Goal: Information Seeking & Learning: Learn about a topic

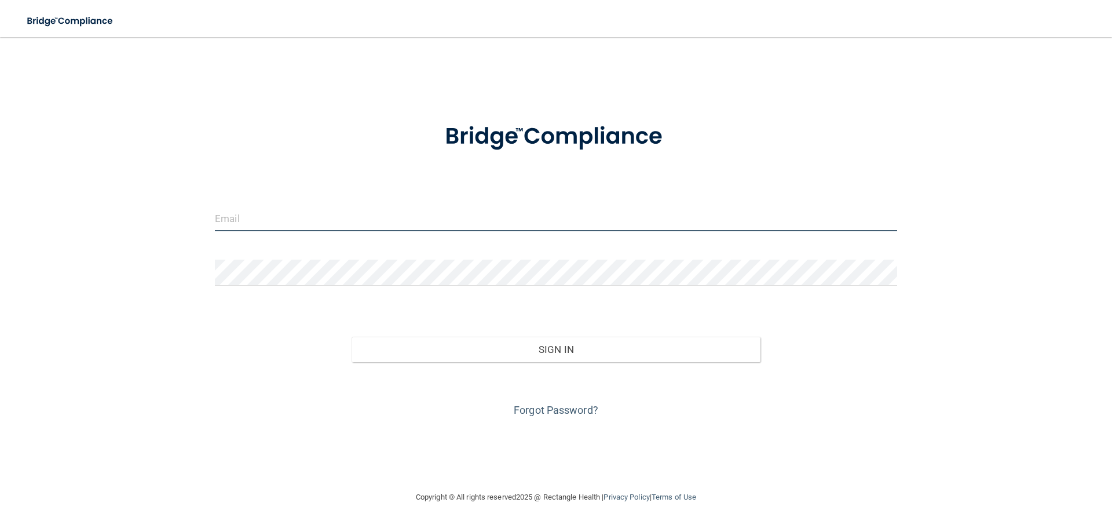
click at [270, 220] on input "email" at bounding box center [556, 218] width 682 height 26
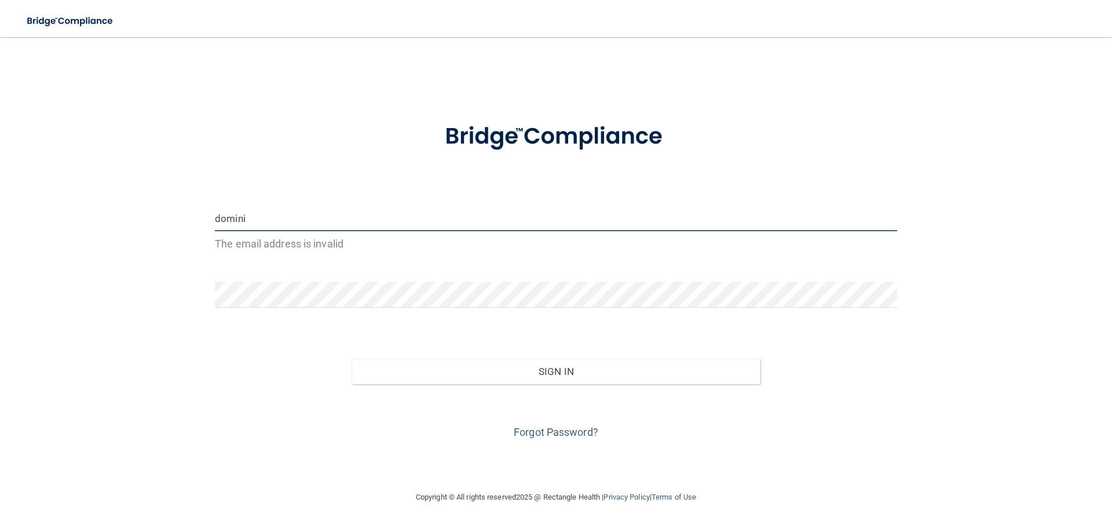
type input "[EMAIL_ADDRESS][DOMAIN_NAME]"
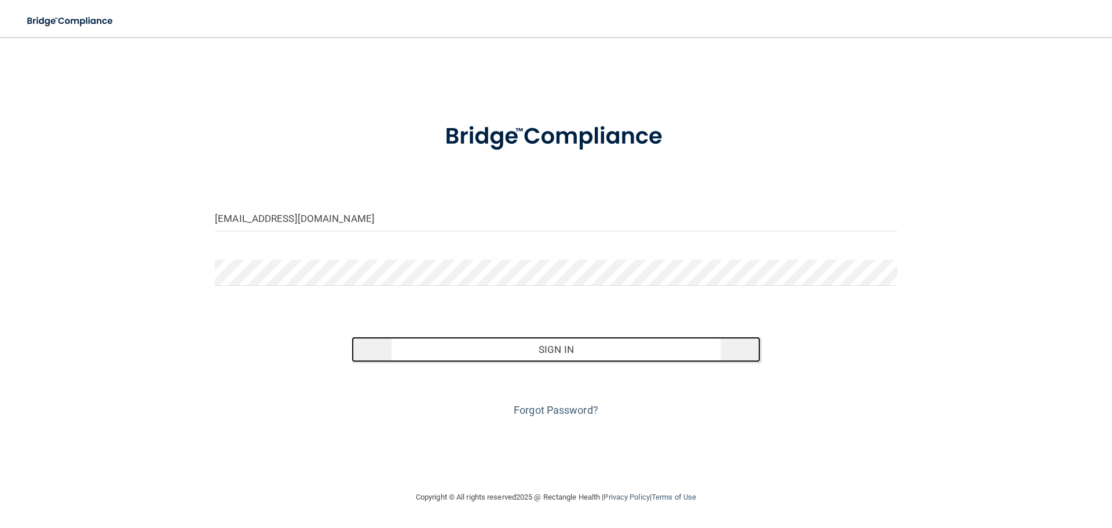
click at [523, 344] on button "Sign In" at bounding box center [557, 349] width 410 height 25
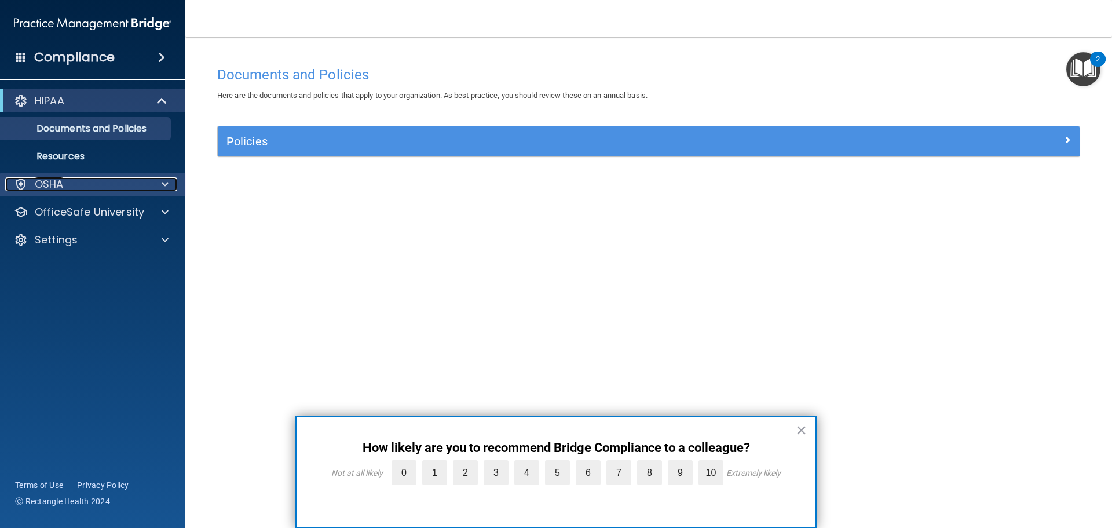
click at [126, 183] on div "OSHA" at bounding box center [77, 184] width 144 height 14
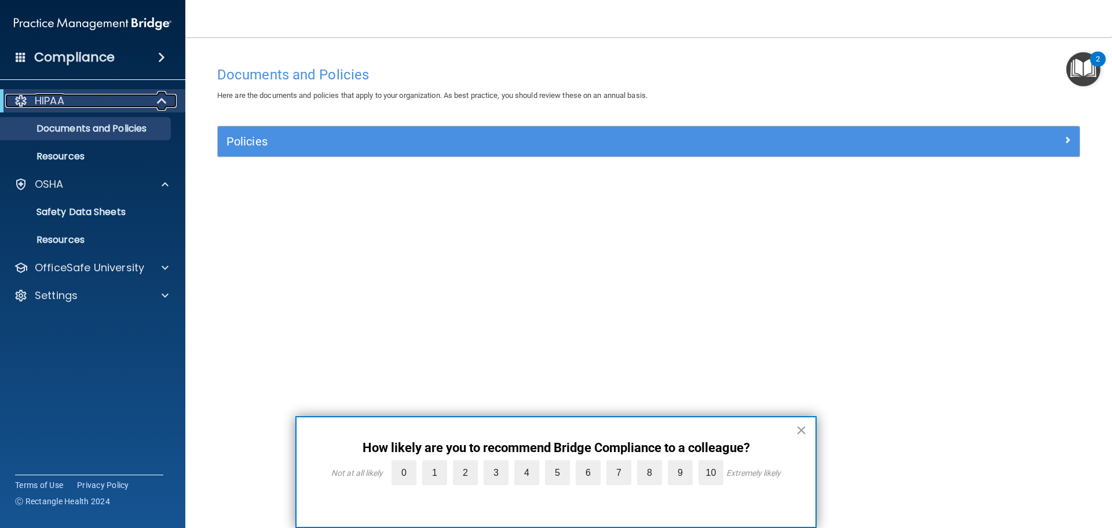
click at [60, 106] on p "HIPAA" at bounding box center [50, 101] width 30 height 14
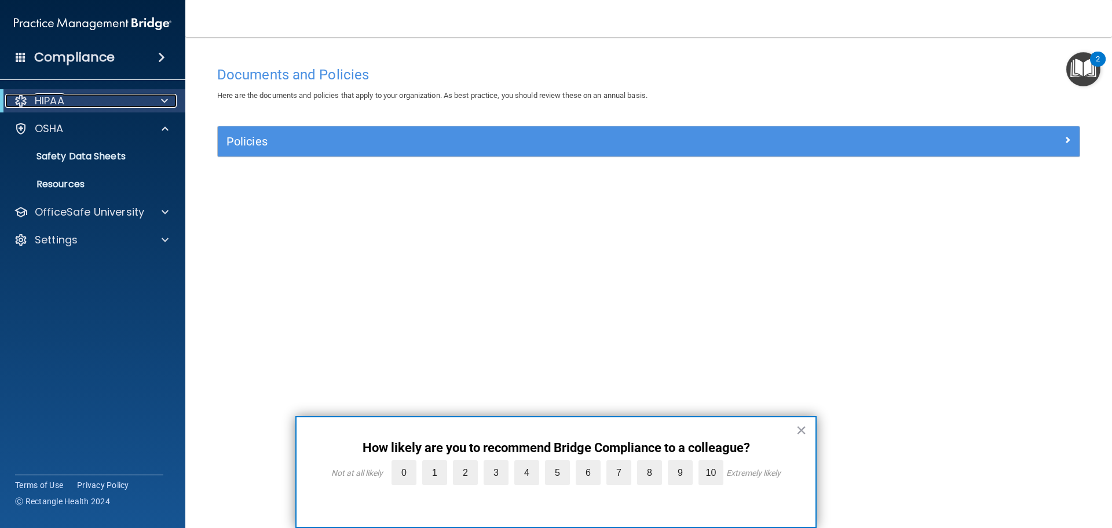
click at [60, 106] on p "HIPAA" at bounding box center [50, 101] width 30 height 14
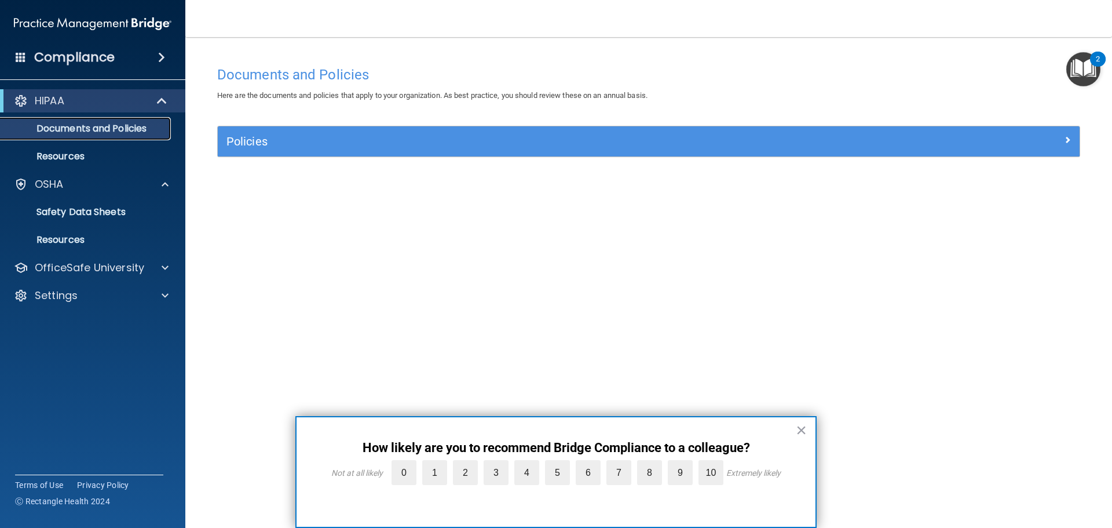
click at [58, 124] on p "Documents and Policies" at bounding box center [87, 129] width 158 height 12
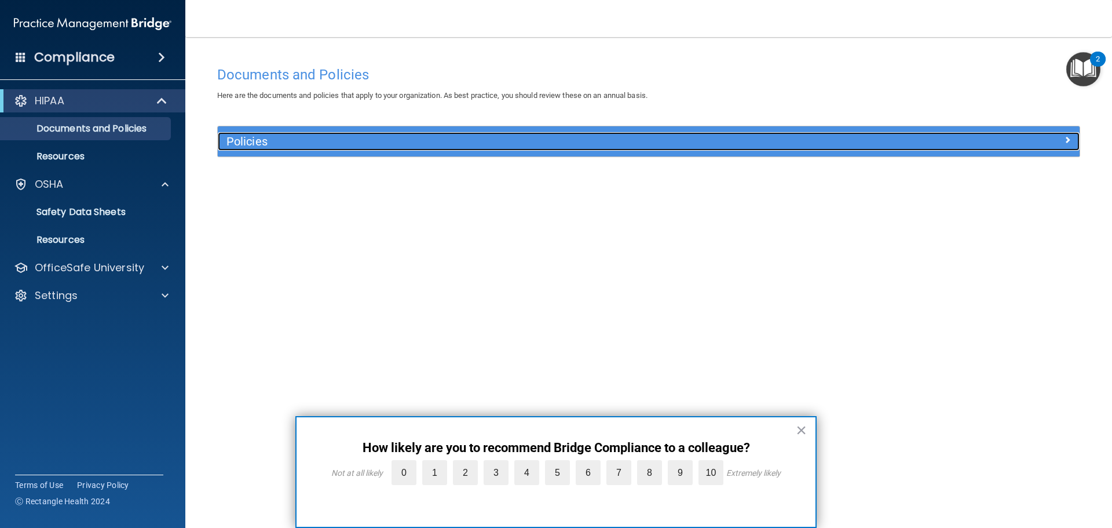
click at [532, 151] on div "Policies" at bounding box center [541, 141] width 646 height 19
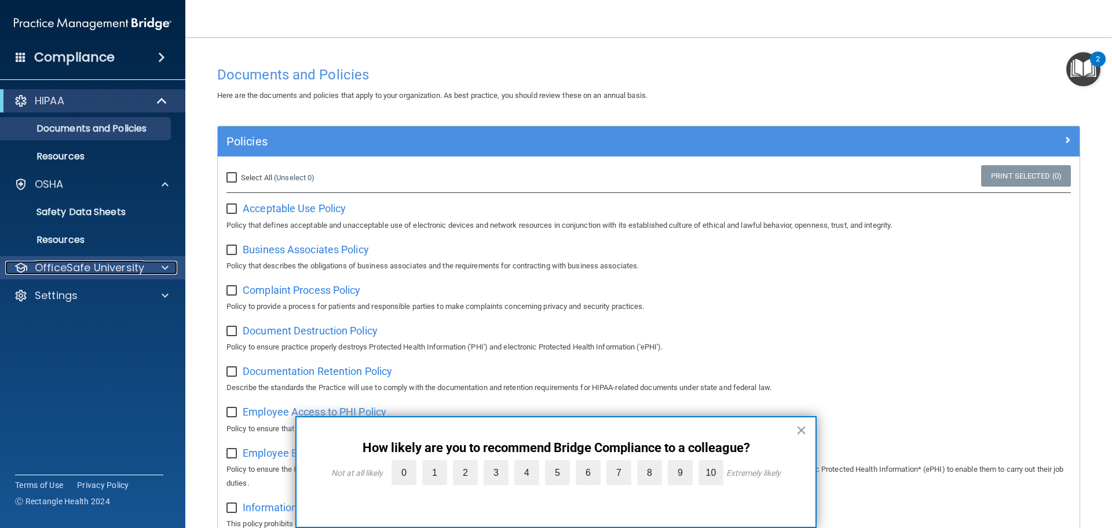
click at [101, 266] on p "OfficeSafe University" at bounding box center [89, 268] width 109 height 14
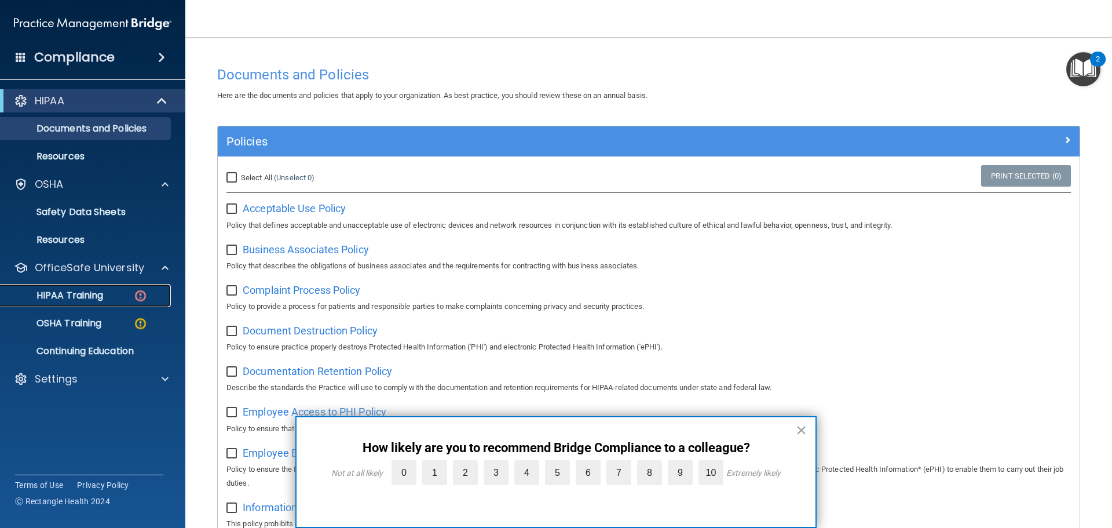
click at [108, 295] on div "HIPAA Training" at bounding box center [87, 296] width 158 height 12
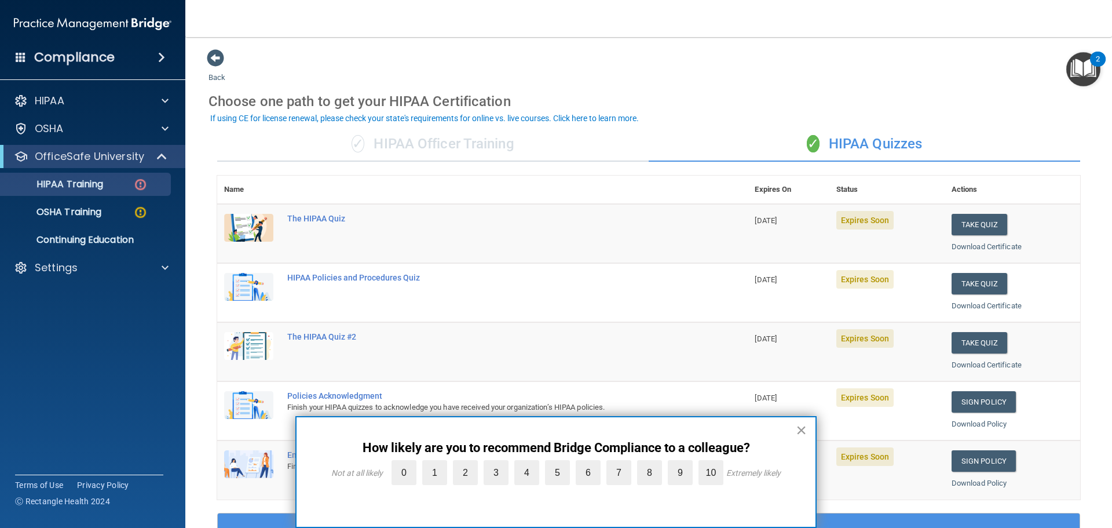
click at [799, 430] on button "×" at bounding box center [801, 430] width 11 height 19
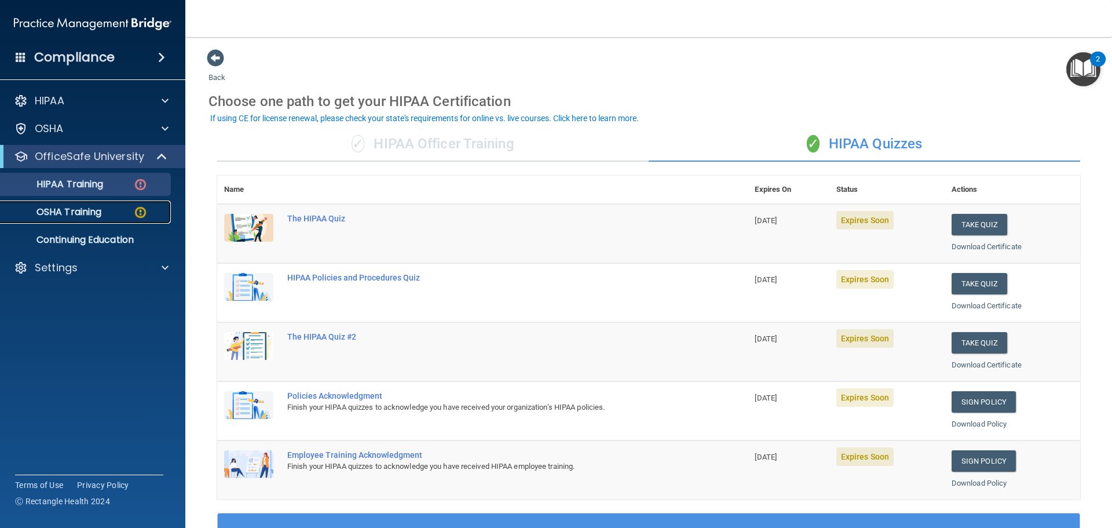
click at [140, 211] on img at bounding box center [140, 212] width 14 height 14
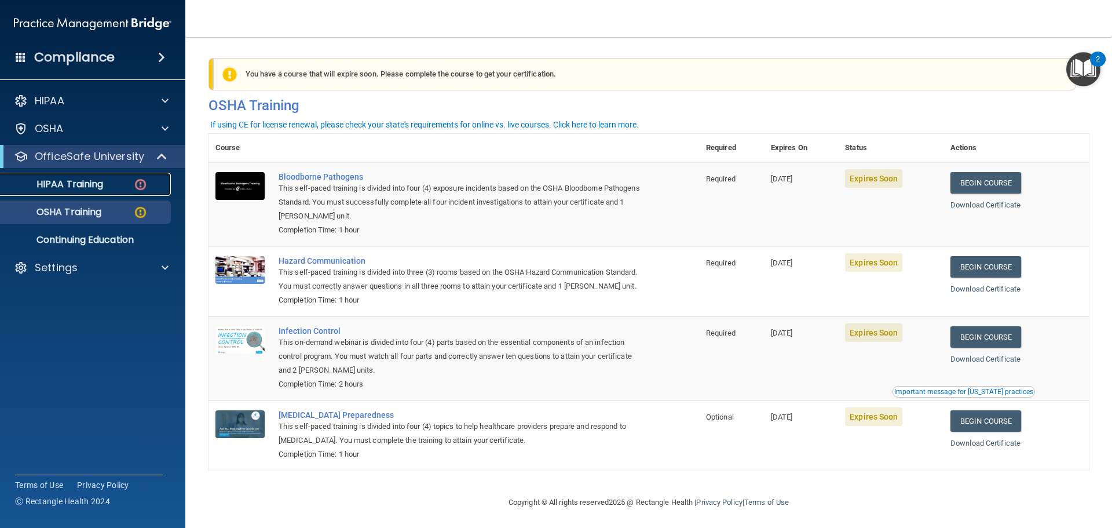
click at [141, 183] on img at bounding box center [140, 184] width 14 height 14
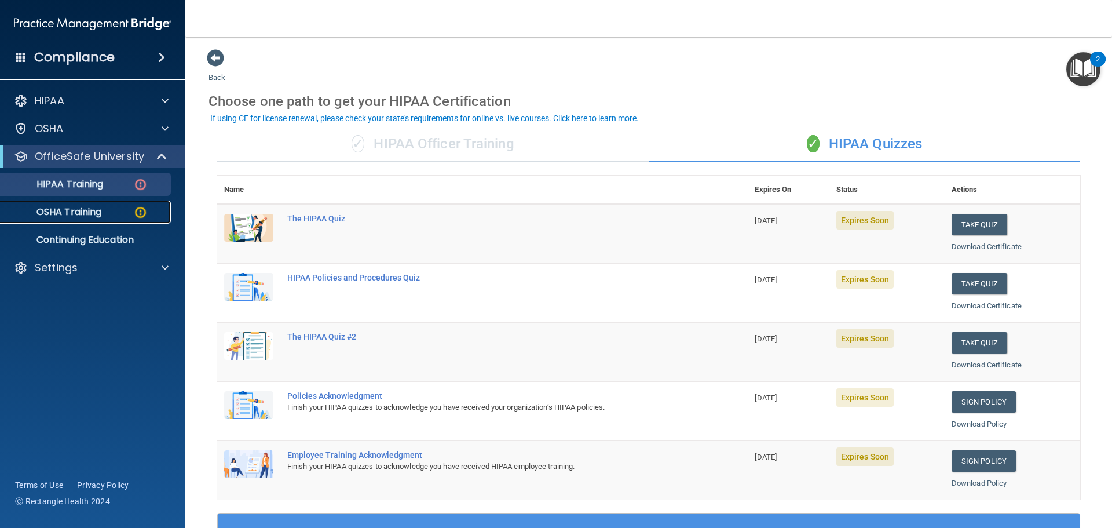
click at [132, 214] on div "OSHA Training" at bounding box center [87, 212] width 158 height 12
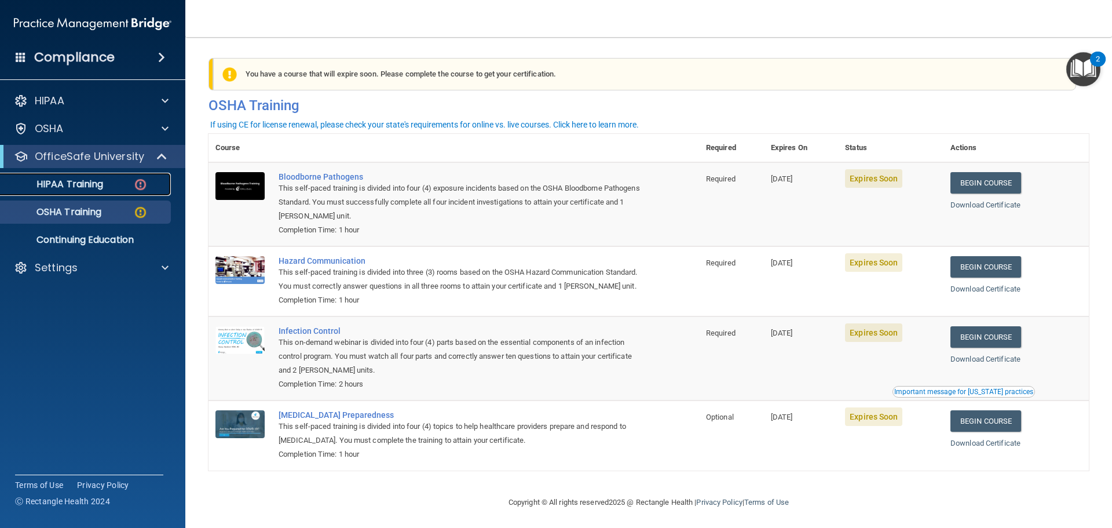
click at [105, 183] on div "HIPAA Training" at bounding box center [87, 184] width 158 height 12
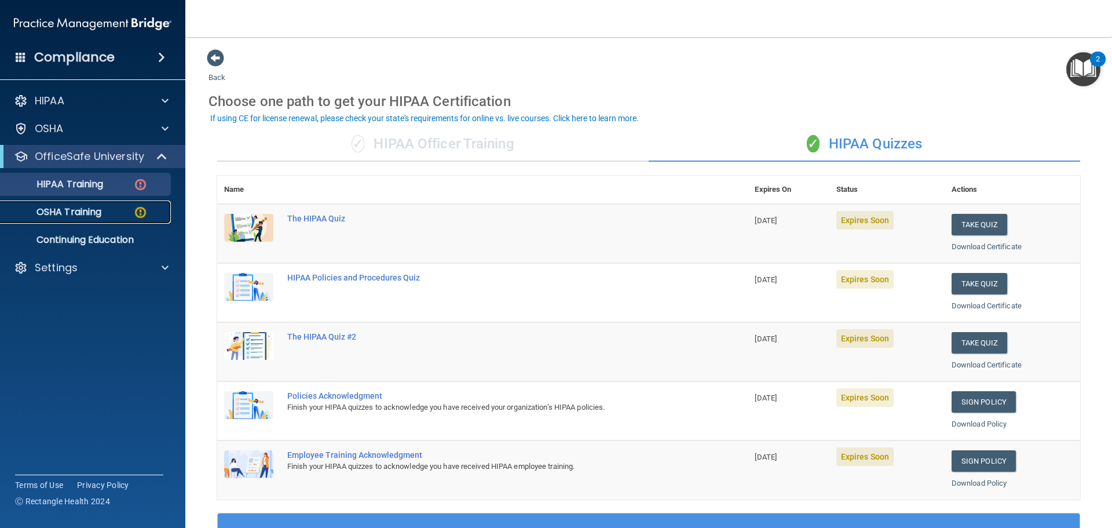
click at [92, 208] on p "OSHA Training" at bounding box center [55, 212] width 94 height 12
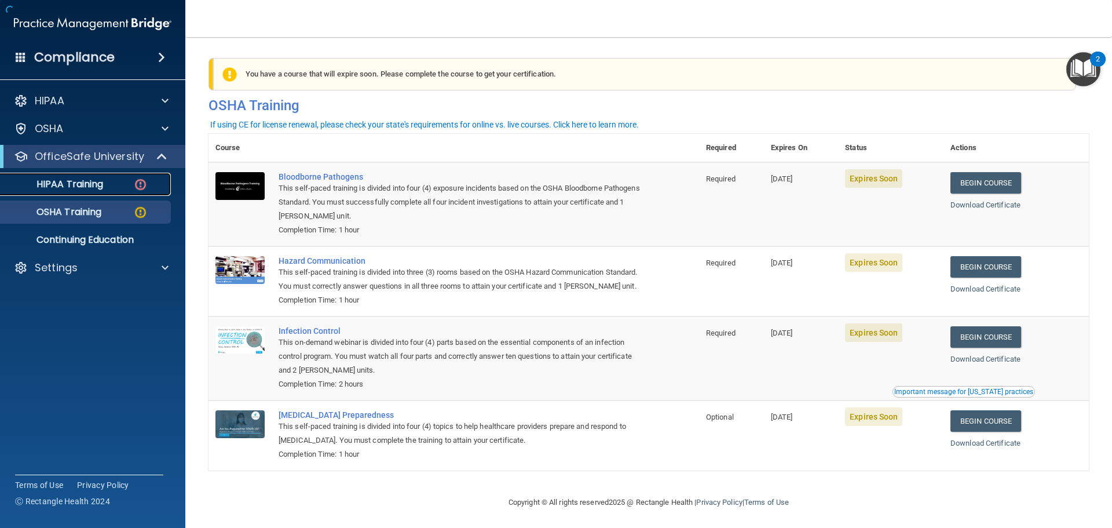
click at [94, 190] on p "HIPAA Training" at bounding box center [56, 184] width 96 height 12
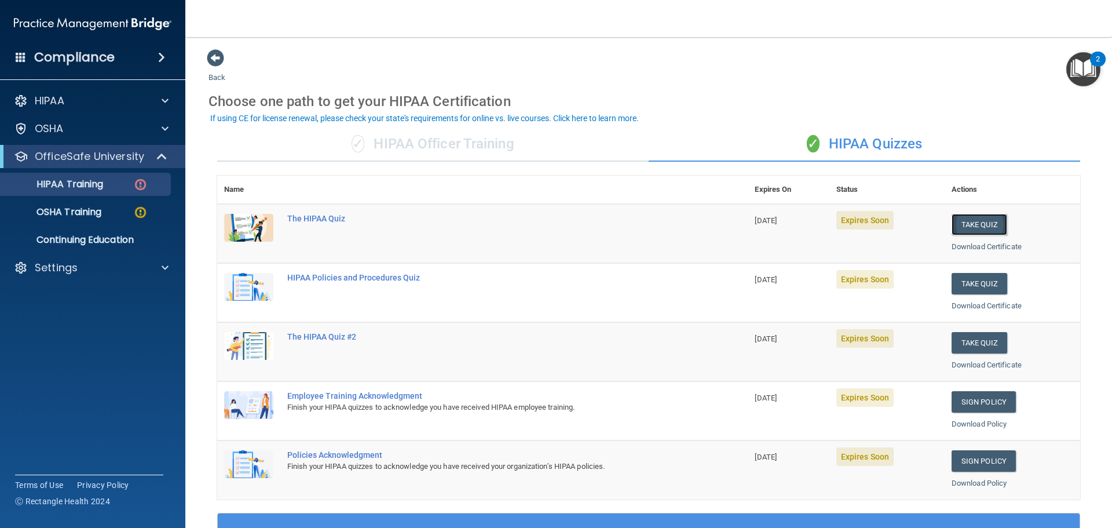
click at [953, 225] on button "Take Quiz" at bounding box center [980, 224] width 56 height 21
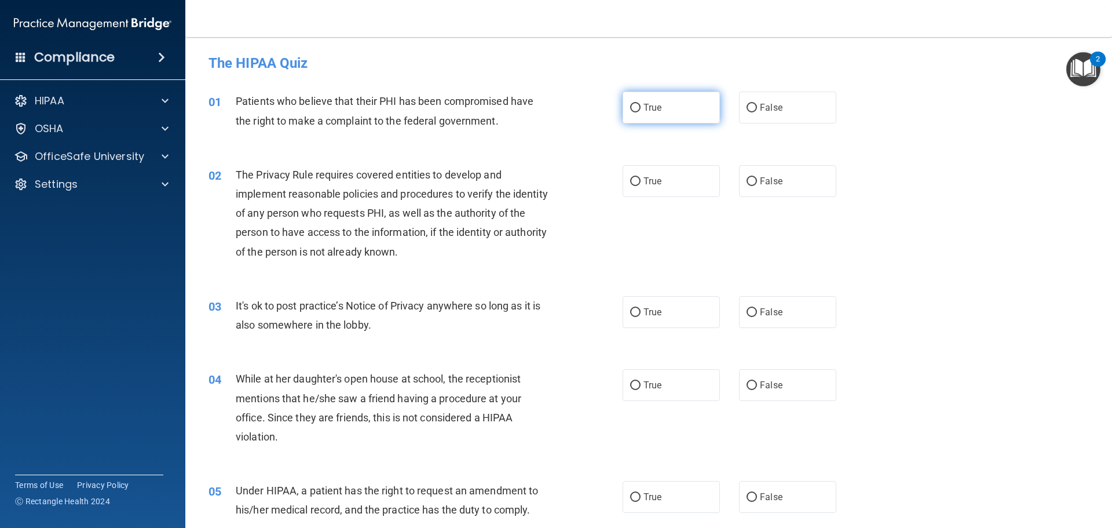
click at [662, 109] on label "True" at bounding box center [671, 108] width 97 height 32
click at [641, 109] on input "True" at bounding box center [635, 108] width 10 height 9
radio input "true"
click at [657, 178] on span "True" at bounding box center [653, 181] width 18 height 11
click at [641, 178] on input "True" at bounding box center [635, 181] width 10 height 9
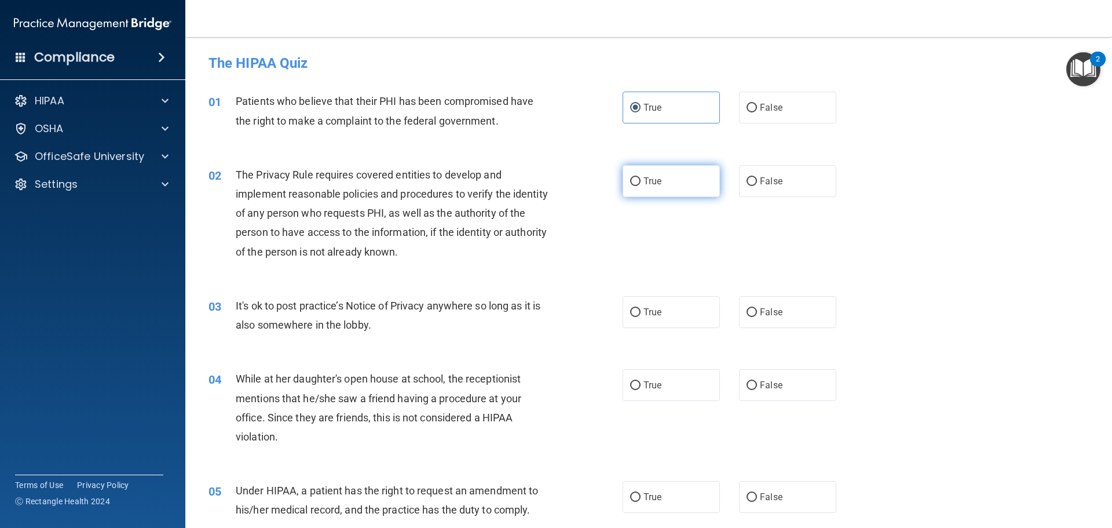
radio input "true"
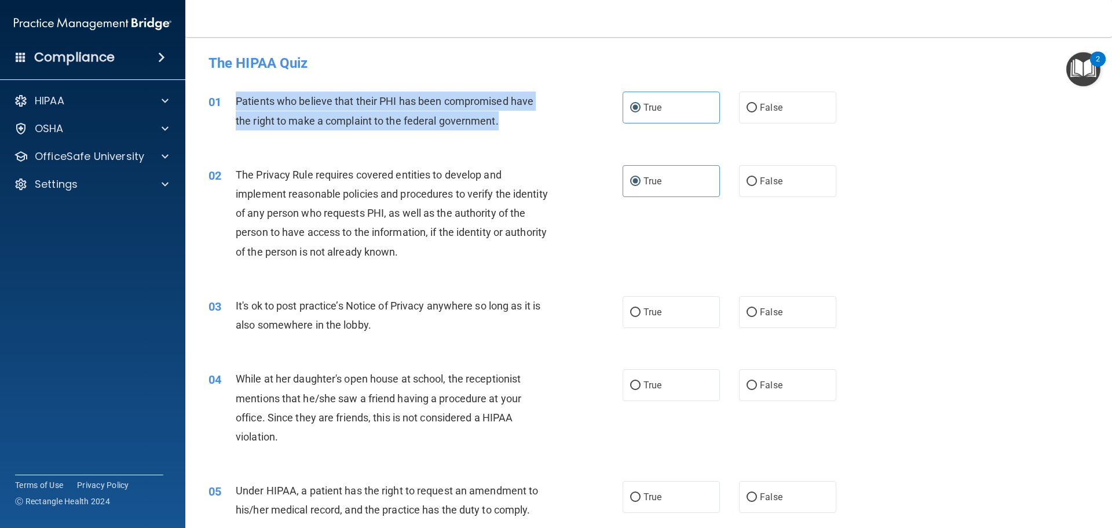
drag, startPoint x: 239, startPoint y: 92, endPoint x: 518, endPoint y: 113, distance: 280.5
click at [518, 113] on div "Patients who believe that their PHI has been compromised have the right to make…" at bounding box center [398, 111] width 324 height 38
copy span "Patients who believe that their PHI has been compromised have the right to make…"
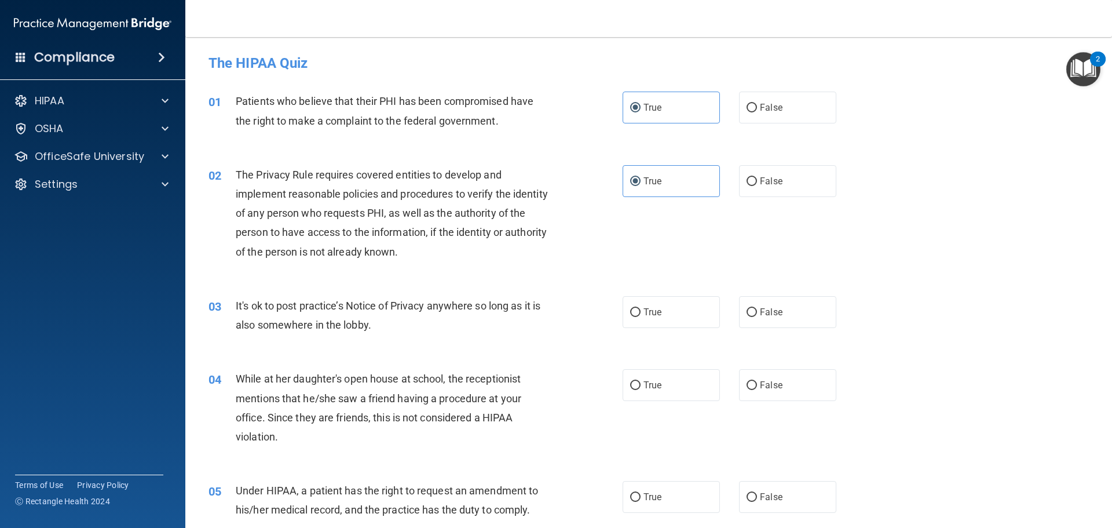
click at [372, 188] on span "The Privacy Rule requires covered entities to develop and implement reasonable …" at bounding box center [392, 213] width 312 height 89
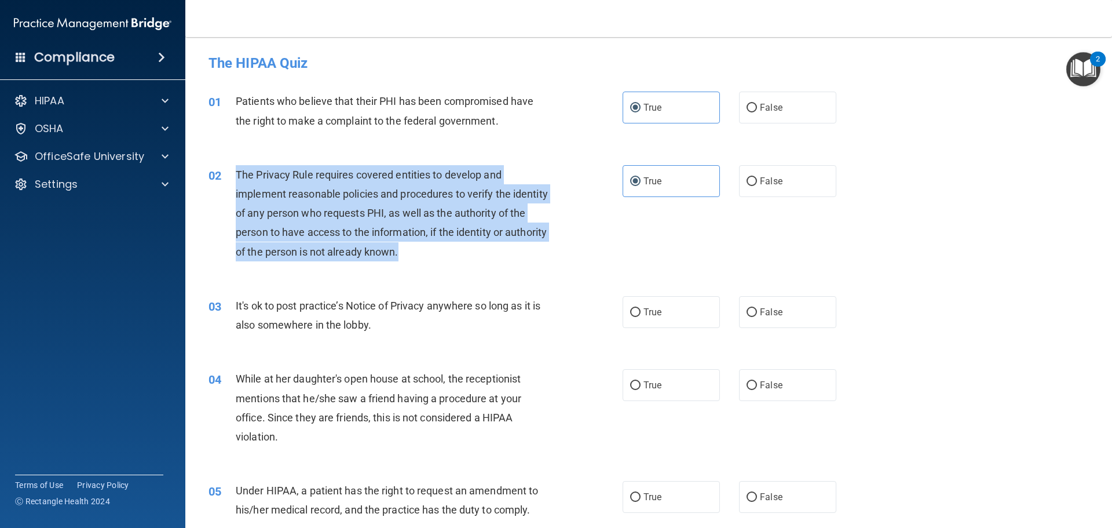
drag, startPoint x: 453, startPoint y: 247, endPoint x: 237, endPoint y: 168, distance: 229.4
click at [237, 168] on div "The Privacy Rule requires covered entities to develop and implement reasonable …" at bounding box center [398, 213] width 324 height 96
copy span "The Privacy Rule requires covered entities to develop and implement reasonable …"
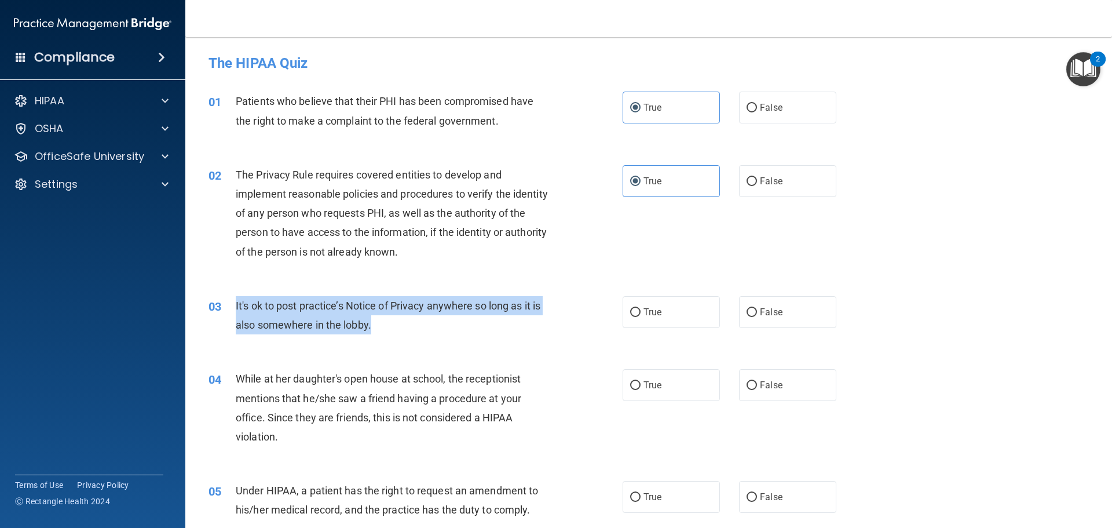
drag, startPoint x: 402, startPoint y: 335, endPoint x: 233, endPoint y: 300, distance: 172.1
click at [233, 300] on div "03 It's ok to post practice’s Notice of Privacy anywhere so long as it is also …" at bounding box center [415, 318] width 449 height 44
copy div "It's ok to post practice’s Notice of Privacy anywhere so long as it is also som…"
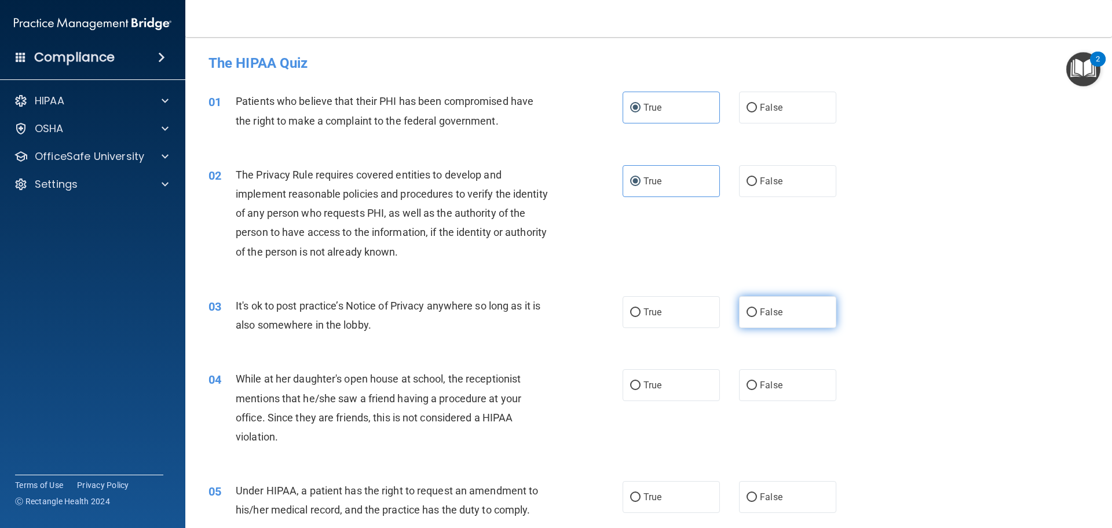
click at [773, 312] on span "False" at bounding box center [771, 311] width 23 height 11
click at [757, 312] on input "False" at bounding box center [752, 312] width 10 height 9
radio input "true"
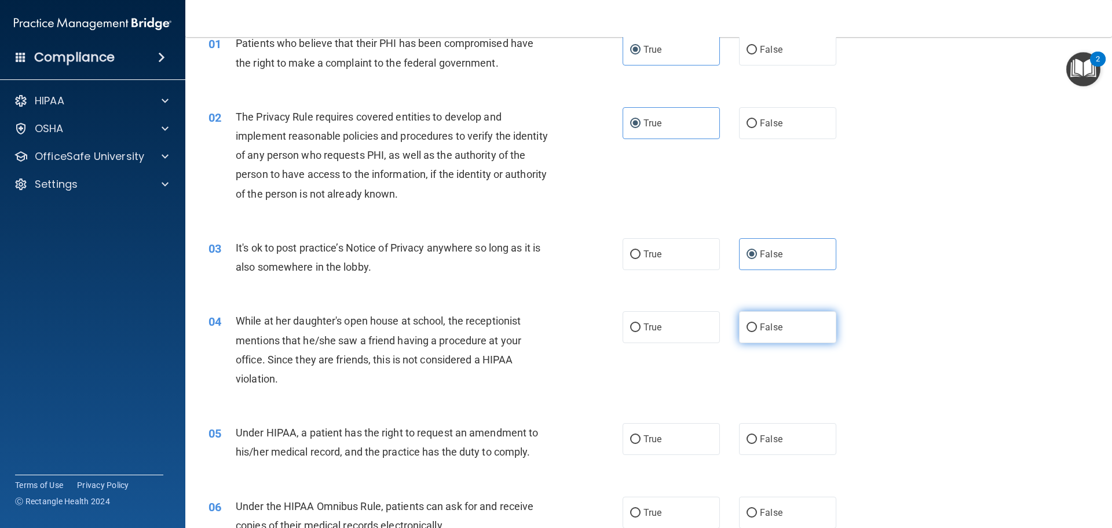
click at [773, 333] on label "False" at bounding box center [787, 327] width 97 height 32
click at [757, 332] on input "False" at bounding box center [752, 327] width 10 height 9
radio input "true"
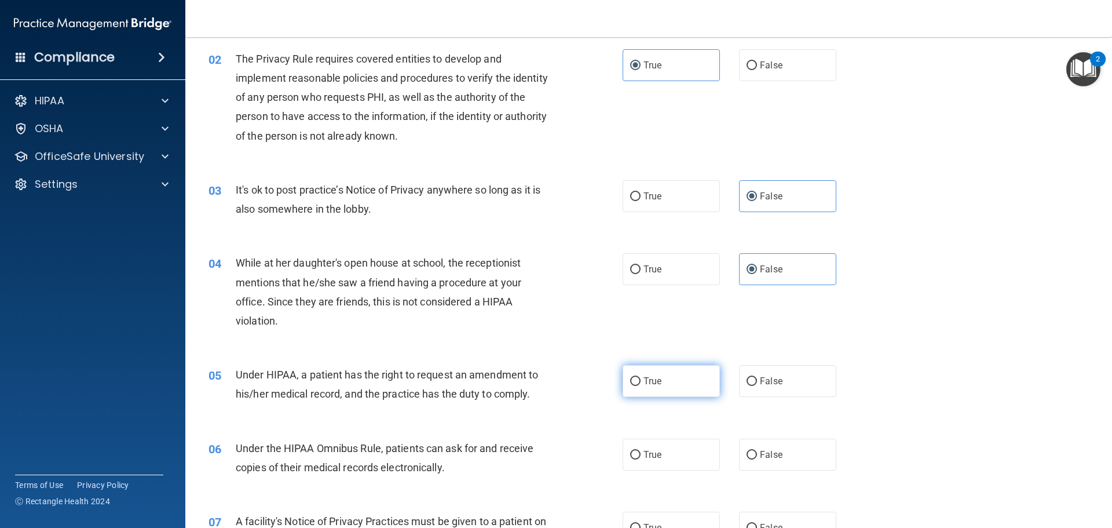
click at [650, 381] on span "True" at bounding box center [653, 380] width 18 height 11
click at [641, 381] on input "True" at bounding box center [635, 381] width 10 height 9
radio input "true"
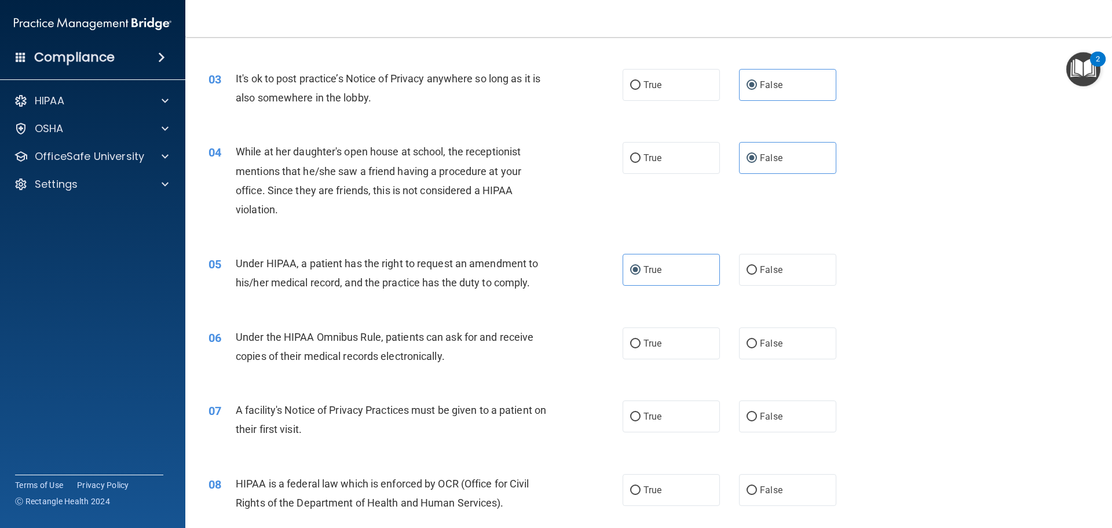
scroll to position [232, 0]
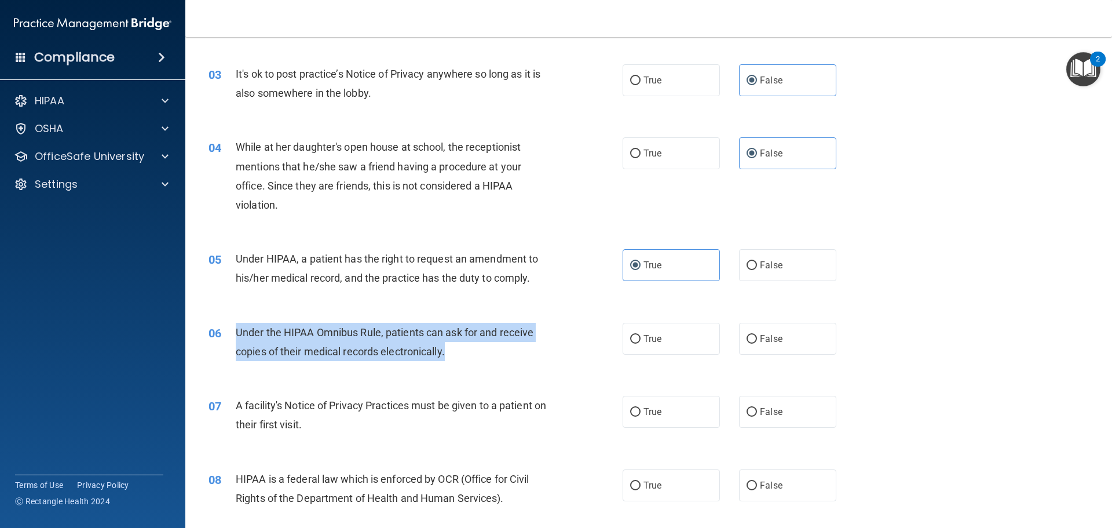
drag, startPoint x: 236, startPoint y: 330, endPoint x: 473, endPoint y: 359, distance: 238.1
click at [473, 359] on div "Under the HIPAA Omnibus Rule, patients can ask for and receive copies of their …" at bounding box center [398, 342] width 324 height 38
drag, startPoint x: 455, startPoint y: 355, endPoint x: 236, endPoint y: 331, distance: 219.7
click at [236, 331] on div "Under the HIPAA Omnibus Rule, patients can ask for and receive copies of their …" at bounding box center [398, 342] width 324 height 38
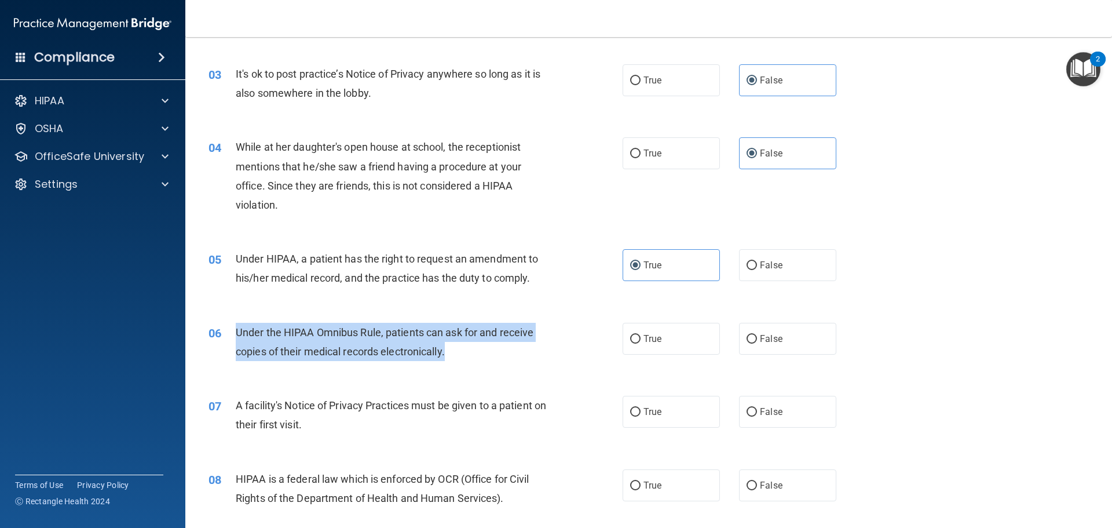
copy span "Under the HIPAA Omnibus Rule, patients can ask for and receive copies of their …"
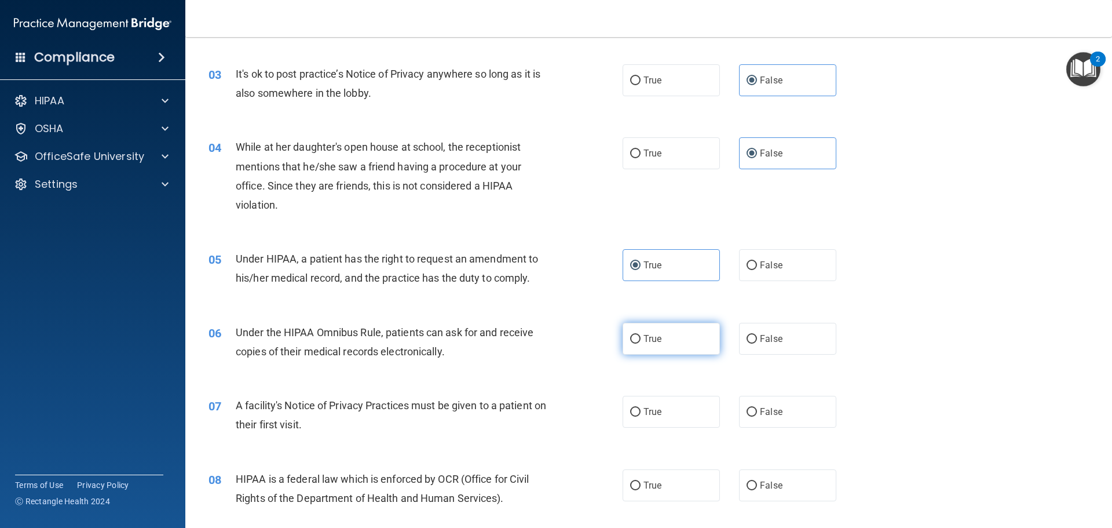
click at [652, 343] on span "True" at bounding box center [653, 338] width 18 height 11
click at [641, 343] on input "True" at bounding box center [635, 339] width 10 height 9
radio input "true"
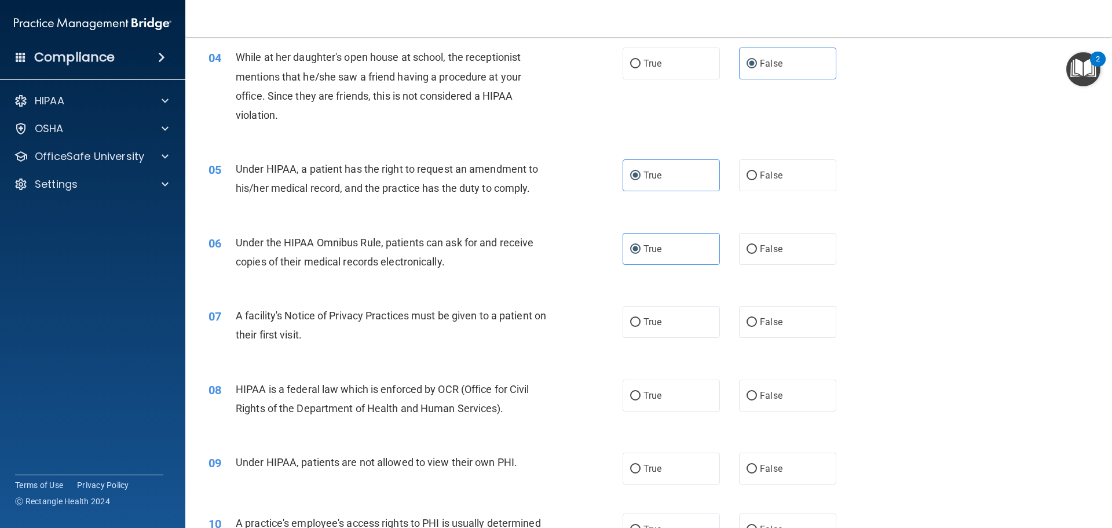
scroll to position [348, 0]
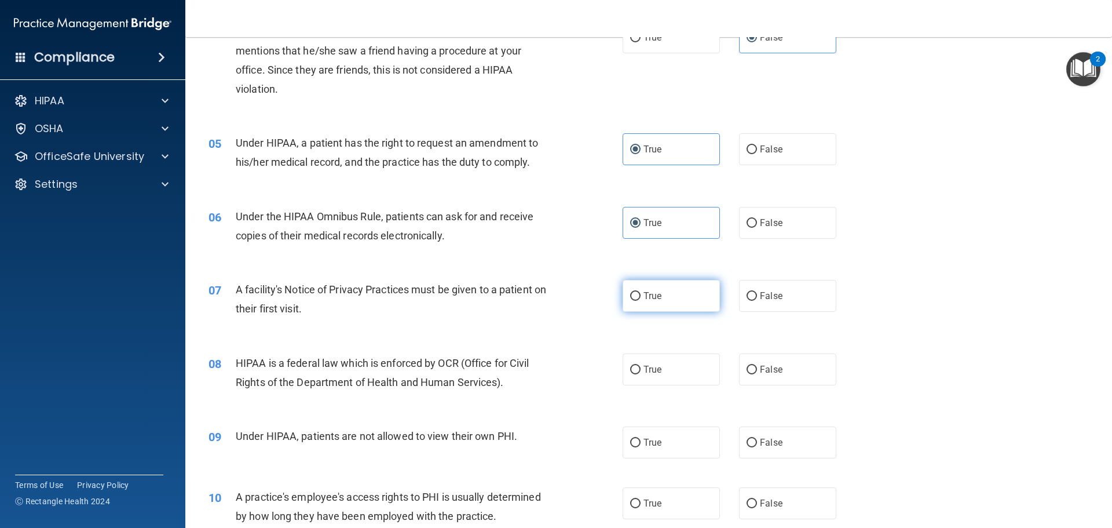
click at [644, 305] on label "True" at bounding box center [671, 296] width 97 height 32
click at [641, 301] on input "True" at bounding box center [635, 296] width 10 height 9
radio input "true"
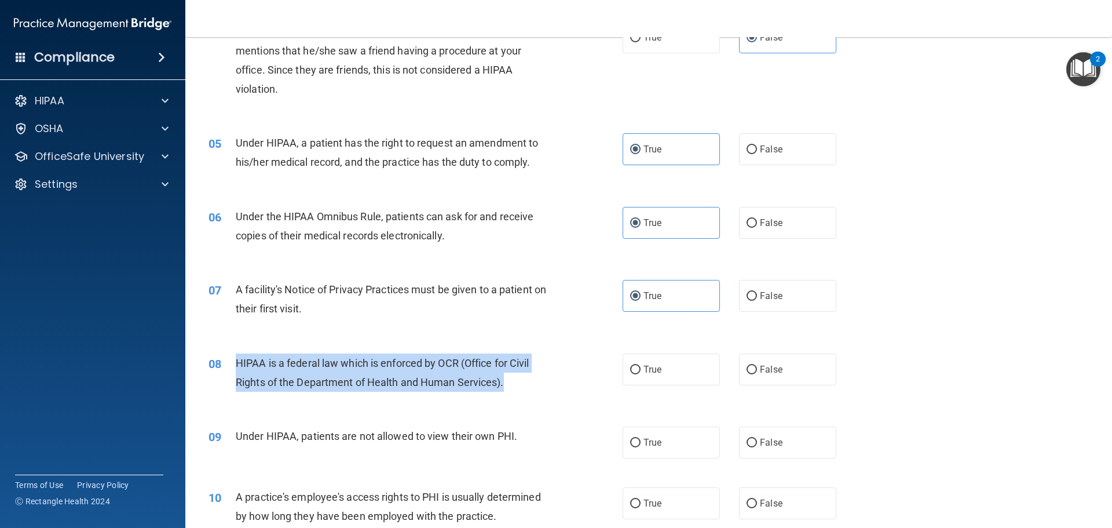
drag, startPoint x: 523, startPoint y: 384, endPoint x: 236, endPoint y: 364, distance: 288.0
click at [236, 364] on div "HIPAA is a federal law which is enforced by OCR (Office for Civil Rights of the…" at bounding box center [398, 372] width 324 height 38
copy span "HIPAA is a federal law which is enforced by OCR (Office for Civil Rights of the…"
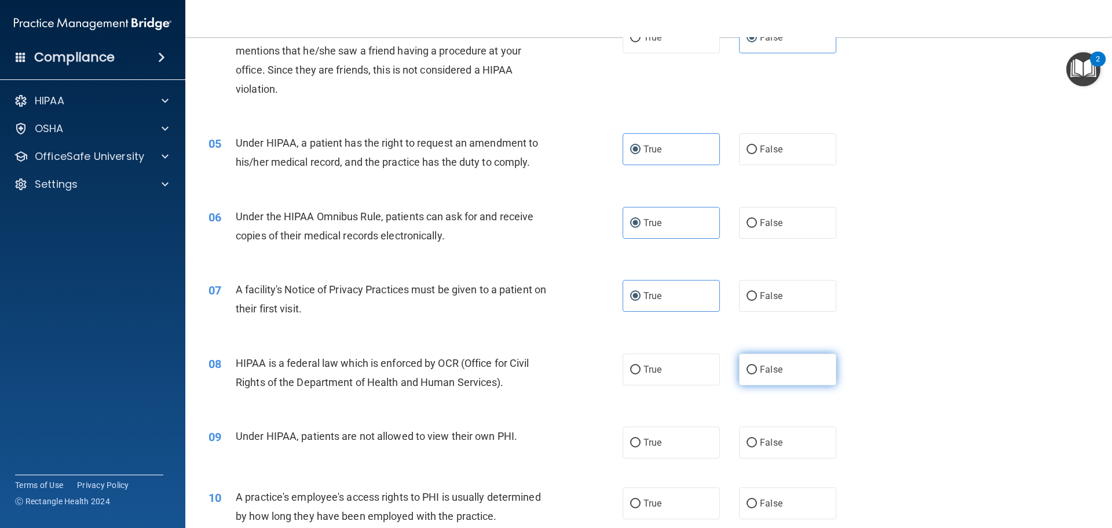
click at [754, 368] on label "False" at bounding box center [787, 369] width 97 height 32
click at [754, 368] on input "False" at bounding box center [752, 369] width 10 height 9
radio input "true"
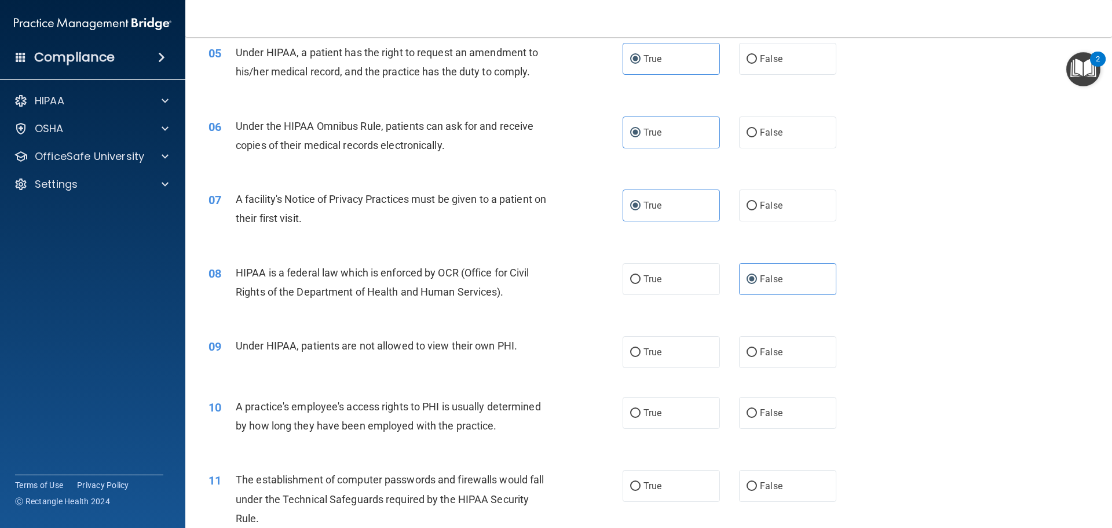
scroll to position [463, 0]
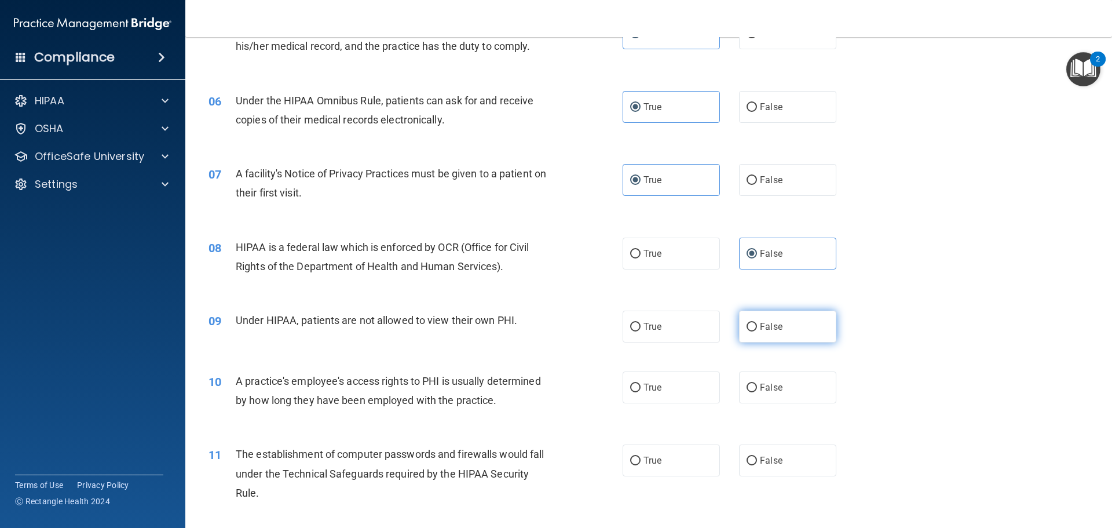
click at [761, 323] on span "False" at bounding box center [771, 326] width 23 height 11
click at [757, 323] on input "False" at bounding box center [752, 327] width 10 height 9
radio input "true"
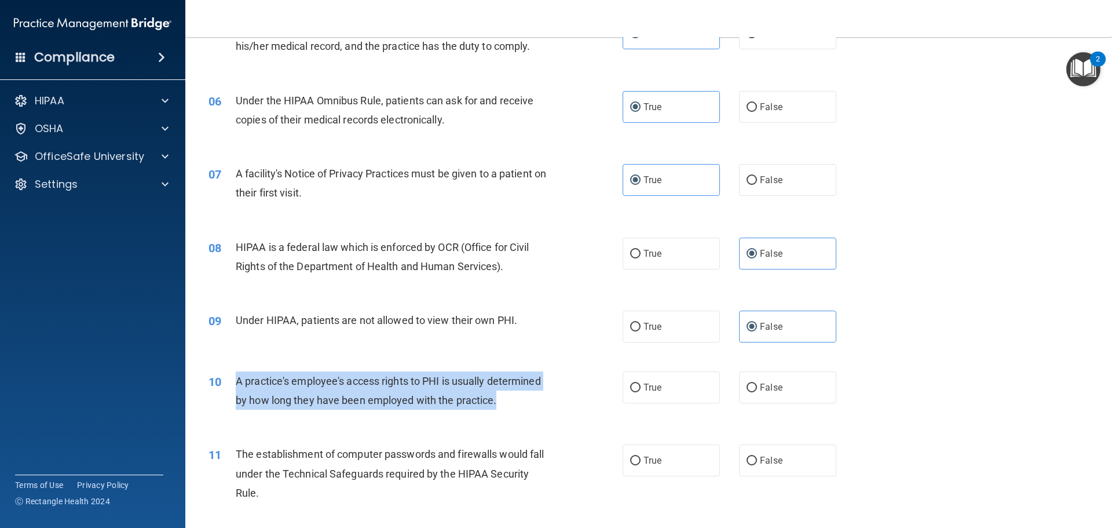
drag, startPoint x: 503, startPoint y: 403, endPoint x: 228, endPoint y: 384, distance: 275.8
click at [228, 384] on div "10 A practice's employee's access rights to PHI is usually determined by how lo…" at bounding box center [415, 393] width 449 height 44
copy div "A practice's employee's access rights to PHI is usually determined by how long …"
click at [519, 400] on div "A practice's employee's access rights to PHI is usually determined by how long …" at bounding box center [398, 390] width 324 height 38
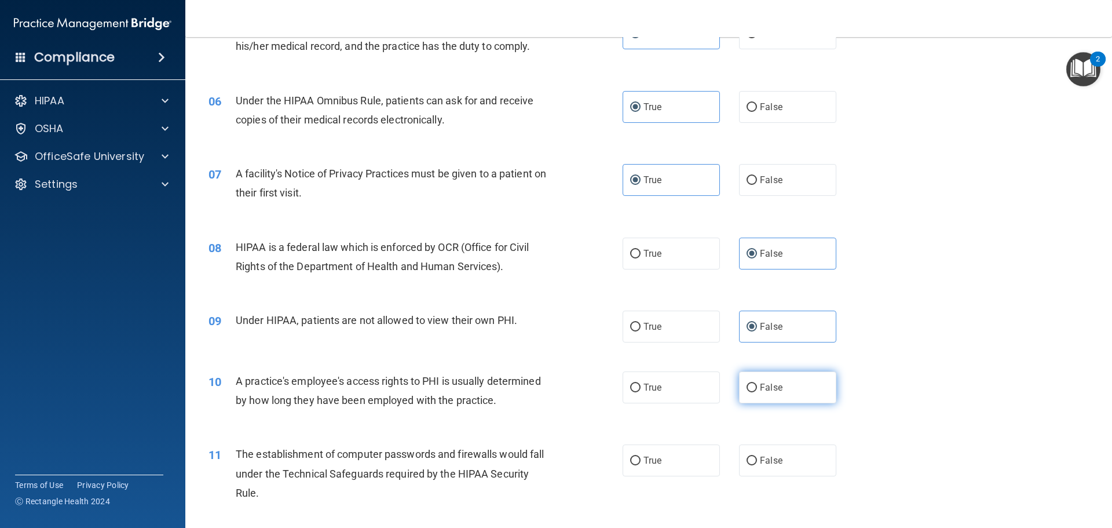
click at [784, 396] on label "False" at bounding box center [787, 387] width 97 height 32
click at [757, 392] on input "False" at bounding box center [752, 387] width 10 height 9
radio input "true"
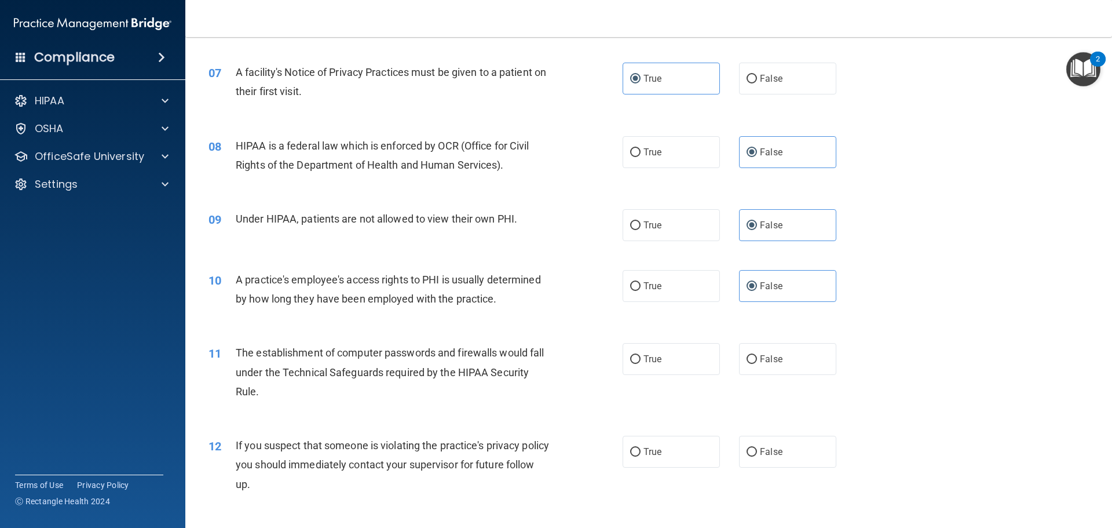
scroll to position [579, 0]
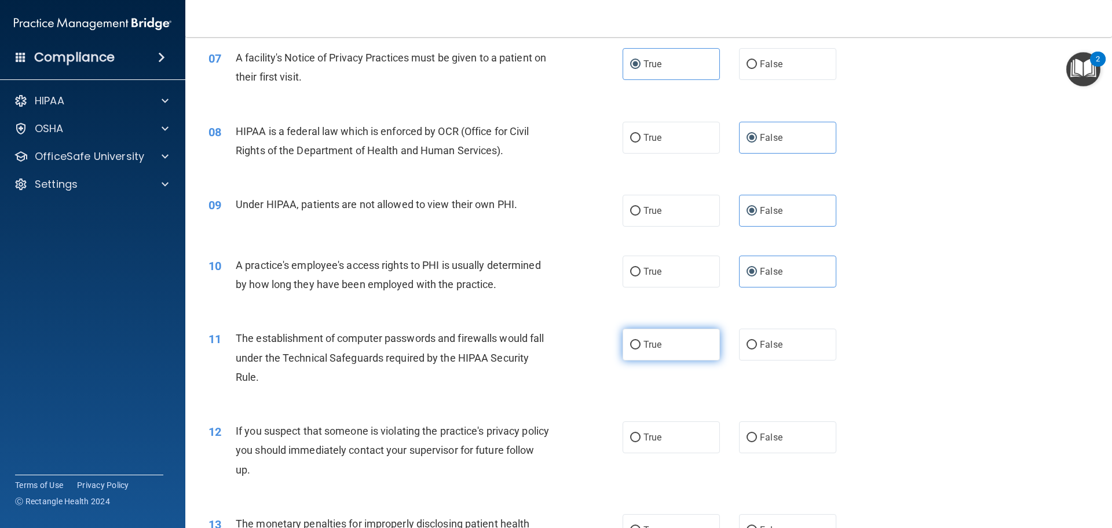
click at [638, 348] on label "True" at bounding box center [671, 344] width 97 height 32
click at [638, 348] on input "True" at bounding box center [635, 345] width 10 height 9
radio input "true"
click at [678, 445] on label "True" at bounding box center [671, 437] width 97 height 32
click at [641, 442] on input "True" at bounding box center [635, 437] width 10 height 9
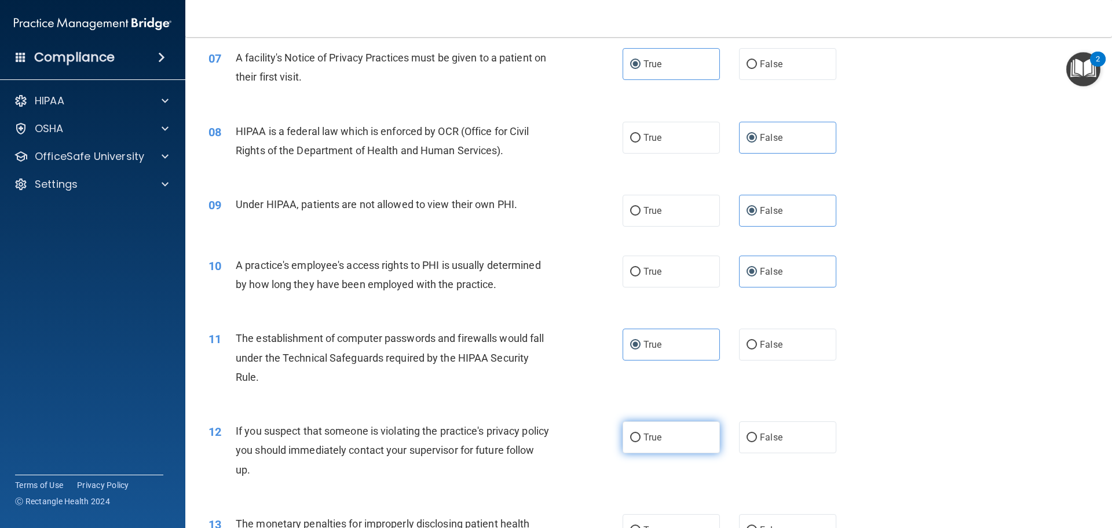
radio input "true"
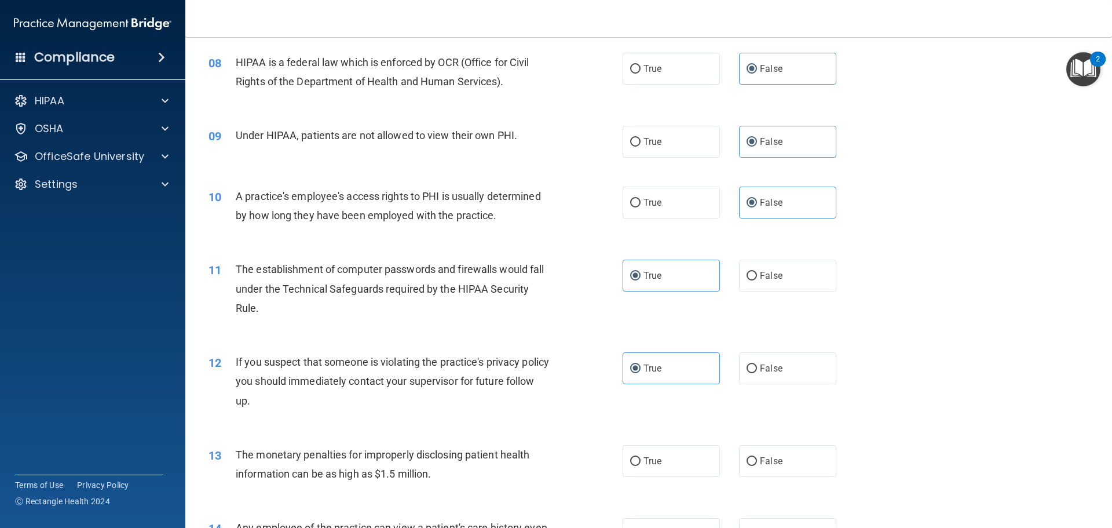
scroll to position [753, 0]
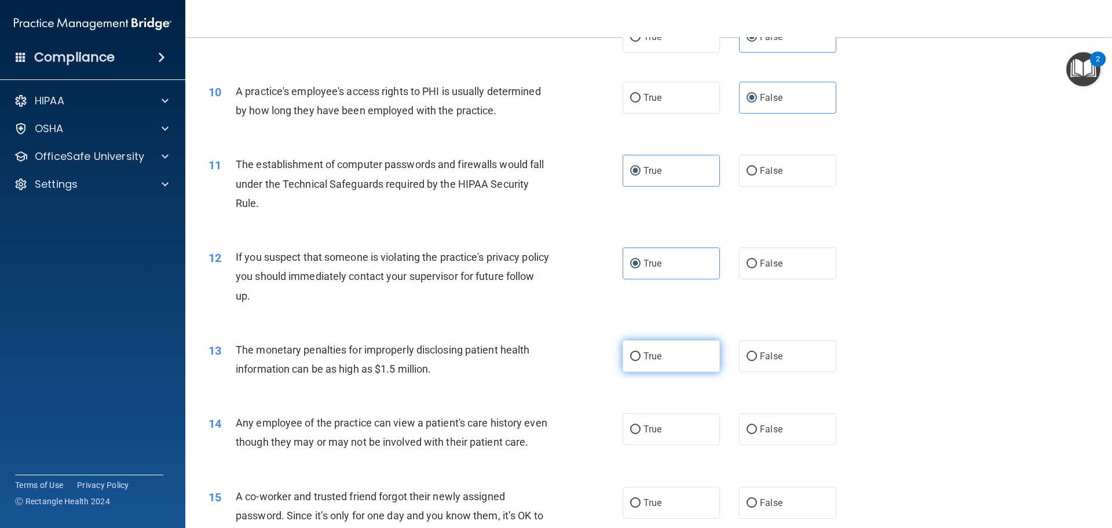
click at [652, 360] on span "True" at bounding box center [653, 355] width 18 height 11
click at [641, 360] on input "True" at bounding box center [635, 356] width 10 height 9
radio input "true"
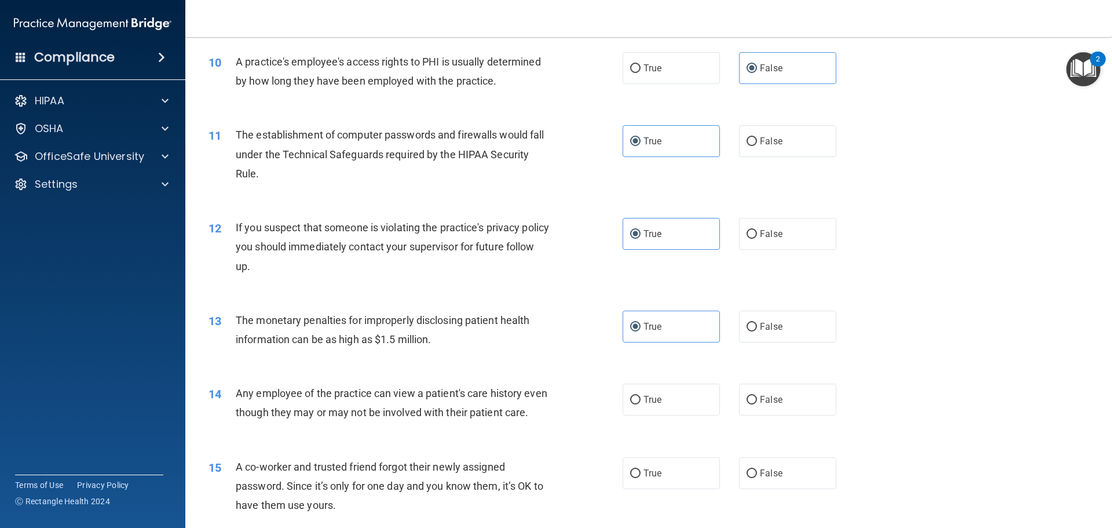
scroll to position [811, 0]
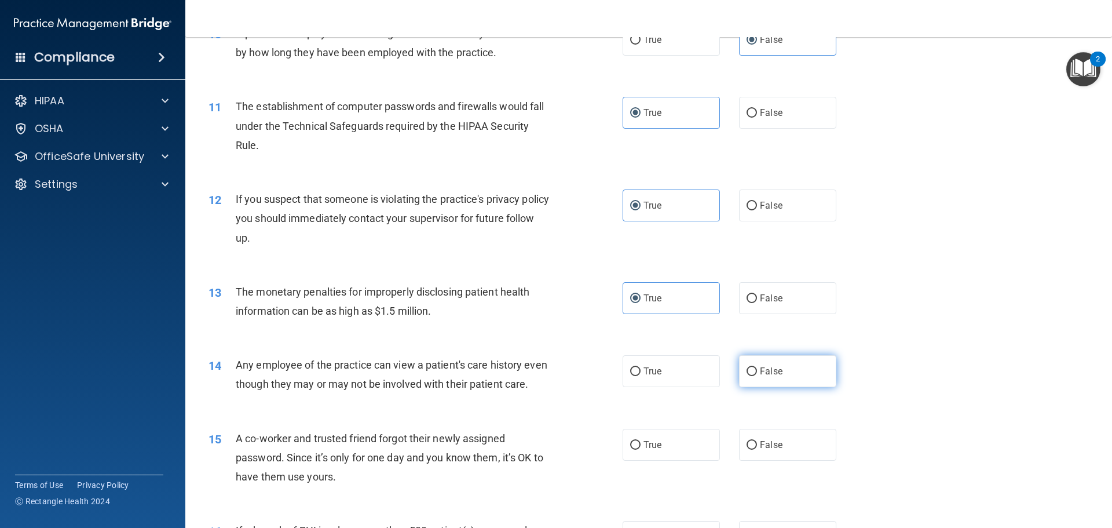
click at [806, 371] on label "False" at bounding box center [787, 371] width 97 height 32
click at [757, 371] on input "False" at bounding box center [752, 371] width 10 height 9
radio input "true"
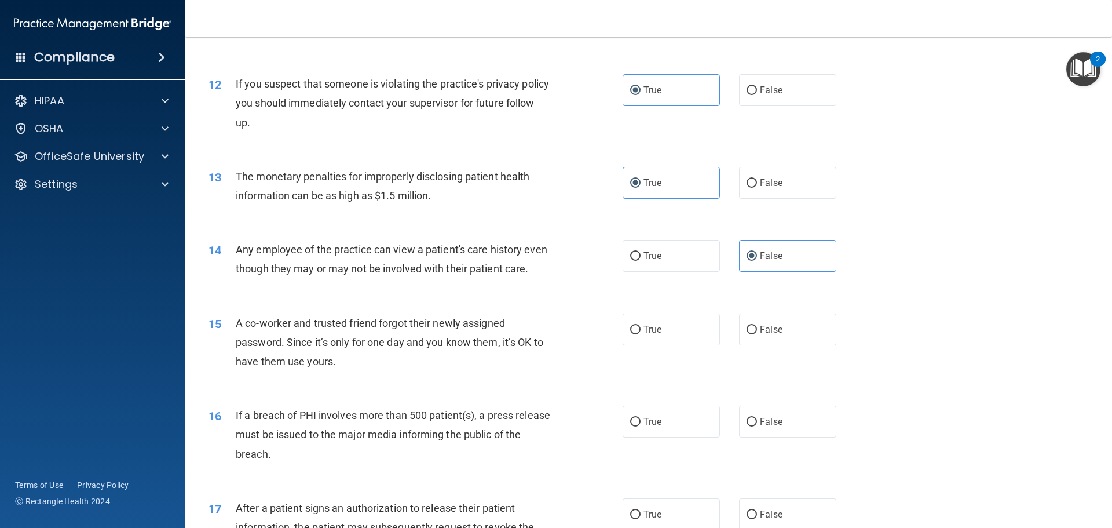
scroll to position [927, 0]
click at [758, 345] on label "False" at bounding box center [787, 329] width 97 height 32
click at [757, 334] on input "False" at bounding box center [752, 329] width 10 height 9
radio input "true"
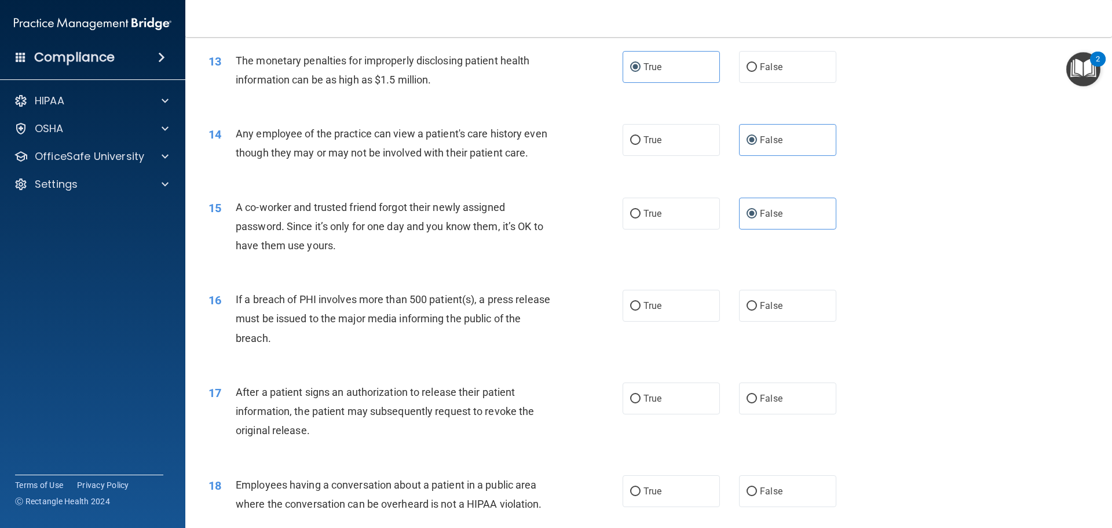
scroll to position [1043, 0]
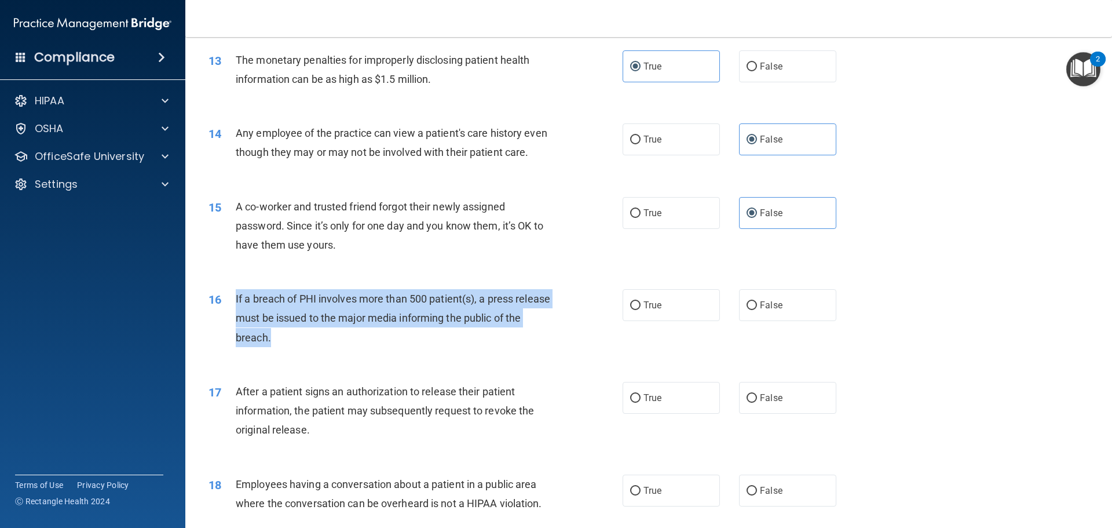
drag, startPoint x: 309, startPoint y: 361, endPoint x: 235, endPoint y: 315, distance: 87.9
click at [235, 315] on div "16 If a breach of PHI involves more than 500 patient(s), a press release must b…" at bounding box center [415, 321] width 449 height 64
copy div "If a breach of PHI involves more than 500 patient(s), a press release must be i…"
click at [346, 347] on div "If a breach of PHI involves more than 500 patient(s), a press release must be i…" at bounding box center [398, 318] width 324 height 58
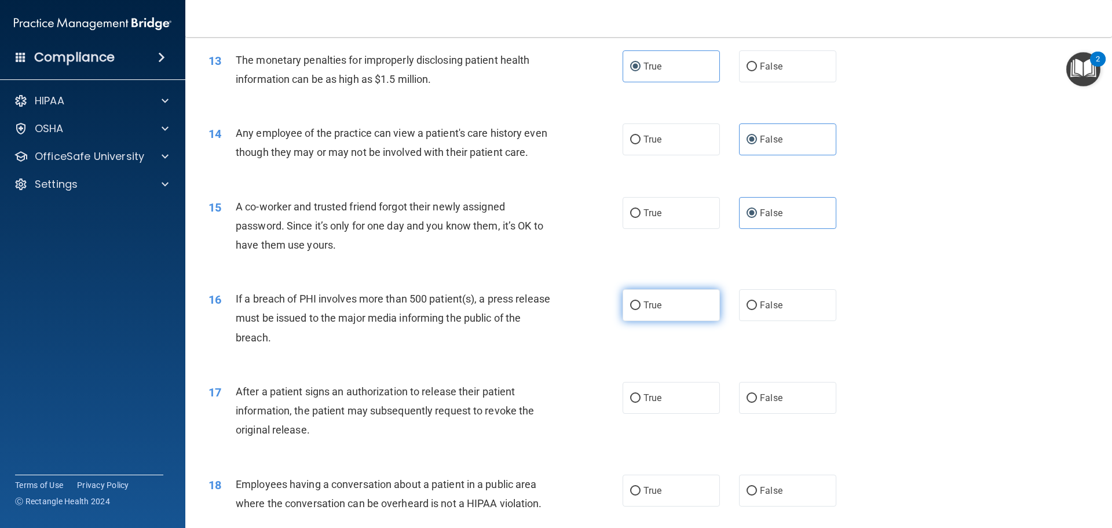
click at [681, 321] on label "True" at bounding box center [671, 305] width 97 height 32
click at [641, 310] on input "True" at bounding box center [635, 305] width 10 height 9
radio input "true"
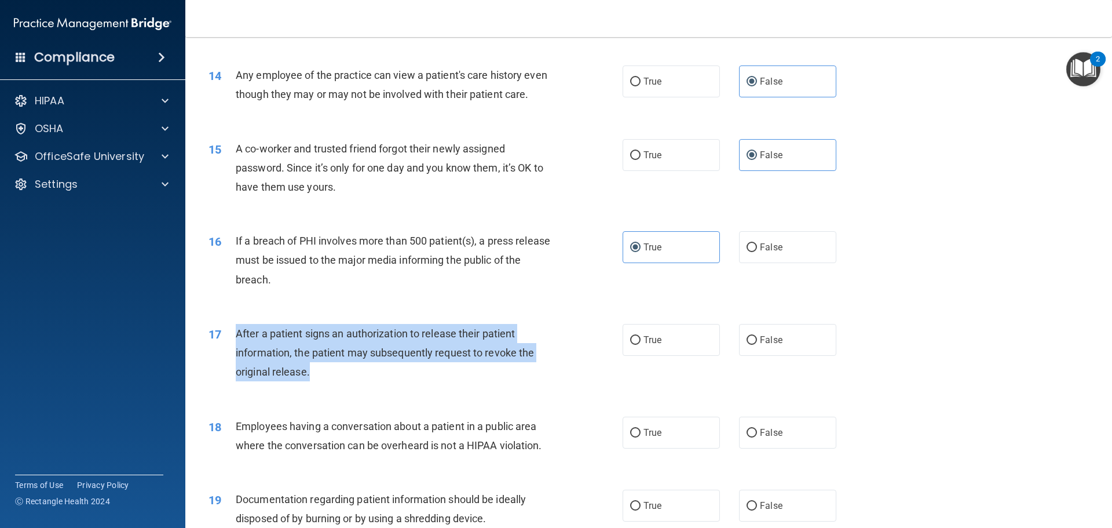
drag, startPoint x: 337, startPoint y: 392, endPoint x: 226, endPoint y: 357, distance: 115.6
click at [226, 357] on div "17 After a patient signs an authorization to release their patient information,…" at bounding box center [415, 356] width 449 height 64
copy div "After a patient signs an authorization to release their patient information, th…"
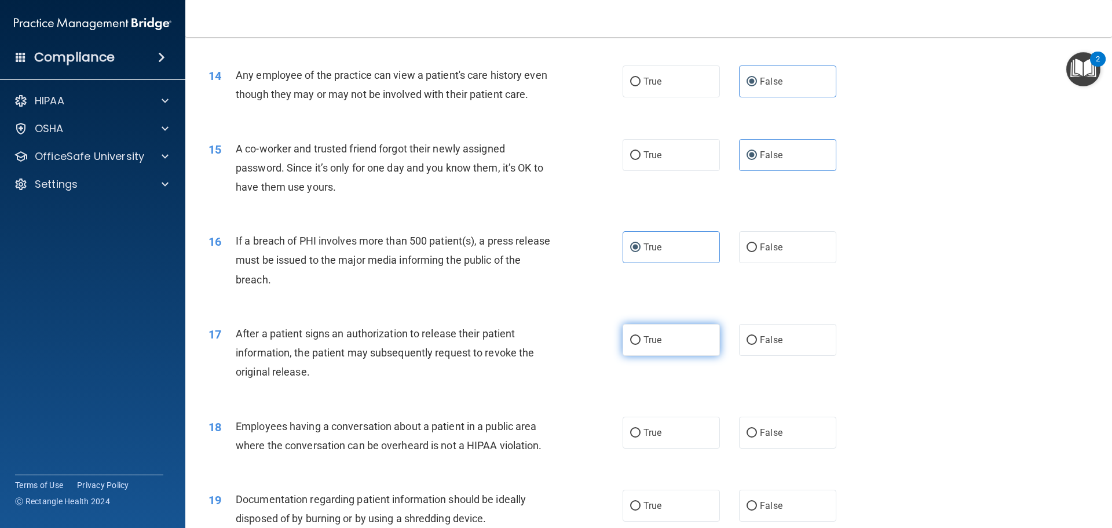
click at [688, 356] on label "True" at bounding box center [671, 340] width 97 height 32
click at [641, 345] on input "True" at bounding box center [635, 340] width 10 height 9
radio input "true"
click at [489, 460] on div "18 Employees having a conversation about a patient in a public area where the c…" at bounding box center [415, 438] width 449 height 44
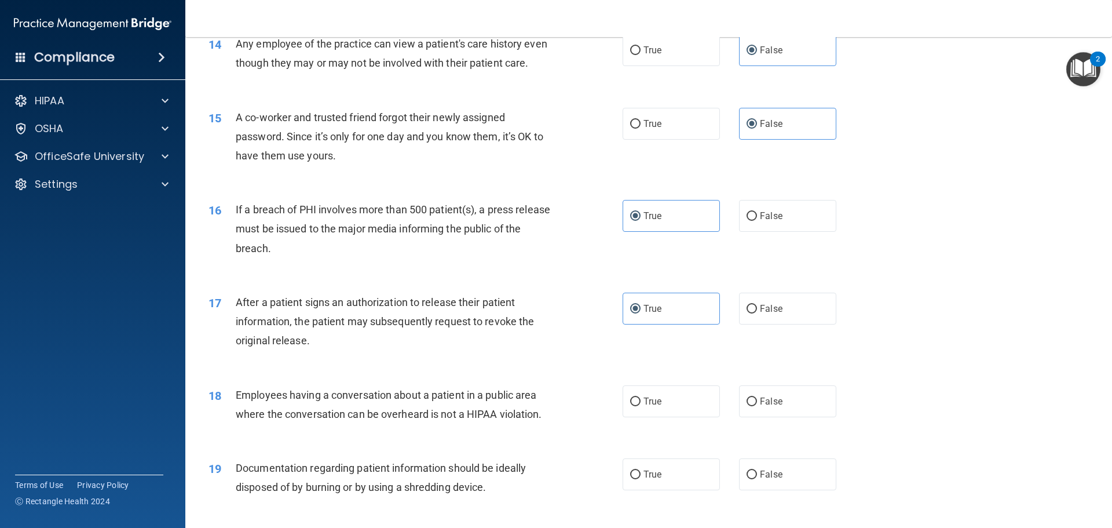
scroll to position [1158, 0]
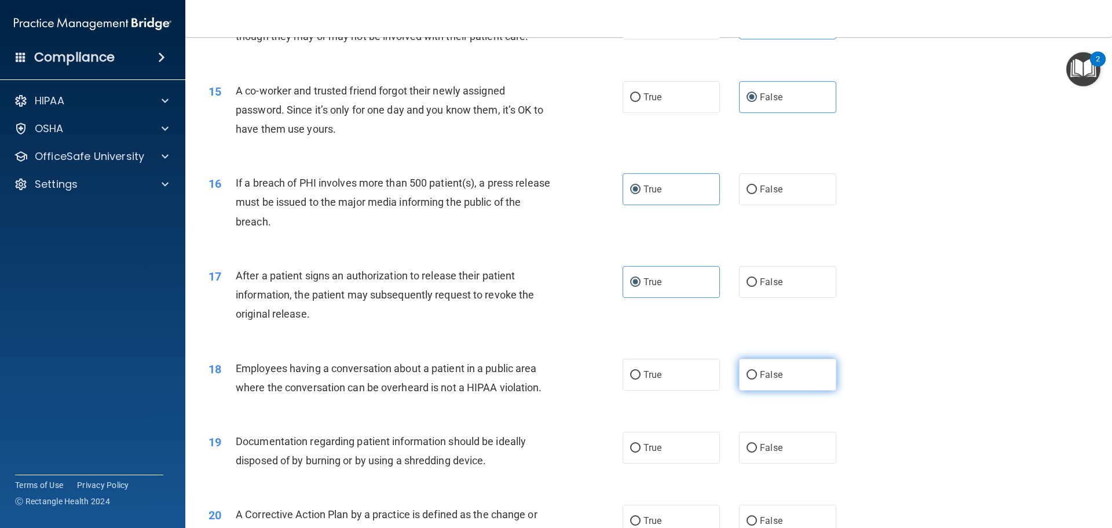
click at [759, 390] on label "False" at bounding box center [787, 375] width 97 height 32
click at [757, 379] on input "False" at bounding box center [752, 375] width 10 height 9
radio input "true"
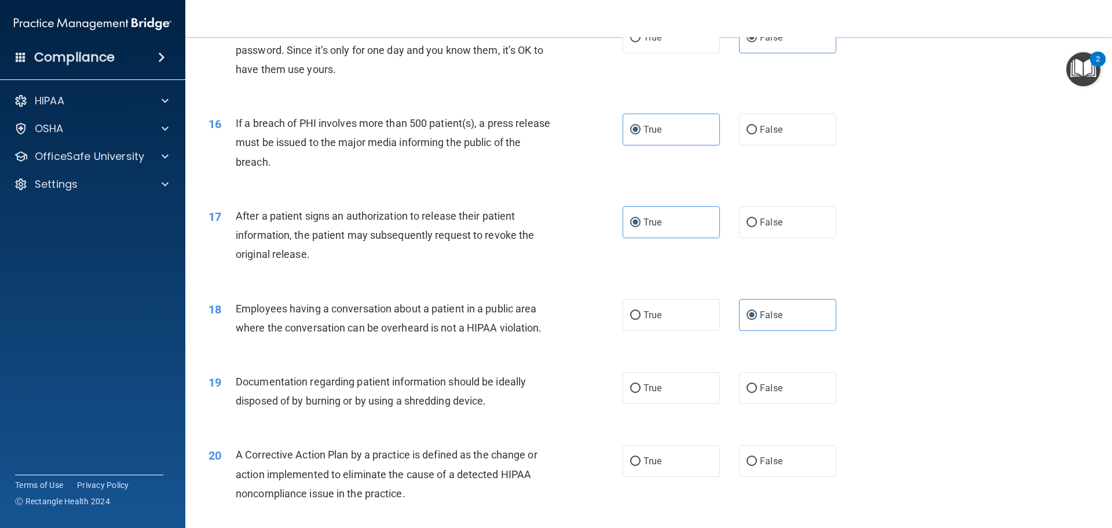
scroll to position [1274, 0]
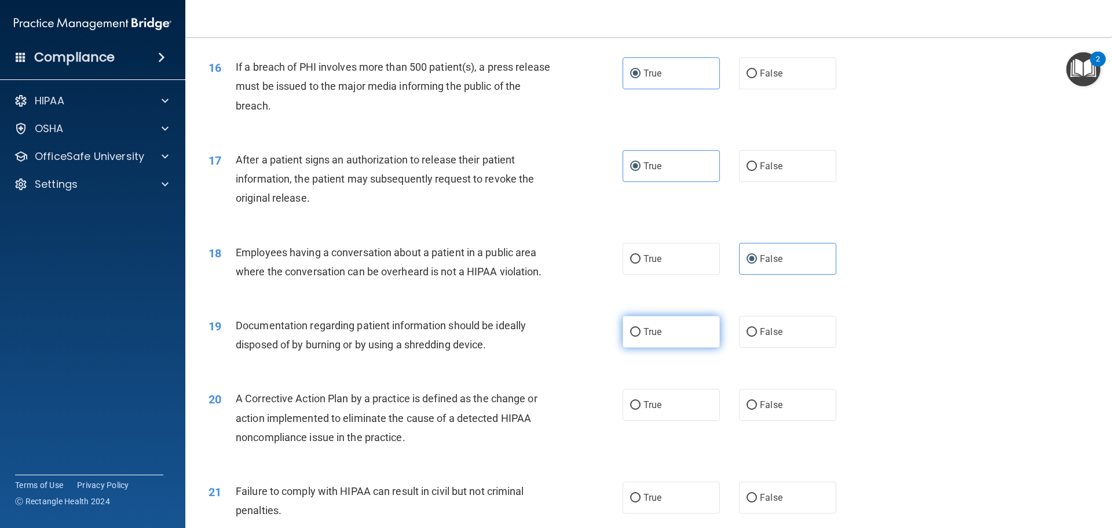
click at [661, 348] on label "True" at bounding box center [671, 332] width 97 height 32
click at [641, 337] on input "True" at bounding box center [635, 332] width 10 height 9
radio input "true"
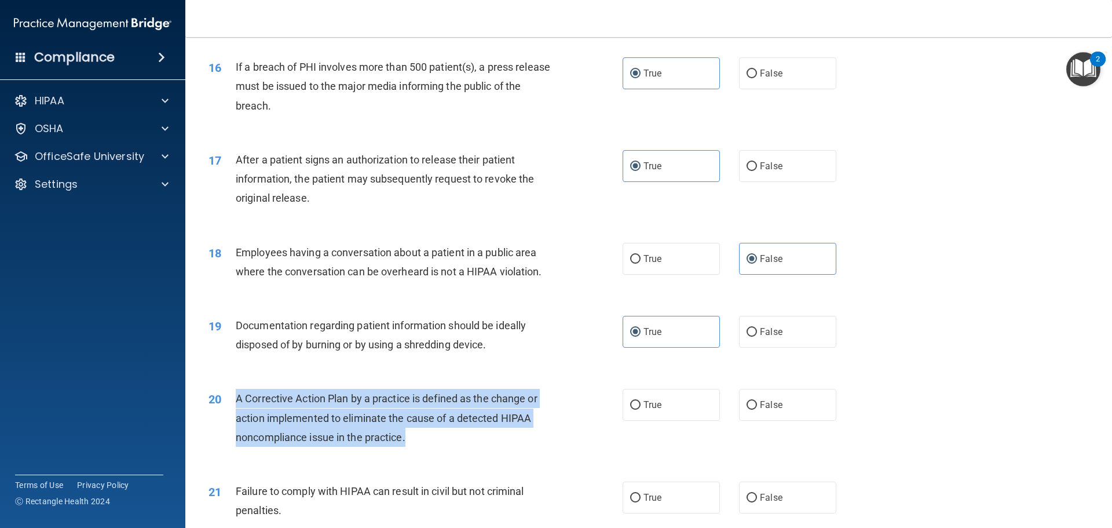
drag, startPoint x: 408, startPoint y: 454, endPoint x: 235, endPoint y: 418, distance: 176.9
click at [235, 418] on div "20 A Corrective Action Plan by a practice is defined as the change or action im…" at bounding box center [415, 421] width 449 height 64
copy div "A Corrective Action Plan by a practice is defined as the change or action imple…"
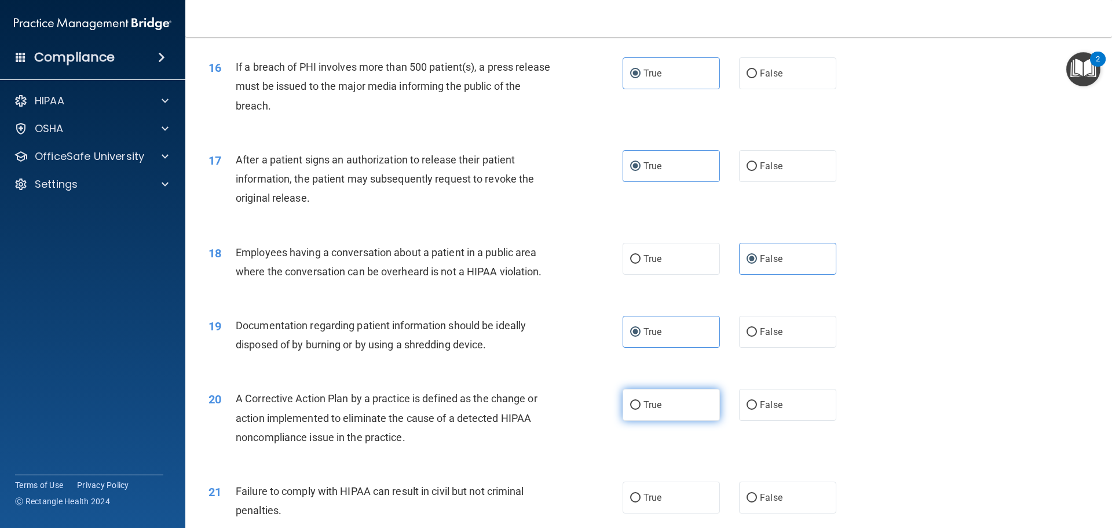
click at [662, 419] on label "True" at bounding box center [671, 405] width 97 height 32
click at [641, 410] on input "True" at bounding box center [635, 405] width 10 height 9
radio input "true"
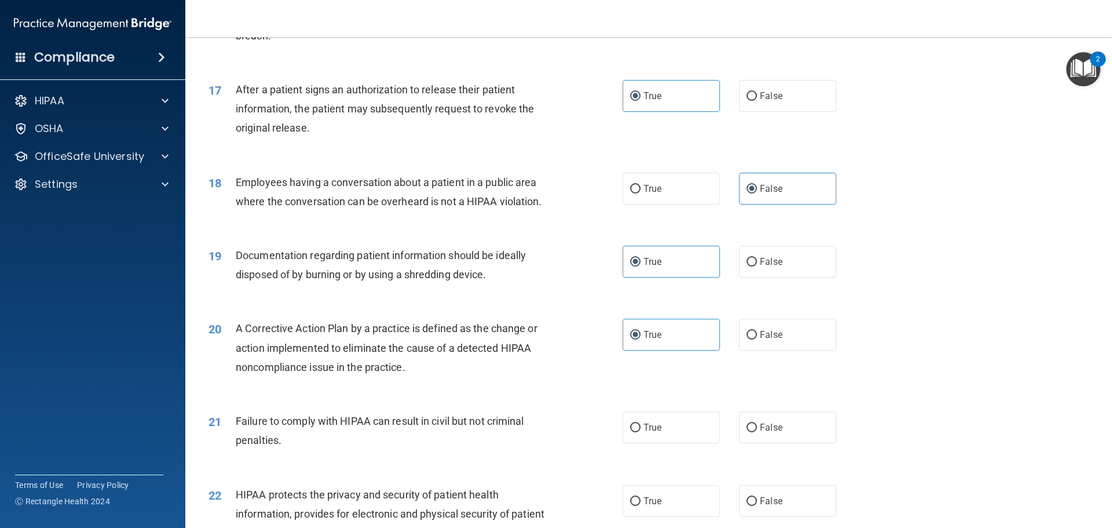
scroll to position [1448, 0]
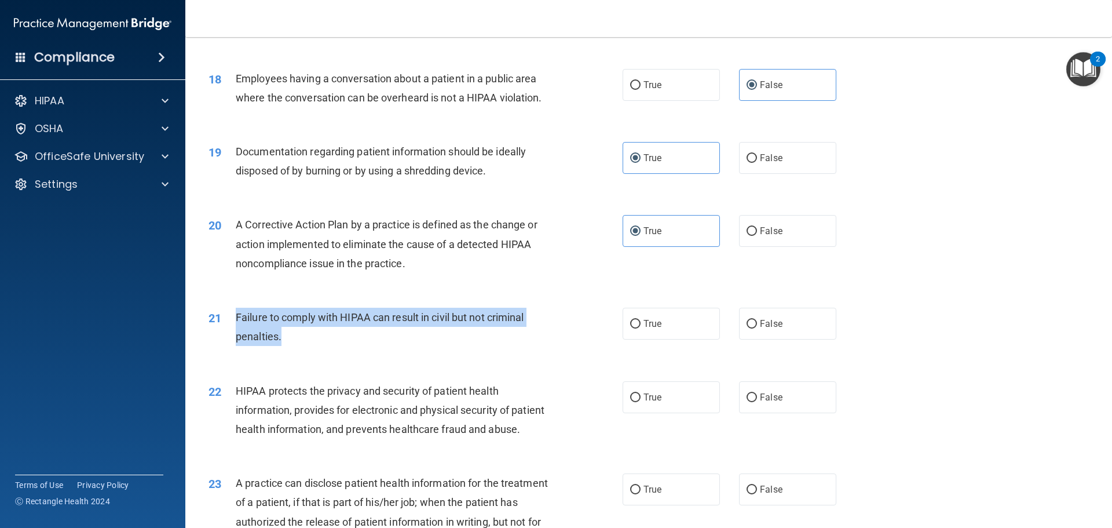
drag, startPoint x: 336, startPoint y: 360, endPoint x: 235, endPoint y: 338, distance: 103.0
click at [236, 338] on div "Failure to comply with HIPAA can result in civil but not criminal penalties." at bounding box center [398, 327] width 324 height 38
copy span "Failure to comply with HIPAA can result in civil but not criminal penalties."
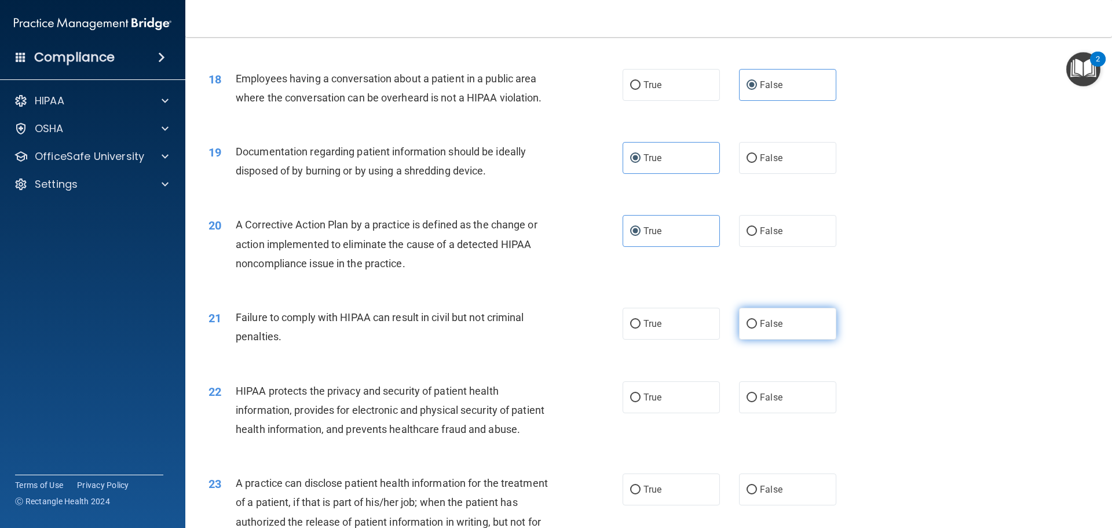
click at [813, 339] on label "False" at bounding box center [787, 324] width 97 height 32
click at [757, 328] on input "False" at bounding box center [752, 324] width 10 height 9
radio input "true"
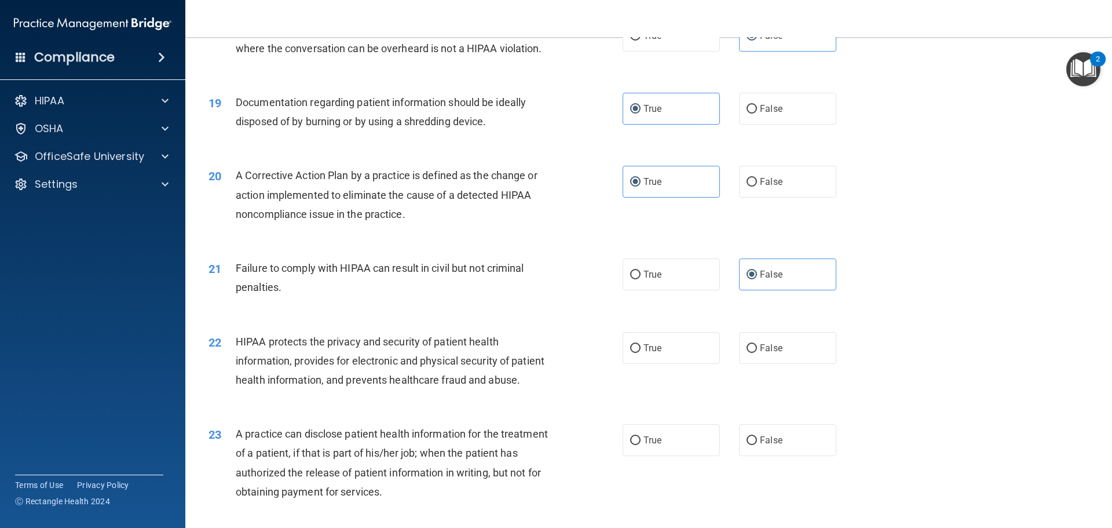
scroll to position [1564, 0]
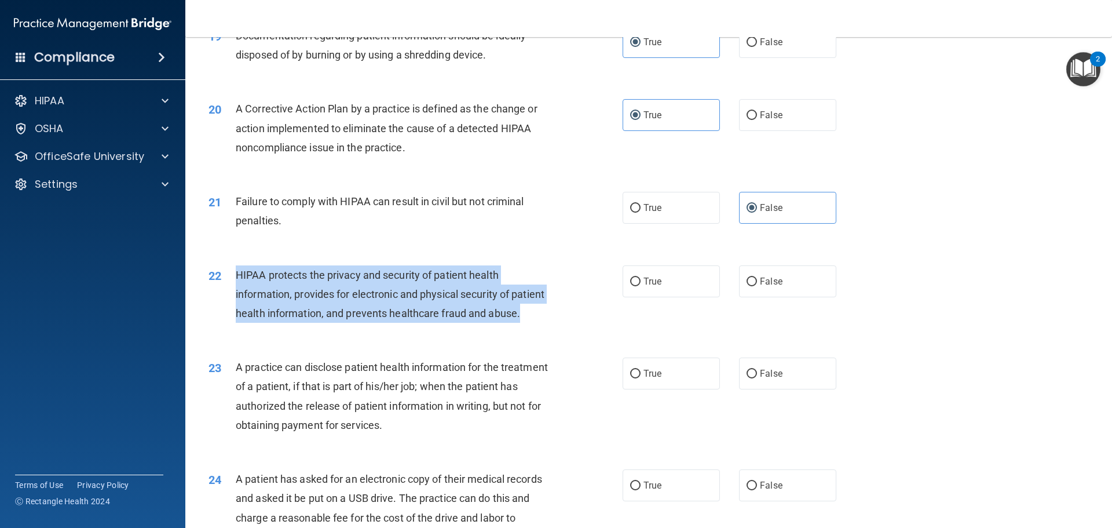
drag, startPoint x: 281, startPoint y: 347, endPoint x: 234, endPoint y: 292, distance: 72.3
click at [234, 292] on div "22 HIPAA protects the privacy and security of patient health information, provi…" at bounding box center [415, 297] width 449 height 64
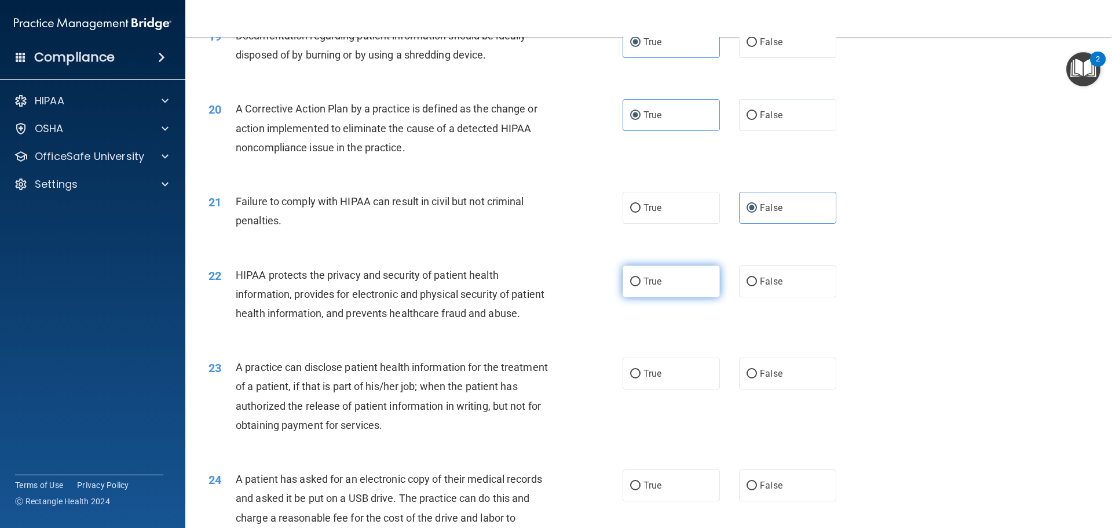
click at [648, 293] on label "True" at bounding box center [671, 281] width 97 height 32
click at [641, 286] on input "True" at bounding box center [635, 281] width 10 height 9
radio input "true"
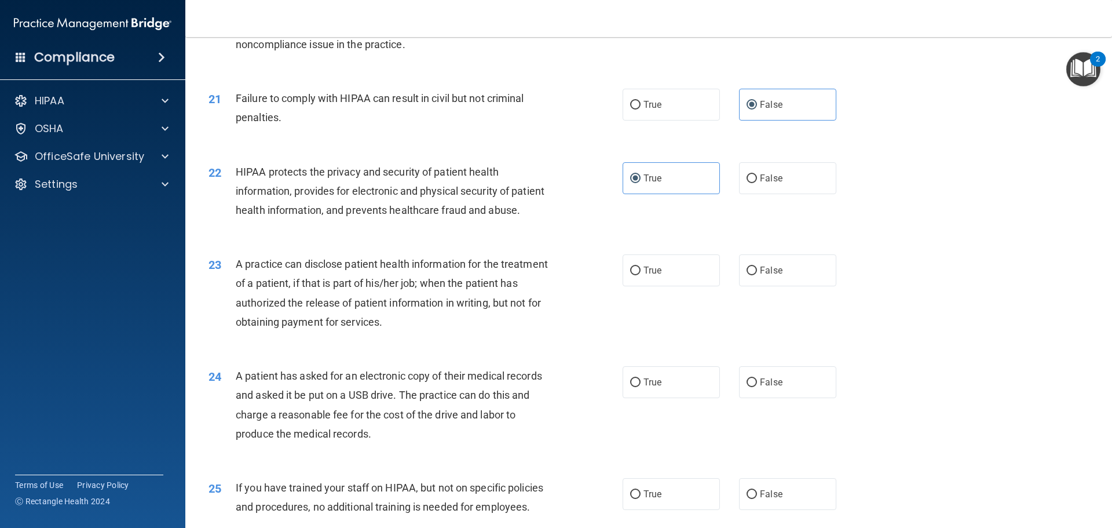
scroll to position [1680, 0]
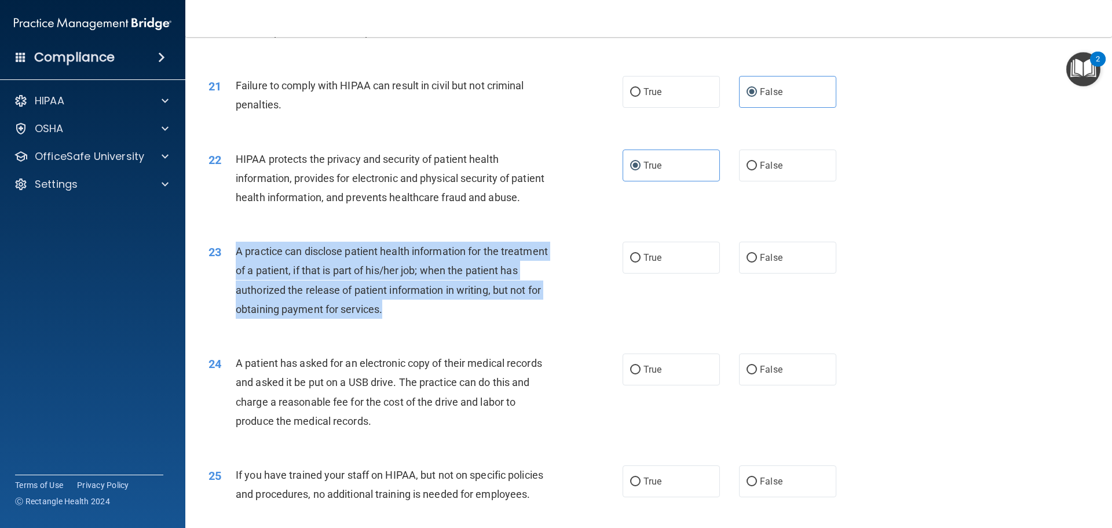
drag, startPoint x: 441, startPoint y: 349, endPoint x: 239, endPoint y: 290, distance: 210.6
click at [239, 290] on div "A practice can disclose patient health information for the treatment of a patie…" at bounding box center [398, 280] width 324 height 77
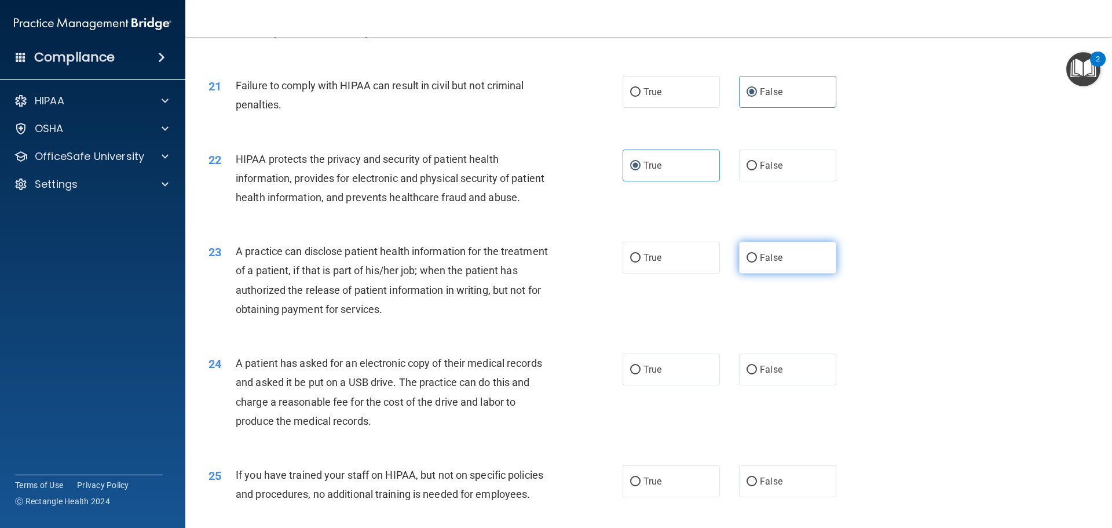
click at [762, 263] on span "False" at bounding box center [771, 257] width 23 height 11
click at [757, 262] on input "False" at bounding box center [752, 258] width 10 height 9
radio input "true"
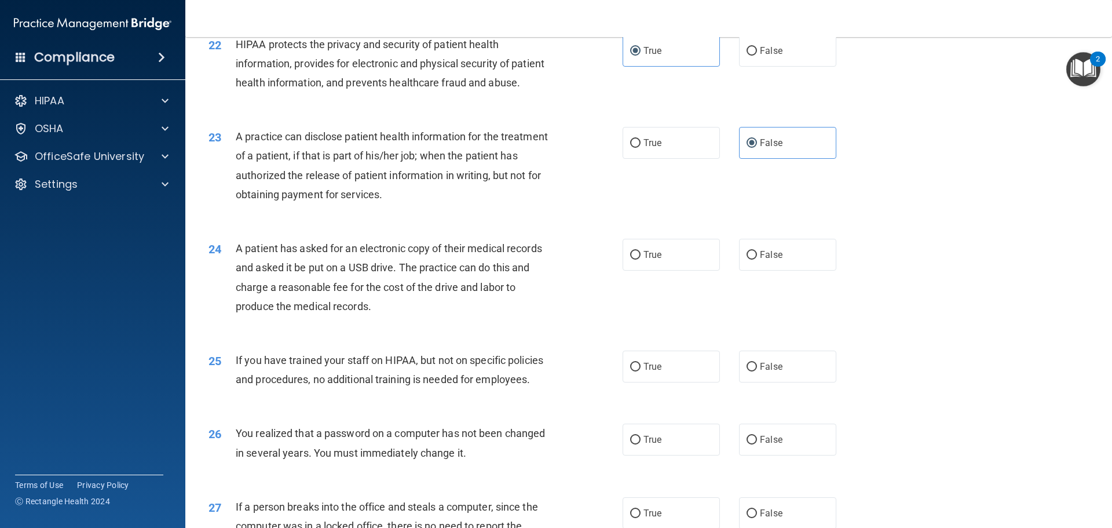
scroll to position [1796, 0]
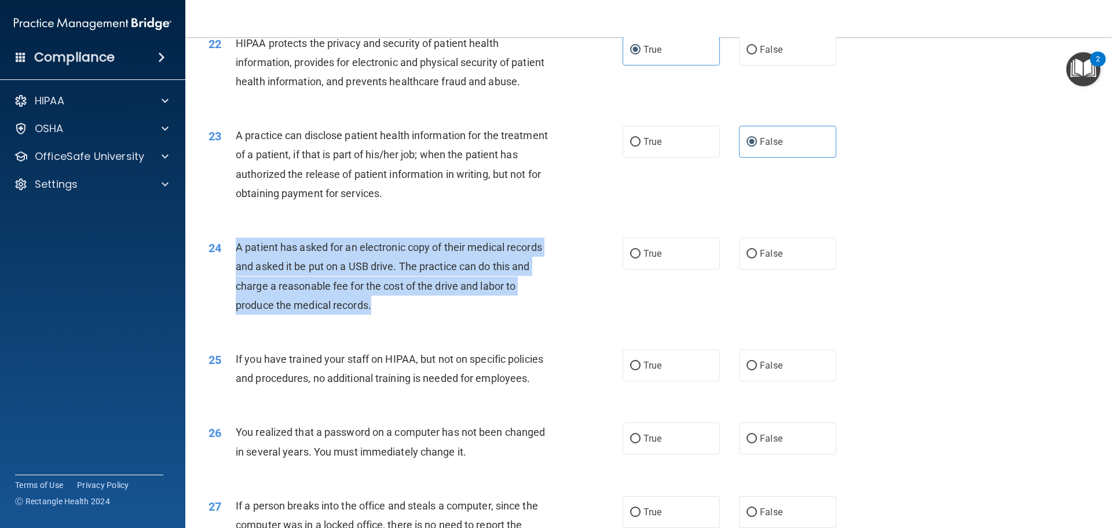
drag, startPoint x: 419, startPoint y: 345, endPoint x: 235, endPoint y: 289, distance: 192.6
click at [235, 289] on div "24 A patient has asked for an electronic copy of their medical records and aske…" at bounding box center [415, 278] width 449 height 83
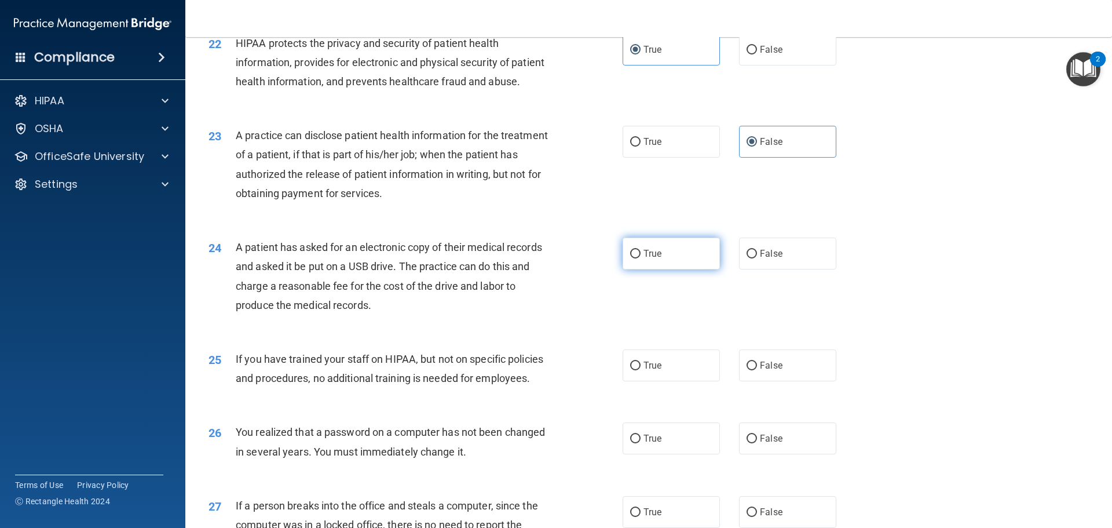
click at [647, 259] on span "True" at bounding box center [653, 253] width 18 height 11
click at [641, 258] on input "True" at bounding box center [635, 254] width 10 height 9
radio input "true"
click at [765, 371] on span "False" at bounding box center [771, 365] width 23 height 11
click at [757, 370] on input "False" at bounding box center [752, 365] width 10 height 9
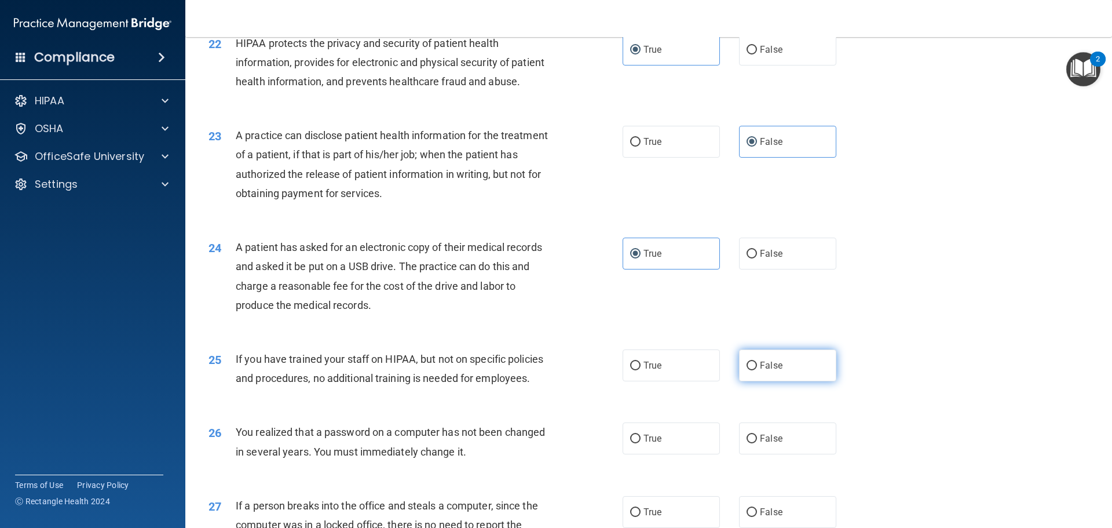
radio input "true"
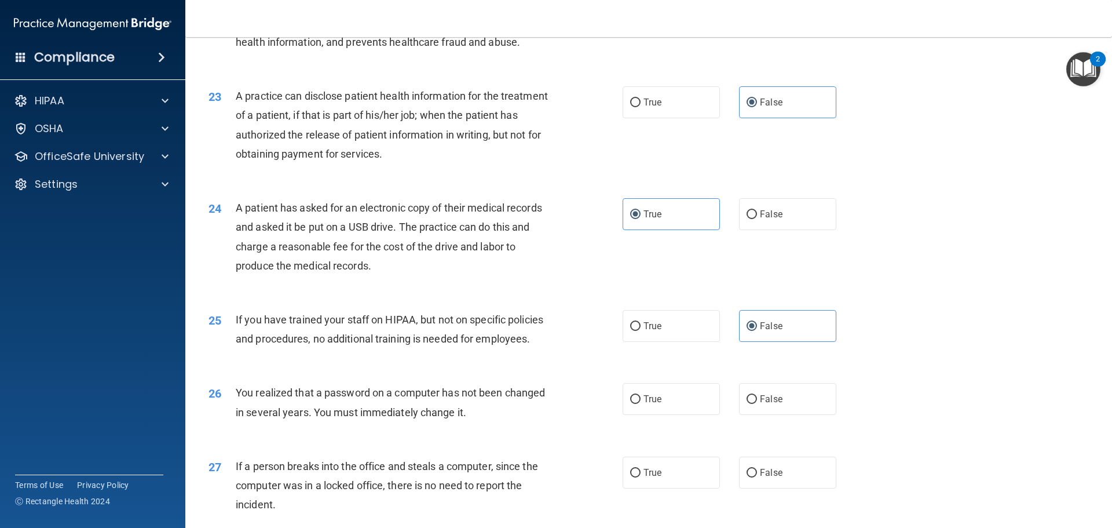
scroll to position [1911, 0]
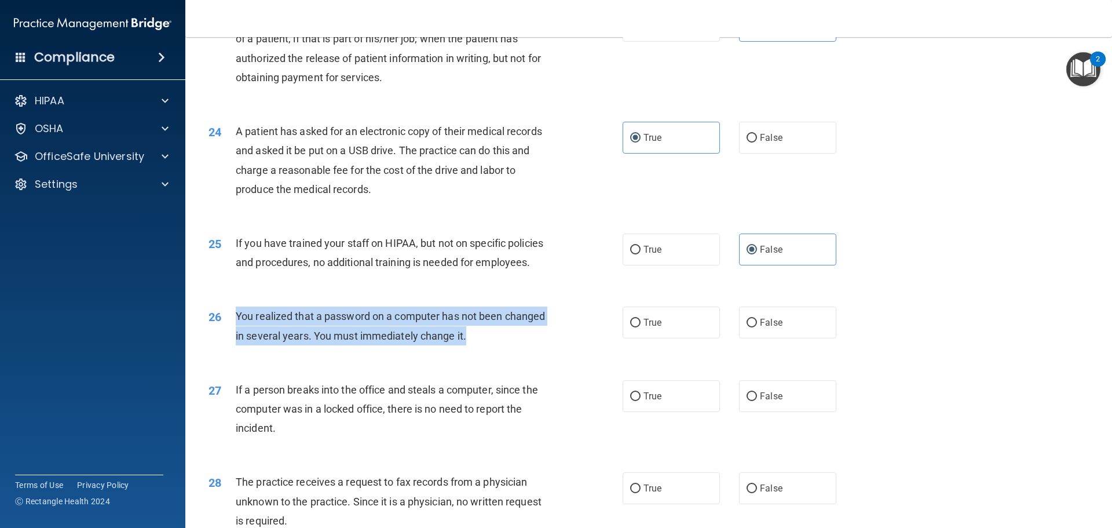
drag, startPoint x: 475, startPoint y: 371, endPoint x: 236, endPoint y: 360, distance: 238.9
click at [236, 345] on div "You realized that a password on a computer has not been changed in several year…" at bounding box center [398, 325] width 324 height 38
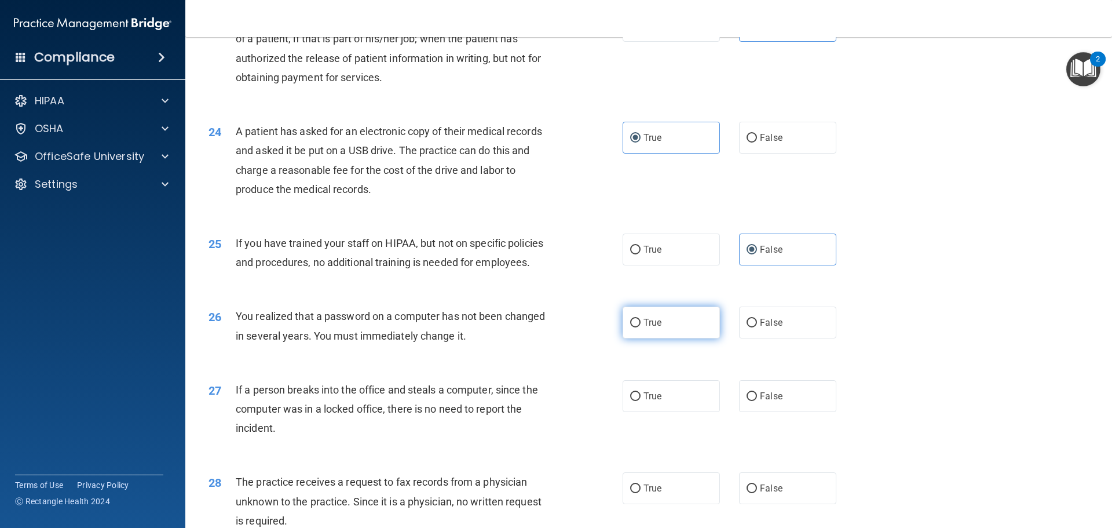
click at [683, 338] on label "True" at bounding box center [671, 322] width 97 height 32
click at [641, 327] on input "True" at bounding box center [635, 323] width 10 height 9
radio input "true"
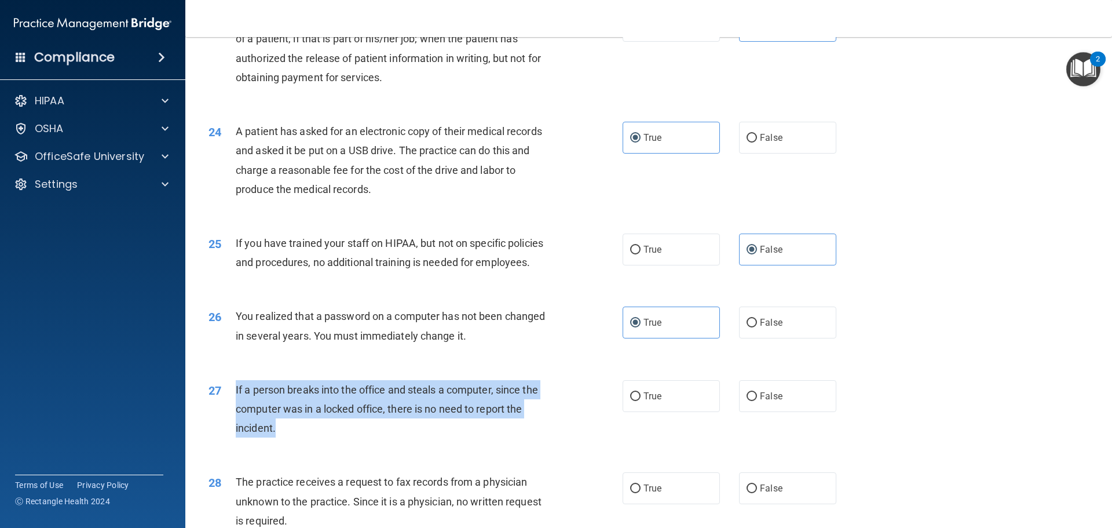
drag, startPoint x: 336, startPoint y: 470, endPoint x: 233, endPoint y: 432, distance: 110.0
click at [233, 432] on div "27 If a person breaks into the office and steals a computer, since the computer…" at bounding box center [415, 412] width 449 height 64
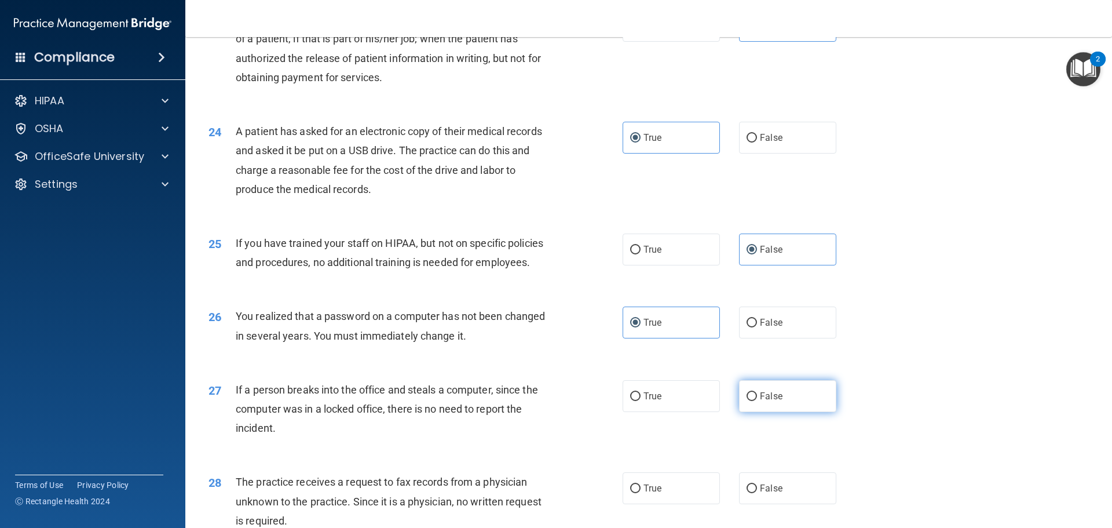
click at [739, 412] on label "False" at bounding box center [787, 396] width 97 height 32
click at [747, 401] on input "False" at bounding box center [752, 396] width 10 height 9
radio input "true"
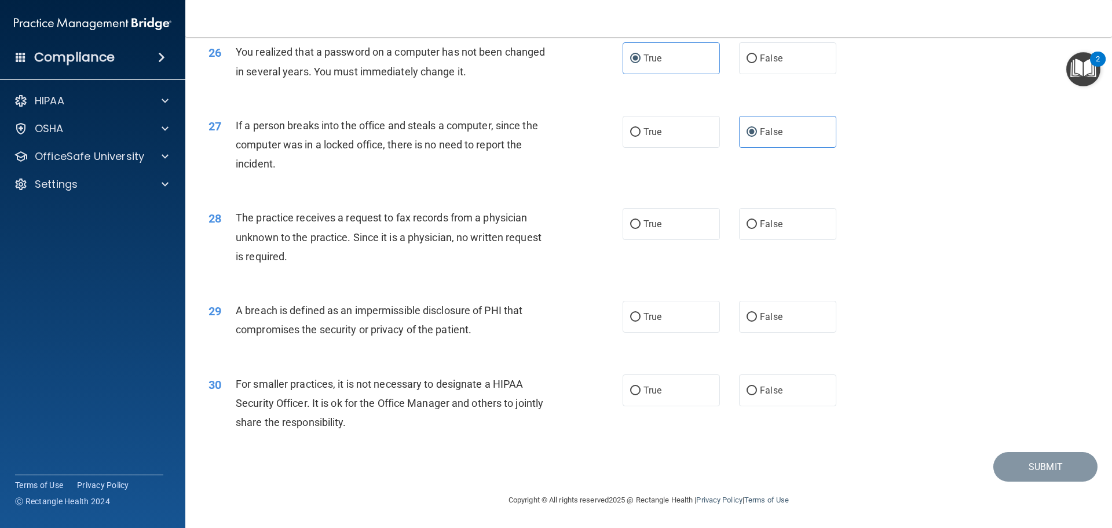
scroll to position [2201, 0]
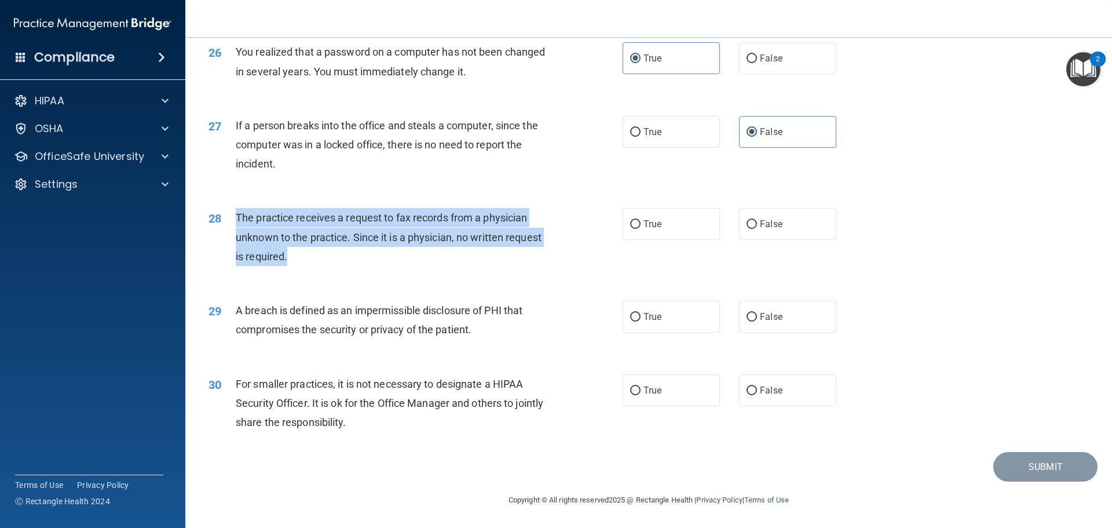
drag, startPoint x: 303, startPoint y: 268, endPoint x: 237, endPoint y: 231, distance: 75.5
click at [237, 231] on div "The practice receives a request to fax records from a physician unknown to the …" at bounding box center [398, 237] width 324 height 58
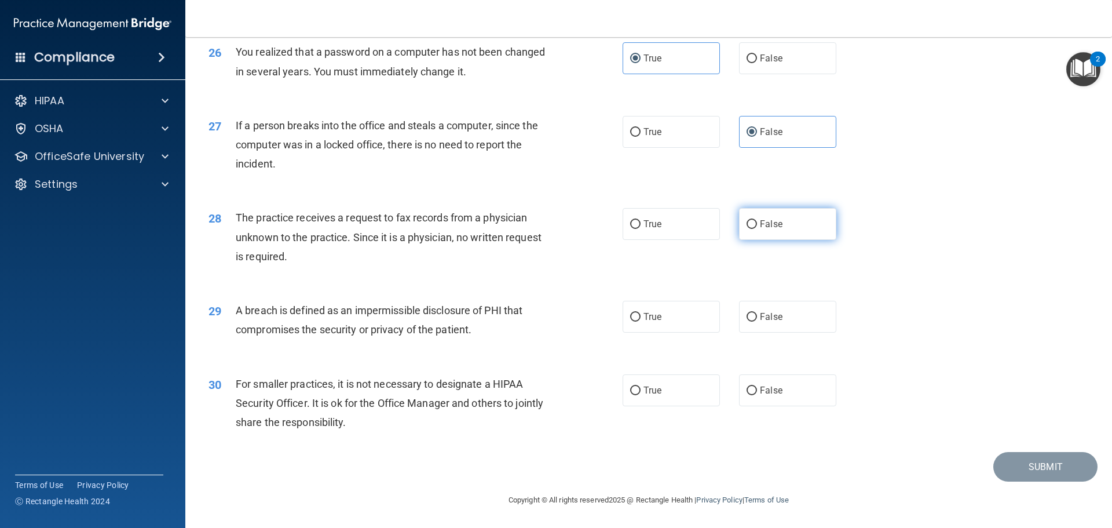
click at [754, 228] on label "False" at bounding box center [787, 224] width 97 height 32
click at [754, 228] on input "False" at bounding box center [752, 224] width 10 height 9
radio input "true"
click at [637, 332] on label "True" at bounding box center [671, 317] width 97 height 32
click at [637, 321] on input "True" at bounding box center [635, 317] width 10 height 9
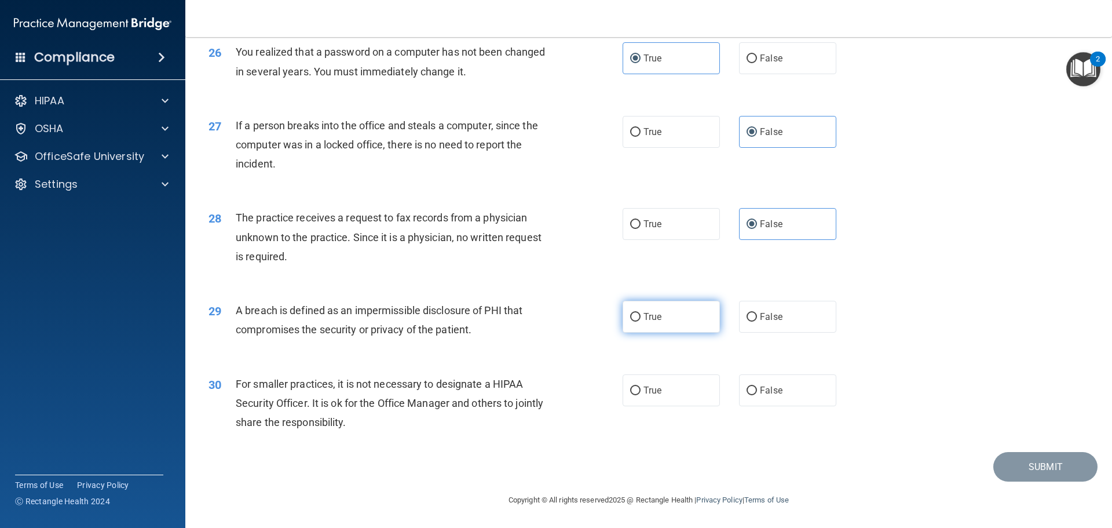
radio input "true"
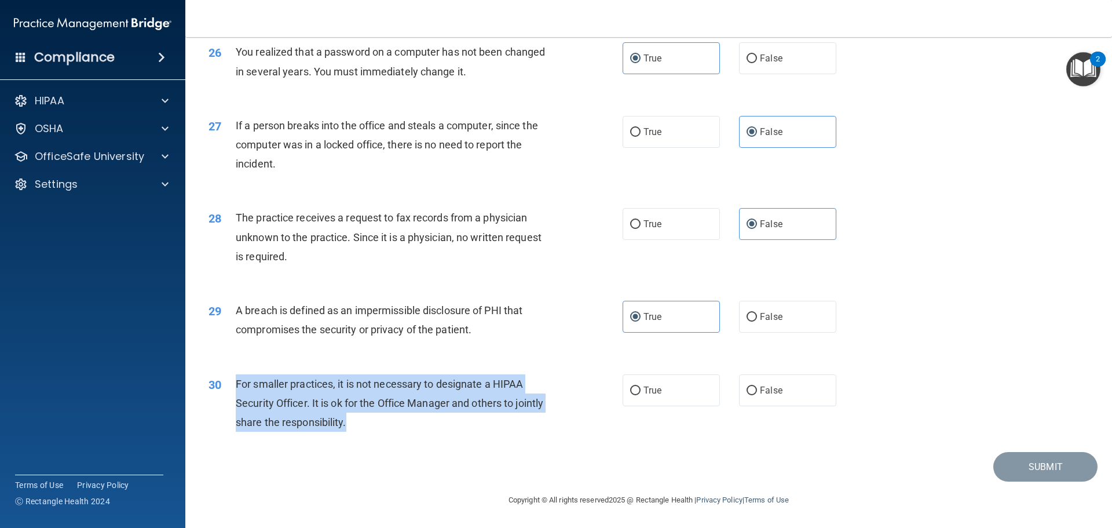
drag, startPoint x: 396, startPoint y: 437, endPoint x: 235, endPoint y: 393, distance: 166.4
click at [236, 393] on div "For smaller practices, it is not necessary to designate a HIPAA Security Office…" at bounding box center [398, 403] width 324 height 58
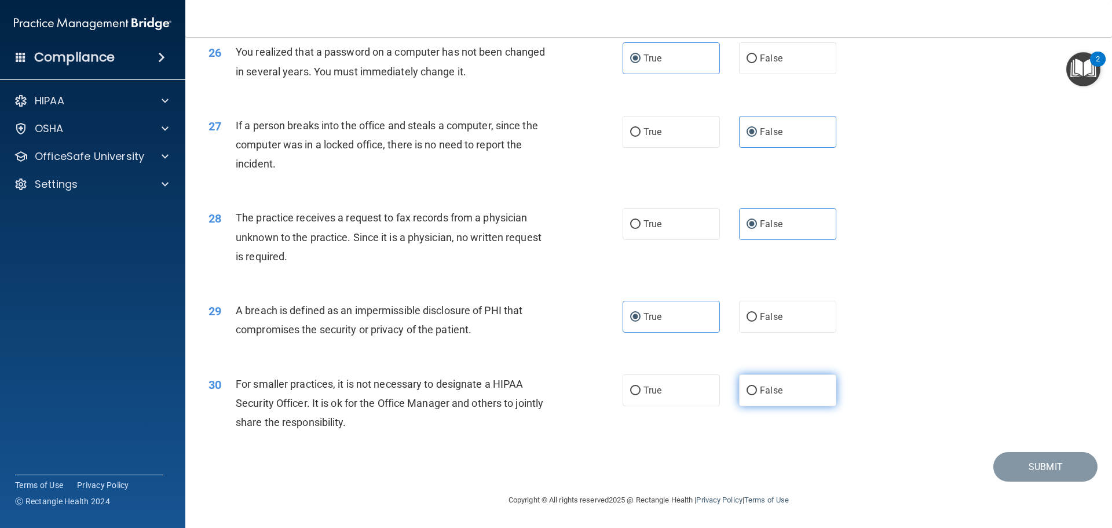
click at [765, 394] on label "False" at bounding box center [787, 390] width 97 height 32
click at [757, 394] on input "False" at bounding box center [752, 390] width 10 height 9
radio input "true"
click at [1039, 478] on button "Submit" at bounding box center [1045, 467] width 104 height 30
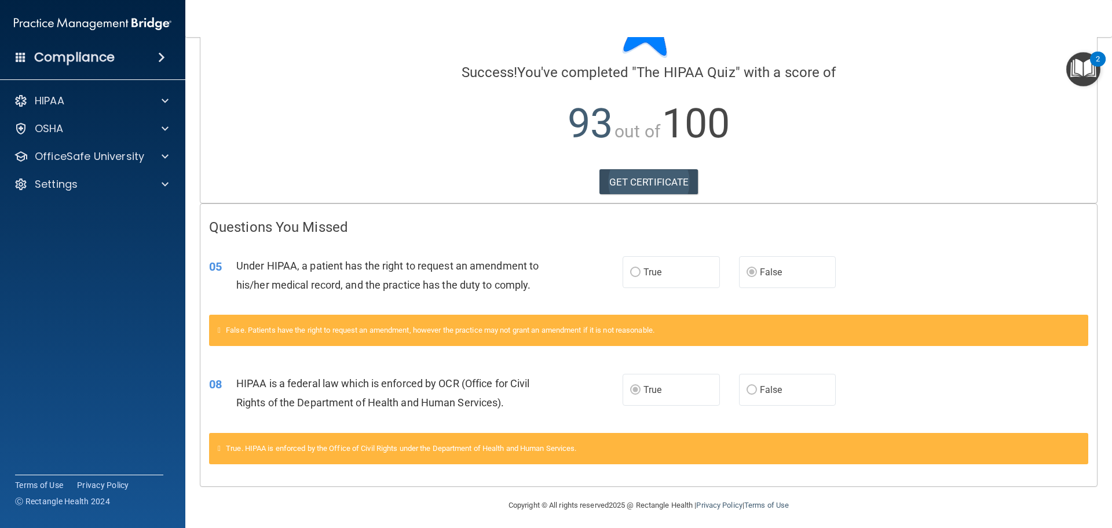
scroll to position [75, 0]
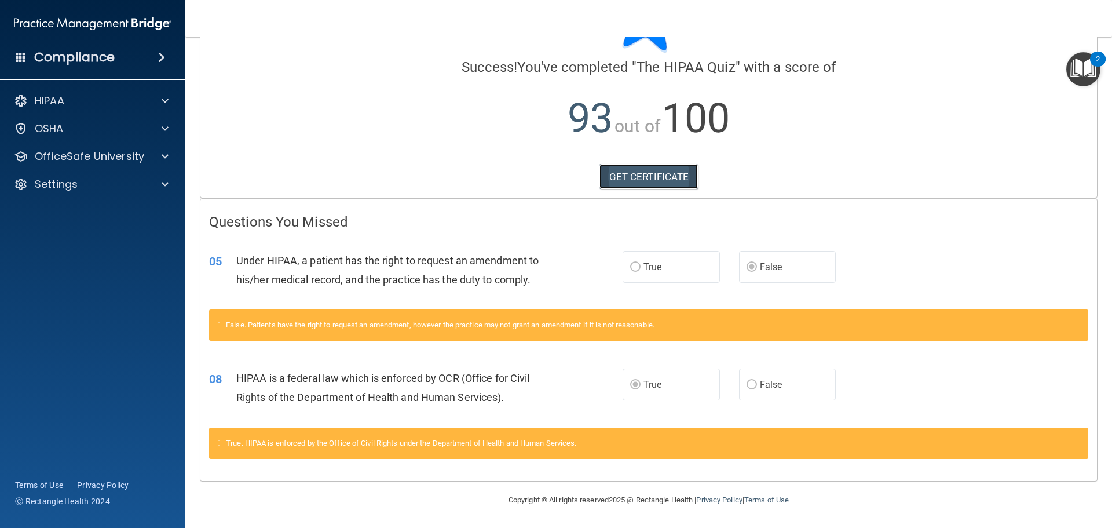
click at [635, 173] on link "GET CERTIFICATE" at bounding box center [648, 176] width 99 height 25
click at [100, 159] on p "OfficeSafe University" at bounding box center [89, 156] width 109 height 14
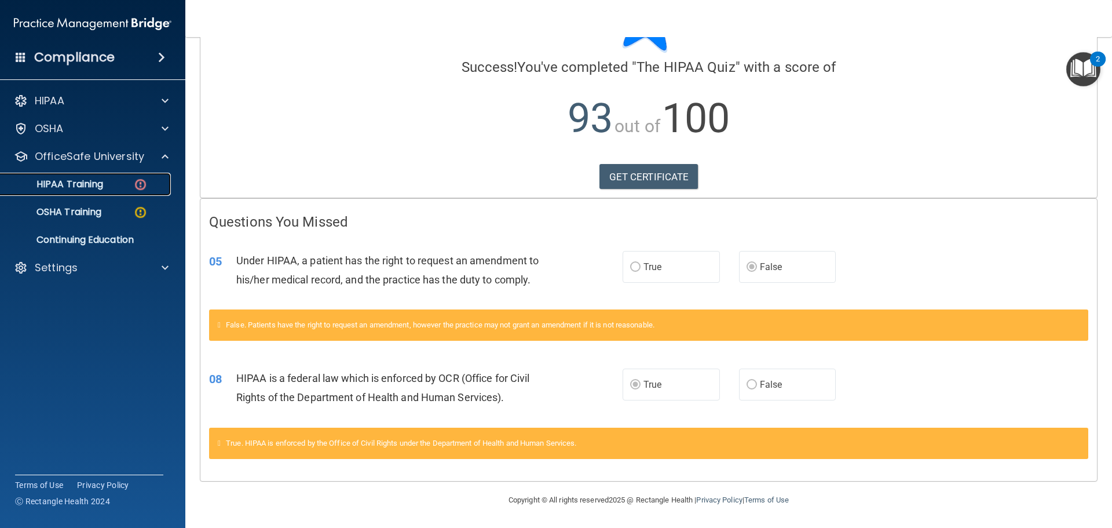
click at [110, 182] on div "HIPAA Training" at bounding box center [87, 184] width 158 height 12
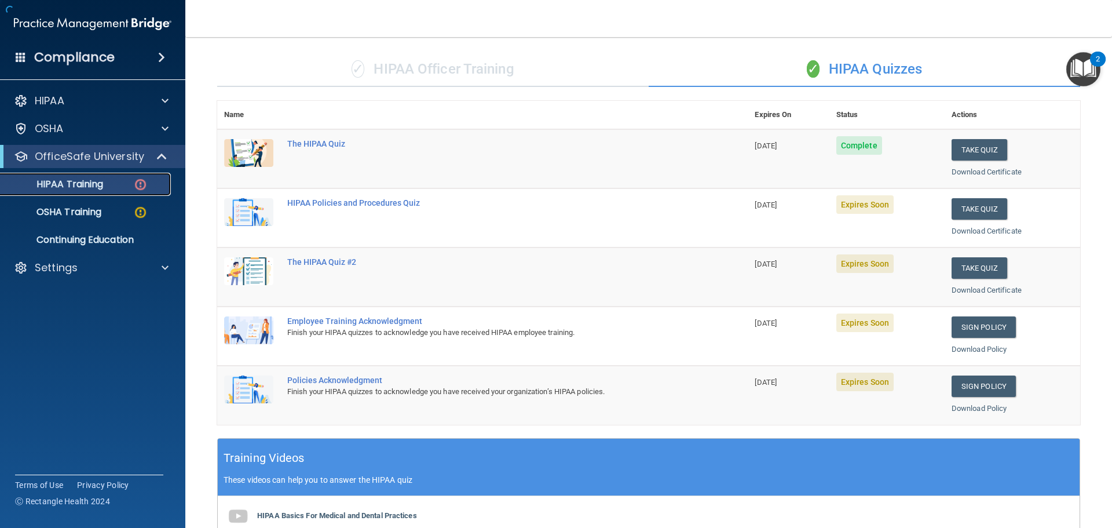
scroll to position [345, 0]
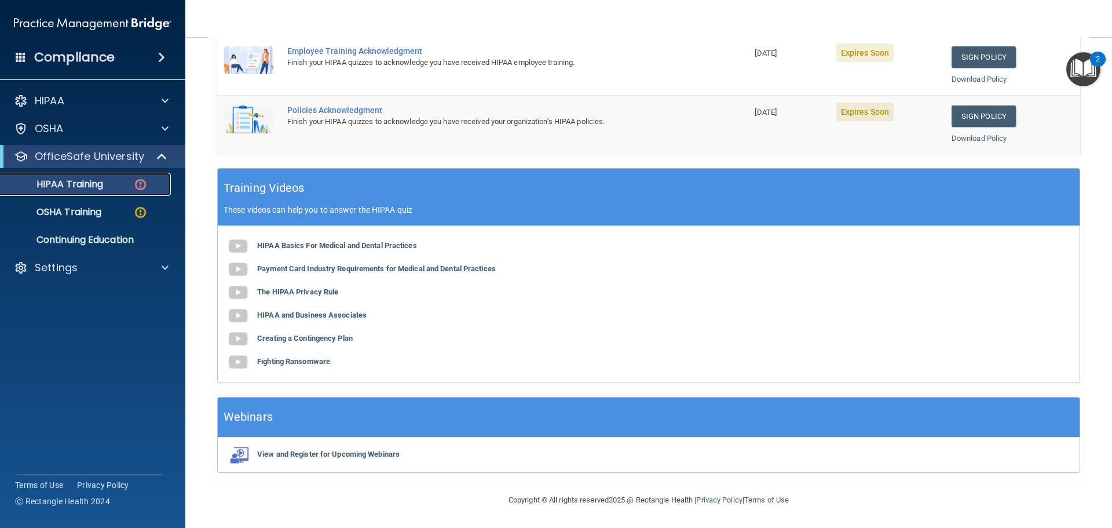
click at [110, 182] on div "HIPAA Training" at bounding box center [87, 184] width 158 height 12
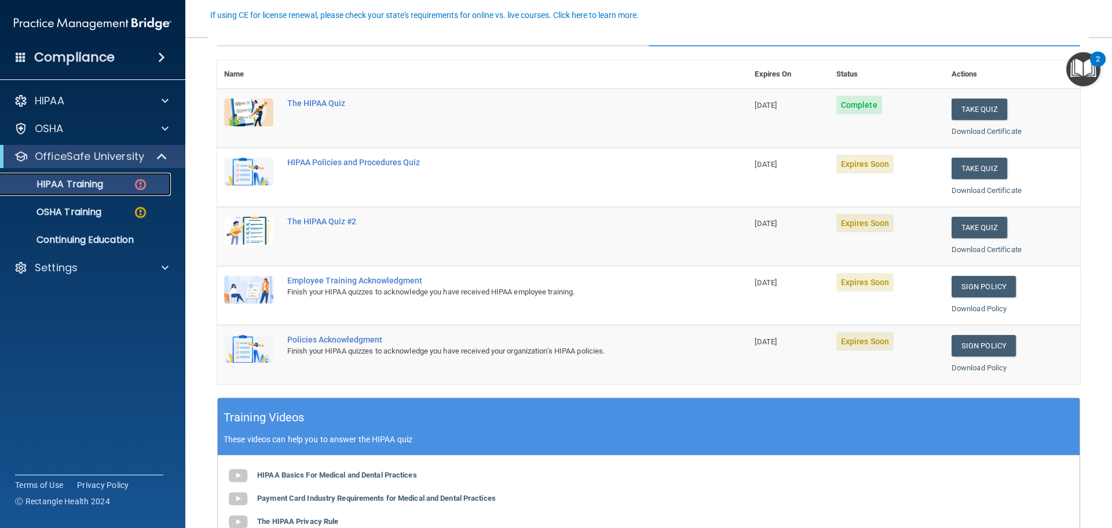
scroll to position [116, 0]
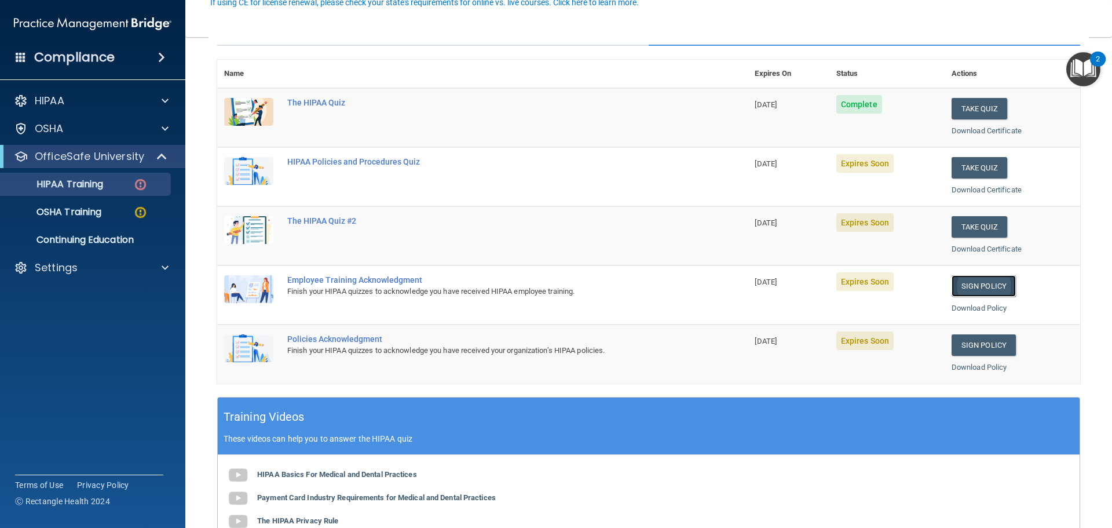
click at [966, 287] on link "Sign Policy" at bounding box center [984, 285] width 64 height 21
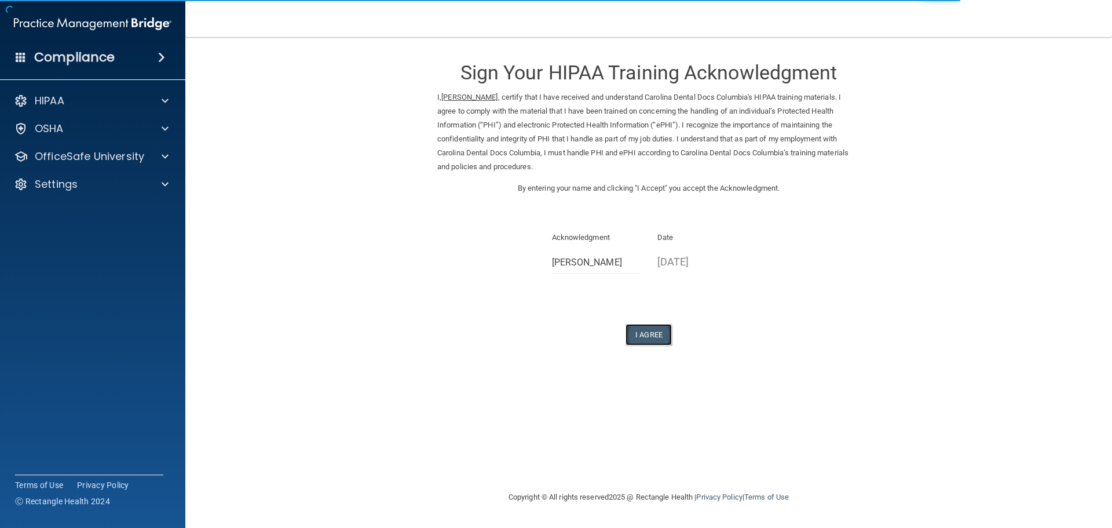
click at [649, 338] on button "I Agree" at bounding box center [649, 334] width 46 height 21
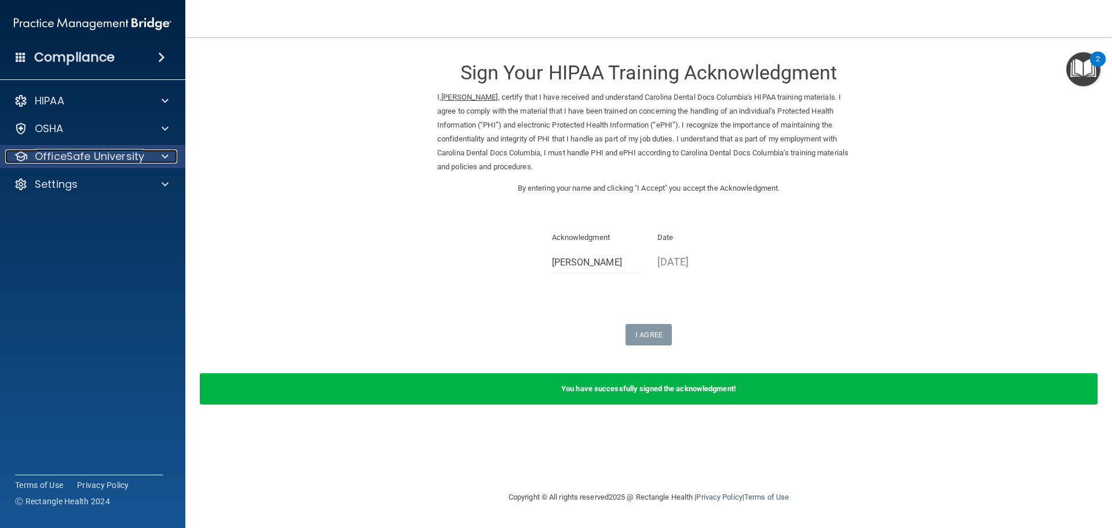
click at [97, 151] on p "OfficeSafe University" at bounding box center [89, 156] width 109 height 14
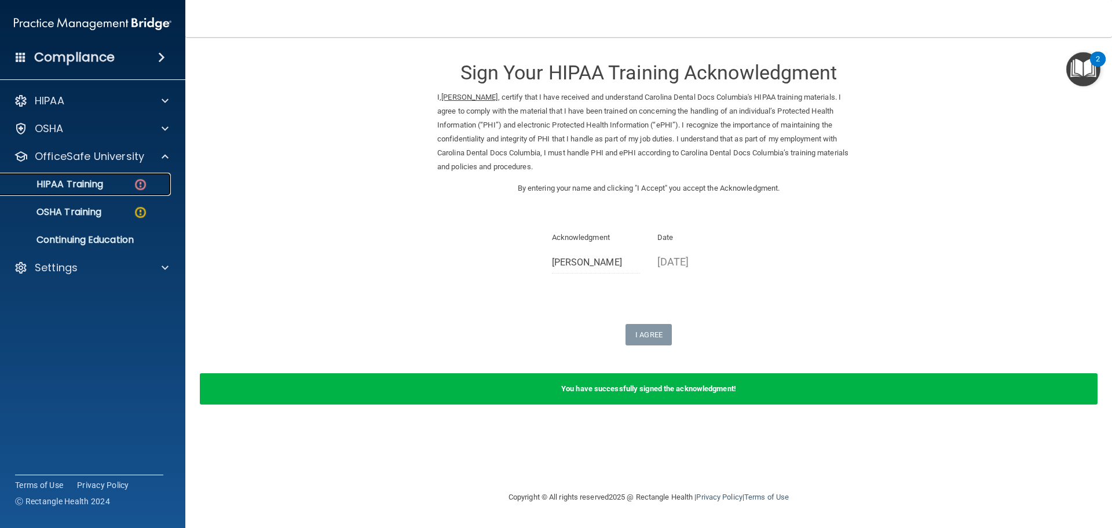
click at [97, 181] on p "HIPAA Training" at bounding box center [56, 184] width 96 height 12
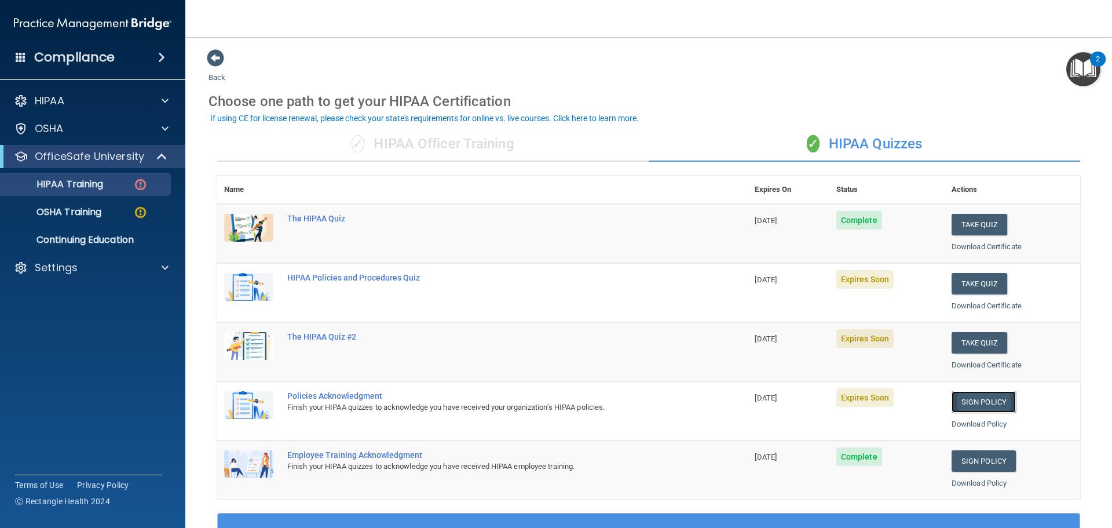
click at [974, 404] on link "Sign Policy" at bounding box center [984, 401] width 64 height 21
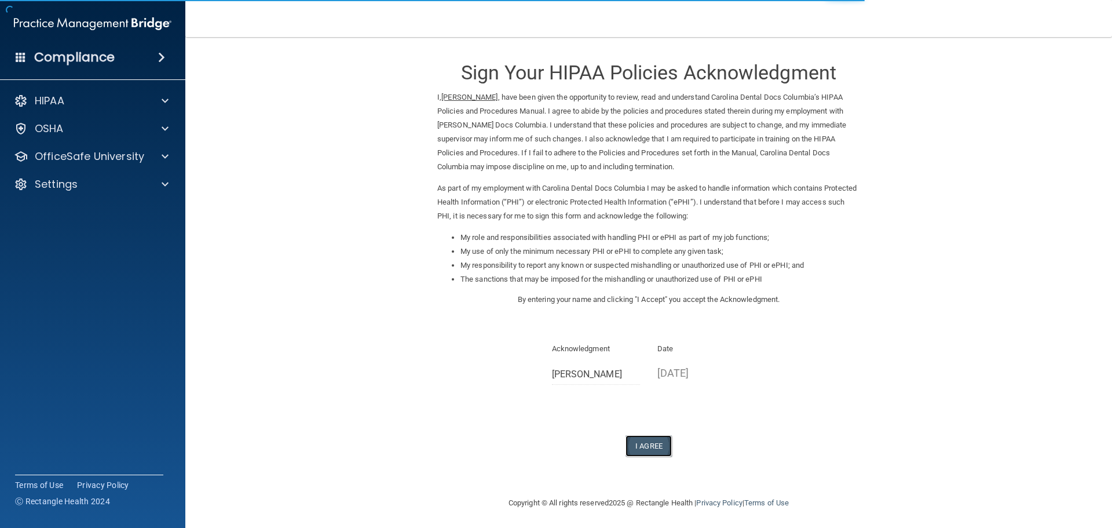
click at [640, 440] on button "I Agree" at bounding box center [649, 445] width 46 height 21
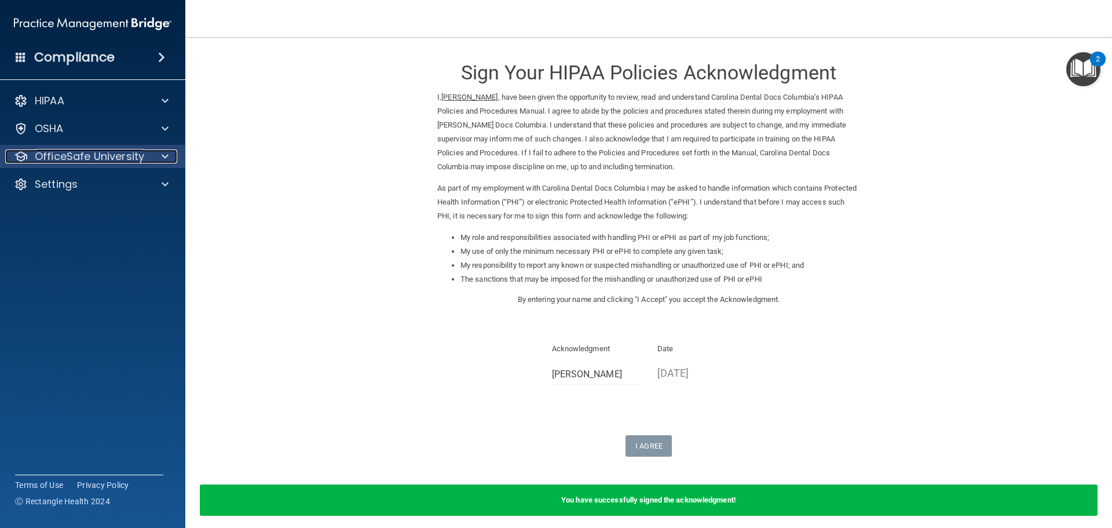
click at [136, 161] on p "OfficeSafe University" at bounding box center [89, 156] width 109 height 14
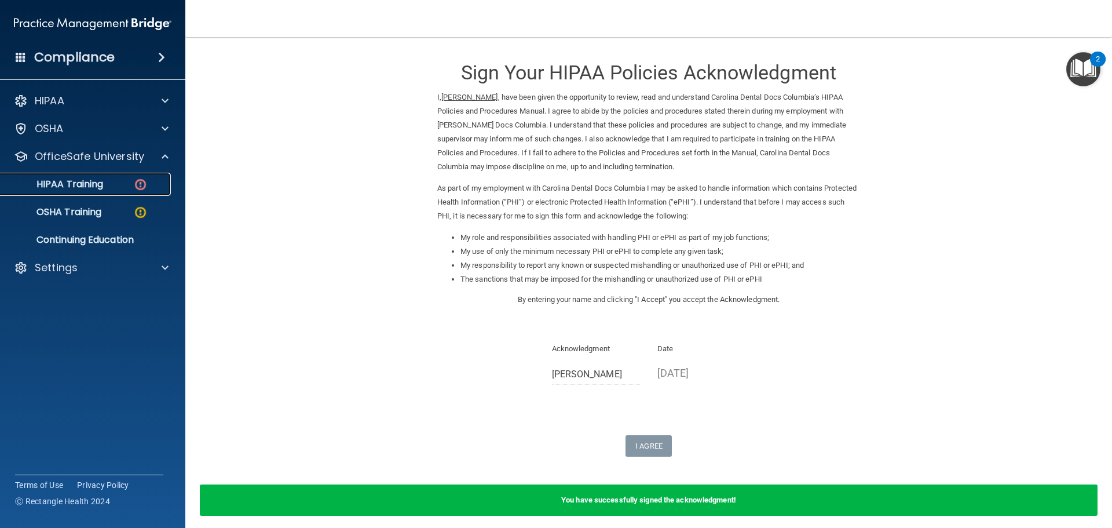
click at [123, 180] on div "HIPAA Training" at bounding box center [87, 184] width 158 height 12
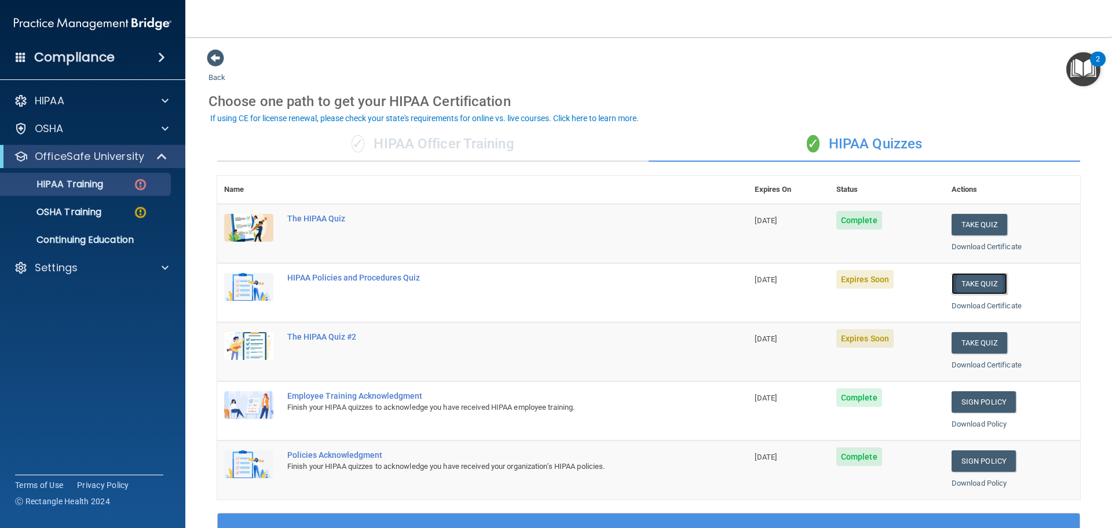
click at [953, 280] on button "Take Quiz" at bounding box center [980, 283] width 56 height 21
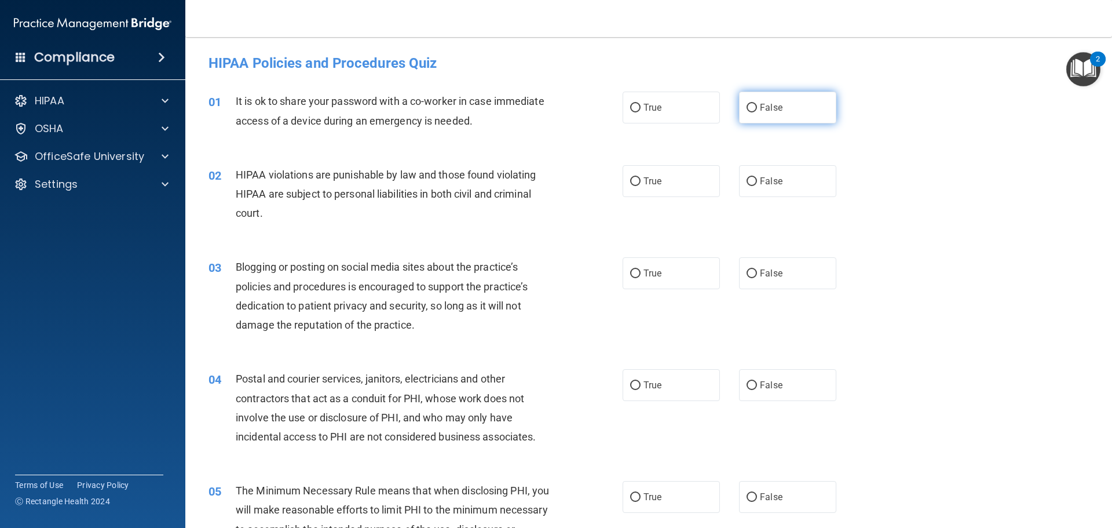
click at [755, 116] on label "False" at bounding box center [787, 108] width 97 height 32
click at [755, 112] on input "False" at bounding box center [752, 108] width 10 height 9
radio input "true"
click at [664, 182] on label "True" at bounding box center [671, 181] width 97 height 32
click at [641, 182] on input "True" at bounding box center [635, 181] width 10 height 9
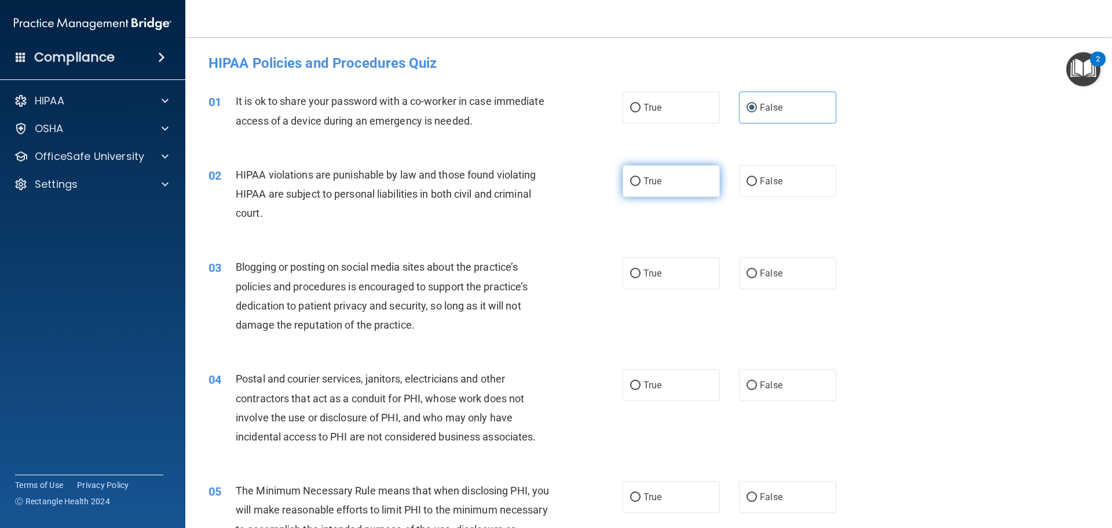
radio input "true"
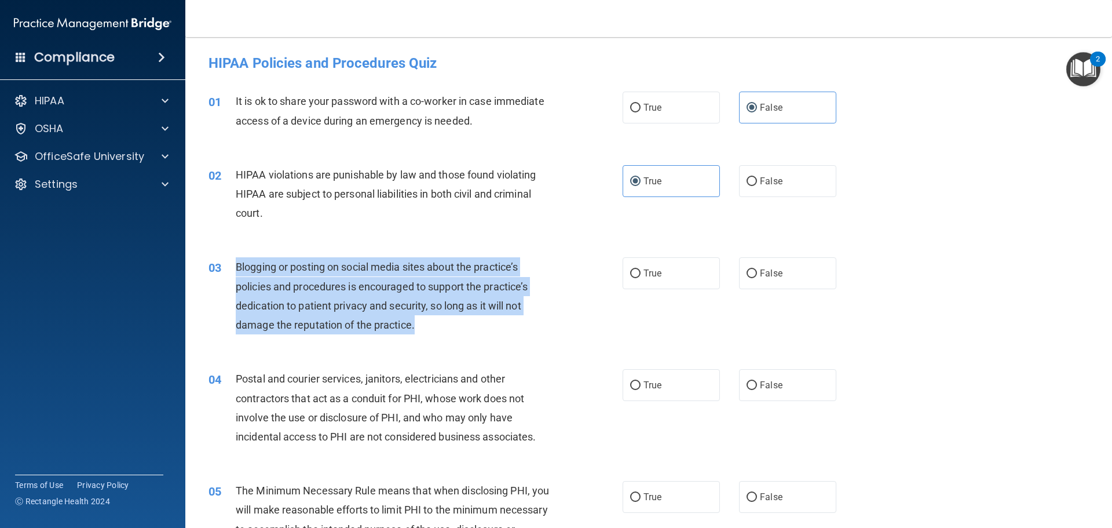
drag, startPoint x: 467, startPoint y: 320, endPoint x: 235, endPoint y: 264, distance: 239.1
click at [236, 264] on div "Blogging or posting on social media sites about the practice’s policies and pro…" at bounding box center [398, 295] width 324 height 77
copy span "Blogging or posting on social media sites about the practice’s policies and pro…"
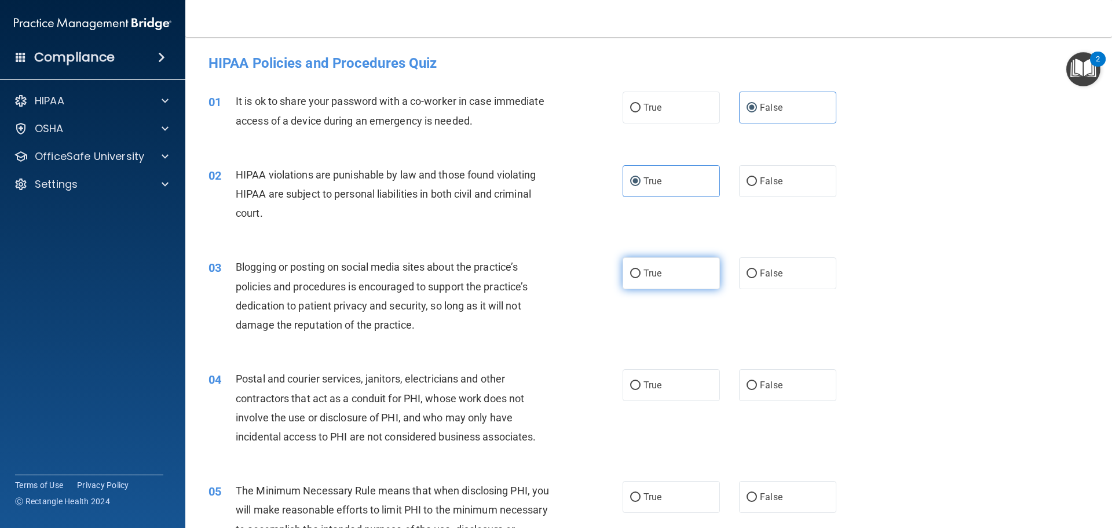
click at [662, 268] on label "True" at bounding box center [671, 273] width 97 height 32
click at [641, 269] on input "True" at bounding box center [635, 273] width 10 height 9
radio input "true"
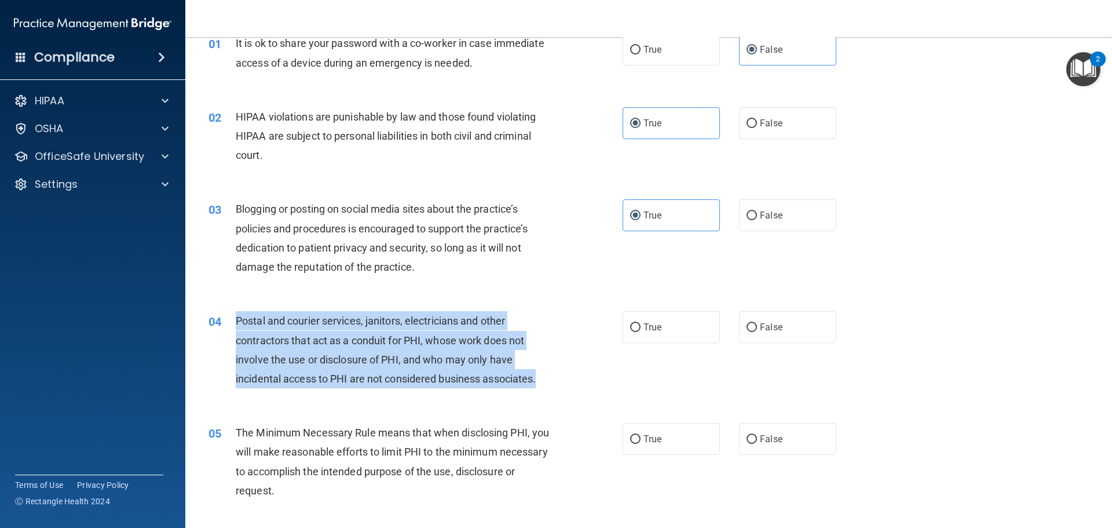
drag, startPoint x: 505, startPoint y: 382, endPoint x: 236, endPoint y: 318, distance: 276.8
click at [236, 318] on div "Postal and courier services, janitors, electricians and other contractors that …" at bounding box center [398, 349] width 324 height 77
copy span "Postal and courier services, janitors, electricians and other contractors that …"
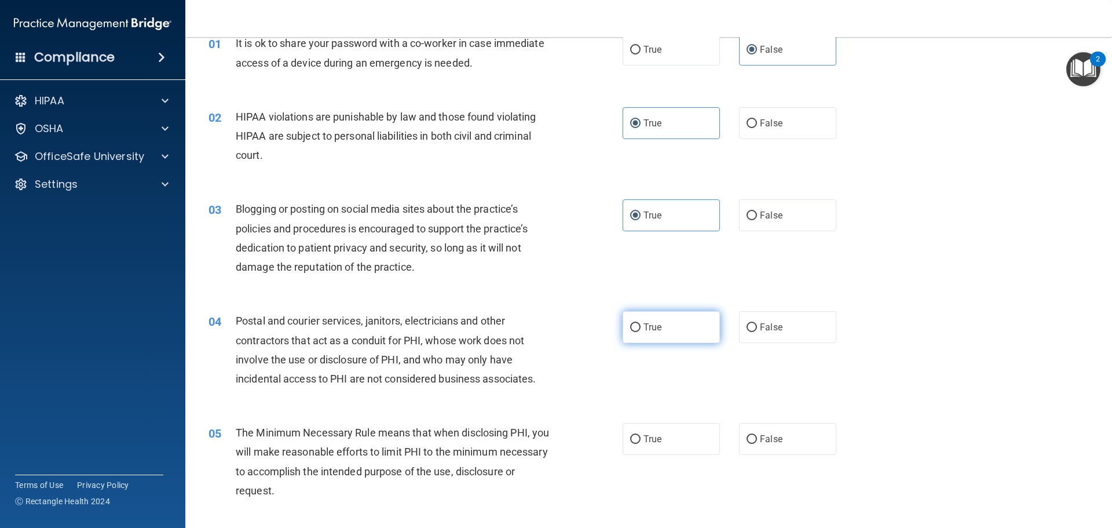
click at [653, 330] on span "True" at bounding box center [653, 326] width 18 height 11
click at [641, 330] on input "True" at bounding box center [635, 327] width 10 height 9
radio input "true"
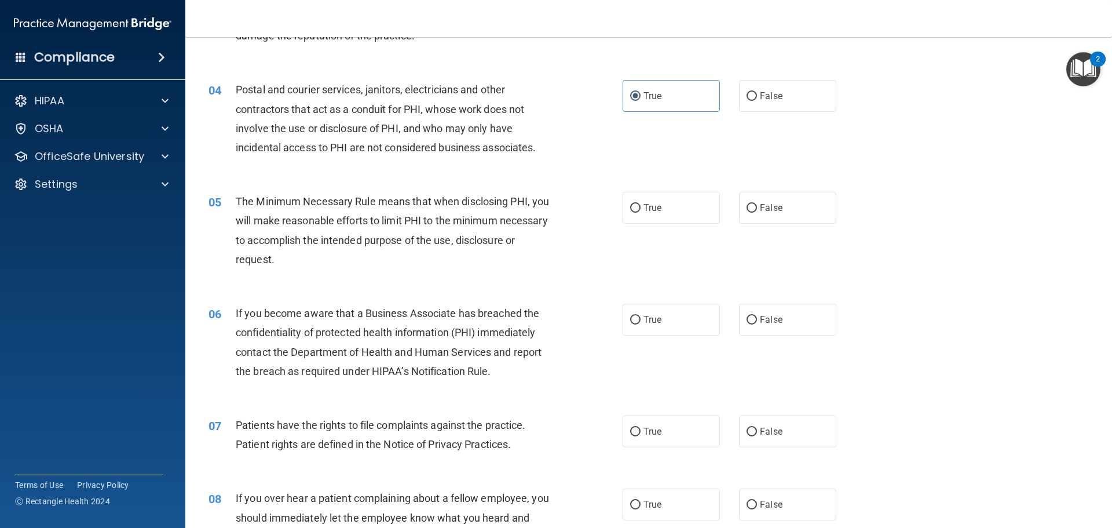
scroll to position [290, 0]
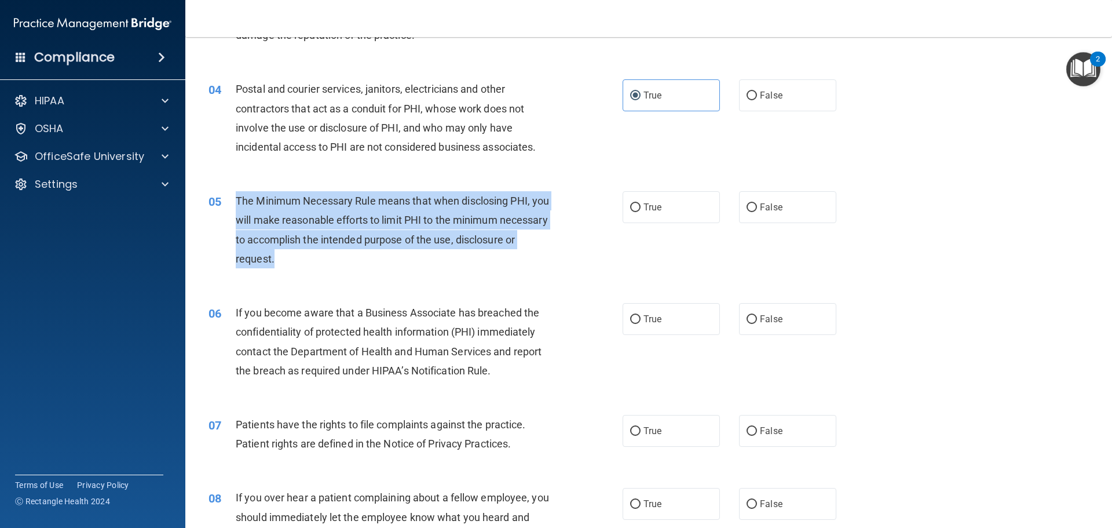
drag, startPoint x: 376, startPoint y: 265, endPoint x: 237, endPoint y: 197, distance: 154.4
click at [237, 197] on div "The Minimum Necessary Rule means that when disclosing PHI, you will make reason…" at bounding box center [398, 229] width 324 height 77
copy span "The Minimum Necessary Rule means that when disclosing PHI, you will make reason…"
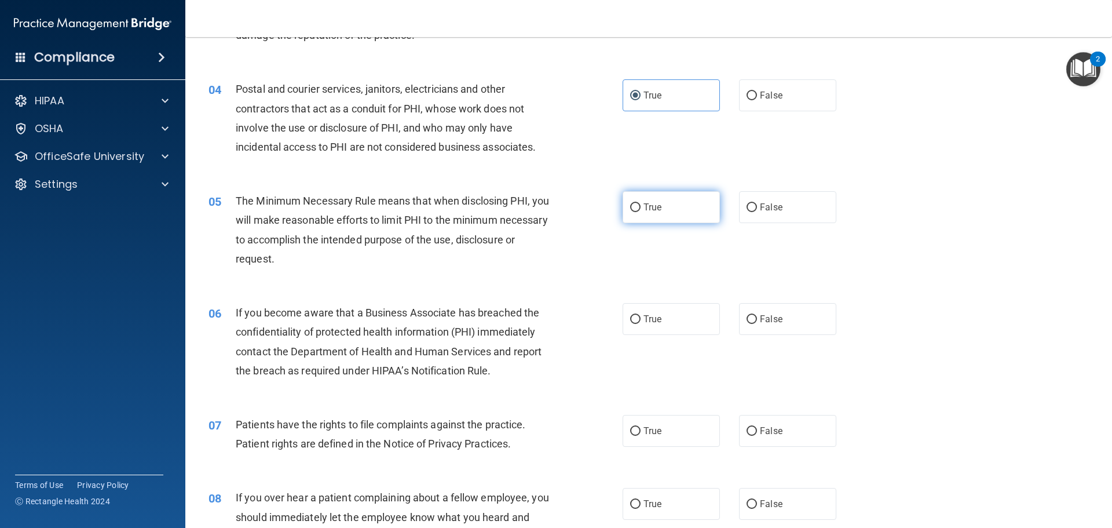
click at [683, 222] on label "True" at bounding box center [671, 207] width 97 height 32
click at [641, 212] on input "True" at bounding box center [635, 207] width 10 height 9
radio input "true"
click at [670, 324] on label "True" at bounding box center [671, 319] width 97 height 32
click at [641, 324] on input "True" at bounding box center [635, 319] width 10 height 9
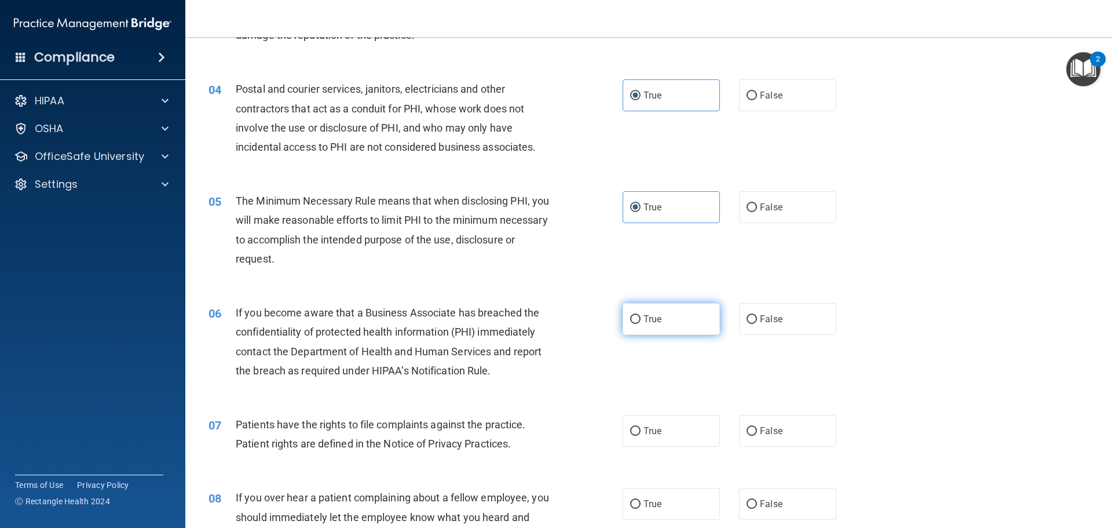
radio input "true"
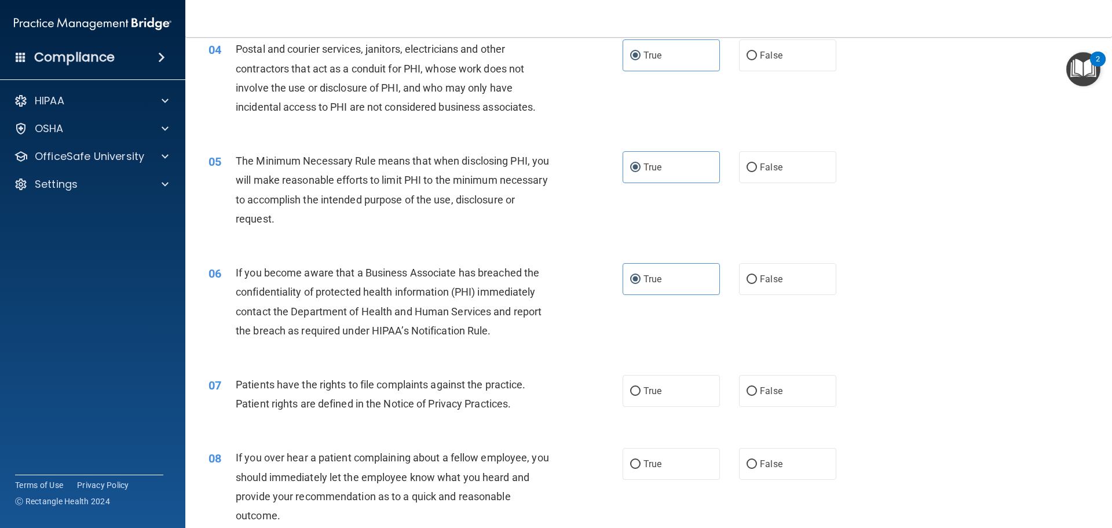
scroll to position [348, 0]
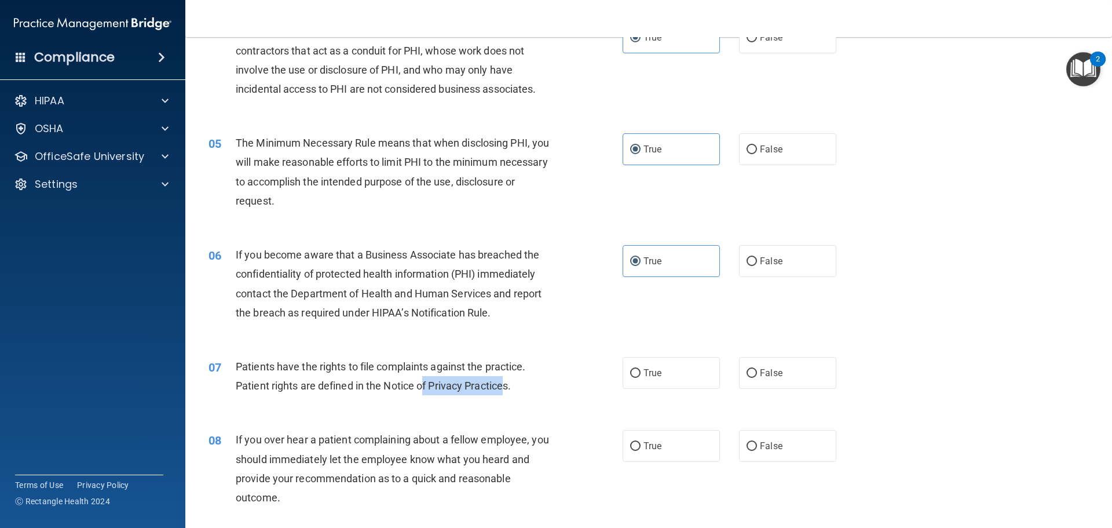
drag, startPoint x: 508, startPoint y: 390, endPoint x: 425, endPoint y: 379, distance: 84.2
click at [425, 379] on span "Patients have the rights to file complaints against the practice. Patient right…" at bounding box center [381, 375] width 290 height 31
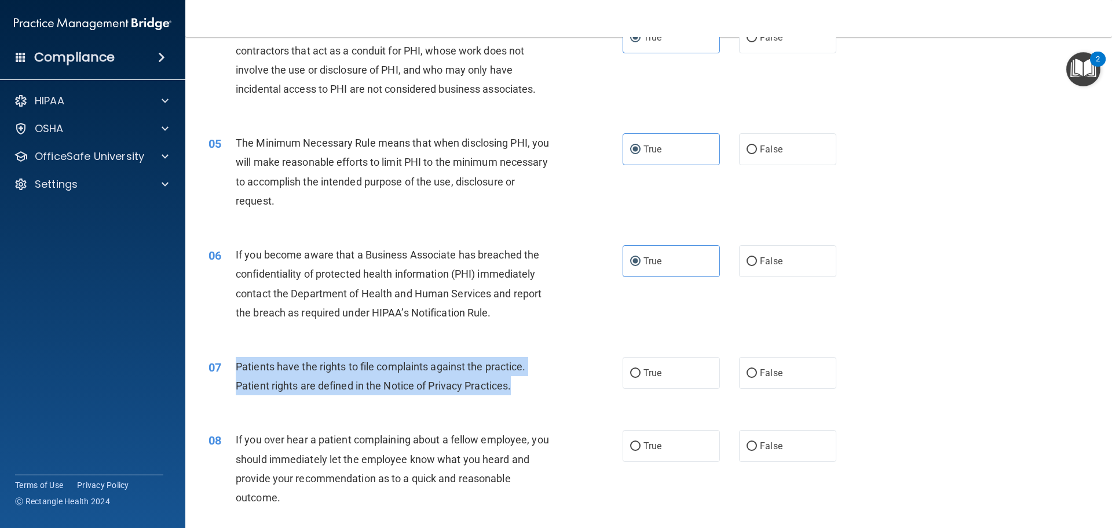
drag, startPoint x: 520, startPoint y: 385, endPoint x: 234, endPoint y: 370, distance: 285.9
click at [234, 370] on div "07 Patients have the rights to file complaints against the practice. Patient ri…" at bounding box center [415, 379] width 449 height 44
copy div "Patients have the rights to file complaints against the practice. Patient right…"
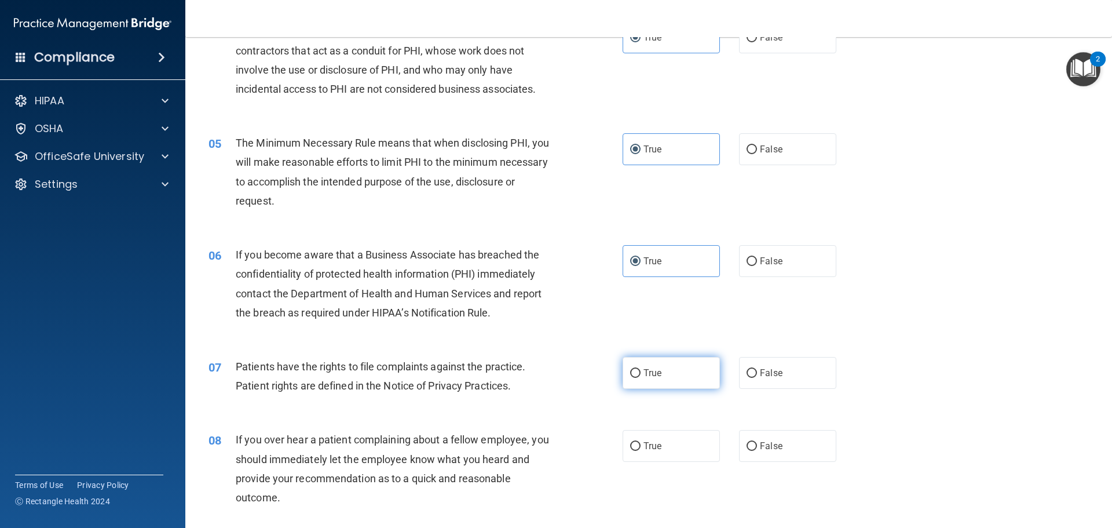
click at [627, 368] on label "True" at bounding box center [671, 373] width 97 height 32
click at [630, 369] on input "True" at bounding box center [635, 373] width 10 height 9
radio input "true"
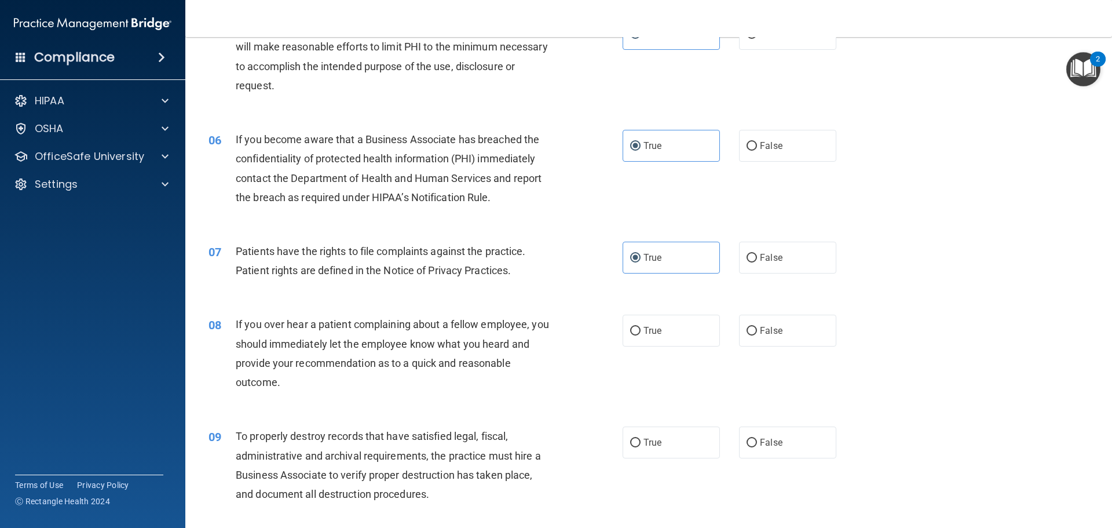
scroll to position [463, 0]
click at [766, 325] on span "False" at bounding box center [771, 329] width 23 height 11
click at [757, 326] on input "False" at bounding box center [752, 330] width 10 height 9
radio input "true"
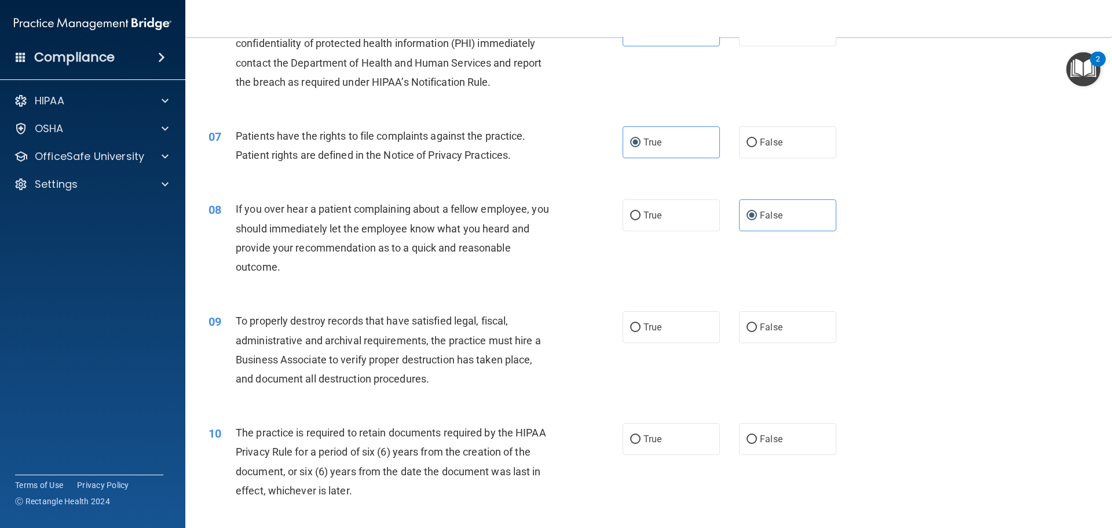
scroll to position [579, 0]
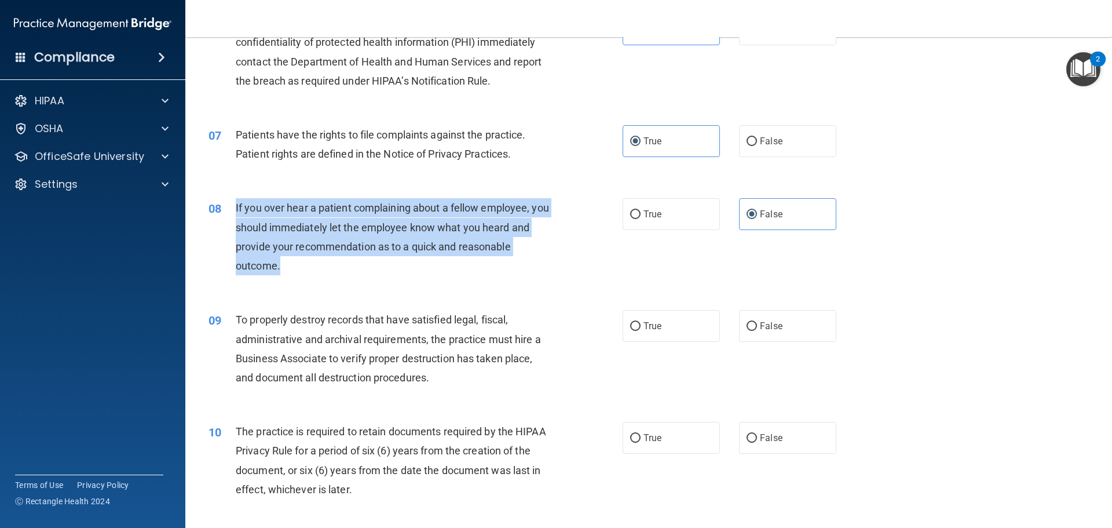
drag, startPoint x: 353, startPoint y: 266, endPoint x: 236, endPoint y: 207, distance: 131.3
click at [236, 207] on div "If you over hear a patient complaining about a fellow employee, you should imme…" at bounding box center [398, 236] width 324 height 77
copy span "If you over hear a patient complaining about a fellow employee, you should imme…"
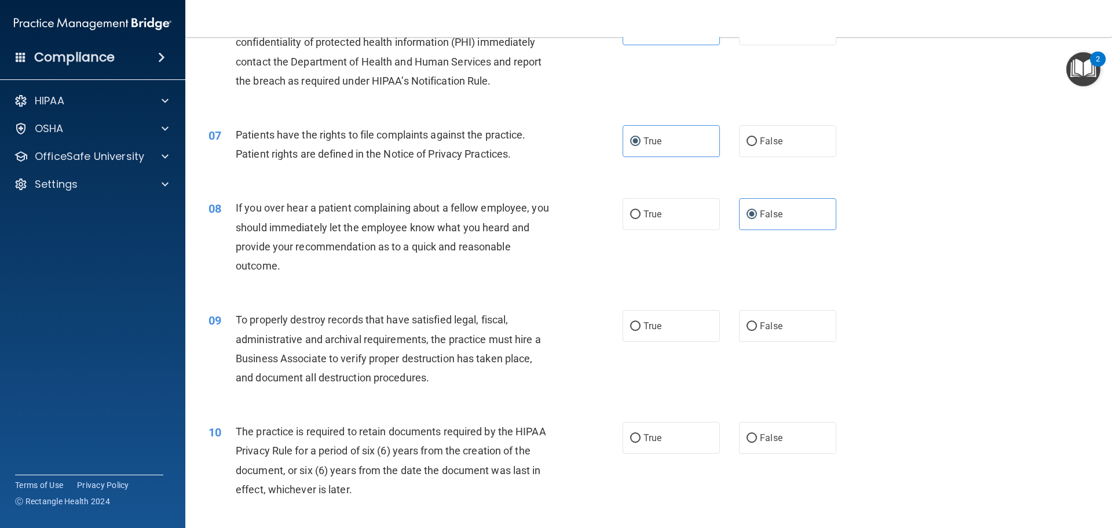
click at [498, 341] on span "To properly destroy records that have satisfied legal, fiscal, administrative a…" at bounding box center [388, 348] width 305 height 70
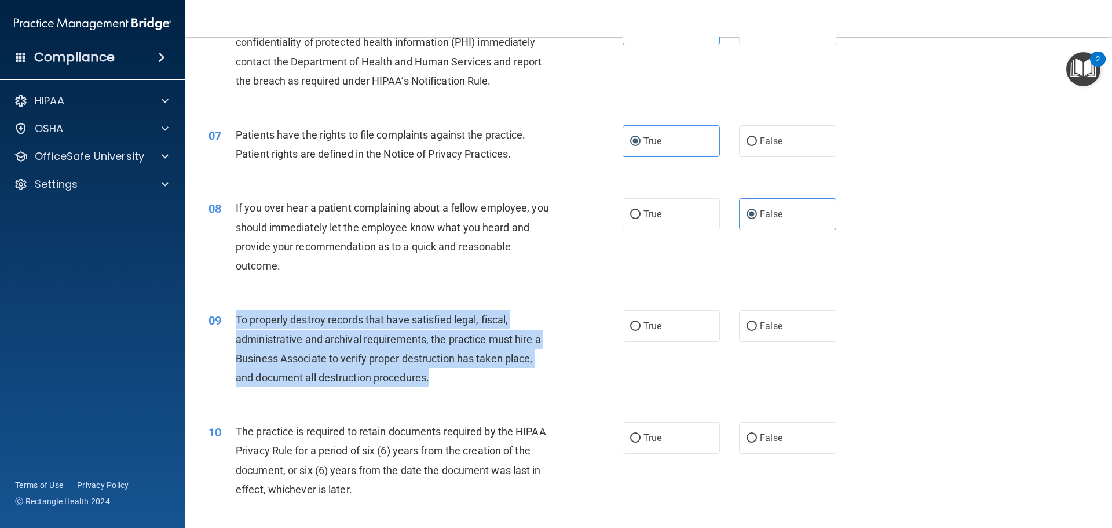
drag, startPoint x: 467, startPoint y: 385, endPoint x: 236, endPoint y: 324, distance: 239.4
click at [236, 324] on div "To properly destroy records that have satisfied legal, fiscal, administrative a…" at bounding box center [398, 348] width 324 height 77
copy span "To properly destroy records that have satisfied legal, fiscal, administrative a…"
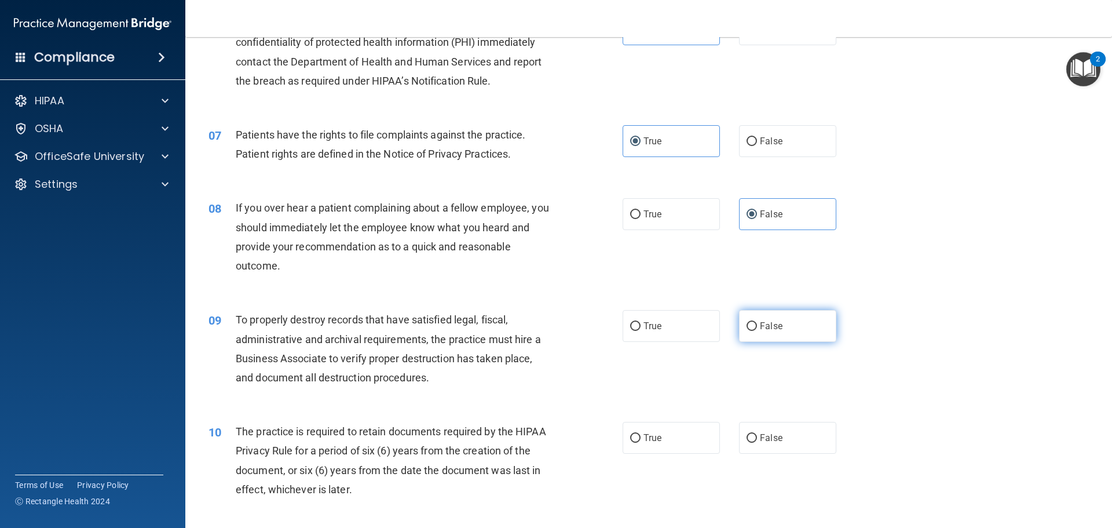
click at [742, 332] on label "False" at bounding box center [787, 326] width 97 height 32
click at [747, 331] on input "False" at bounding box center [752, 326] width 10 height 9
radio input "true"
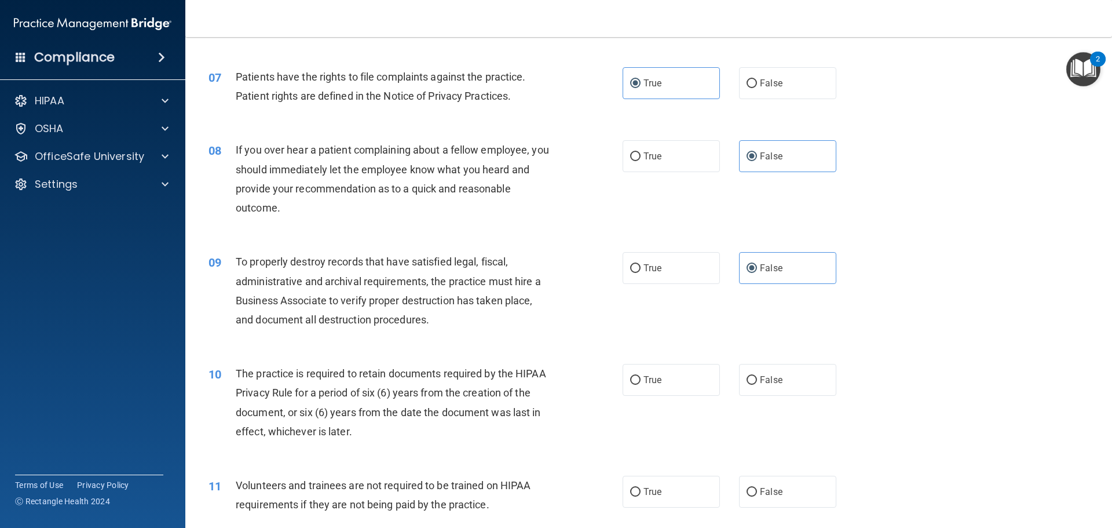
scroll to position [695, 0]
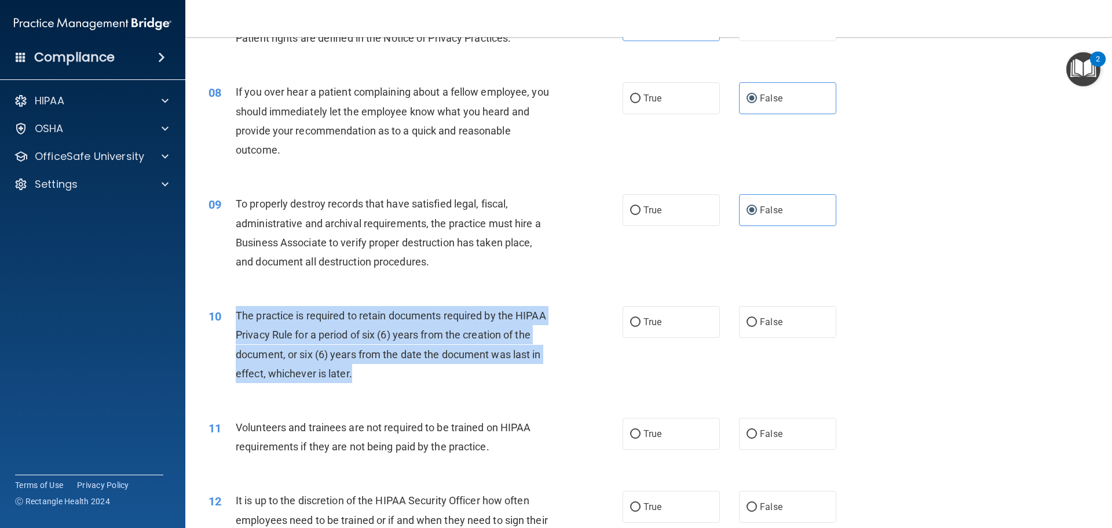
drag, startPoint x: 335, startPoint y: 367, endPoint x: 237, endPoint y: 313, distance: 112.0
click at [237, 313] on div "The practice is required to retain documents required by the HIPAA Privacy Rule…" at bounding box center [398, 344] width 324 height 77
copy span "The practice is required to retain documents required by the HIPAA Privacy Rule…"
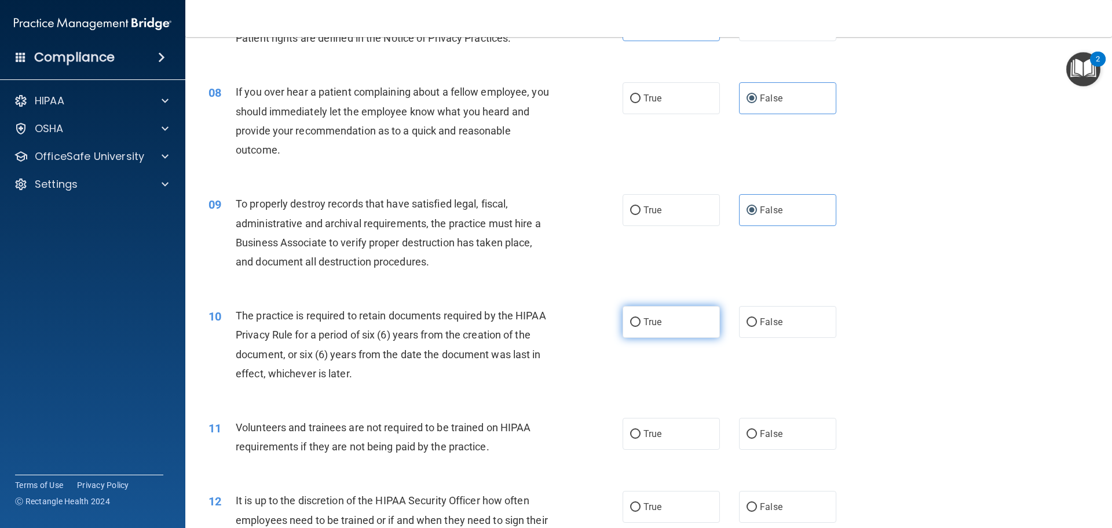
click at [628, 330] on label "True" at bounding box center [671, 322] width 97 height 32
click at [630, 327] on input "True" at bounding box center [635, 322] width 10 height 9
radio input "true"
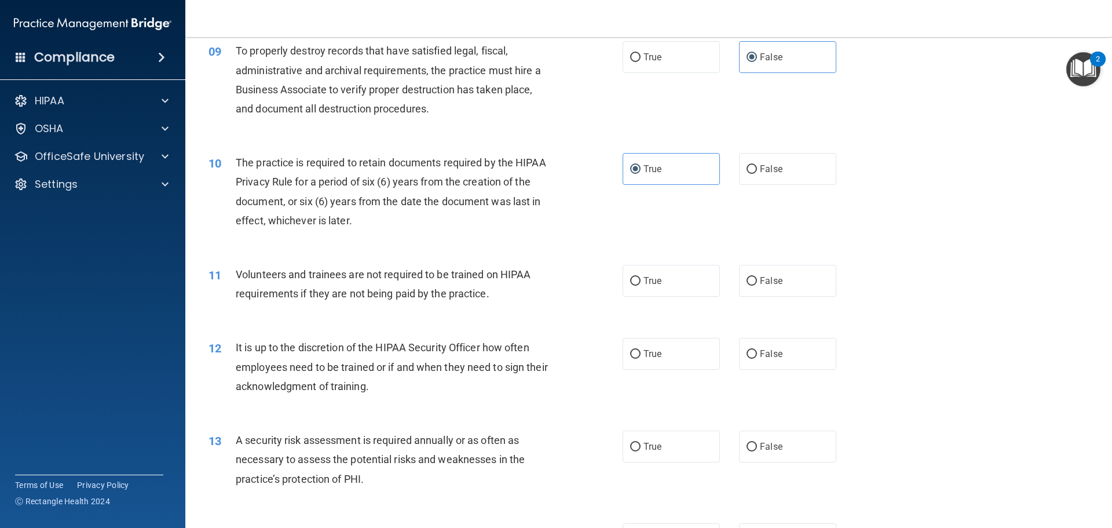
scroll to position [869, 0]
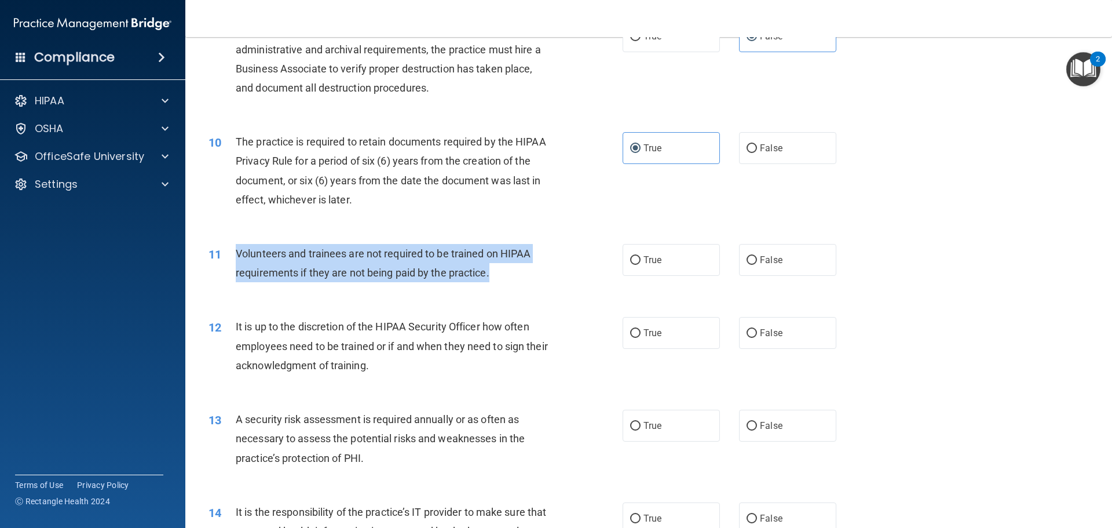
drag, startPoint x: 502, startPoint y: 275, endPoint x: 236, endPoint y: 254, distance: 266.6
click at [236, 254] on div "Volunteers and trainees are not required to be trained on HIPAA requirements if…" at bounding box center [398, 263] width 324 height 38
copy span "Volunteers and trainees are not required to be trained on HIPAA requirements if…"
click at [749, 261] on input "False" at bounding box center [752, 260] width 10 height 9
radio input "true"
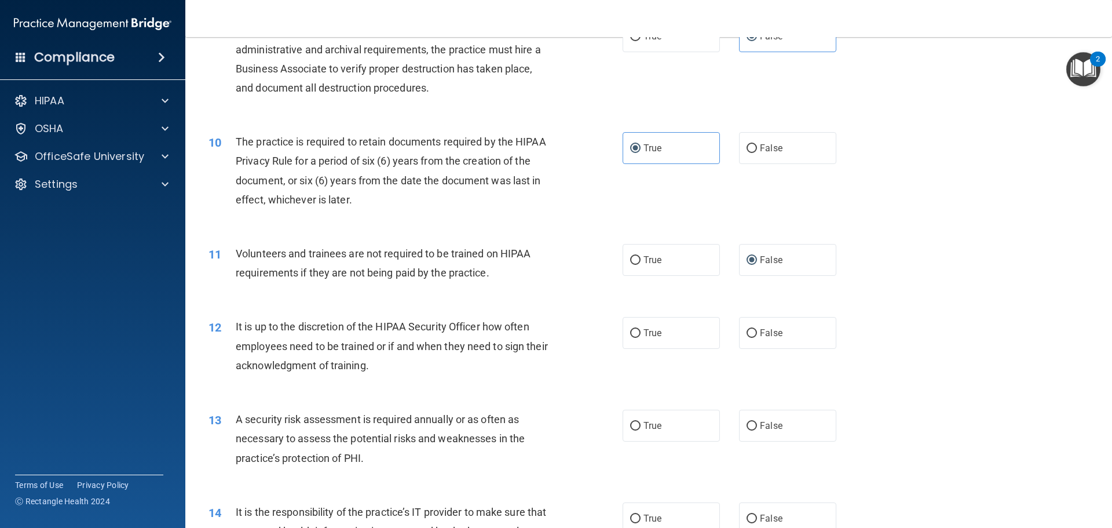
click at [482, 376] on div "12 It is up to the discretion of the HIPAA Security Officer how often employees…" at bounding box center [415, 349] width 449 height 64
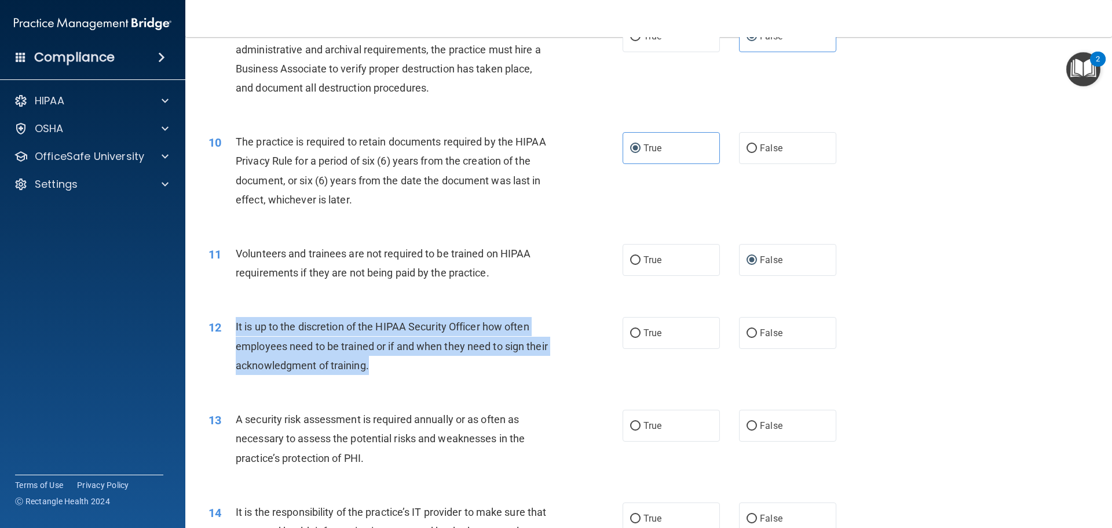
drag, startPoint x: 428, startPoint y: 370, endPoint x: 236, endPoint y: 331, distance: 195.5
click at [236, 331] on div "It is up to the discretion of the HIPAA Security Officer how often employees ne…" at bounding box center [398, 346] width 324 height 58
copy span "It is up to the discretion of the HIPAA Security Officer how often employees ne…"
click at [513, 363] on div "It is up to the discretion of the HIPAA Security Officer how often employees ne…" at bounding box center [398, 346] width 324 height 58
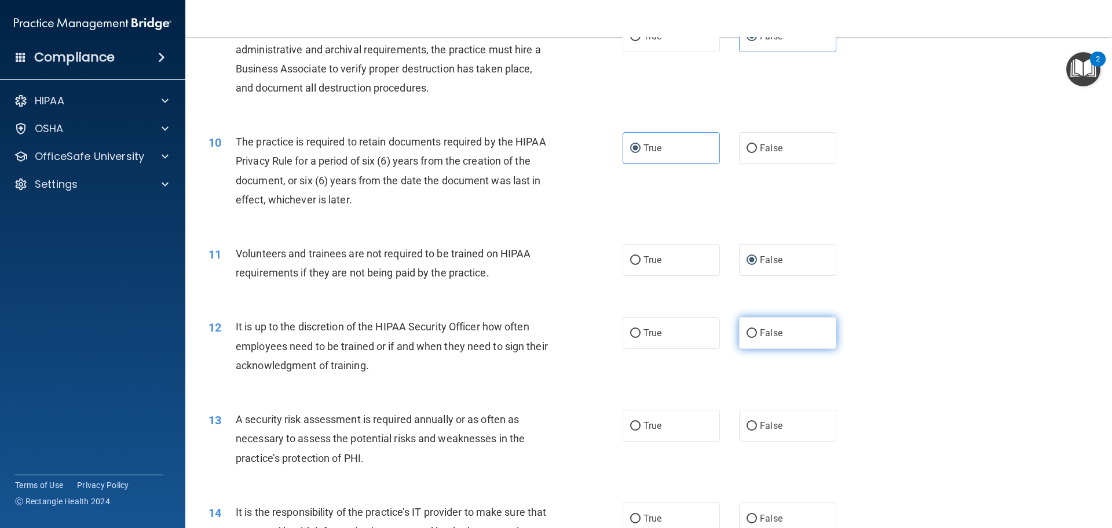
click at [799, 339] on label "False" at bounding box center [787, 333] width 97 height 32
click at [757, 338] on input "False" at bounding box center [752, 333] width 10 height 9
radio input "true"
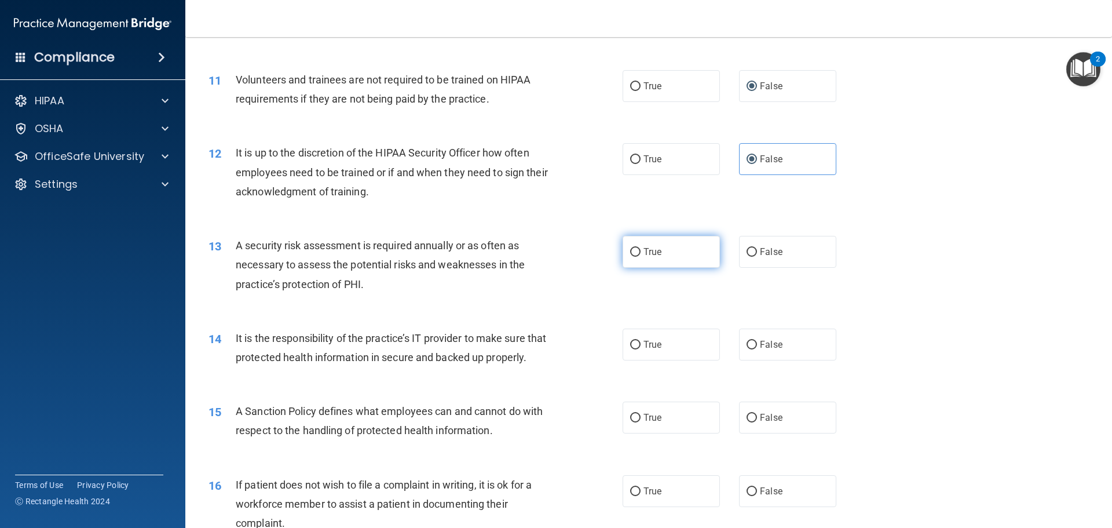
click at [637, 258] on label "True" at bounding box center [671, 252] width 97 height 32
click at [637, 257] on input "True" at bounding box center [635, 252] width 10 height 9
radio input "true"
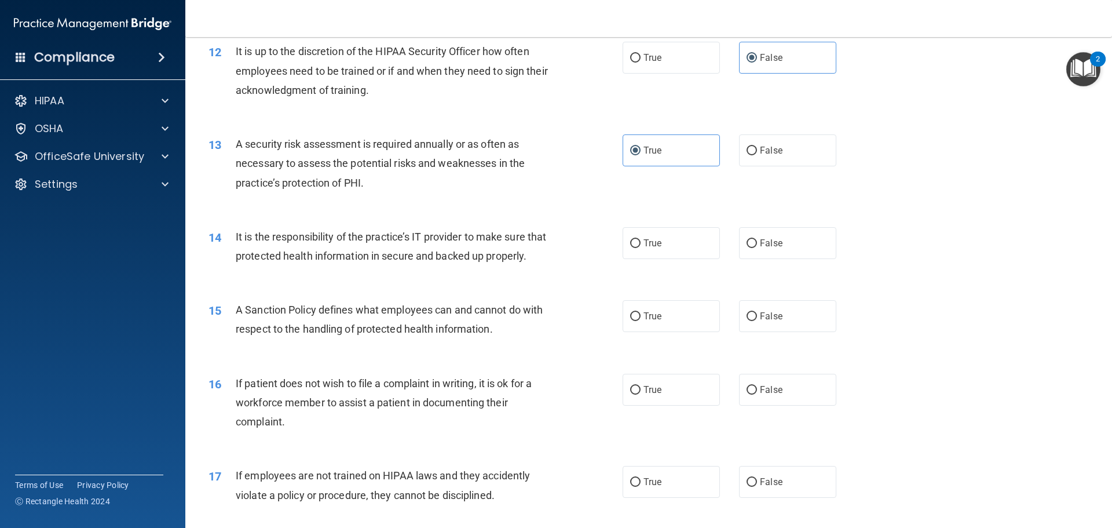
scroll to position [1158, 0]
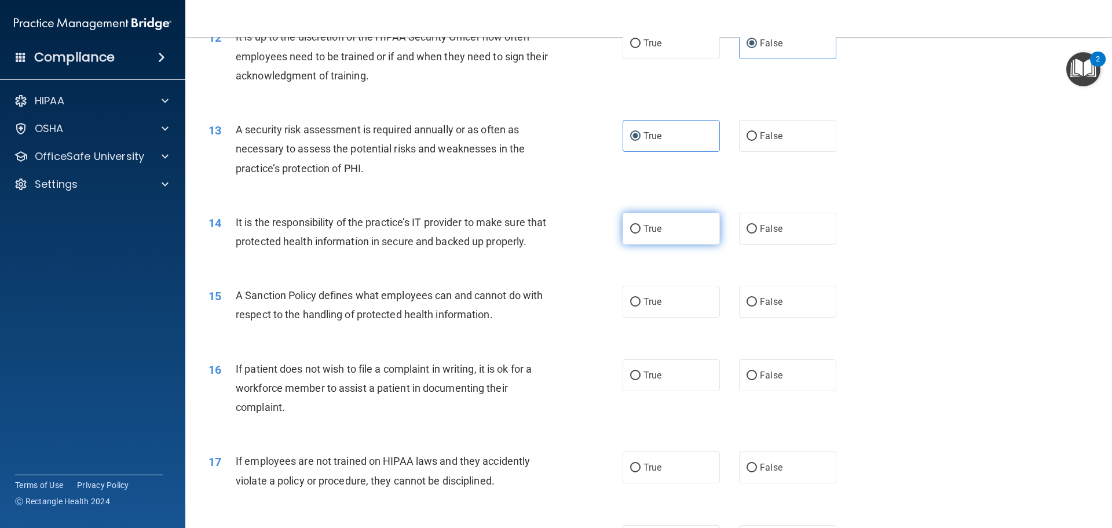
click at [644, 232] on span "True" at bounding box center [653, 228] width 18 height 11
click at [640, 232] on input "True" at bounding box center [635, 229] width 10 height 9
radio input "true"
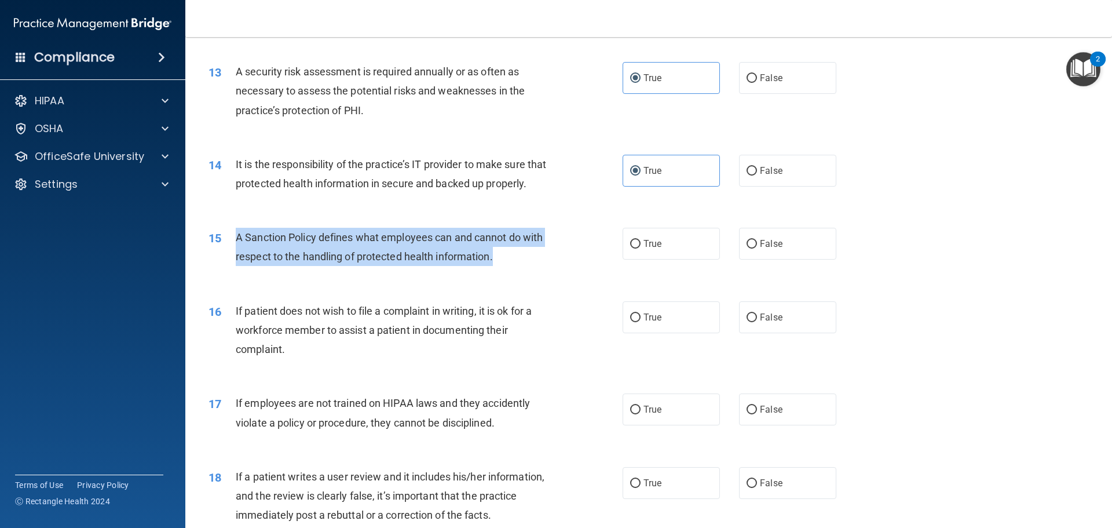
drag, startPoint x: 499, startPoint y: 276, endPoint x: 239, endPoint y: 259, distance: 261.2
click at [239, 259] on div "A Sanction Policy defines what employees can and cannot do with respect to the …" at bounding box center [398, 247] width 324 height 38
copy span "A Sanction Policy defines what employees can and cannot do with respect to the …"
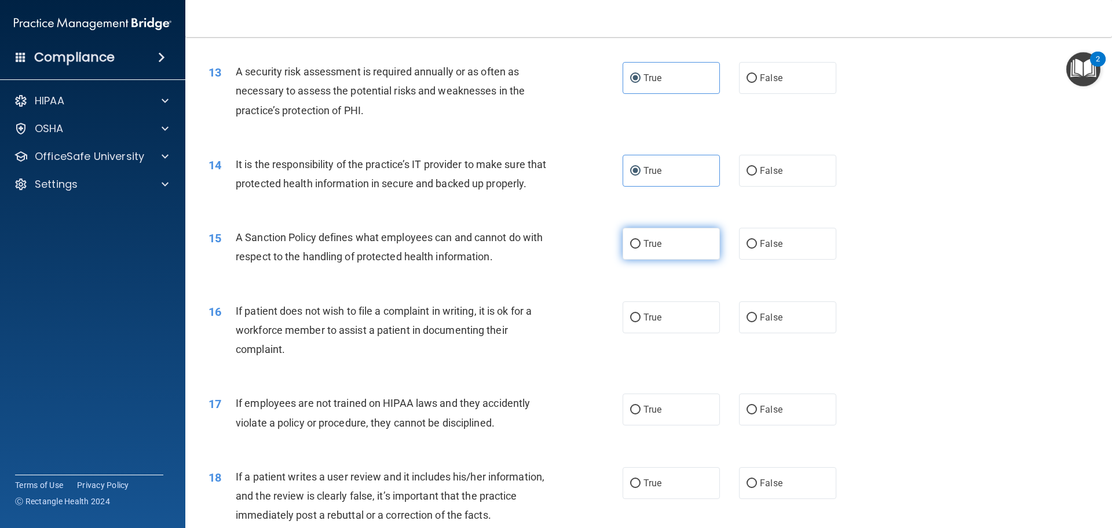
click at [635, 256] on label "True" at bounding box center [671, 244] width 97 height 32
click at [635, 248] on input "True" at bounding box center [635, 244] width 10 height 9
radio input "true"
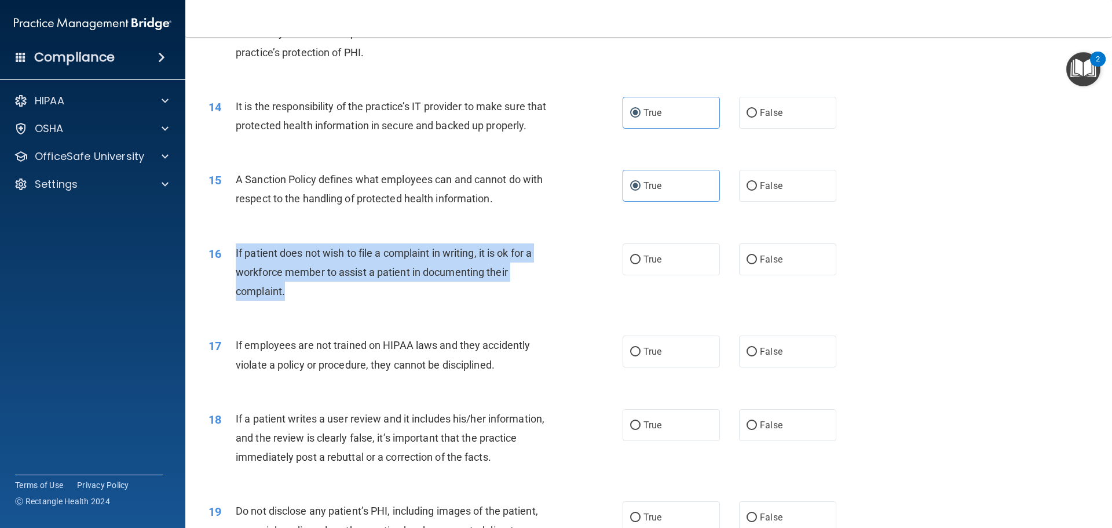
drag, startPoint x: 292, startPoint y: 308, endPoint x: 225, endPoint y: 278, distance: 73.6
click at [225, 278] on div "16 If patient does not wish to file a complaint in writing, it is ok for a work…" at bounding box center [415, 275] width 449 height 64
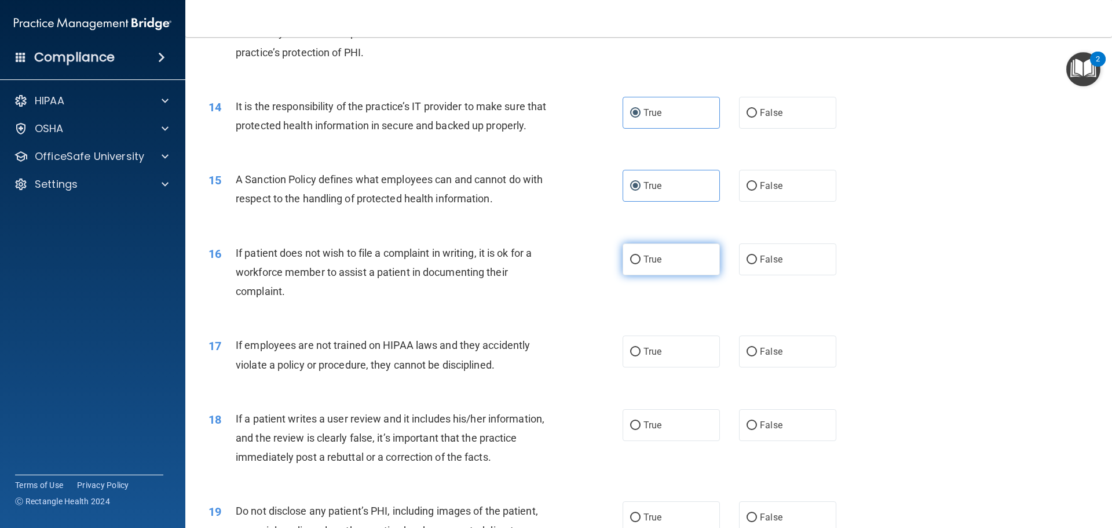
click at [644, 265] on span "True" at bounding box center [653, 259] width 18 height 11
click at [641, 264] on input "True" at bounding box center [635, 259] width 10 height 9
radio input "true"
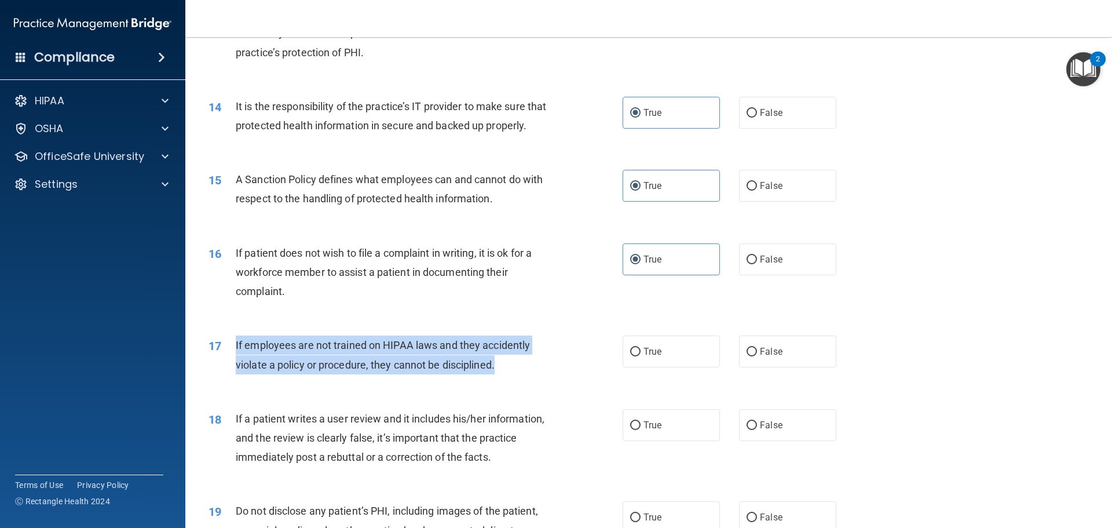
drag, startPoint x: 521, startPoint y: 387, endPoint x: 234, endPoint y: 356, distance: 289.0
click at [234, 356] on div "17 If employees are not trained on HIPAA laws and they accidently violate a pol…" at bounding box center [415, 357] width 449 height 44
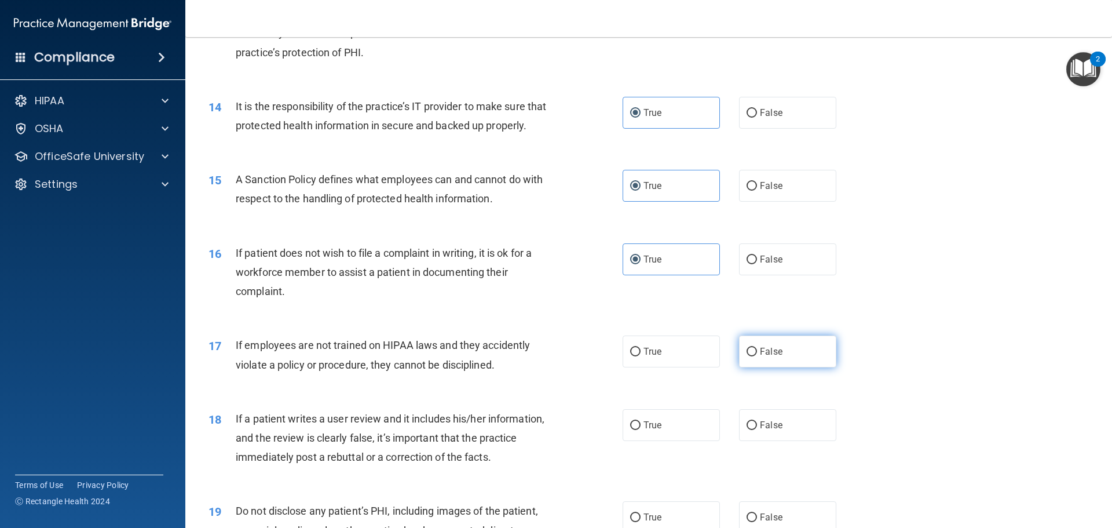
click at [761, 357] on span "False" at bounding box center [771, 351] width 23 height 11
click at [757, 356] on input "False" at bounding box center [752, 352] width 10 height 9
radio input "true"
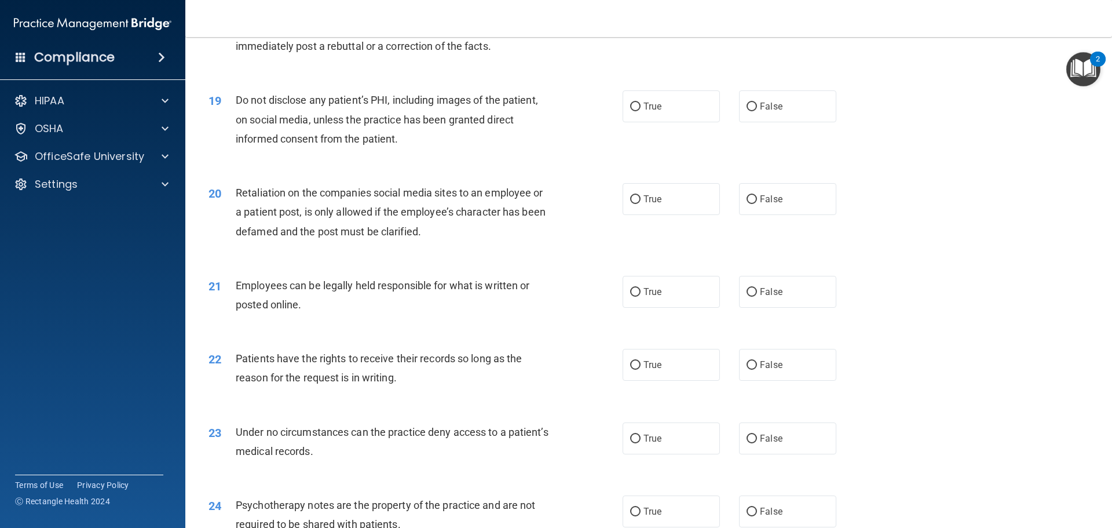
scroll to position [1511, 0]
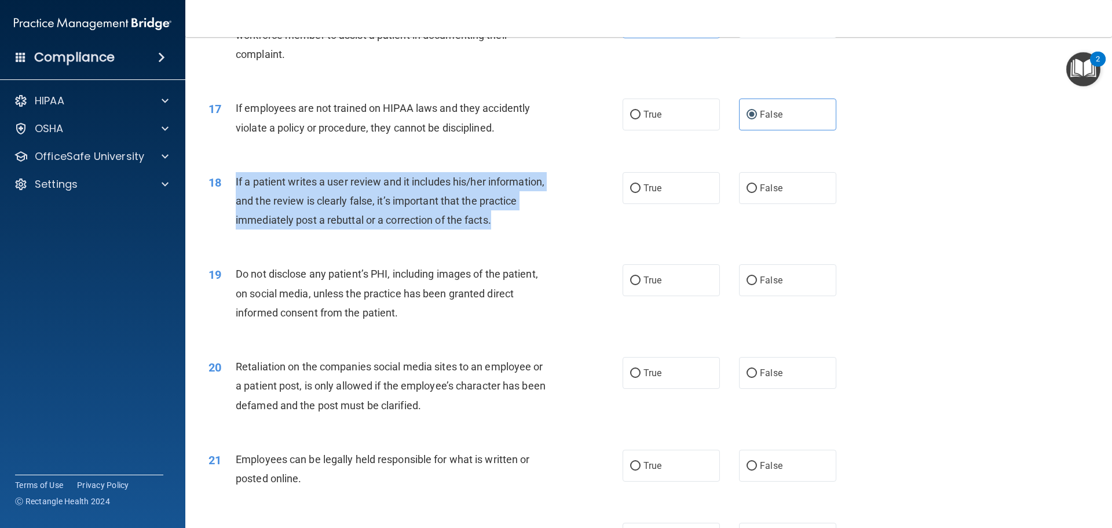
drag, startPoint x: 517, startPoint y: 245, endPoint x: 236, endPoint y: 196, distance: 284.5
click at [236, 196] on div "If a patient writes a user review and it includes his/her information, and the …" at bounding box center [398, 201] width 324 height 58
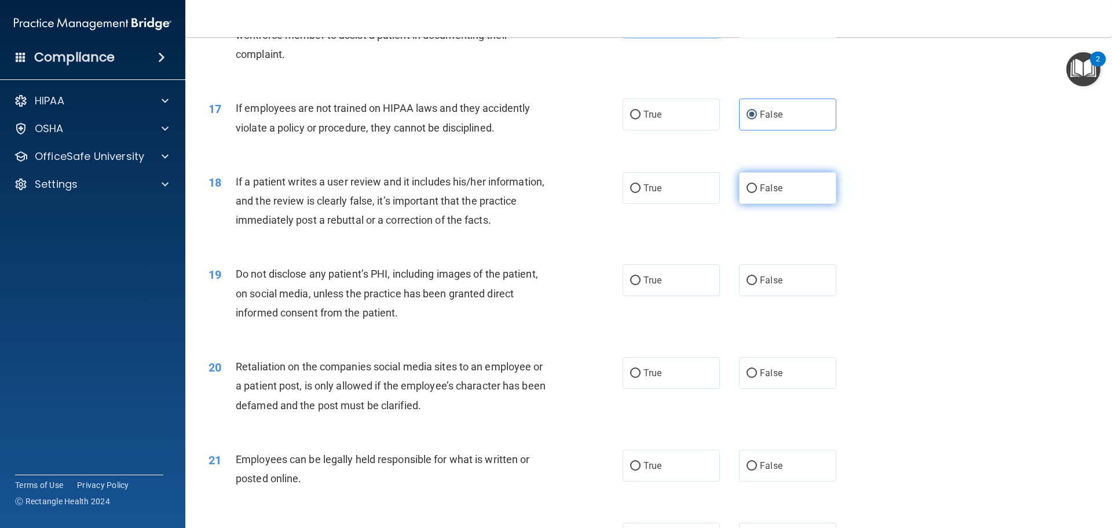
click at [751, 198] on label "False" at bounding box center [787, 188] width 97 height 32
click at [751, 193] on input "False" at bounding box center [752, 188] width 10 height 9
radio input "true"
click at [635, 296] on label "True" at bounding box center [671, 280] width 97 height 32
click at [635, 285] on input "True" at bounding box center [635, 280] width 10 height 9
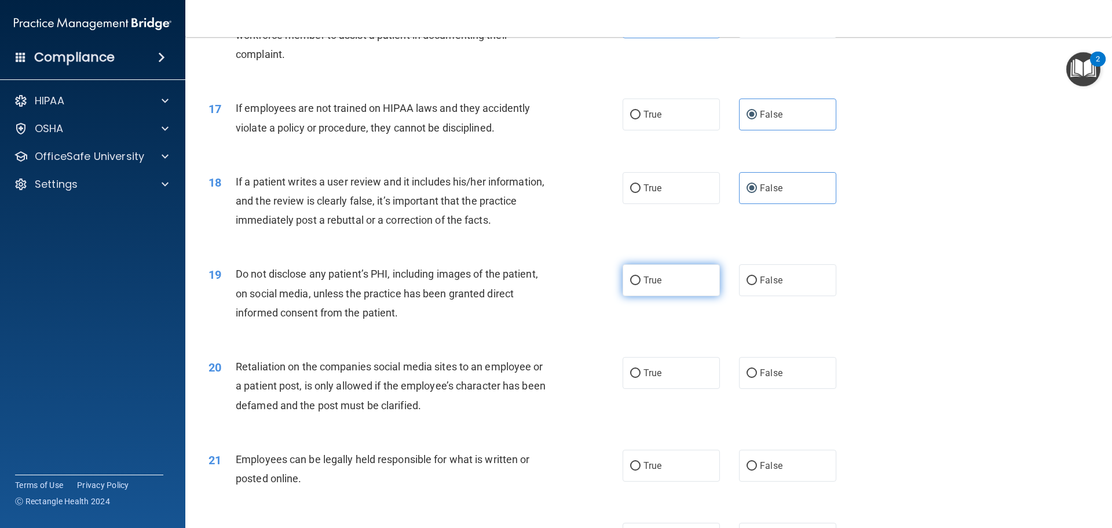
radio input "true"
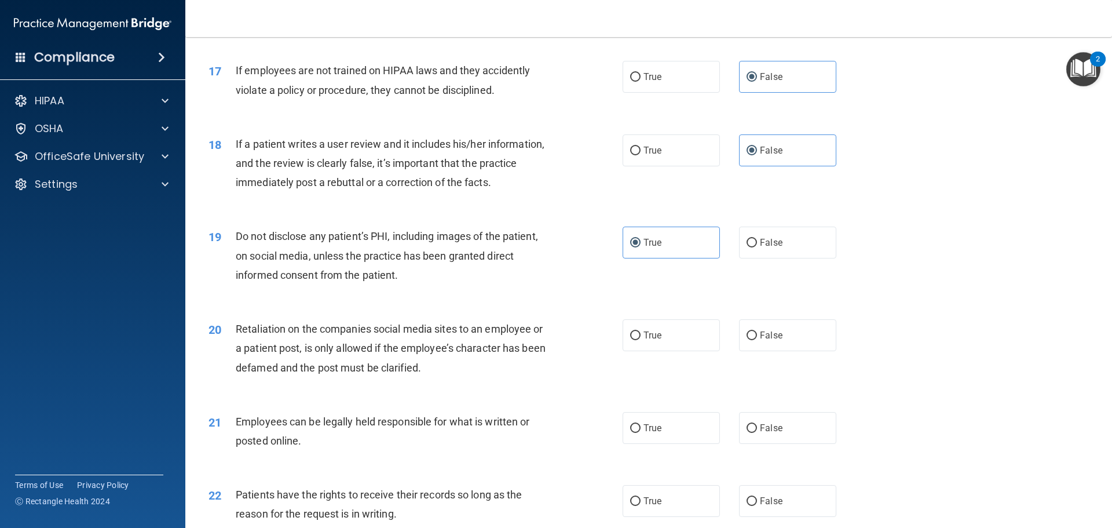
scroll to position [1569, 0]
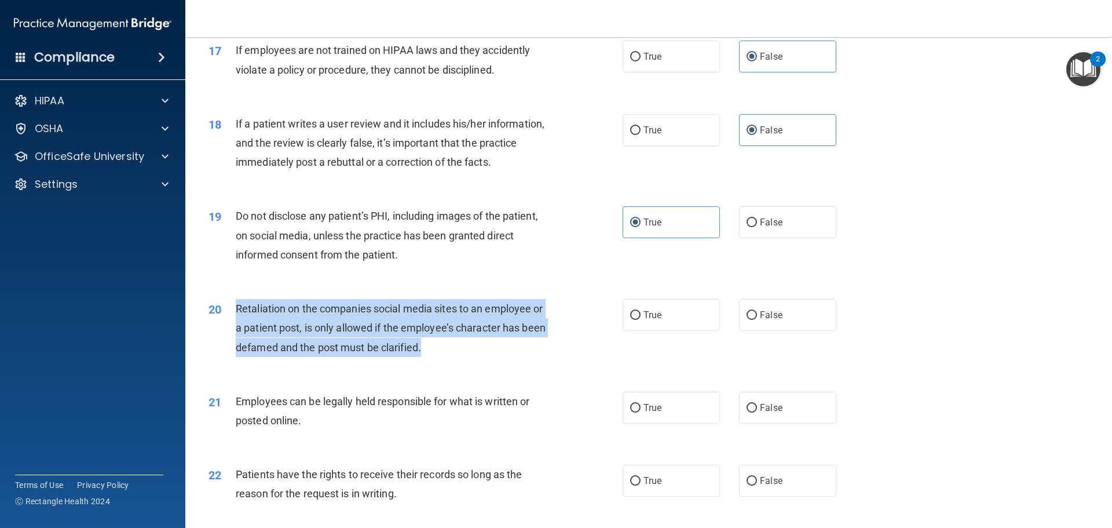
drag, startPoint x: 472, startPoint y: 380, endPoint x: 237, endPoint y: 330, distance: 239.9
click at [237, 330] on div "20 Retaliation on the companies social media sites to an employee or a patient …" at bounding box center [415, 331] width 449 height 64
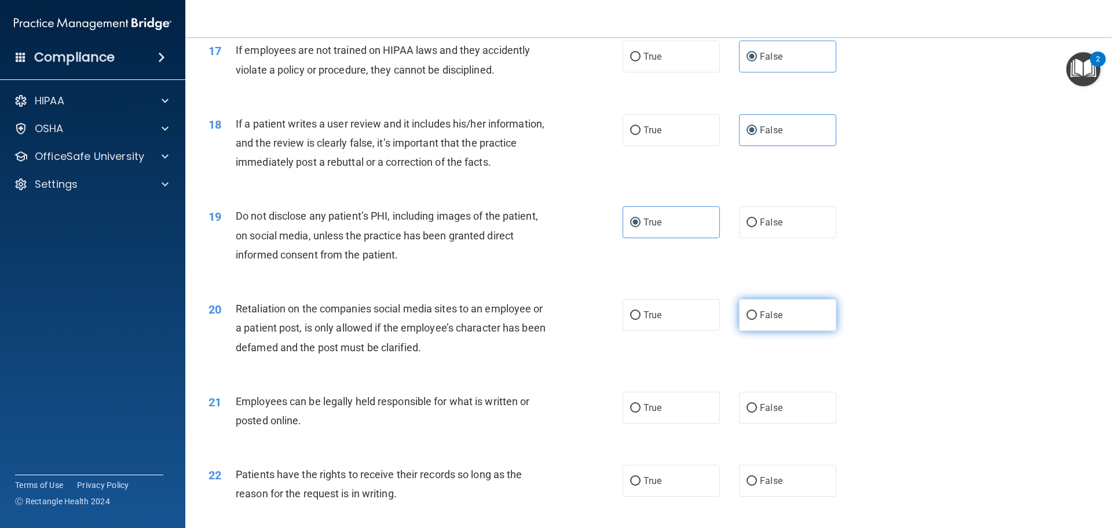
click at [760, 320] on span "False" at bounding box center [771, 314] width 23 height 11
click at [756, 320] on input "False" at bounding box center [752, 315] width 10 height 9
radio input "true"
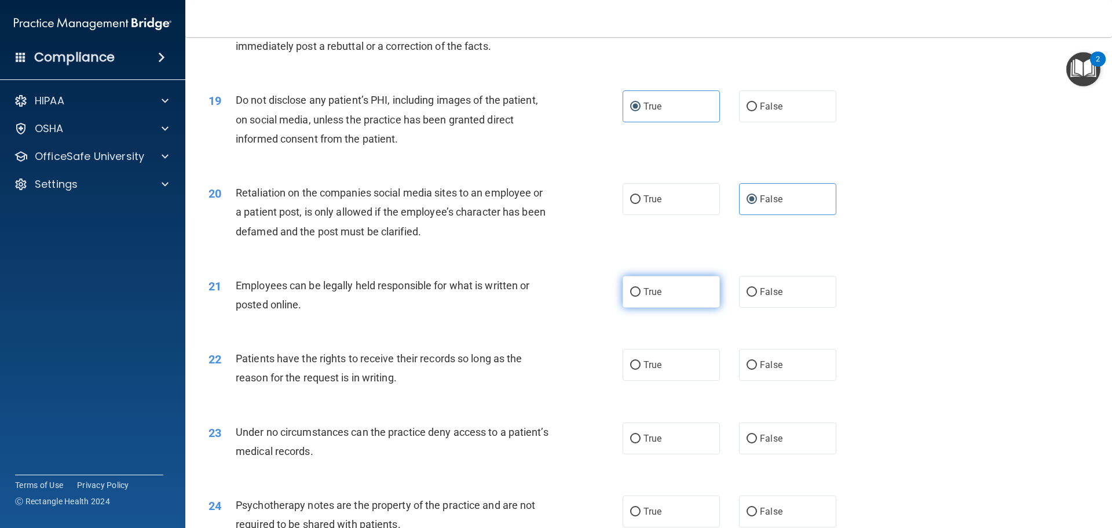
click at [644, 297] on span "True" at bounding box center [653, 291] width 18 height 11
click at [641, 297] on input "True" at bounding box center [635, 292] width 10 height 9
radio input "true"
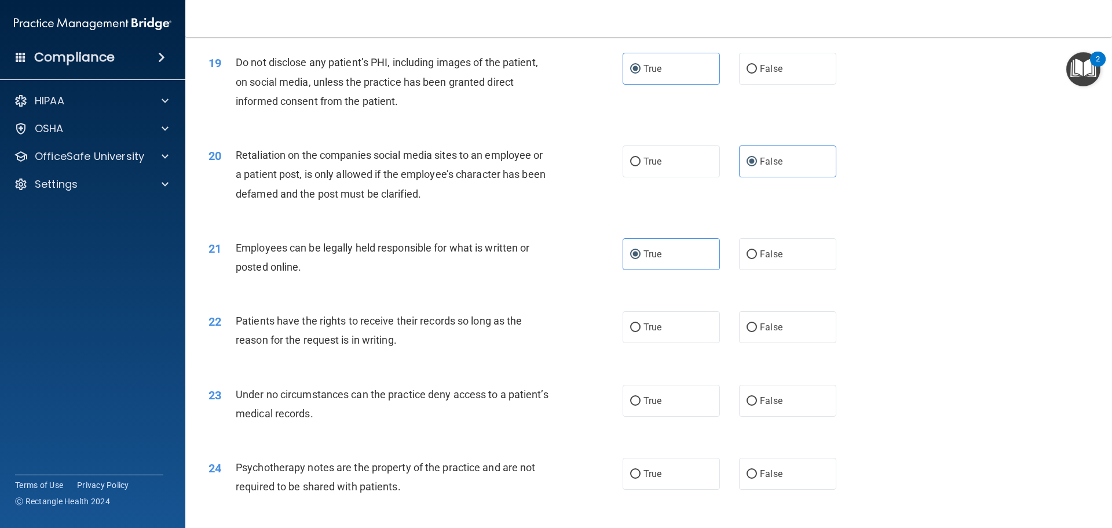
scroll to position [1743, 0]
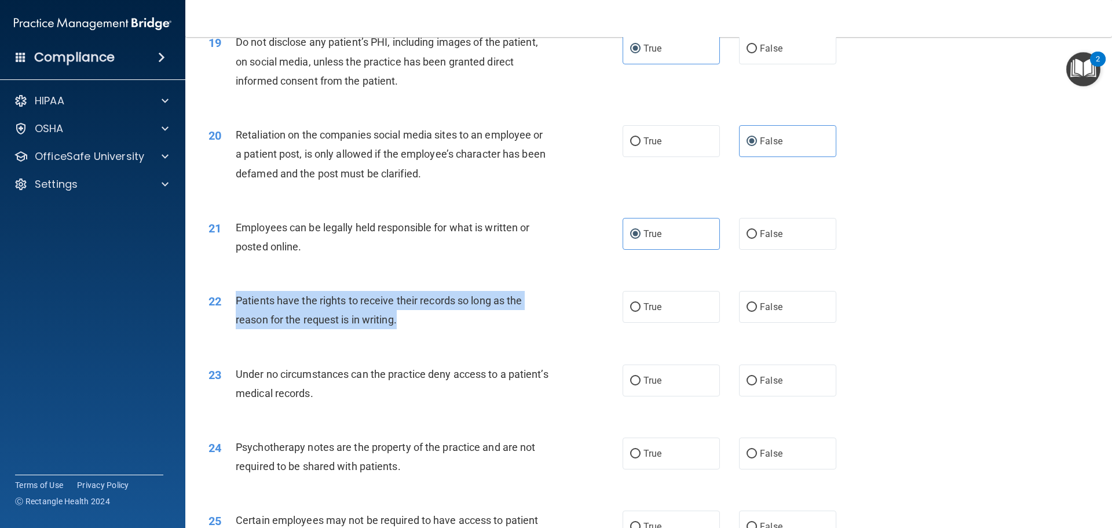
drag, startPoint x: 419, startPoint y: 340, endPoint x: 237, endPoint y: 319, distance: 183.1
click at [237, 319] on div "Patients have the rights to receive their records so long as the reason for the…" at bounding box center [398, 310] width 324 height 38
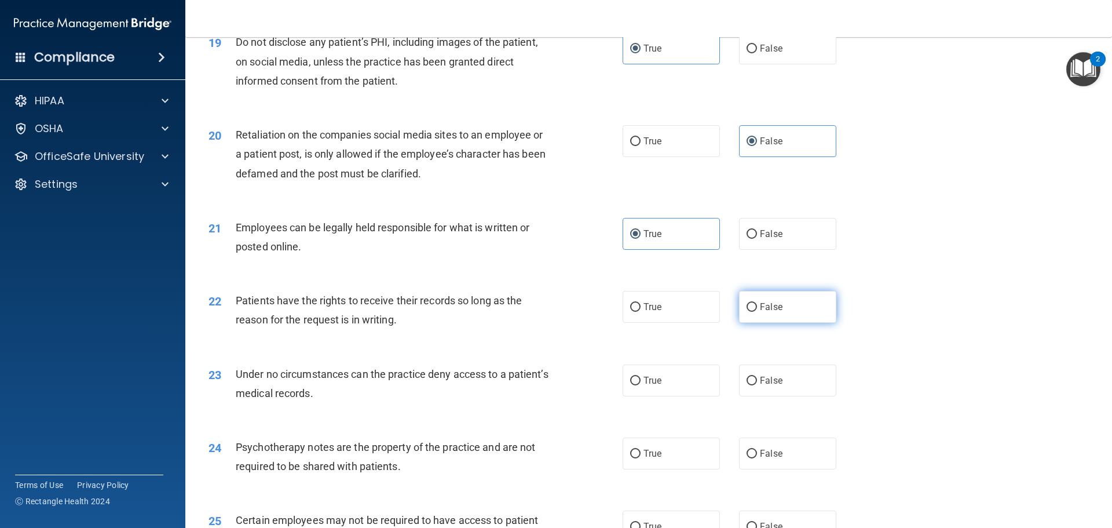
click at [763, 312] on span "False" at bounding box center [771, 306] width 23 height 11
click at [757, 312] on input "False" at bounding box center [752, 307] width 10 height 9
radio input "true"
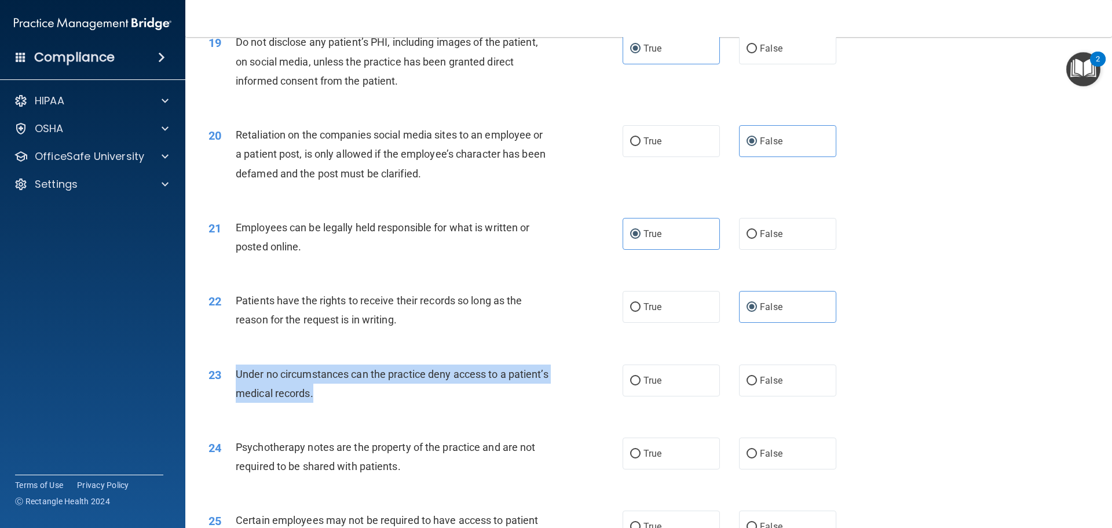
drag, startPoint x: 397, startPoint y: 410, endPoint x: 237, endPoint y: 397, distance: 160.4
click at [237, 397] on div "Under no circumstances can the practice deny access to a patient’s medical reco…" at bounding box center [398, 383] width 324 height 38
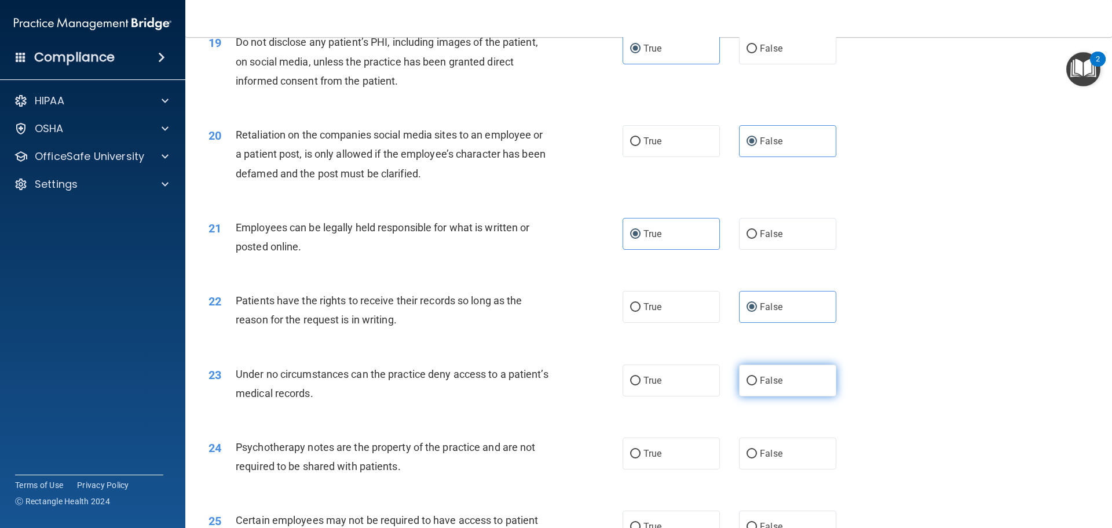
click at [756, 396] on label "False" at bounding box center [787, 380] width 97 height 32
click at [756, 385] on input "False" at bounding box center [752, 380] width 10 height 9
radio input "true"
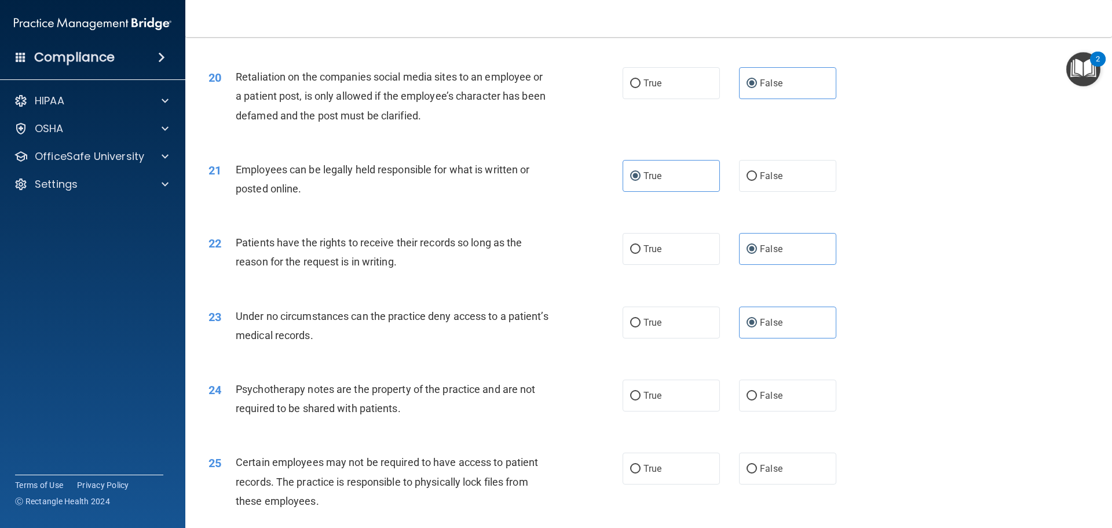
scroll to position [1917, 0]
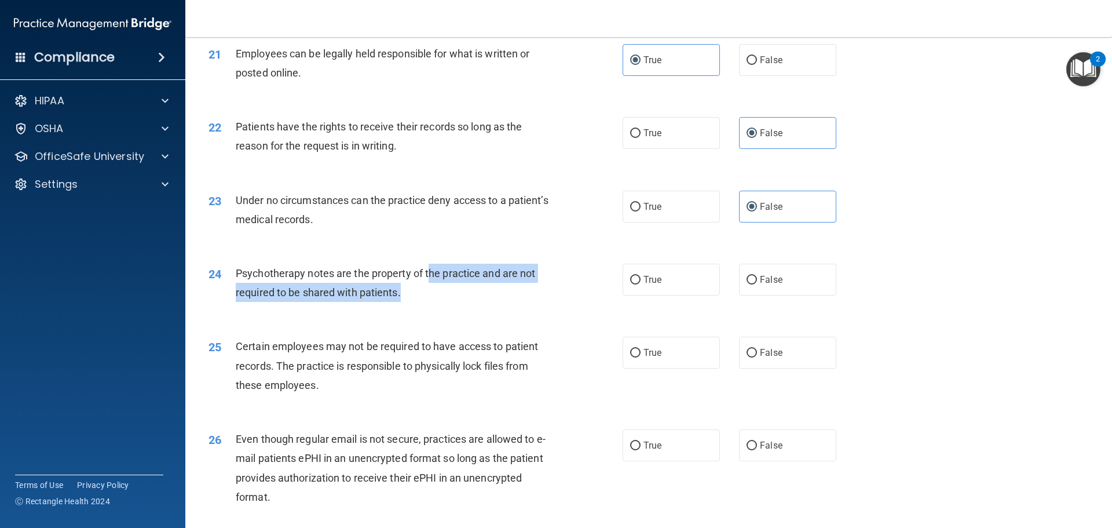
click at [418, 302] on div "Psychotherapy notes are the property of the practice and are not required to be…" at bounding box center [398, 283] width 324 height 38
click at [421, 302] on div "Psychotherapy notes are the property of the practice and are not required to be…" at bounding box center [398, 283] width 324 height 38
drag, startPoint x: 420, startPoint y: 314, endPoint x: 235, endPoint y: 294, distance: 186.5
click at [235, 294] on div "24 Psychotherapy notes are the property of the practice and are not required to…" at bounding box center [415, 286] width 449 height 44
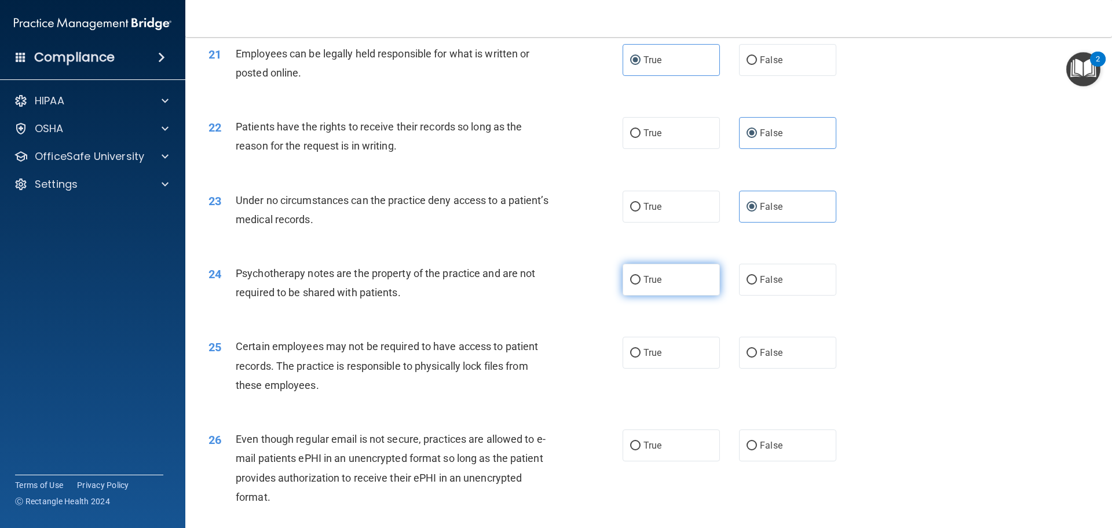
click at [691, 294] on label "True" at bounding box center [671, 280] width 97 height 32
click at [641, 284] on input "True" at bounding box center [635, 280] width 10 height 9
radio input "true"
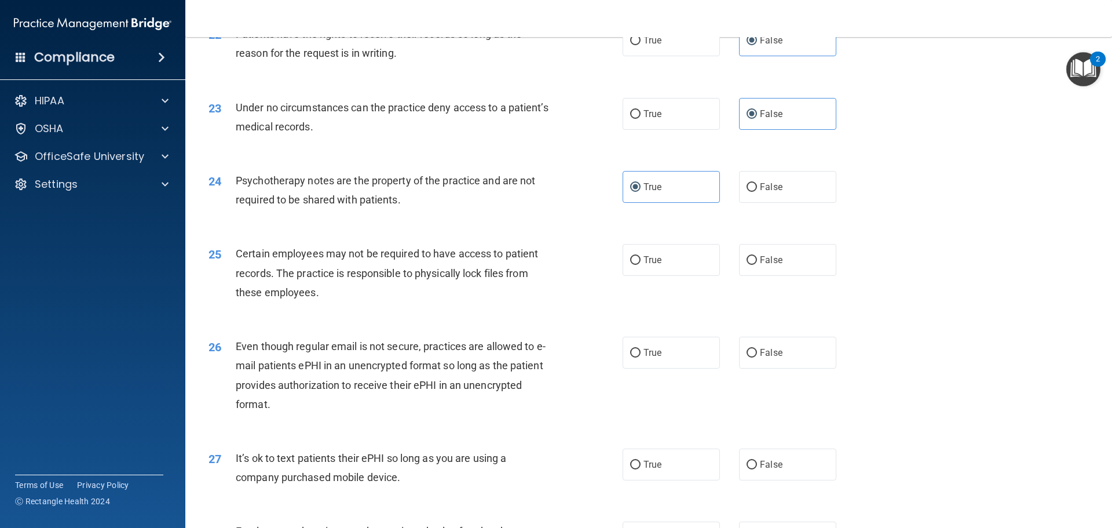
scroll to position [2032, 0]
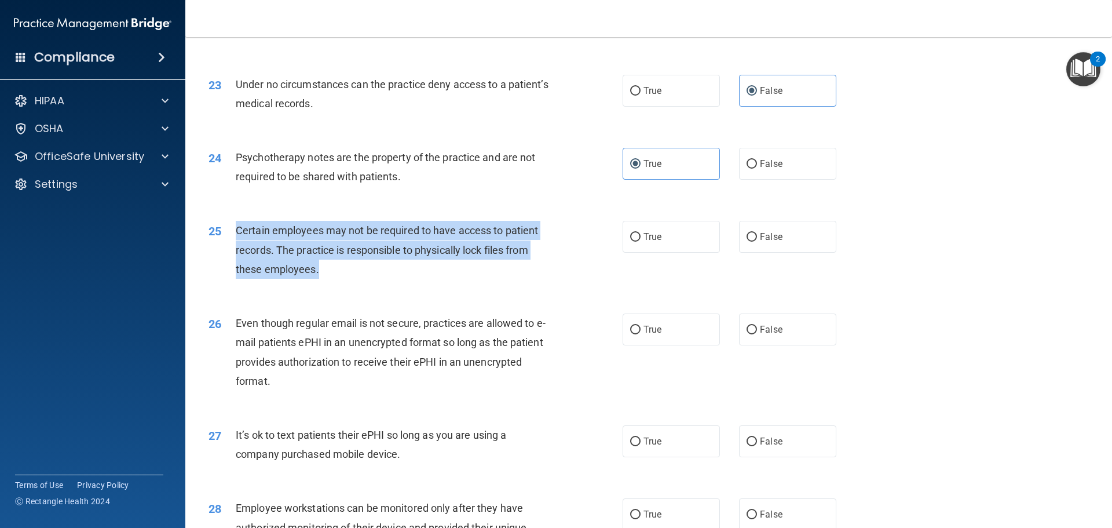
drag, startPoint x: 372, startPoint y: 301, endPoint x: 236, endPoint y: 248, distance: 145.2
click at [236, 248] on div "25 Certain employees may not be required to have access to patient records. The…" at bounding box center [415, 253] width 449 height 64
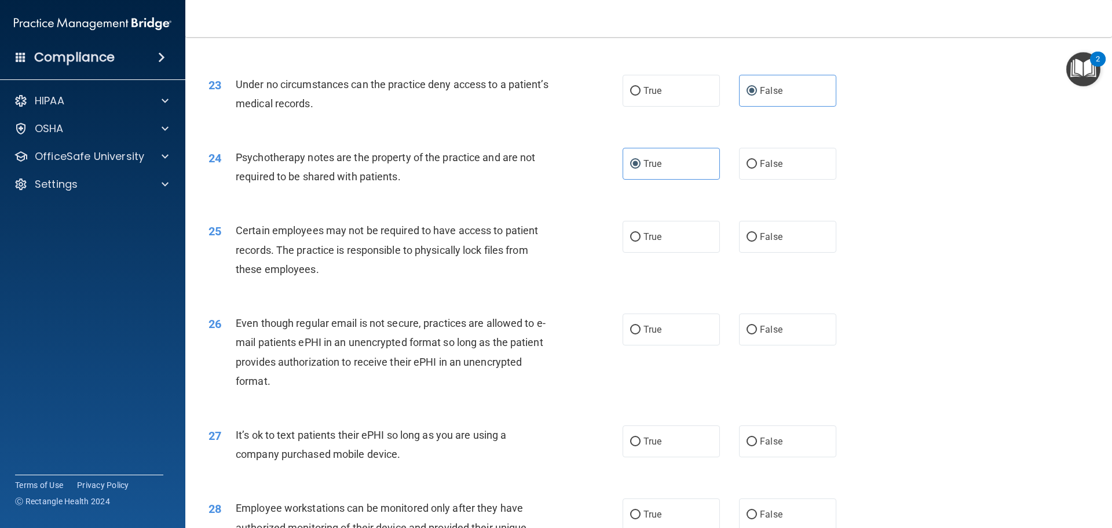
drag, startPoint x: 234, startPoint y: 248, endPoint x: 444, endPoint y: 233, distance: 210.2
click at [444, 233] on div "25 Certain employees may not be required to have access to patient records. The…" at bounding box center [649, 252] width 898 height 93
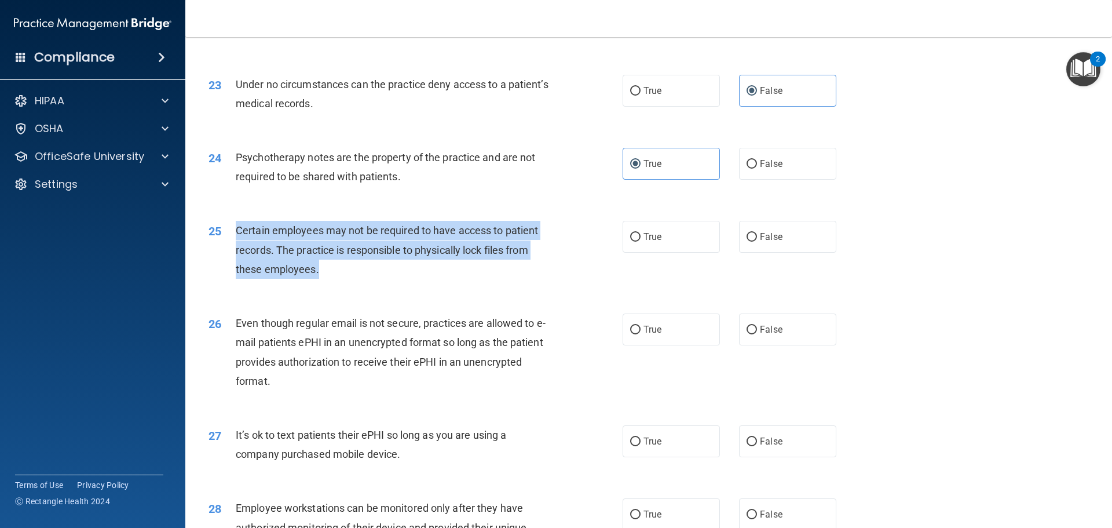
drag, startPoint x: 352, startPoint y: 284, endPoint x: 237, endPoint y: 254, distance: 119.0
click at [237, 254] on div "Certain employees may not be required to have access to patient records. The pr…" at bounding box center [398, 250] width 324 height 58
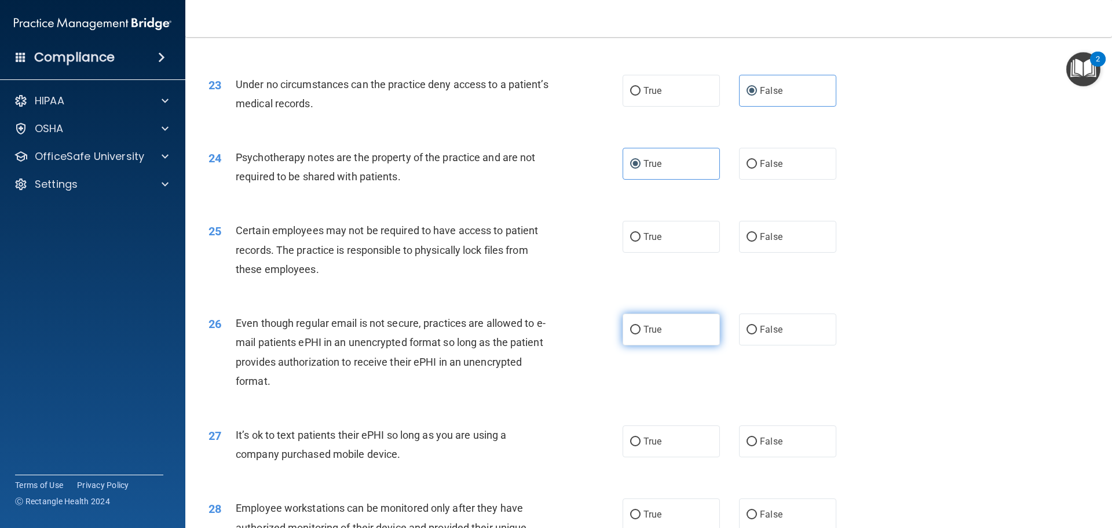
click at [692, 345] on label "True" at bounding box center [671, 329] width 97 height 32
click at [641, 334] on input "True" at bounding box center [635, 330] width 10 height 9
radio input "true"
click at [678, 253] on label "True" at bounding box center [671, 237] width 97 height 32
click at [641, 242] on input "True" at bounding box center [635, 237] width 10 height 9
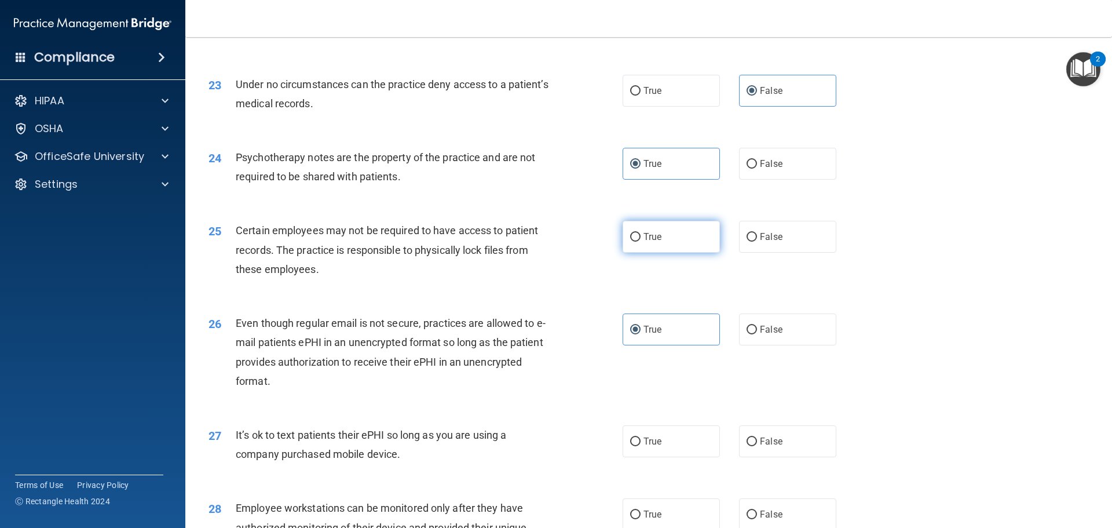
radio input "true"
click at [677, 345] on label "True" at bounding box center [671, 329] width 97 height 32
click at [641, 334] on input "True" at bounding box center [635, 330] width 10 height 9
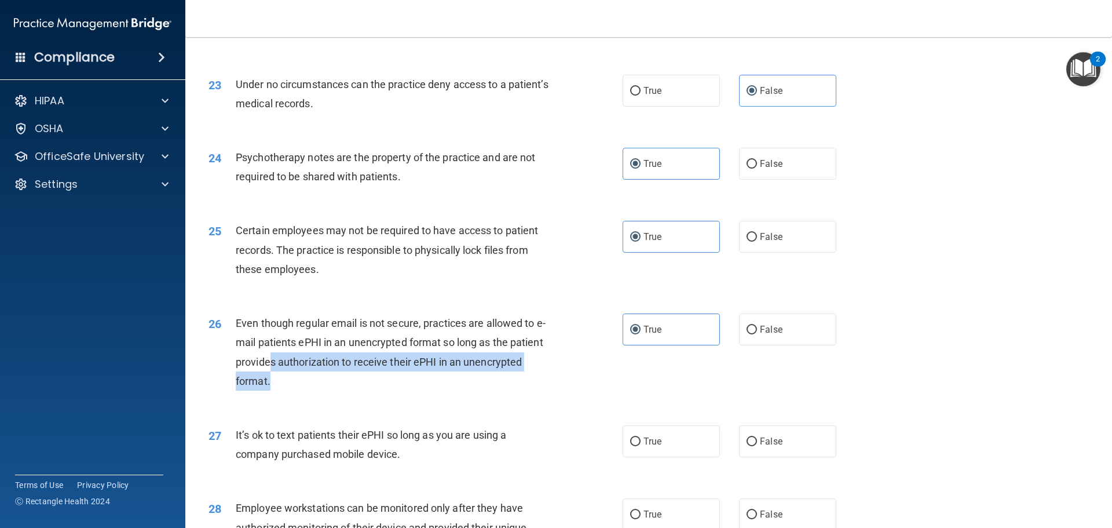
drag, startPoint x: 296, startPoint y: 403, endPoint x: 272, endPoint y: 385, distance: 30.6
click at [272, 385] on div "Even though regular email is not secure, practices are allowed to e-mail patien…" at bounding box center [398, 351] width 324 height 77
click at [286, 390] on div "Even though regular email is not secure, practices are allowed to e-mail patien…" at bounding box center [398, 351] width 324 height 77
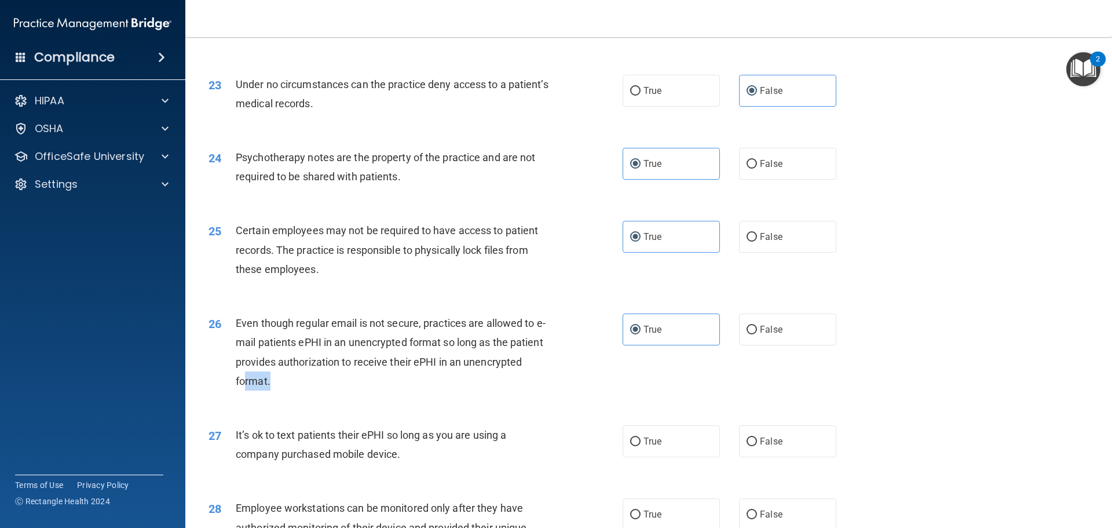
drag, startPoint x: 294, startPoint y: 416, endPoint x: 246, endPoint y: 396, distance: 52.7
click at [246, 396] on div "26 Even though regular email is not secure, practices are allowed to e-mail pat…" at bounding box center [415, 354] width 449 height 83
click at [244, 373] on div "Even though regular email is not secure, practices are allowed to e-mail patien…" at bounding box center [398, 351] width 324 height 77
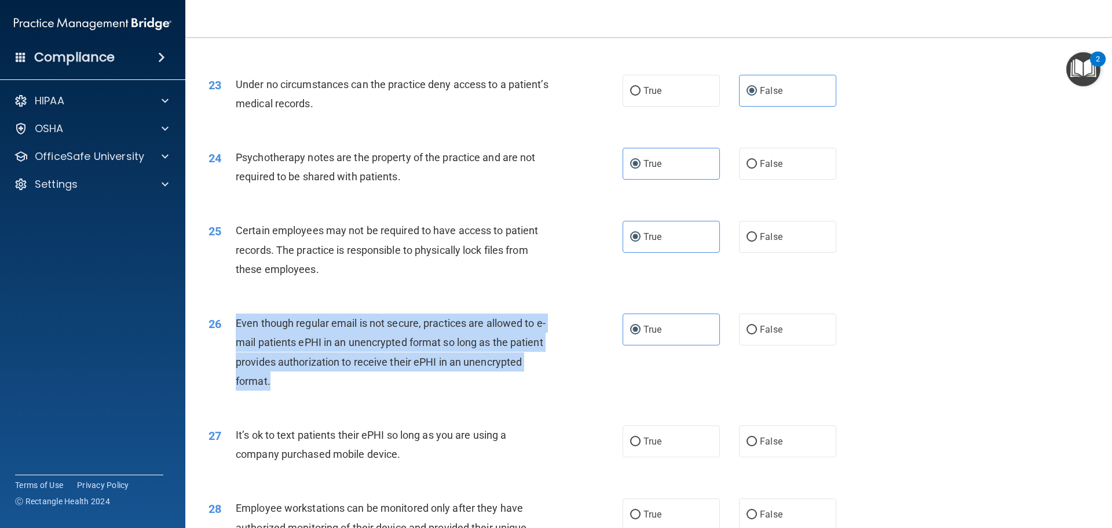
drag, startPoint x: 278, startPoint y: 398, endPoint x: 236, endPoint y: 338, distance: 73.7
click at [237, 338] on div "Even though regular email is not secure, practices are allowed to e-mail patien…" at bounding box center [398, 351] width 324 height 77
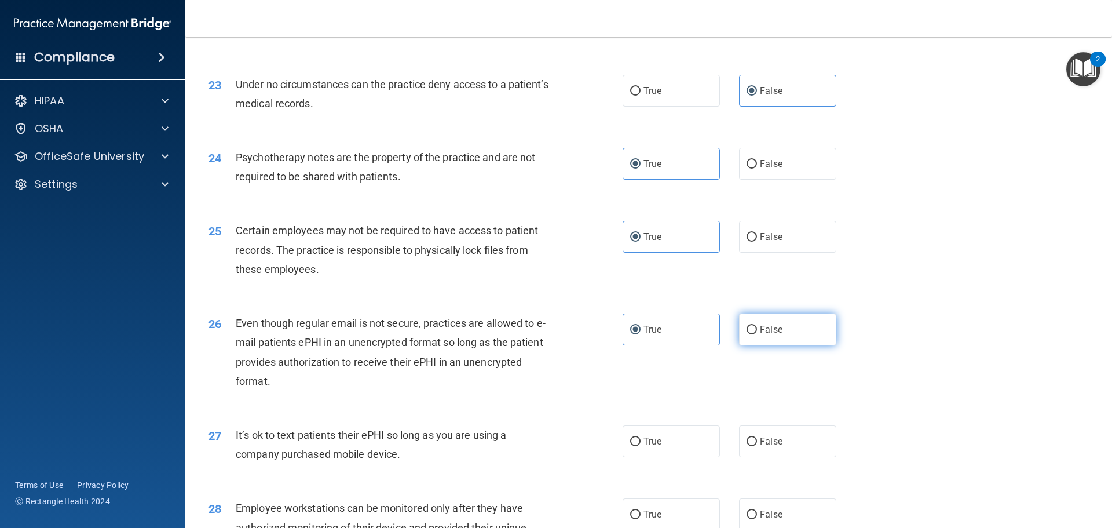
click at [767, 345] on label "False" at bounding box center [787, 329] width 97 height 32
click at [757, 334] on input "False" at bounding box center [752, 330] width 10 height 9
radio input "true"
radio input "false"
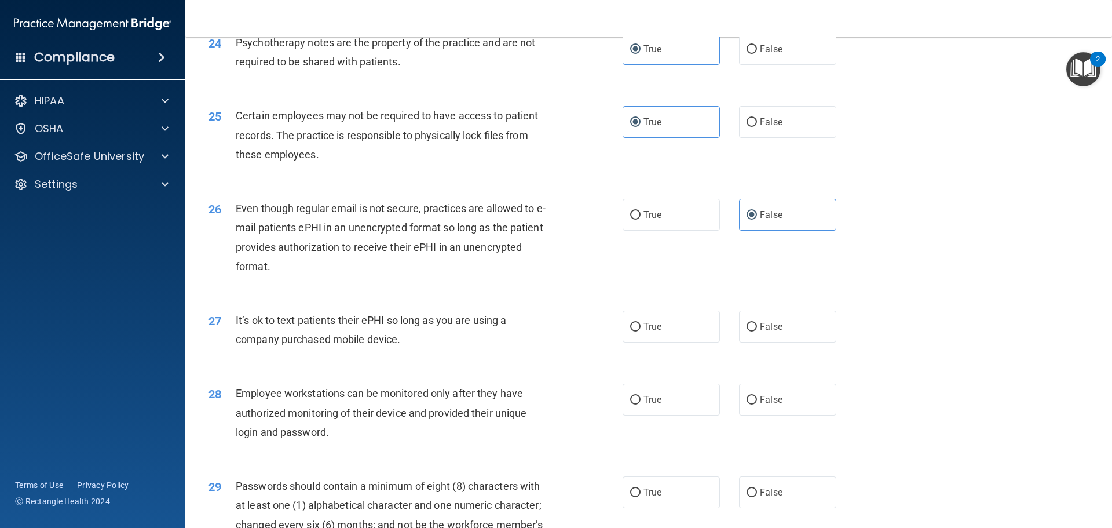
scroll to position [2148, 0]
drag, startPoint x: 419, startPoint y: 365, endPoint x: 237, endPoint y: 340, distance: 184.1
click at [237, 340] on div "27 It’s ok to text patients their ePHI so long as you are using a company purch…" at bounding box center [415, 331] width 449 height 44
click at [255, 343] on span "It’s ok to text patients their ePHI so long as you are using a company purchase…" at bounding box center [371, 328] width 270 height 31
drag, startPoint x: 407, startPoint y: 361, endPoint x: 235, endPoint y: 342, distance: 173.1
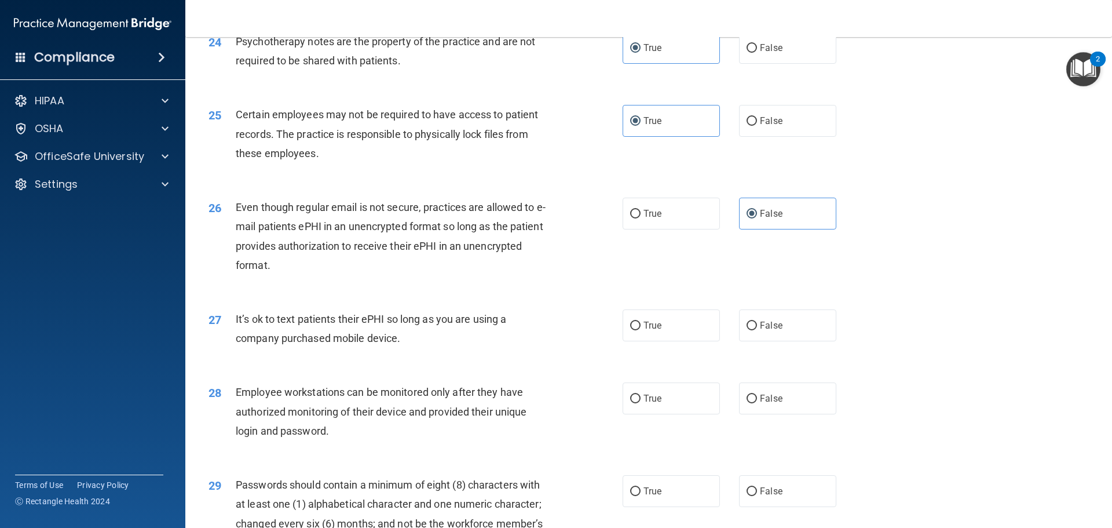
click at [236, 342] on div "It’s ok to text patients their ePHI so long as you are using a company purchase…" at bounding box center [398, 328] width 324 height 38
click at [484, 348] on div "It’s ok to text patients their ePHI so long as you are using a company purchase…" at bounding box center [398, 328] width 324 height 38
click at [646, 331] on span "True" at bounding box center [653, 325] width 18 height 11
click at [641, 330] on input "True" at bounding box center [635, 325] width 10 height 9
radio input "true"
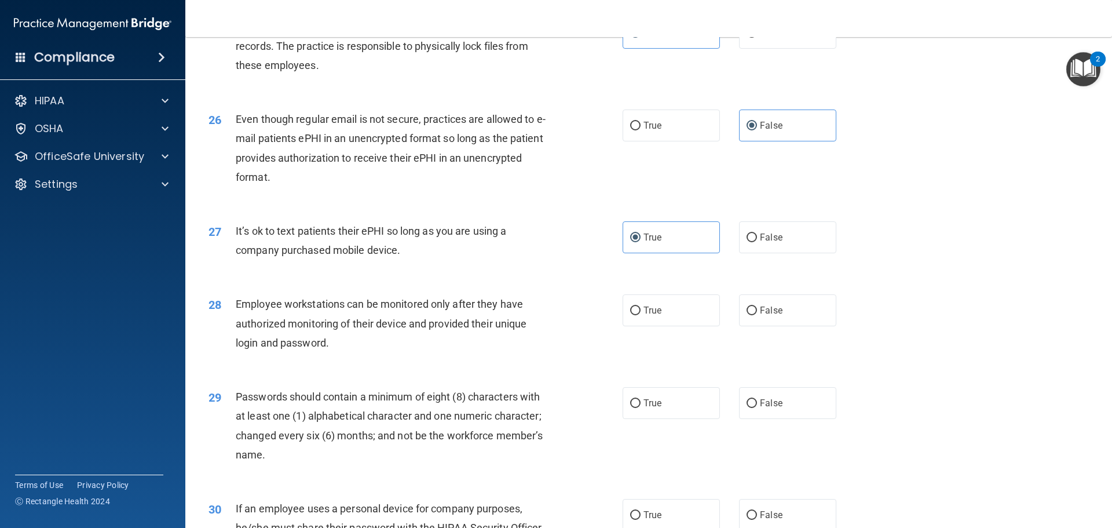
scroll to position [2264, 0]
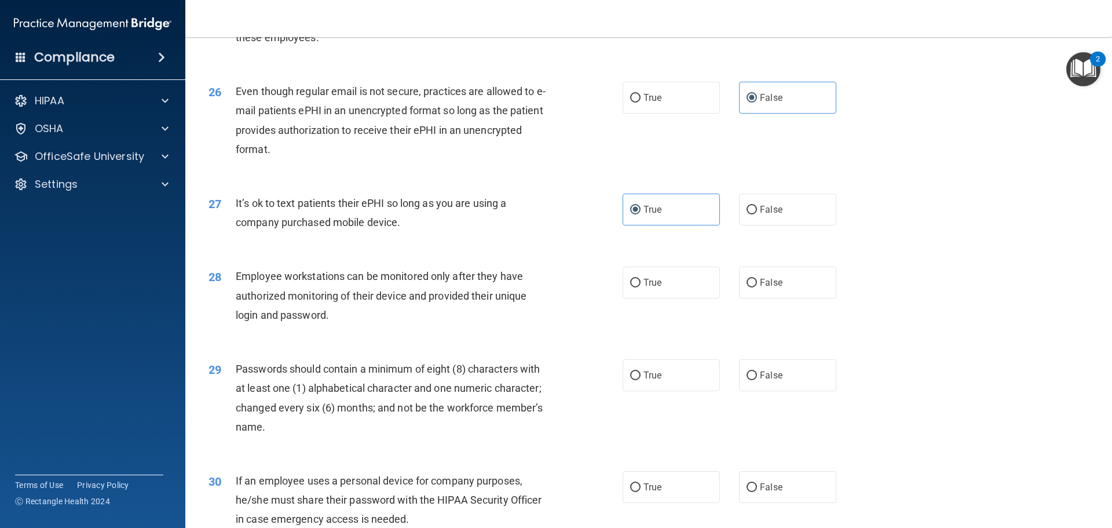
click at [357, 324] on div "Employee workstations can be monitored only after they have authorized monitori…" at bounding box center [398, 295] width 324 height 58
click at [650, 298] on label "True" at bounding box center [671, 282] width 97 height 32
click at [641, 287] on input "True" at bounding box center [635, 283] width 10 height 9
radio input "true"
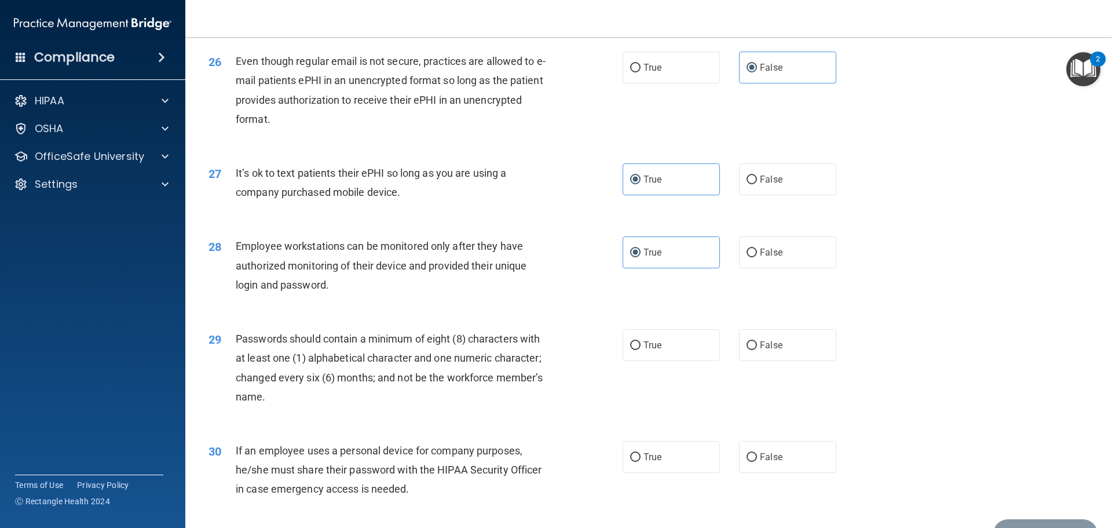
scroll to position [2322, 0]
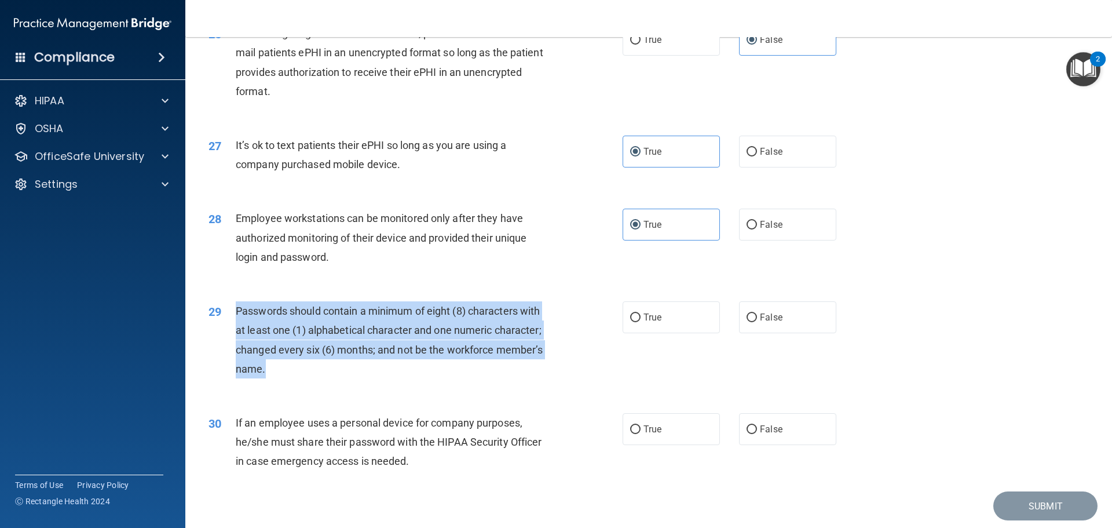
drag, startPoint x: 362, startPoint y: 383, endPoint x: 237, endPoint y: 330, distance: 135.2
click at [237, 330] on div "Passwords should contain a minimum of eight (8) characters with at least one (1…" at bounding box center [398, 339] width 324 height 77
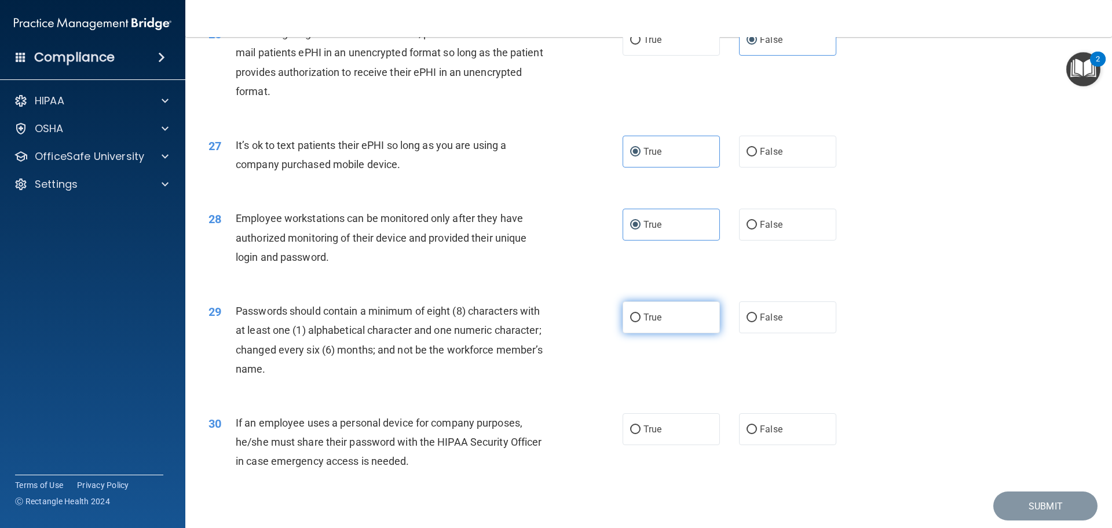
click at [671, 333] on label "True" at bounding box center [671, 317] width 97 height 32
click at [641, 322] on input "True" at bounding box center [635, 317] width 10 height 9
radio input "true"
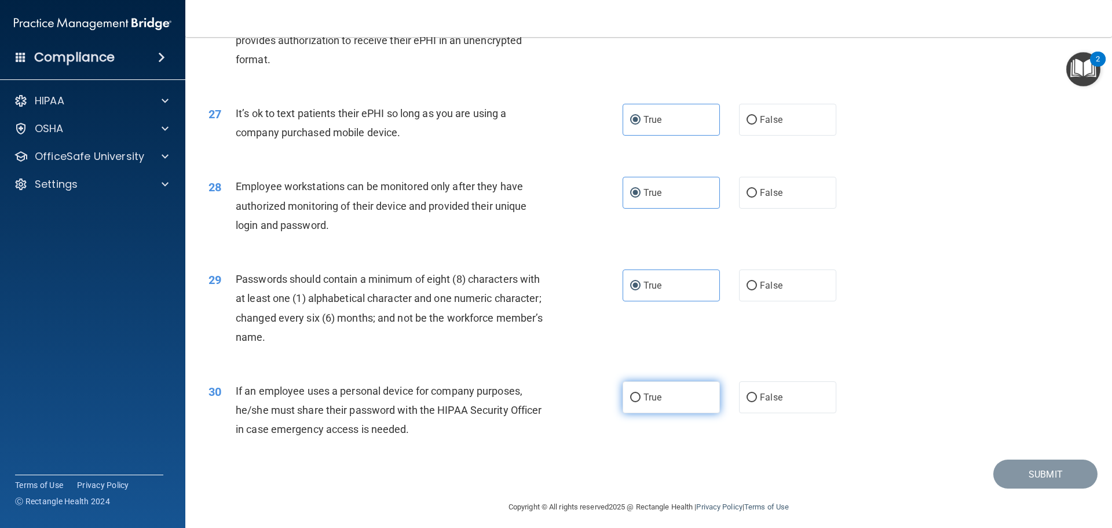
scroll to position [2380, 0]
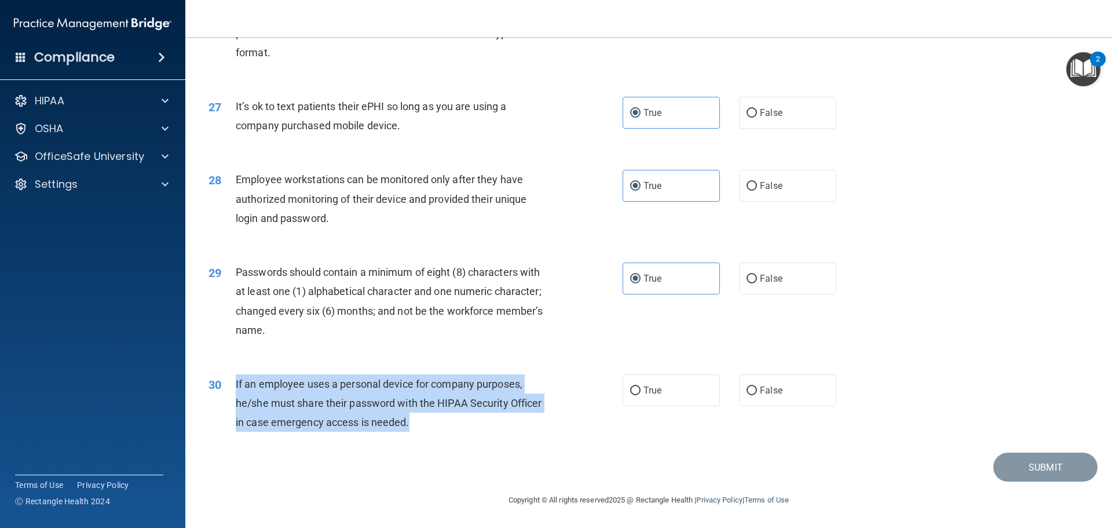
drag, startPoint x: 428, startPoint y: 434, endPoint x: 236, endPoint y: 384, distance: 198.6
click at [236, 385] on div "30 If an employee uses a personal device for company purposes, he/she must shar…" at bounding box center [415, 406] width 449 height 64
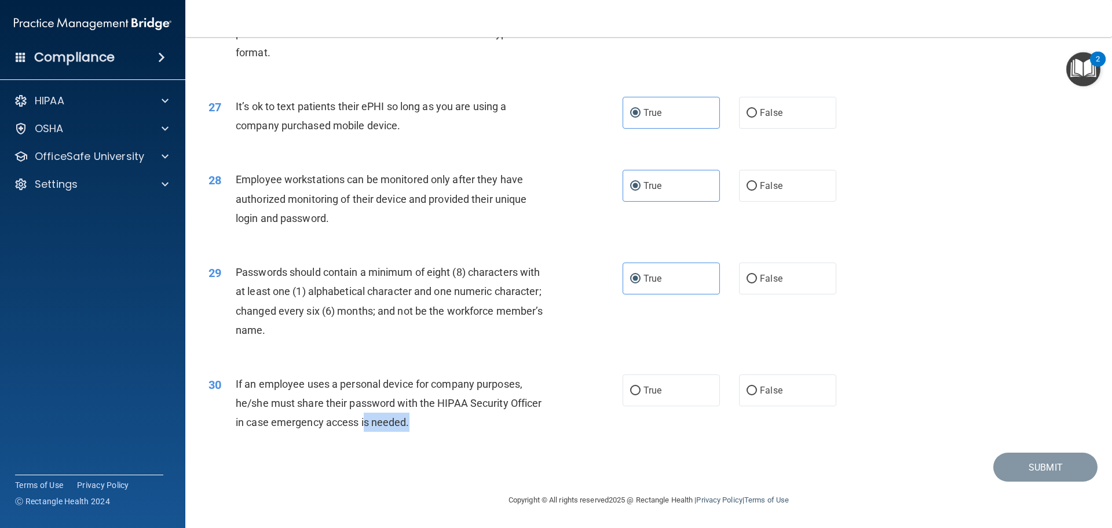
drag, startPoint x: 235, startPoint y: 383, endPoint x: 361, endPoint y: 412, distance: 130.1
click at [364, 416] on div "If an employee uses a personal device for company purposes, he/she must share t…" at bounding box center [398, 403] width 324 height 58
click at [361, 413] on div "If an employee uses a personal device for company purposes, he/she must share t…" at bounding box center [398, 403] width 324 height 58
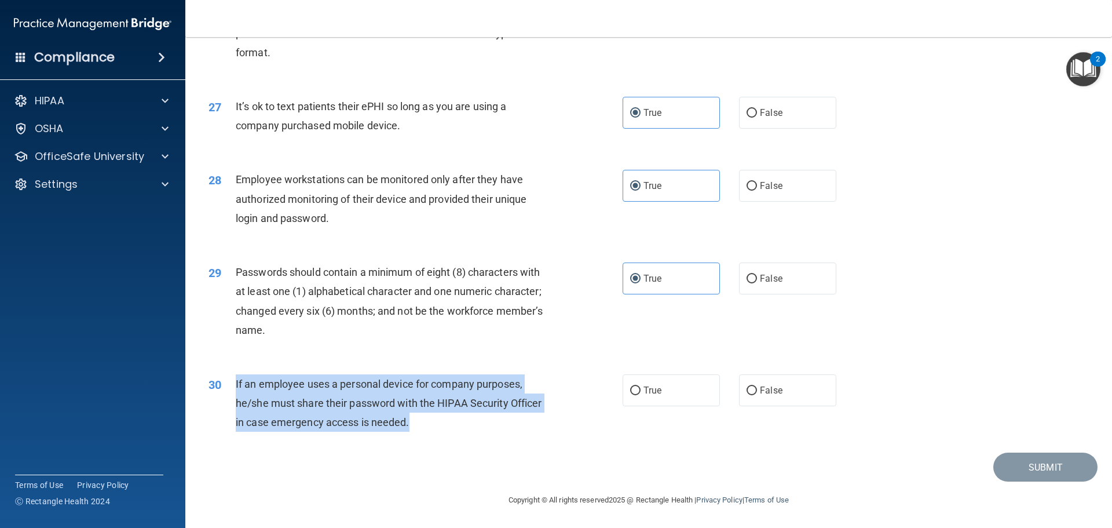
drag, startPoint x: 414, startPoint y: 421, endPoint x: 237, endPoint y: 377, distance: 181.5
click at [229, 379] on div "30 If an employee uses a personal device for company purposes, he/she must shar…" at bounding box center [415, 406] width 449 height 64
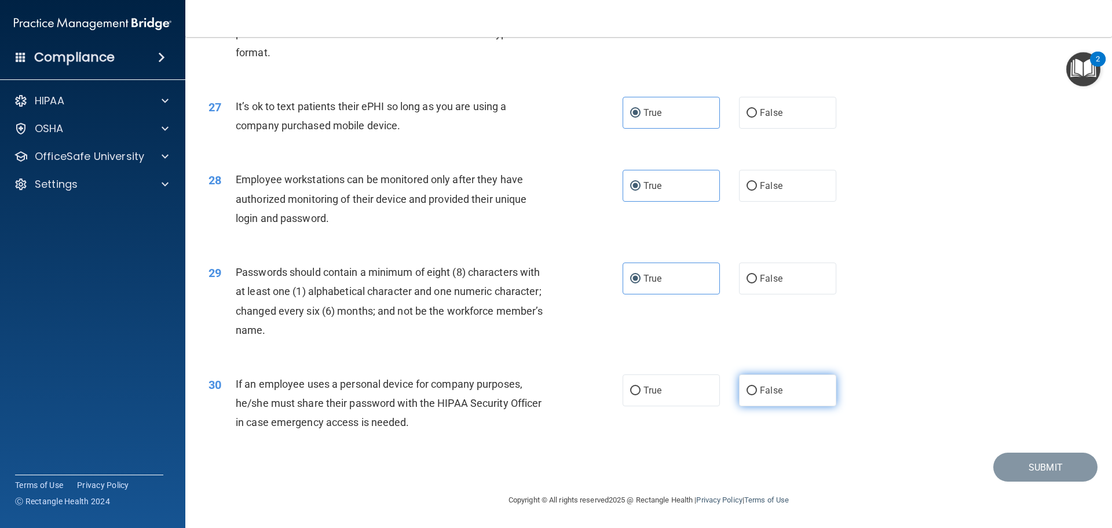
click at [748, 397] on label "False" at bounding box center [787, 390] width 97 height 32
click at [748, 395] on input "False" at bounding box center [752, 390] width 10 height 9
radio input "true"
click at [1021, 473] on button "Submit" at bounding box center [1045, 467] width 104 height 30
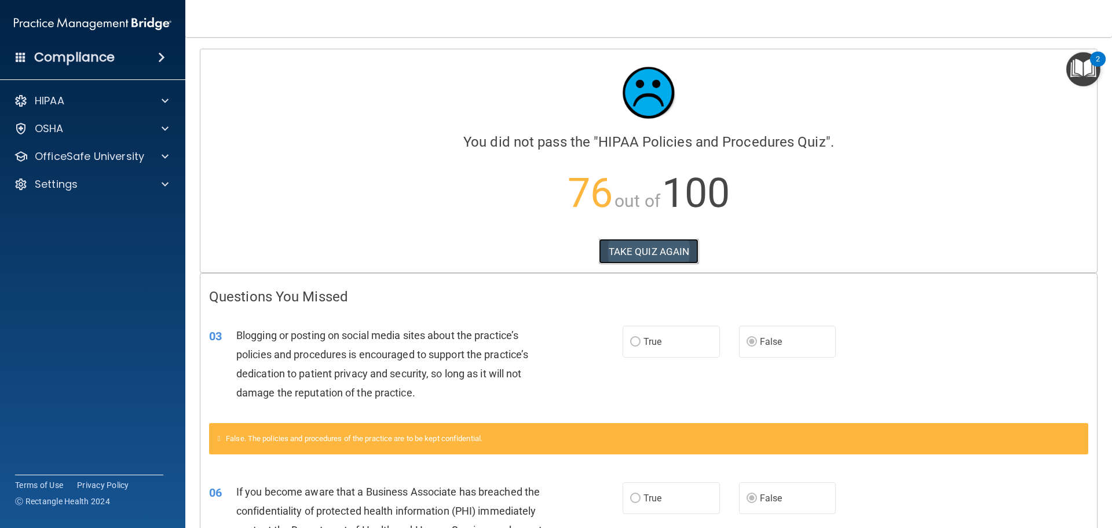
click at [651, 252] on button "TAKE QUIZ AGAIN" at bounding box center [649, 251] width 100 height 25
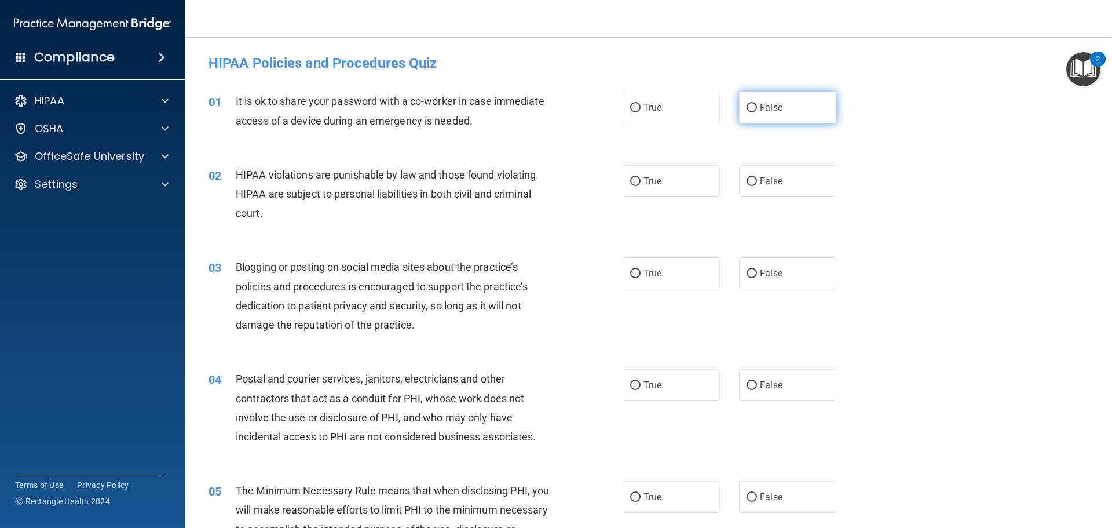
click at [750, 100] on label "False" at bounding box center [787, 108] width 97 height 32
click at [750, 104] on input "False" at bounding box center [752, 108] width 10 height 9
radio input "true"
click at [654, 179] on span "True" at bounding box center [653, 181] width 18 height 11
click at [641, 179] on input "True" at bounding box center [635, 181] width 10 height 9
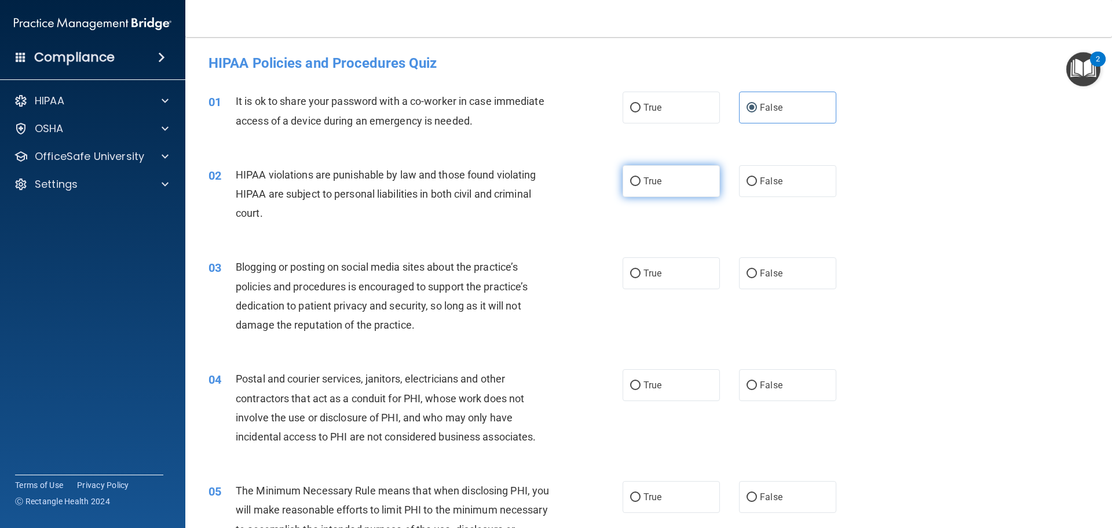
radio input "true"
click at [747, 269] on input "False" at bounding box center [752, 273] width 10 height 9
radio input "true"
click at [638, 394] on label "True" at bounding box center [671, 385] width 97 height 32
click at [638, 390] on input "True" at bounding box center [635, 385] width 10 height 9
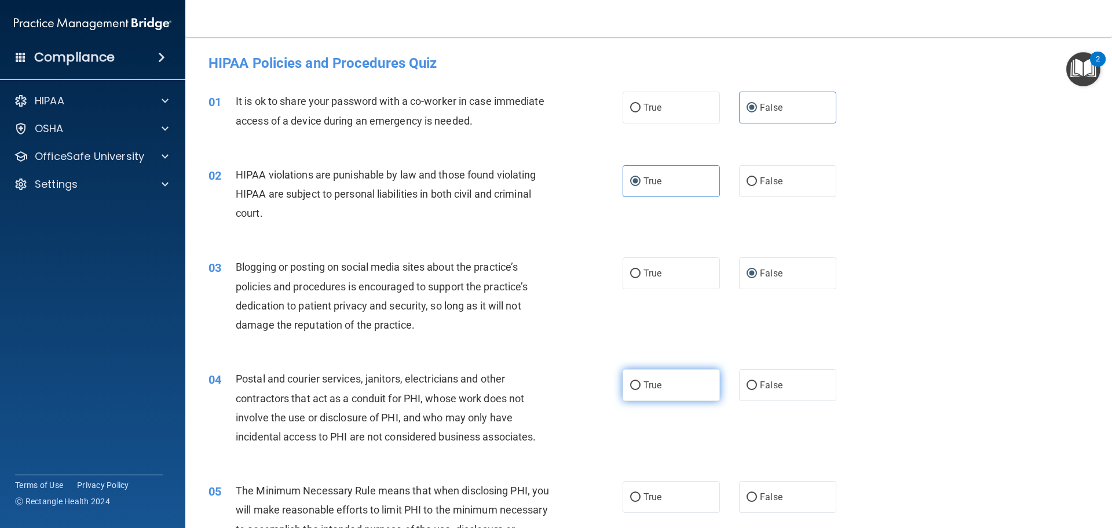
radio input "true"
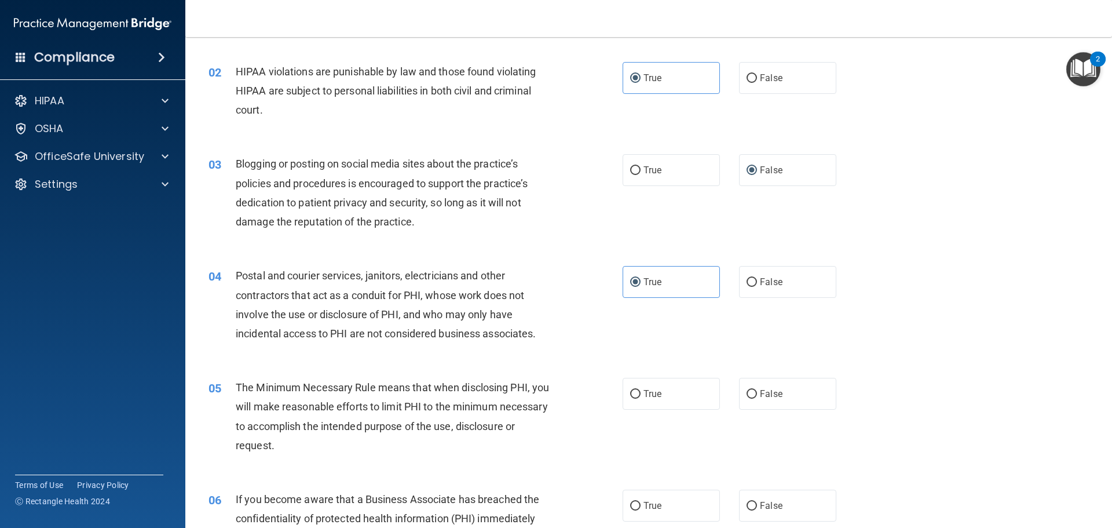
scroll to position [116, 0]
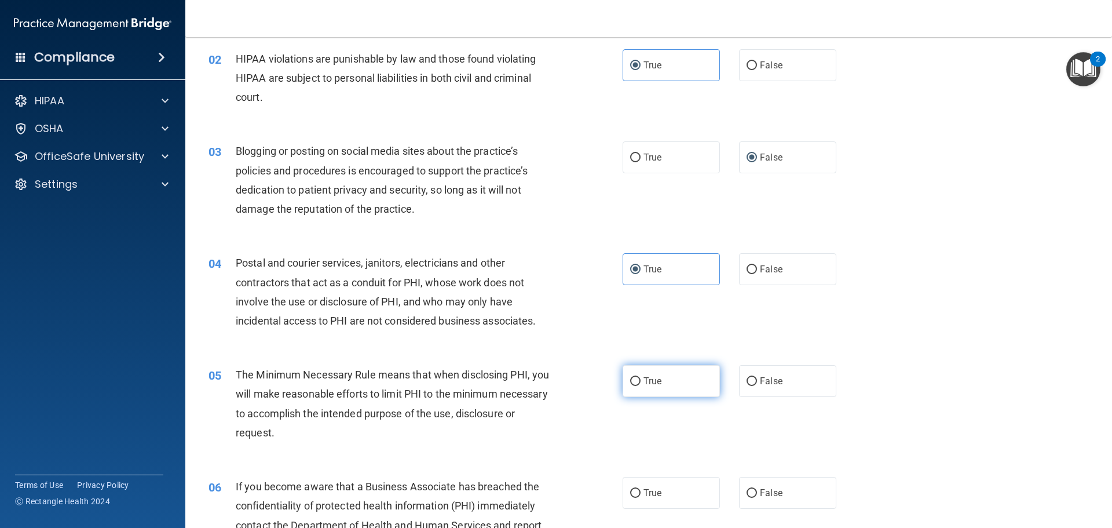
click at [649, 385] on span "True" at bounding box center [653, 380] width 18 height 11
click at [641, 385] on input "True" at bounding box center [635, 381] width 10 height 9
radio input "true"
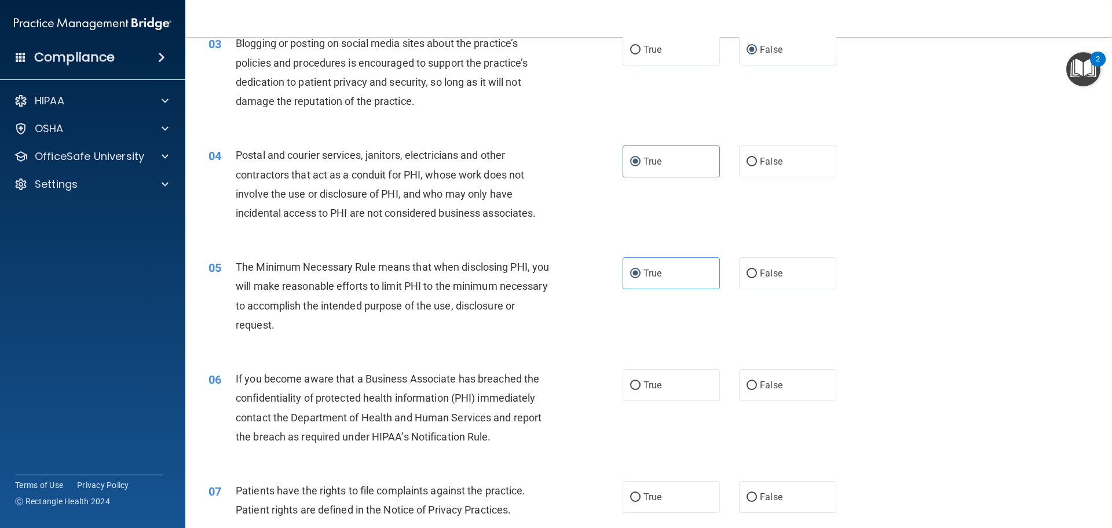
scroll to position [232, 0]
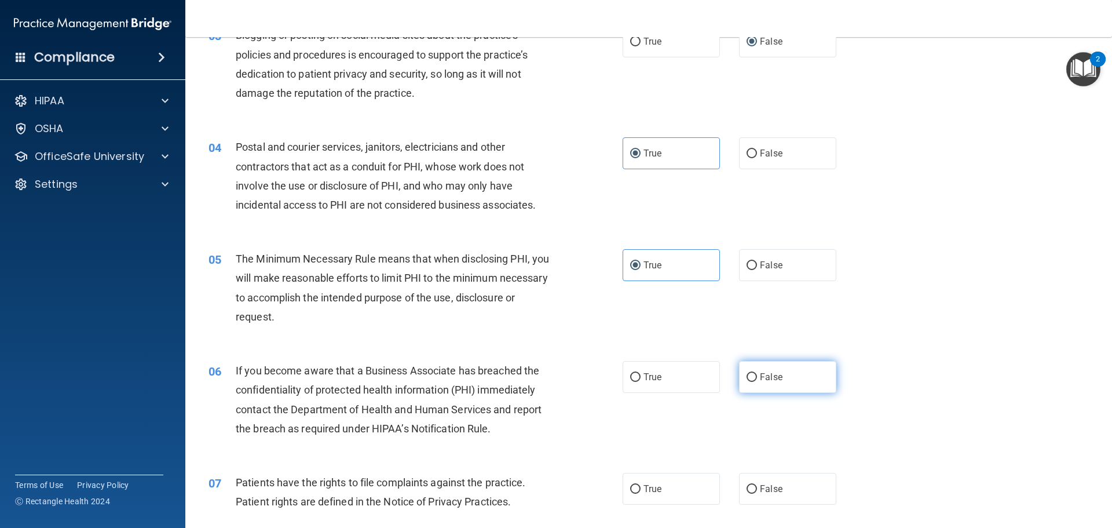
click at [763, 375] on span "False" at bounding box center [771, 376] width 23 height 11
click at [757, 375] on input "False" at bounding box center [752, 377] width 10 height 9
radio input "true"
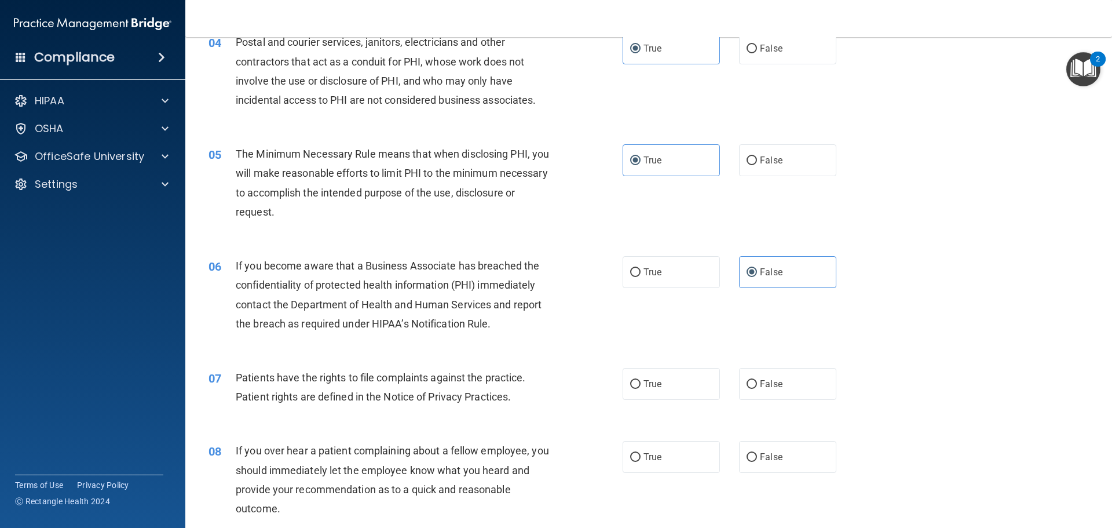
scroll to position [348, 0]
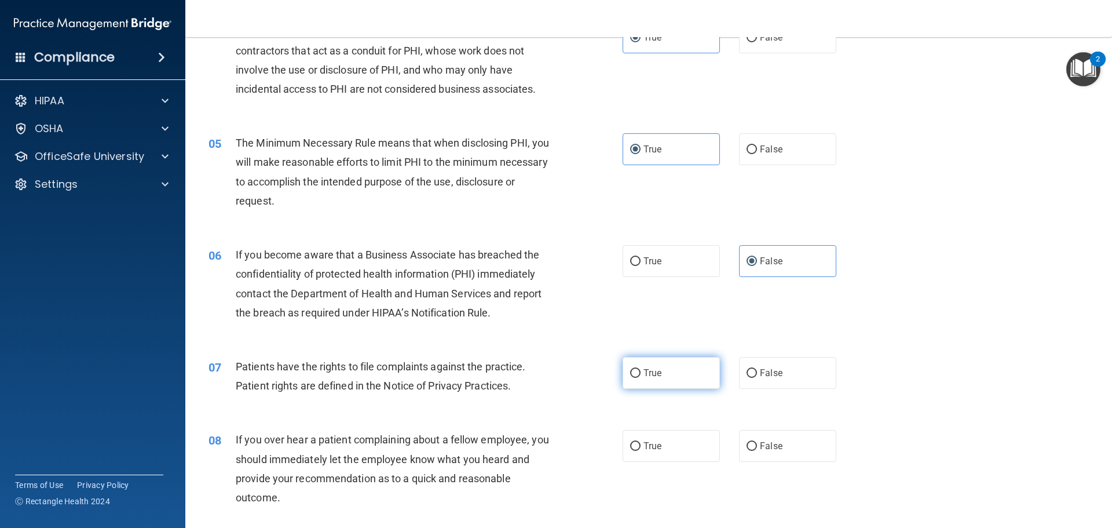
click at [668, 382] on label "True" at bounding box center [671, 373] width 97 height 32
click at [641, 378] on input "True" at bounding box center [635, 373] width 10 height 9
radio input "true"
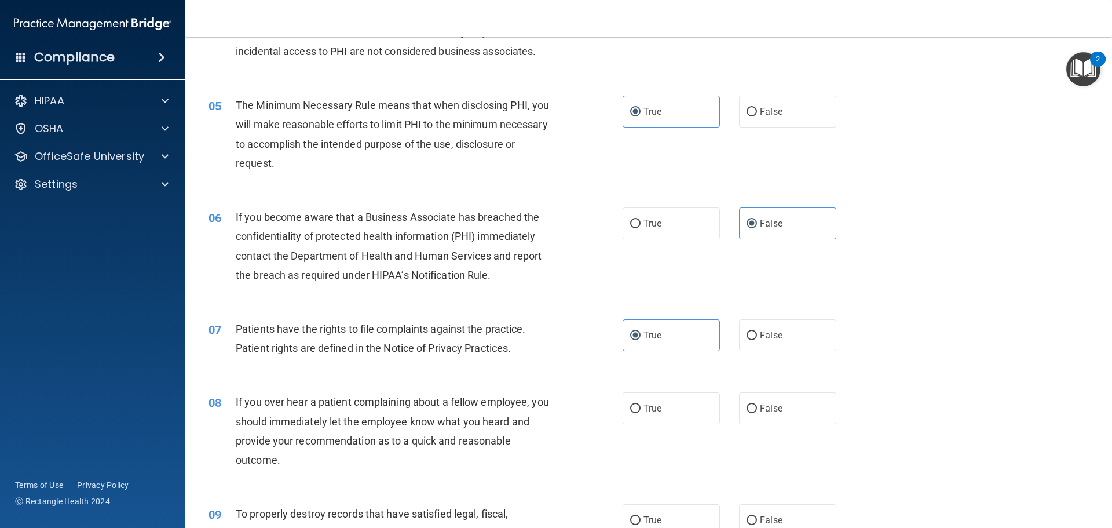
scroll to position [405, 0]
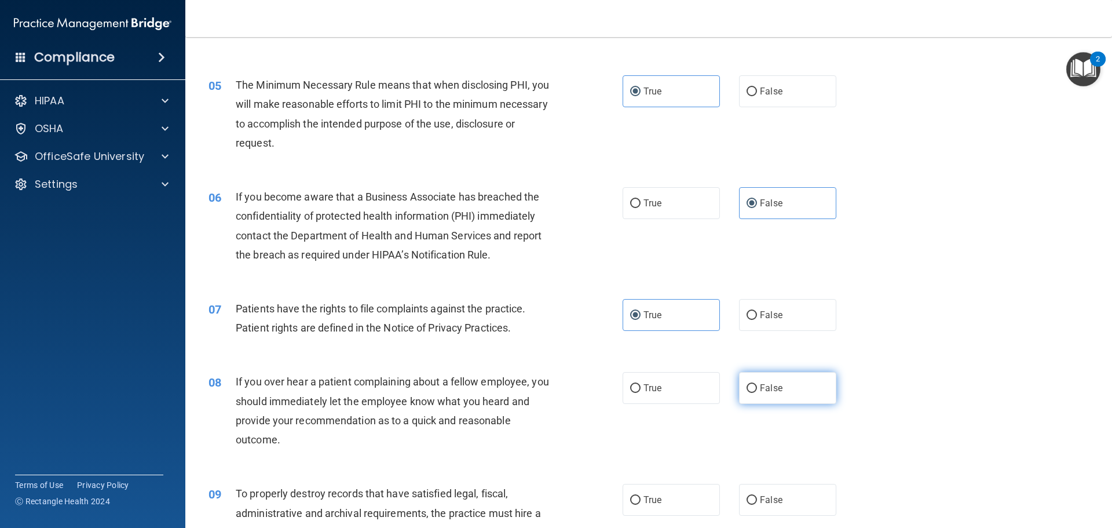
click at [748, 385] on input "False" at bounding box center [752, 388] width 10 height 9
radio input "true"
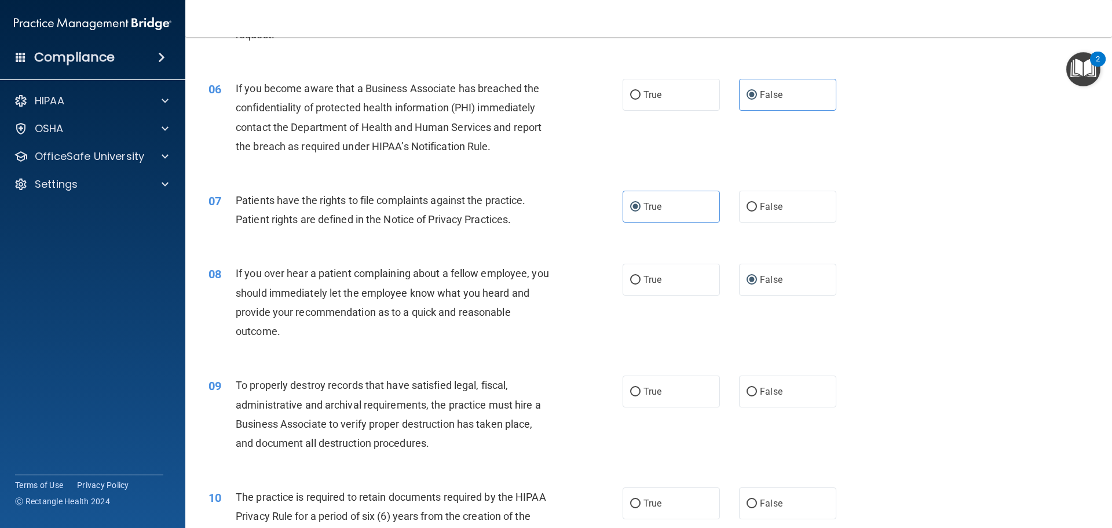
scroll to position [521, 0]
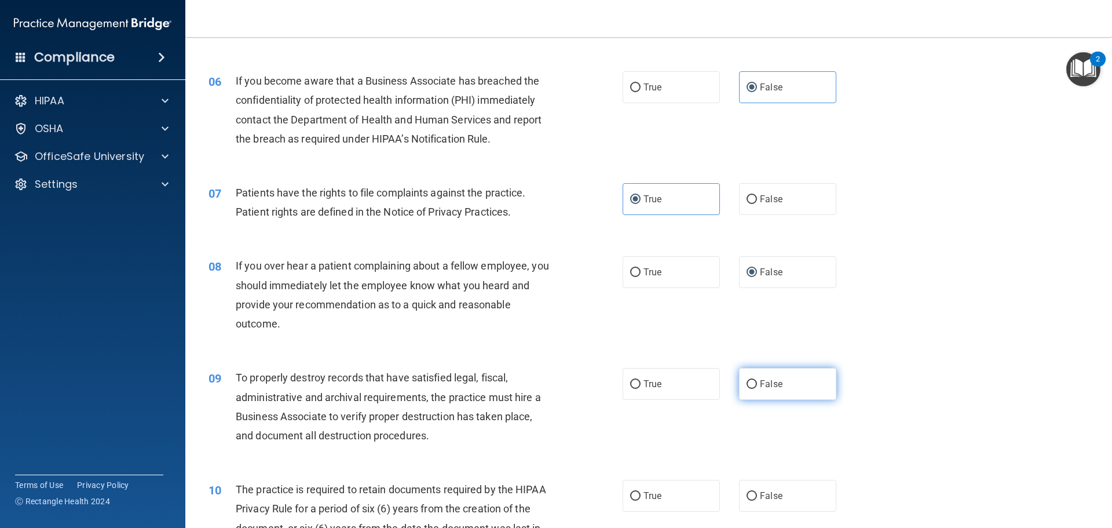
click at [773, 394] on label "False" at bounding box center [787, 384] width 97 height 32
click at [757, 389] on input "False" at bounding box center [752, 384] width 10 height 9
radio input "true"
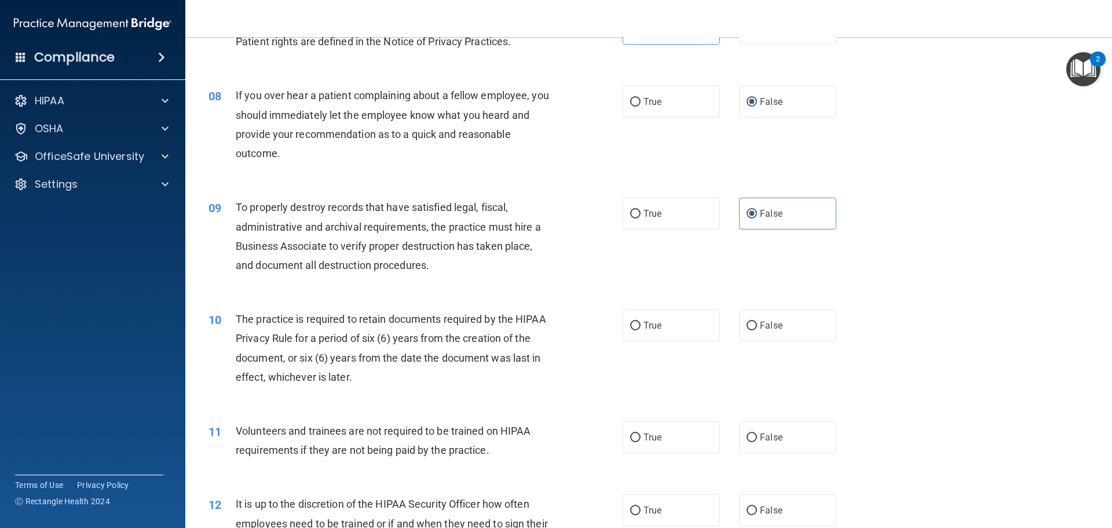
scroll to position [695, 0]
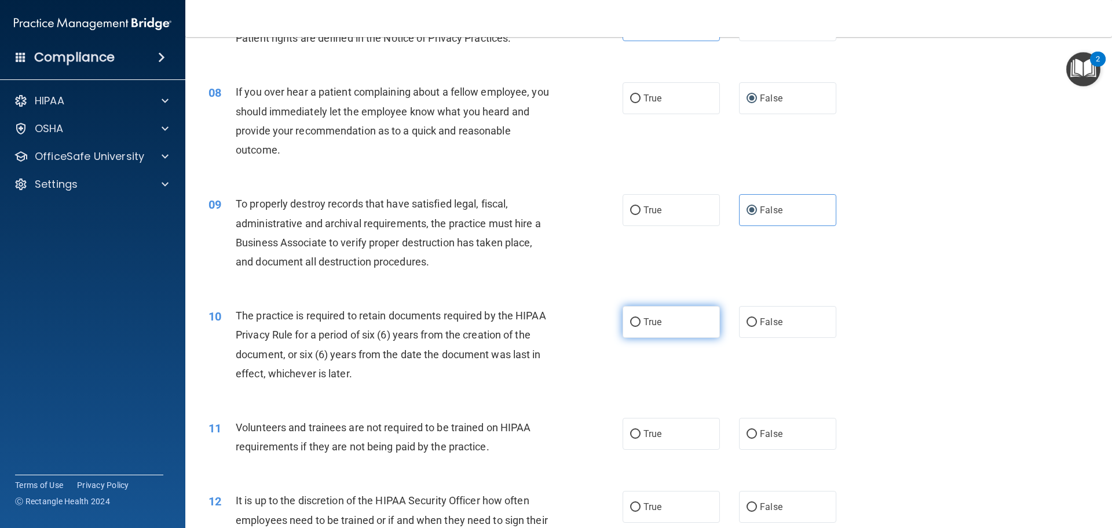
click at [657, 321] on span "True" at bounding box center [653, 321] width 18 height 11
click at [641, 321] on input "True" at bounding box center [635, 322] width 10 height 9
radio input "true"
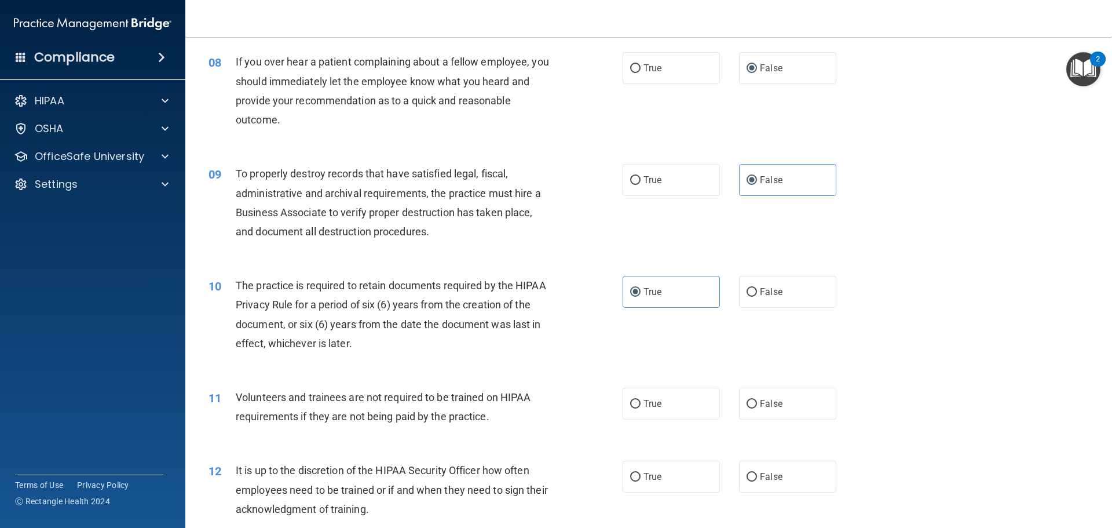
scroll to position [753, 0]
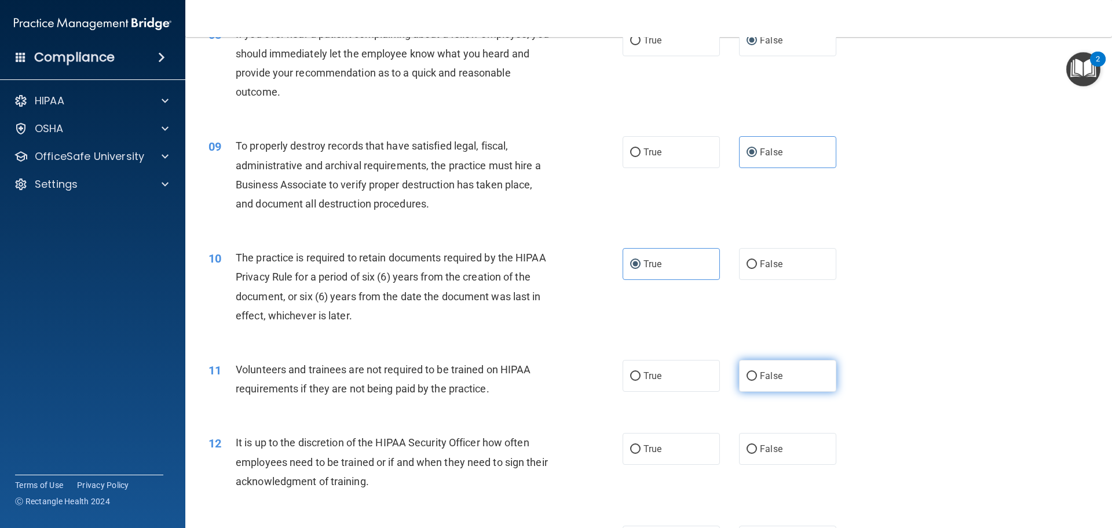
click at [760, 380] on span "False" at bounding box center [771, 375] width 23 height 11
click at [755, 380] on input "False" at bounding box center [752, 376] width 10 height 9
radio input "true"
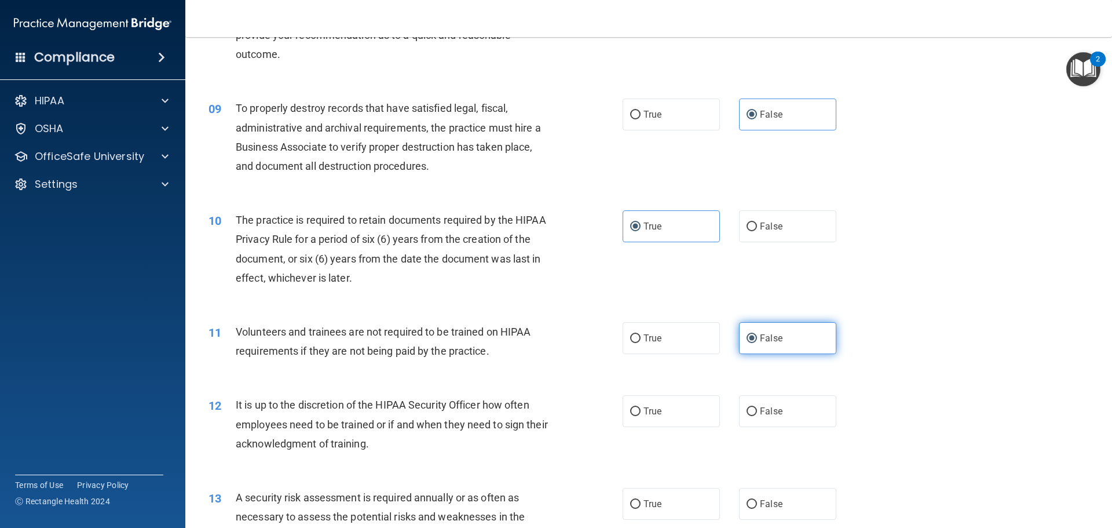
scroll to position [811, 0]
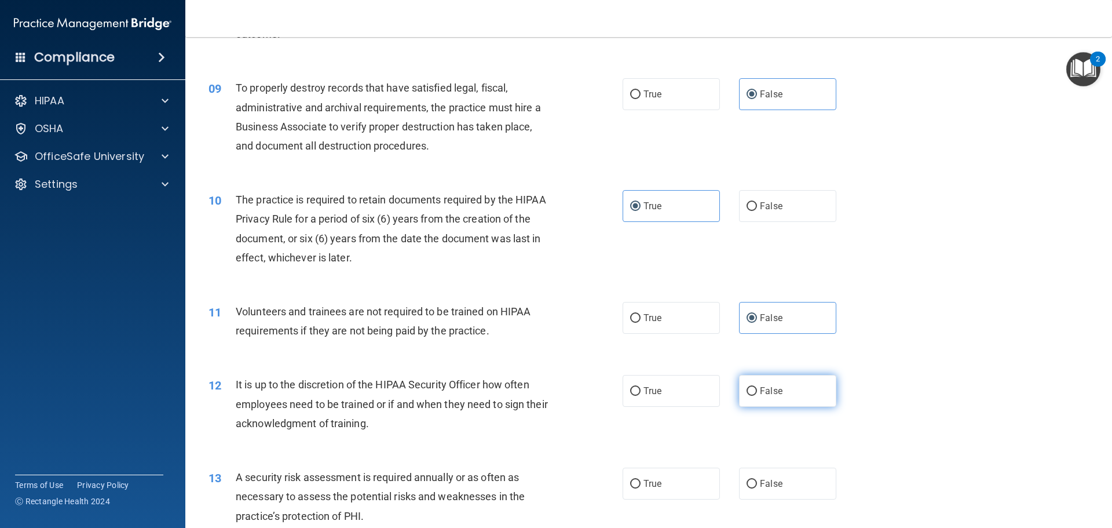
click at [751, 380] on label "False" at bounding box center [787, 391] width 97 height 32
click at [751, 387] on input "False" at bounding box center [752, 391] width 10 height 9
radio input "true"
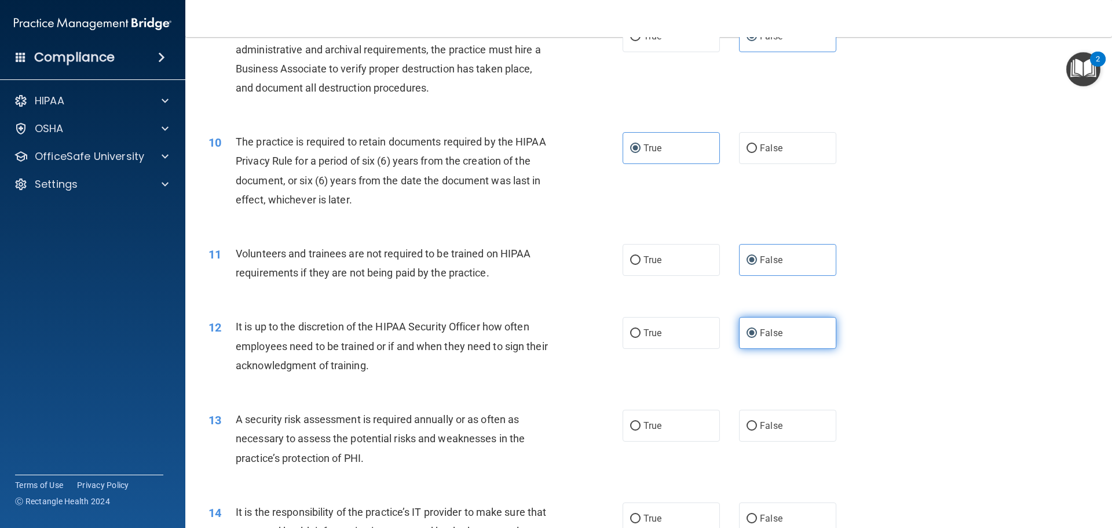
scroll to position [927, 0]
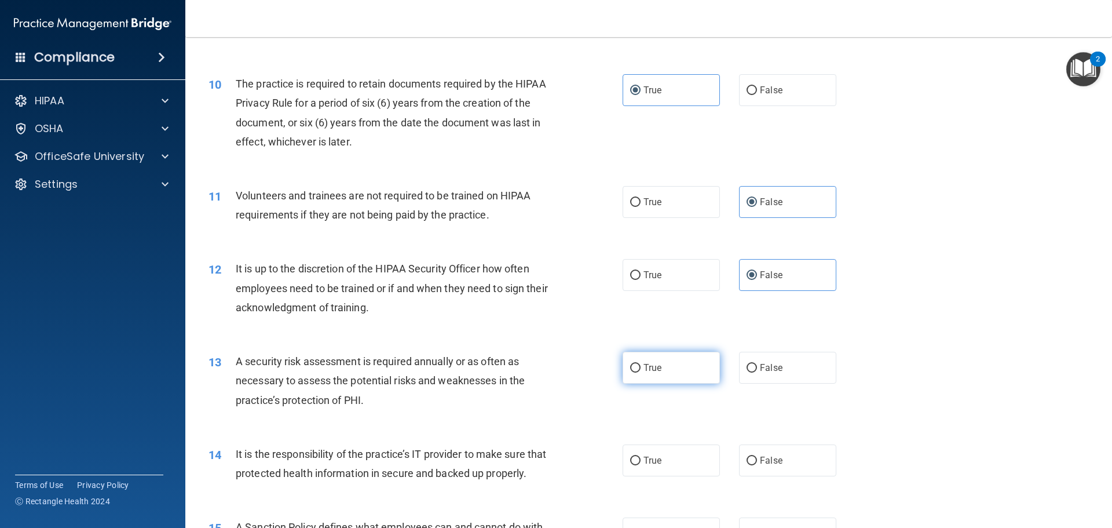
click at [689, 371] on label "True" at bounding box center [671, 368] width 97 height 32
click at [641, 371] on input "True" at bounding box center [635, 368] width 10 height 9
radio input "true"
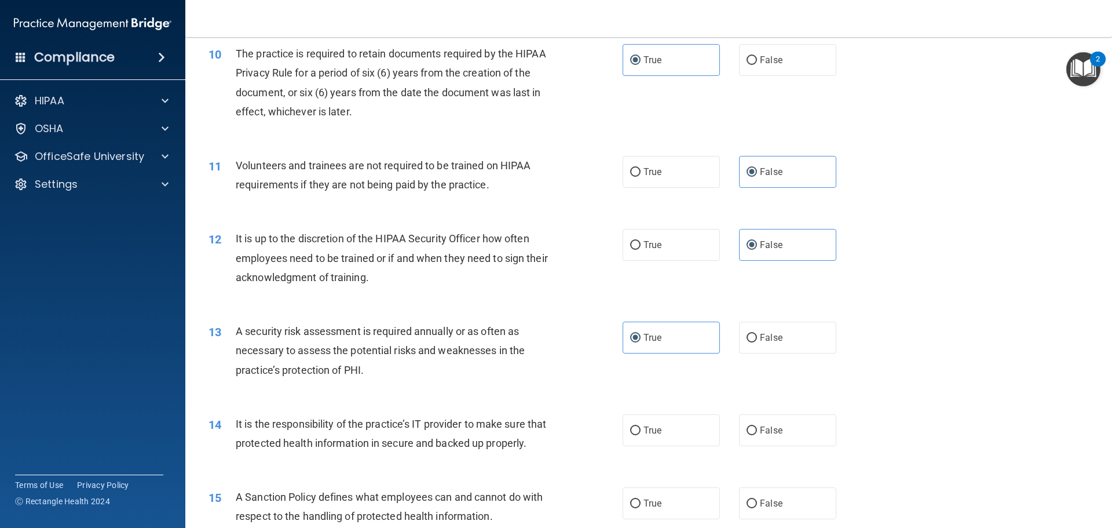
scroll to position [985, 0]
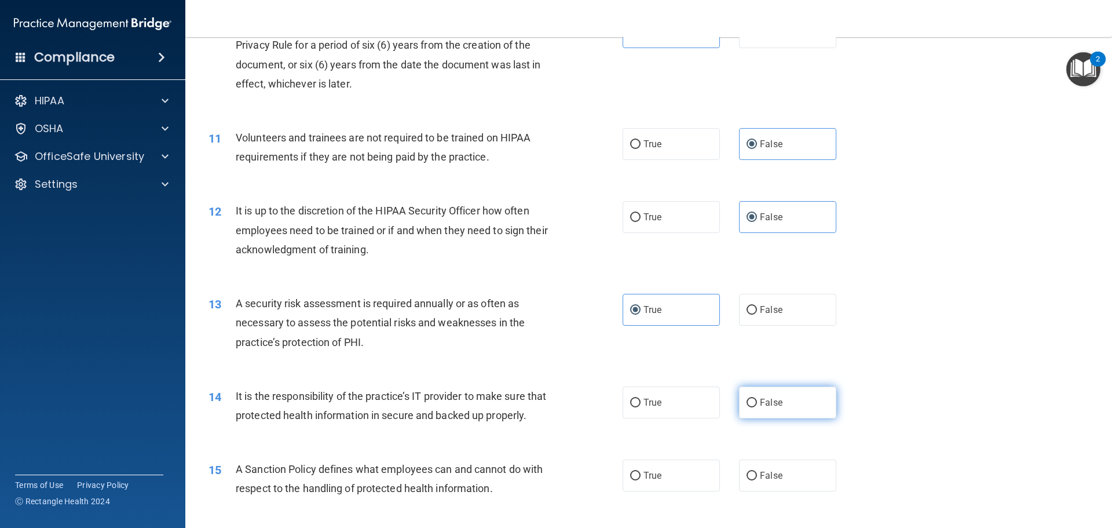
click at [772, 403] on span "False" at bounding box center [771, 402] width 23 height 11
click at [757, 403] on input "False" at bounding box center [752, 402] width 10 height 9
radio input "true"
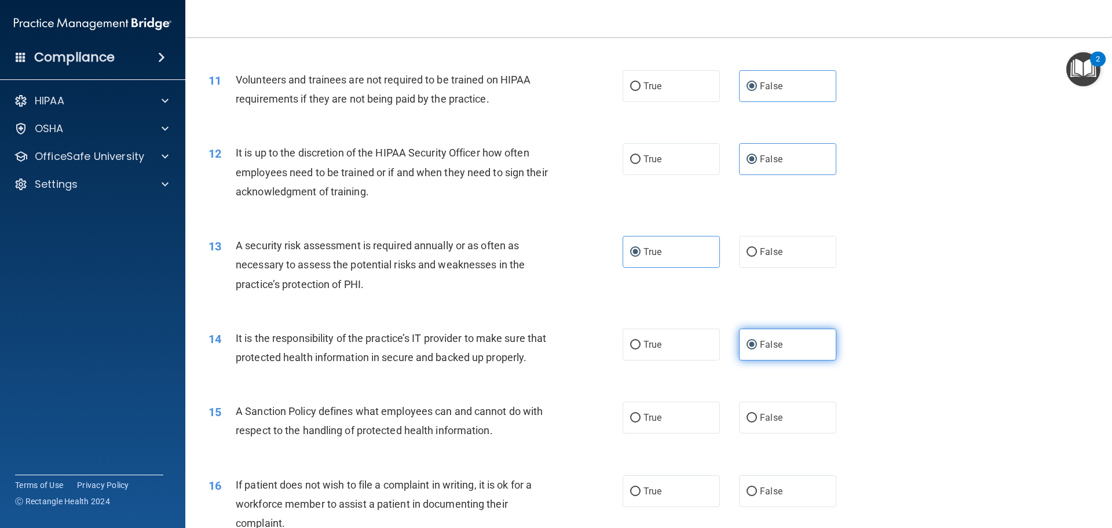
scroll to position [1100, 0]
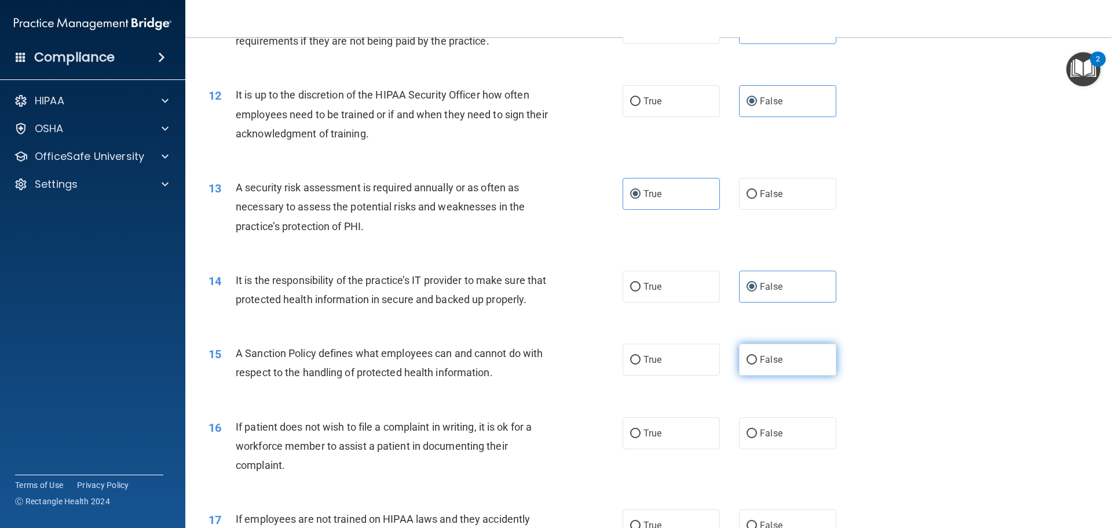
click at [772, 375] on label "False" at bounding box center [787, 359] width 97 height 32
click at [757, 364] on input "False" at bounding box center [752, 360] width 10 height 9
radio input "true"
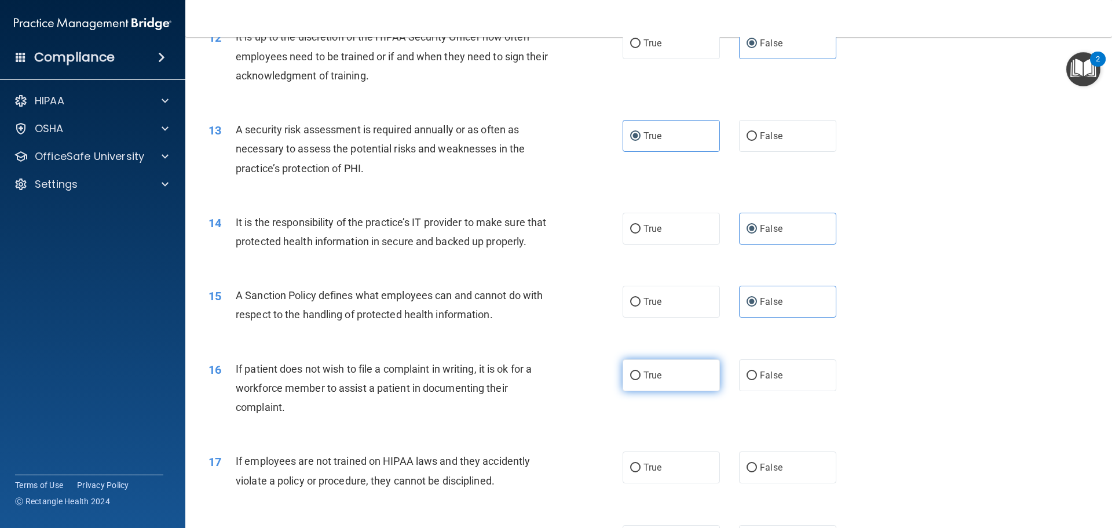
click at [681, 391] on label "True" at bounding box center [671, 375] width 97 height 32
click at [641, 380] on input "True" at bounding box center [635, 375] width 10 height 9
radio input "true"
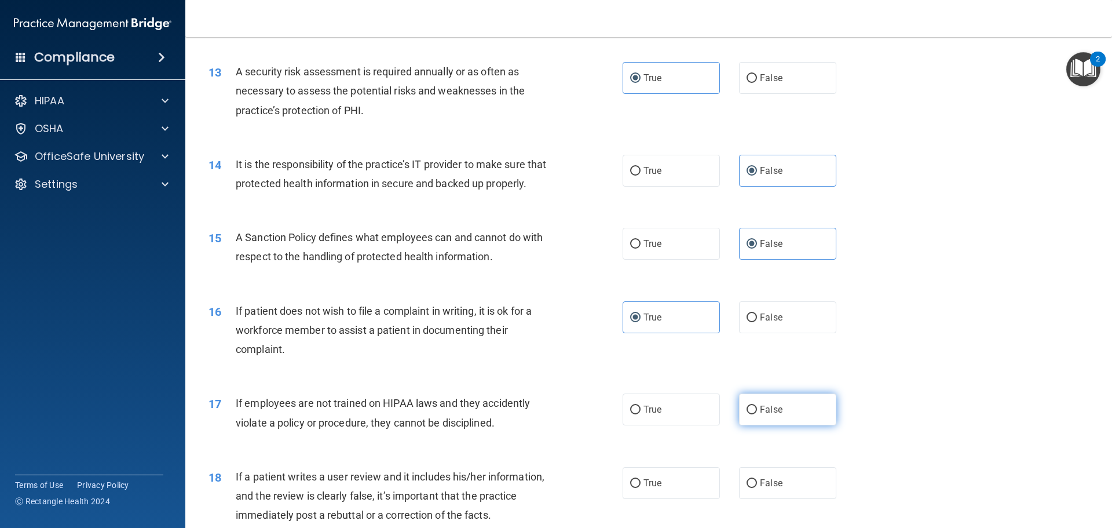
click at [747, 414] on input "False" at bounding box center [752, 409] width 10 height 9
radio input "true"
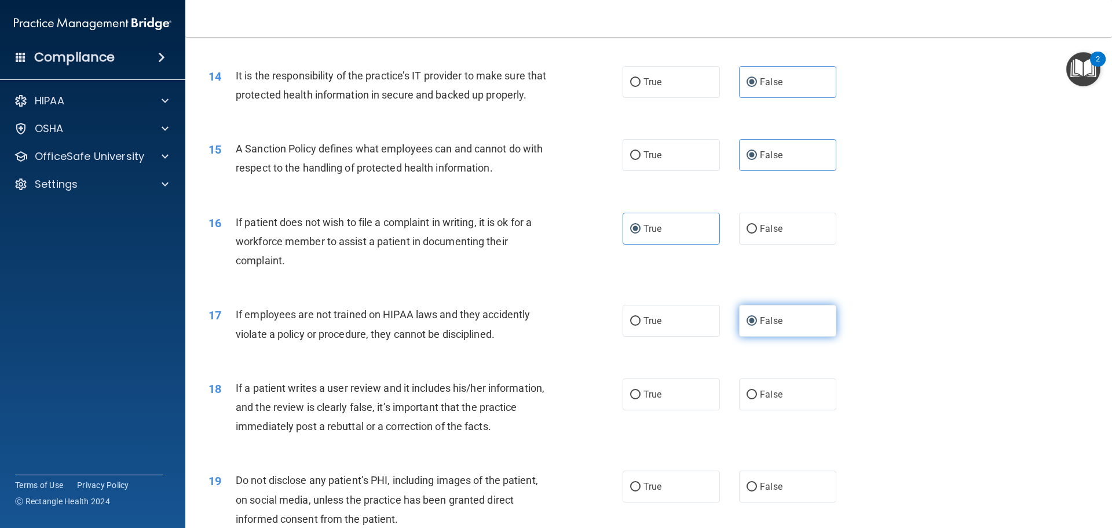
scroll to position [1332, 0]
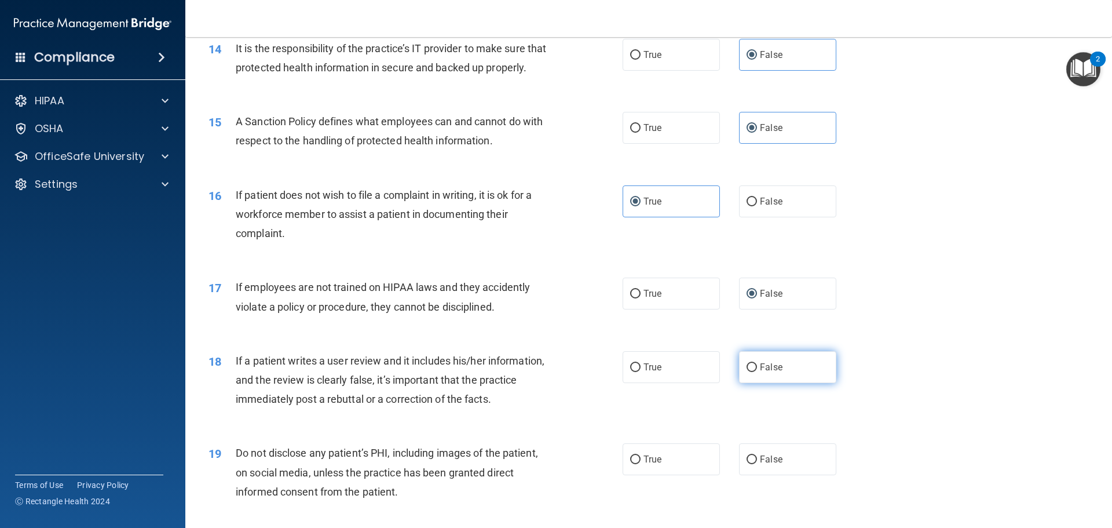
click at [781, 383] on label "False" at bounding box center [787, 367] width 97 height 32
click at [757, 372] on input "False" at bounding box center [752, 367] width 10 height 9
radio input "true"
click at [688, 475] on label "True" at bounding box center [671, 459] width 97 height 32
click at [641, 464] on input "True" at bounding box center [635, 459] width 10 height 9
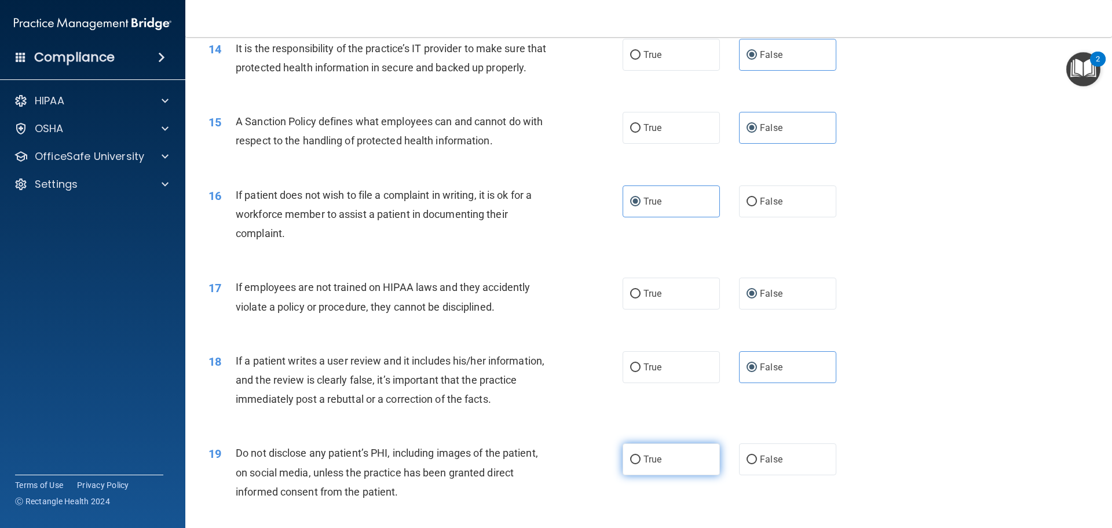
radio input "true"
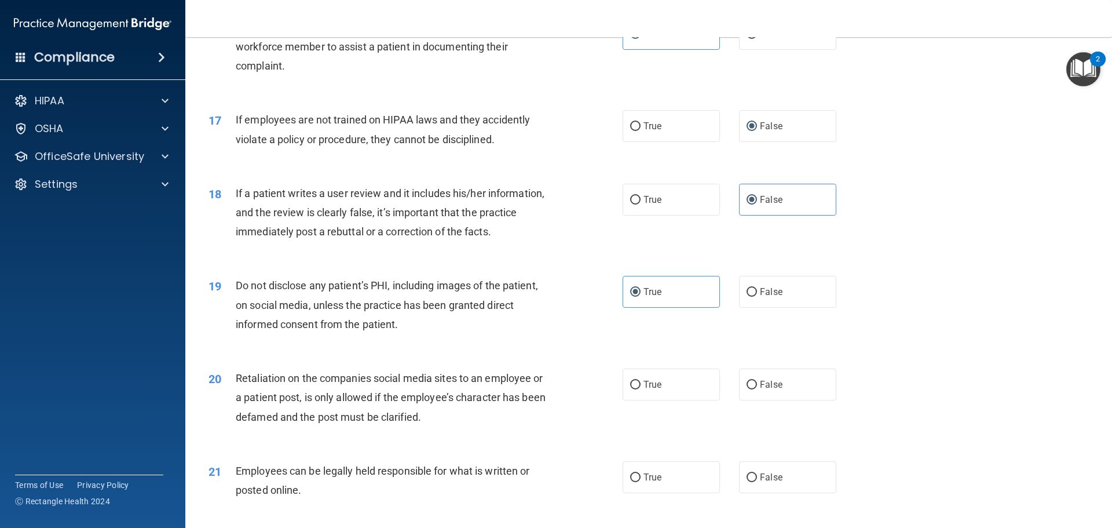
scroll to position [1506, 0]
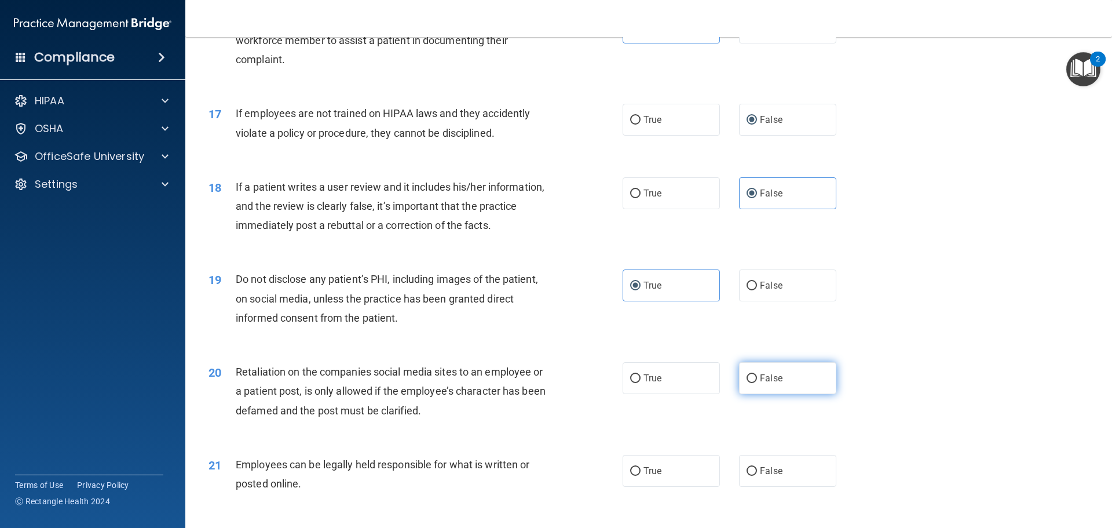
click at [749, 394] on label "False" at bounding box center [787, 378] width 97 height 32
click at [749, 383] on input "False" at bounding box center [752, 378] width 10 height 9
radio input "true"
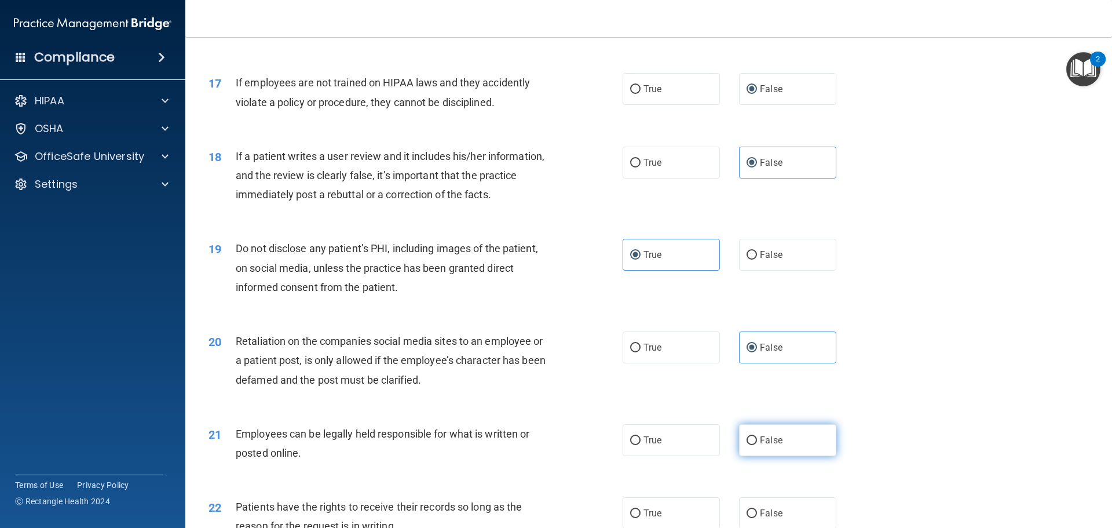
scroll to position [1564, 0]
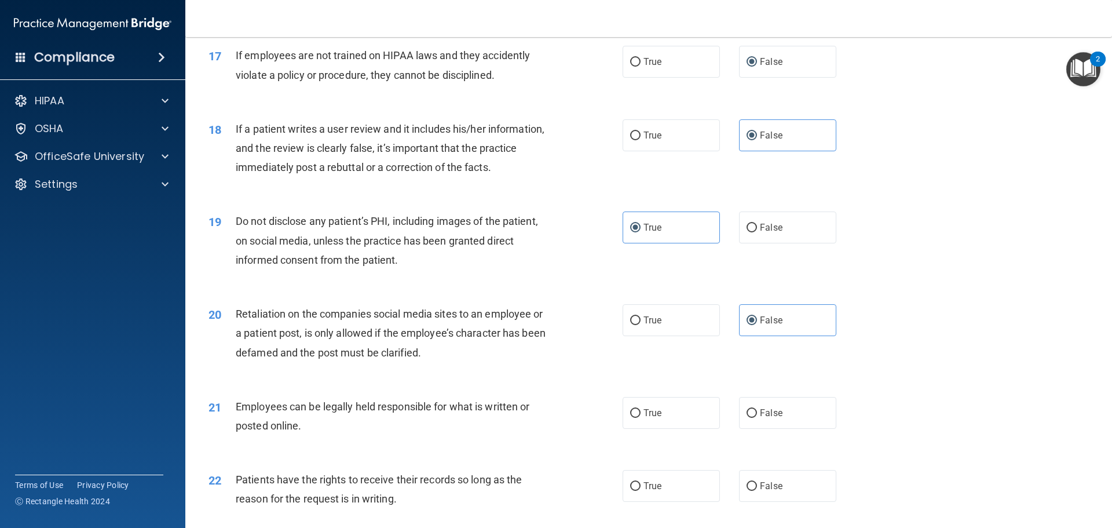
click at [715, 429] on div "True False" at bounding box center [739, 413] width 233 height 32
click at [692, 429] on label "True" at bounding box center [671, 413] width 97 height 32
click at [641, 418] on input "True" at bounding box center [635, 413] width 10 height 9
radio input "true"
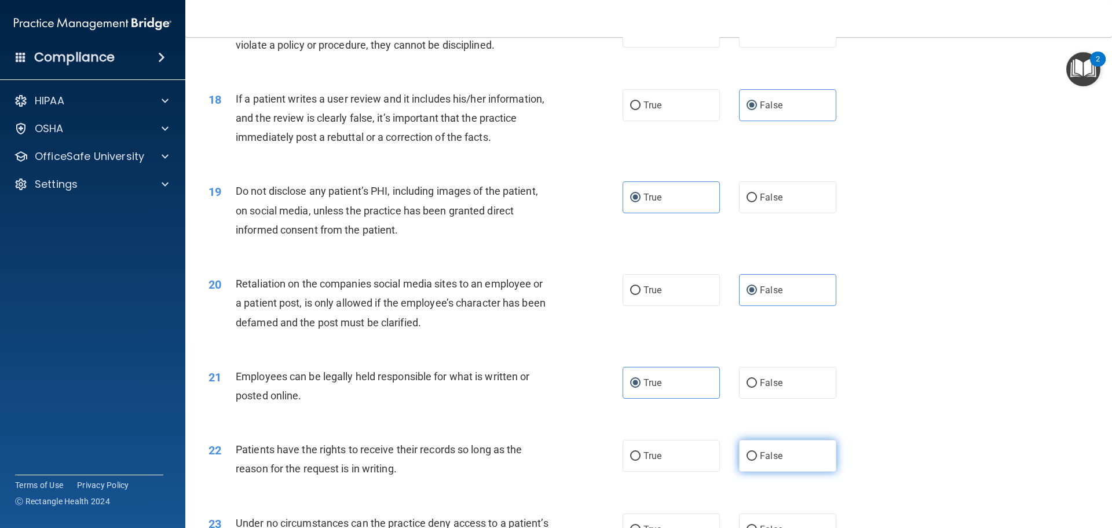
scroll to position [1622, 0]
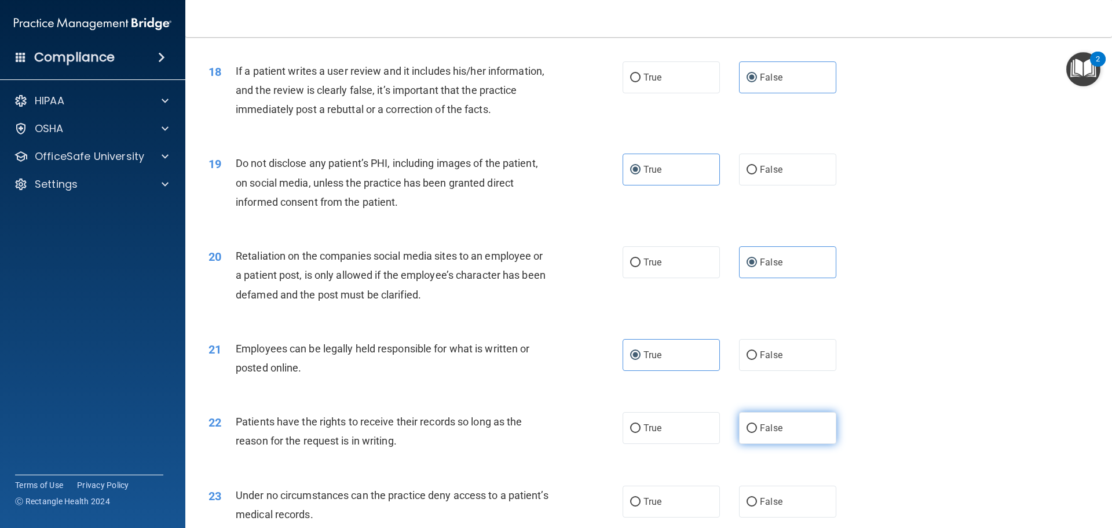
click at [769, 433] on span "False" at bounding box center [771, 427] width 23 height 11
click at [757, 433] on input "False" at bounding box center [752, 428] width 10 height 9
radio input "true"
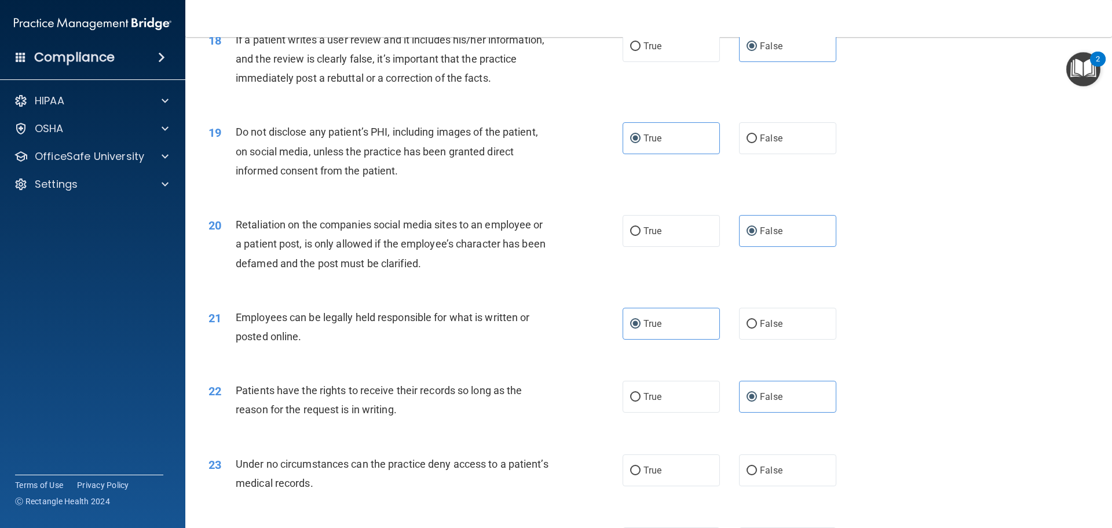
scroll to position [1680, 0]
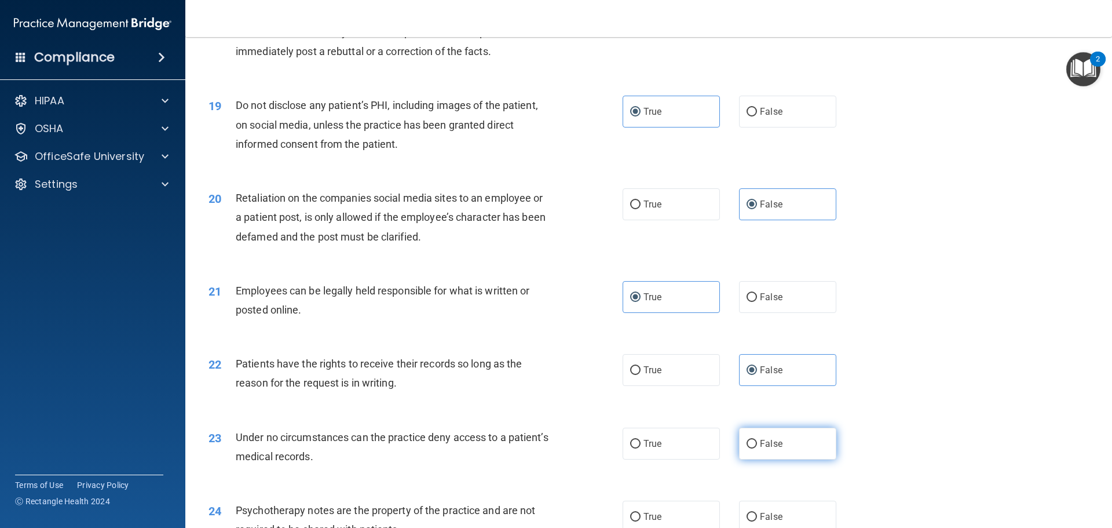
click at [748, 448] on input "False" at bounding box center [752, 444] width 10 height 9
radio input "true"
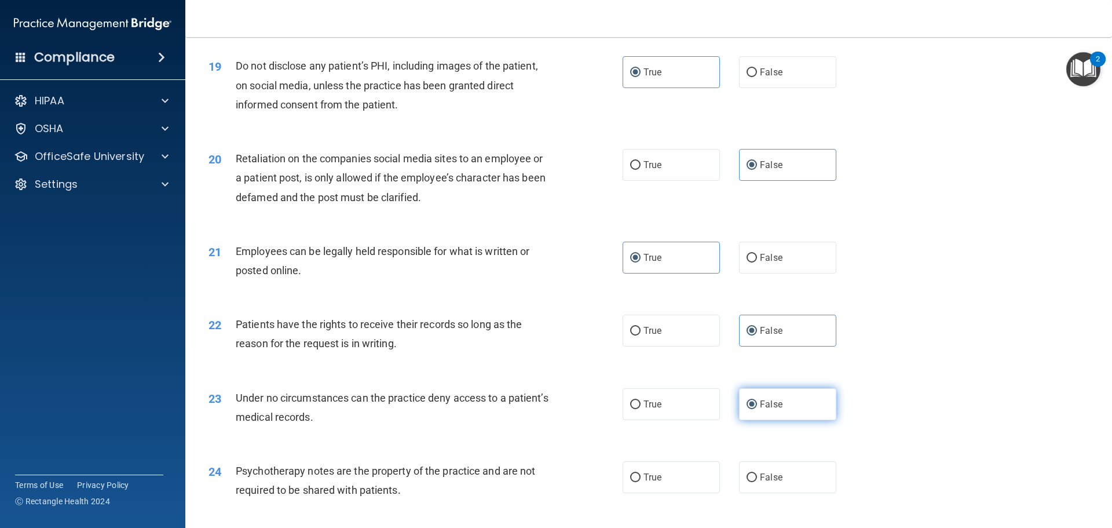
scroll to position [1738, 0]
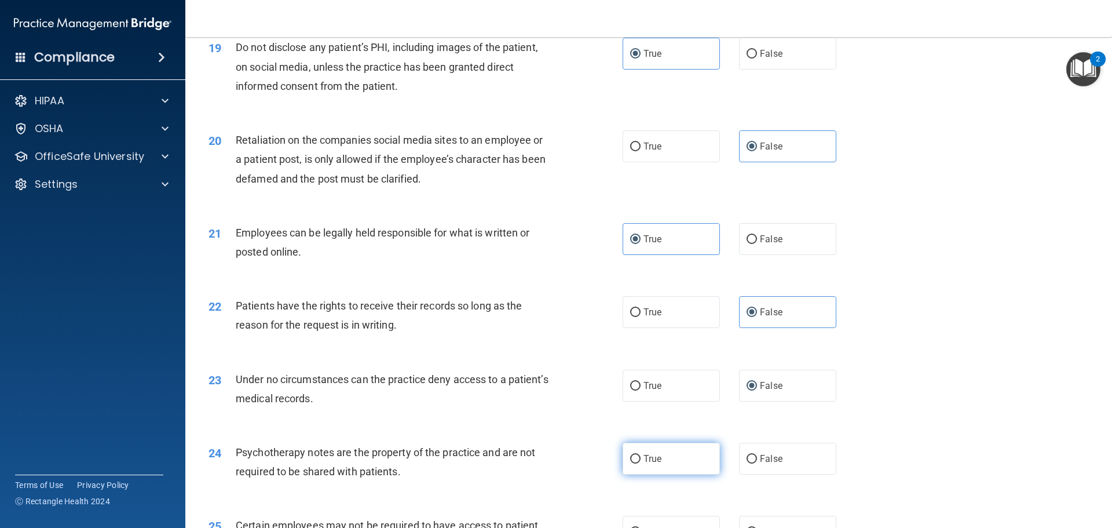
click at [690, 471] on label "True" at bounding box center [671, 459] width 97 height 32
click at [641, 463] on input "True" at bounding box center [635, 459] width 10 height 9
radio input "true"
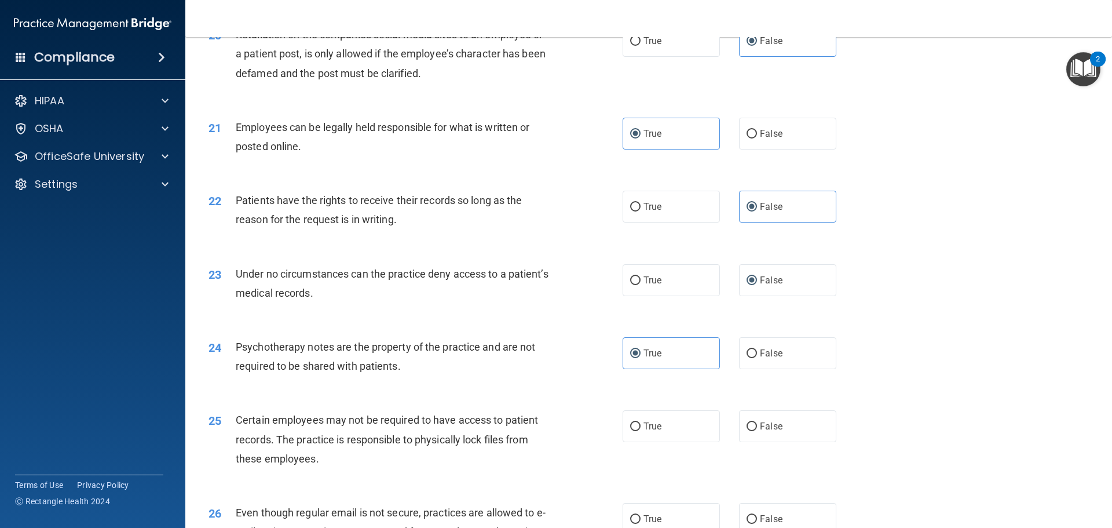
scroll to position [1853, 0]
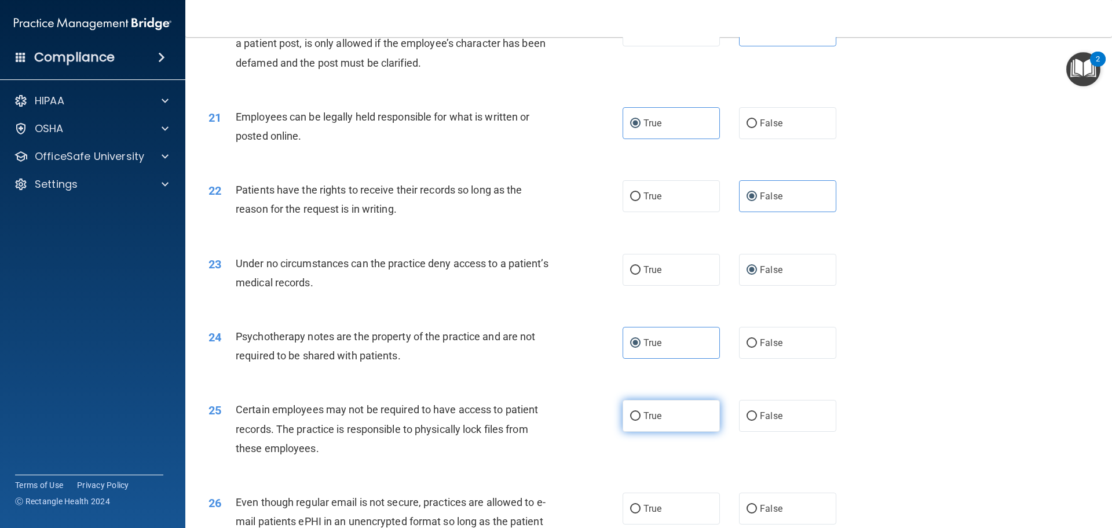
click at [688, 432] on label "True" at bounding box center [671, 416] width 97 height 32
click at [641, 421] on input "True" at bounding box center [635, 416] width 10 height 9
radio input "true"
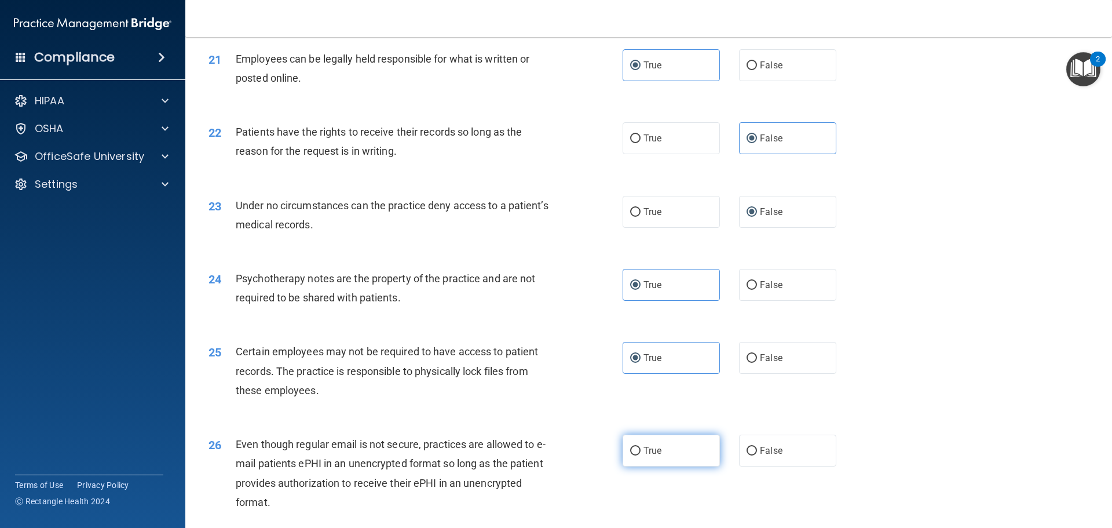
click at [688, 463] on label "True" at bounding box center [671, 450] width 97 height 32
click at [641, 455] on input "True" at bounding box center [635, 451] width 10 height 9
radio input "true"
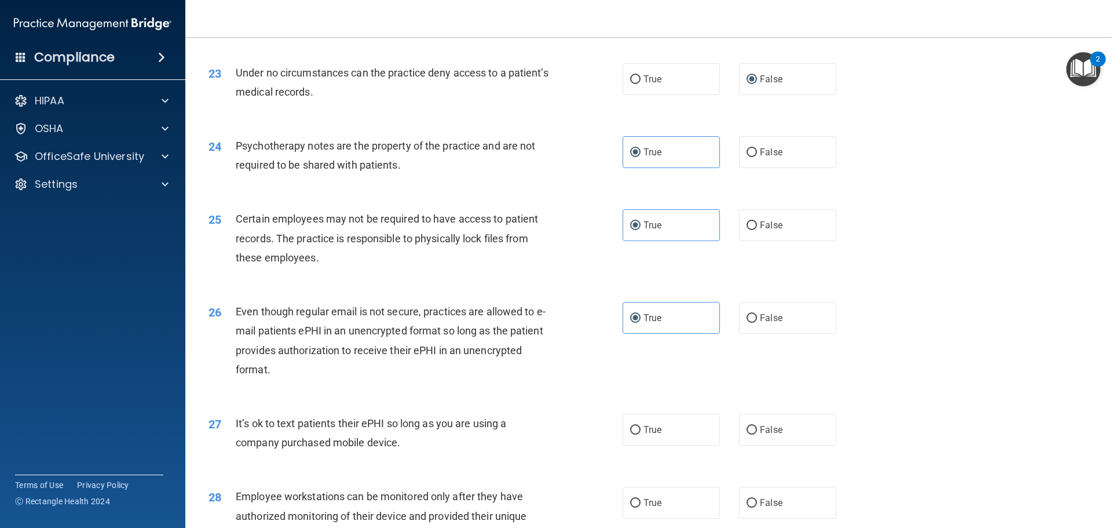
scroll to position [2085, 0]
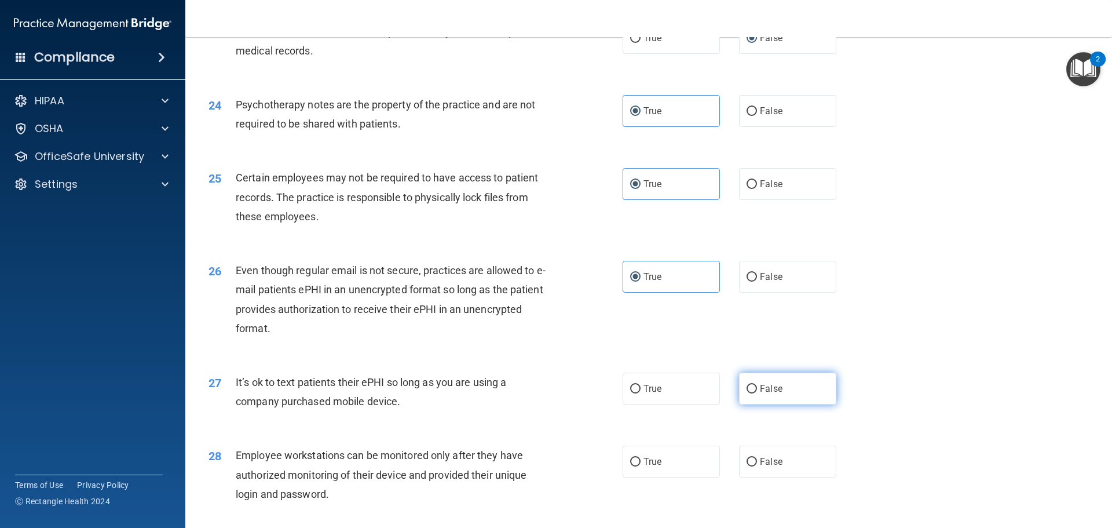
click at [749, 404] on label "False" at bounding box center [787, 388] width 97 height 32
click at [749, 393] on input "False" at bounding box center [752, 389] width 10 height 9
radio input "true"
click at [747, 466] on input "False" at bounding box center [752, 462] width 10 height 9
radio input "true"
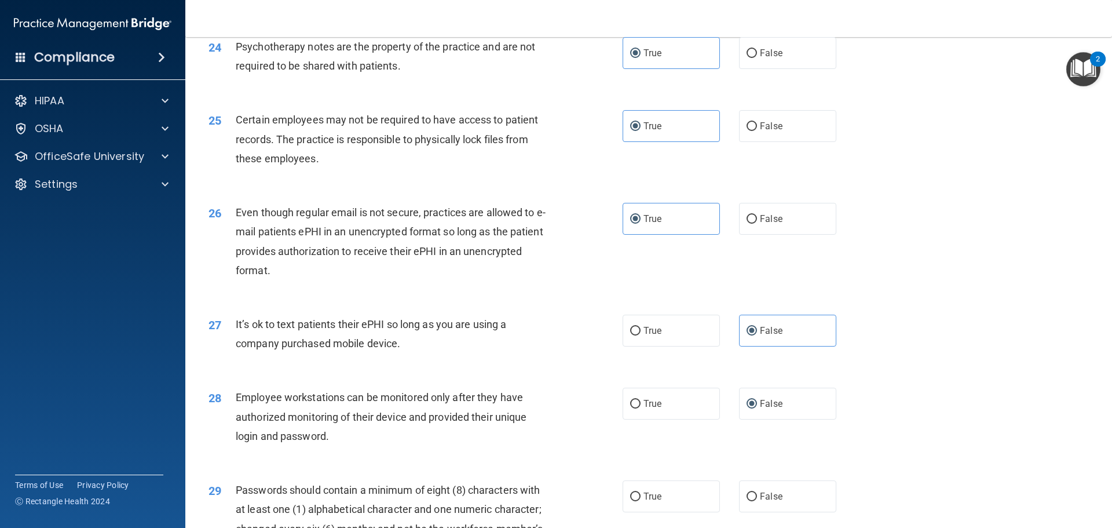
scroll to position [2201, 0]
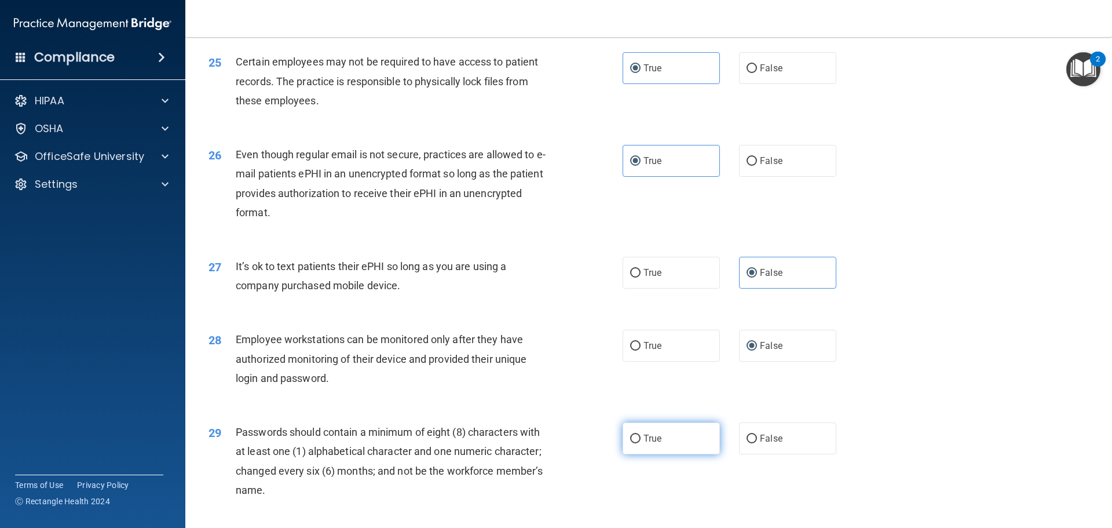
click at [692, 454] on label "True" at bounding box center [671, 438] width 97 height 32
click at [641, 443] on input "True" at bounding box center [635, 438] width 10 height 9
radio input "true"
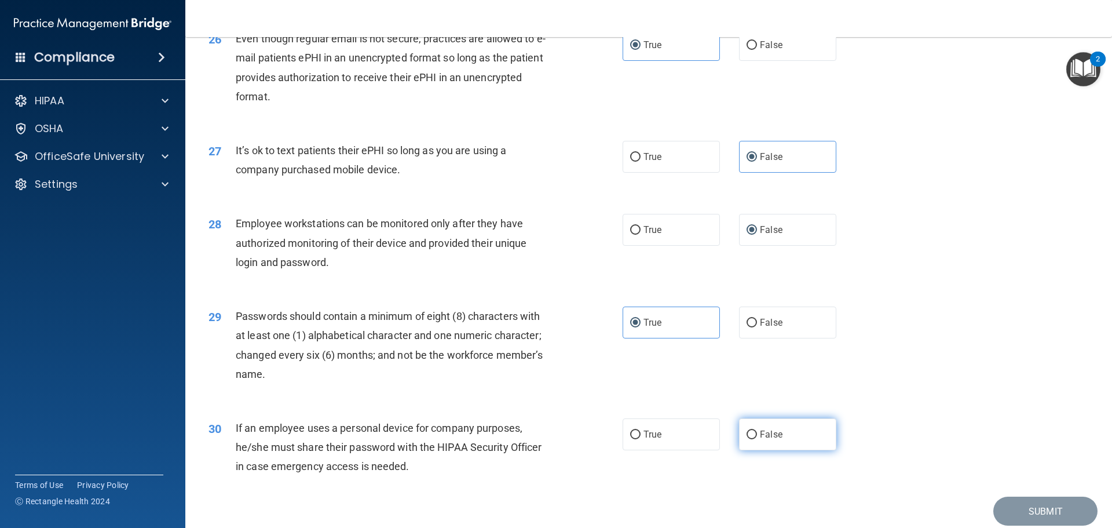
scroll to position [2375, 0]
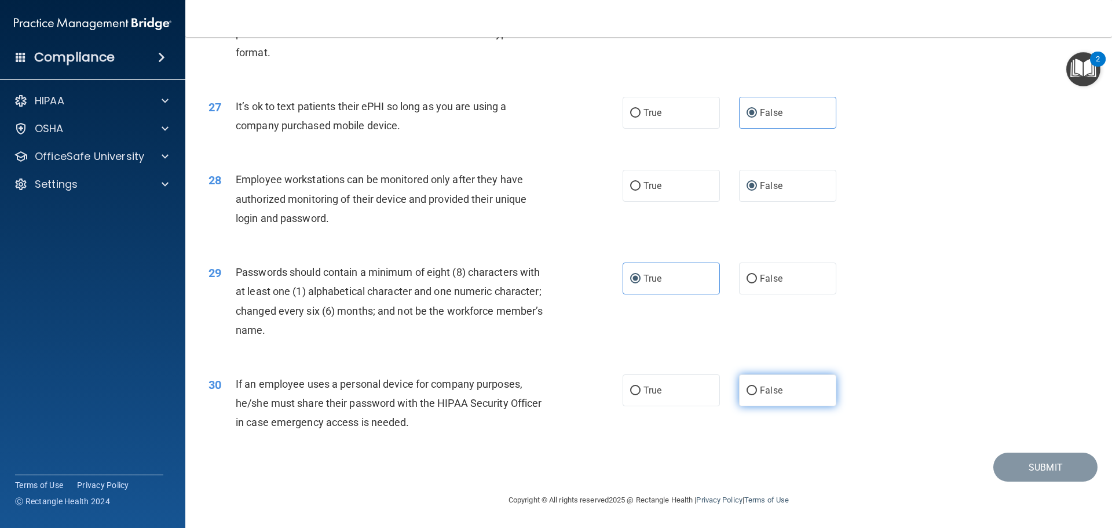
click at [784, 406] on label "False" at bounding box center [787, 390] width 97 height 32
click at [757, 395] on input "False" at bounding box center [752, 390] width 10 height 9
radio input "true"
click at [1032, 476] on button "Submit" at bounding box center [1045, 467] width 104 height 30
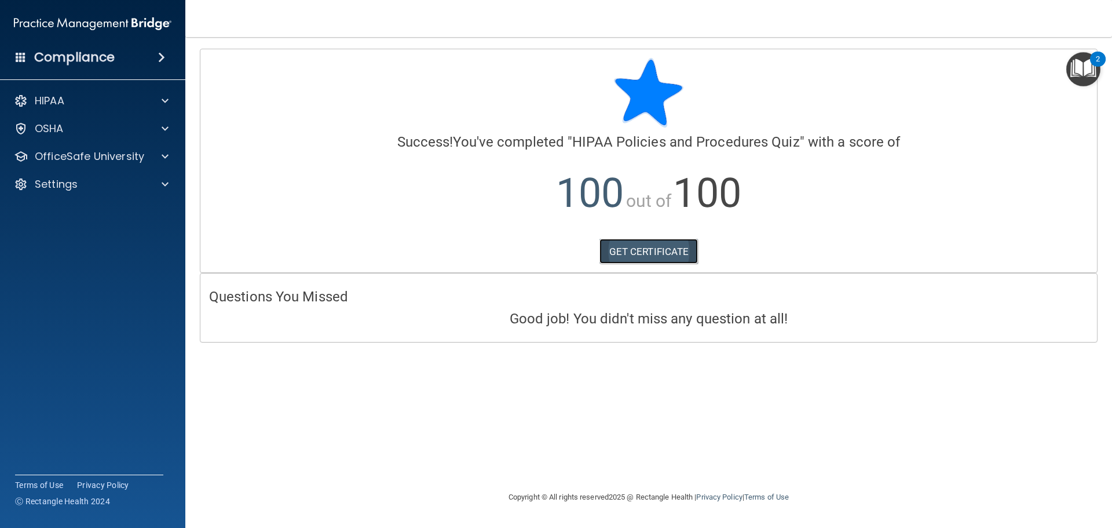
click at [644, 246] on link "GET CERTIFICATE" at bounding box center [648, 251] width 99 height 25
click at [48, 156] on p "OfficeSafe University" at bounding box center [89, 156] width 109 height 14
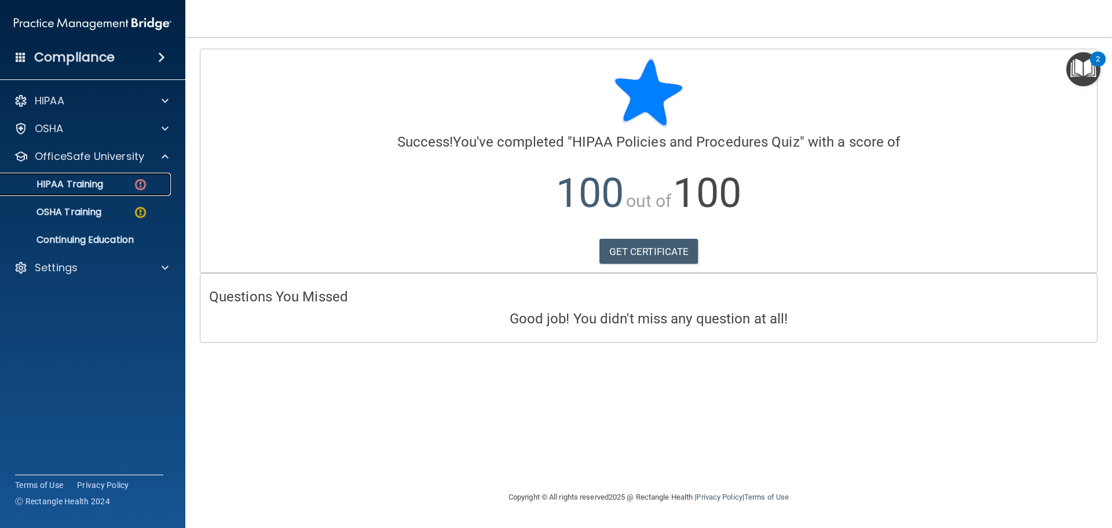
click at [81, 181] on p "HIPAA Training" at bounding box center [56, 184] width 96 height 12
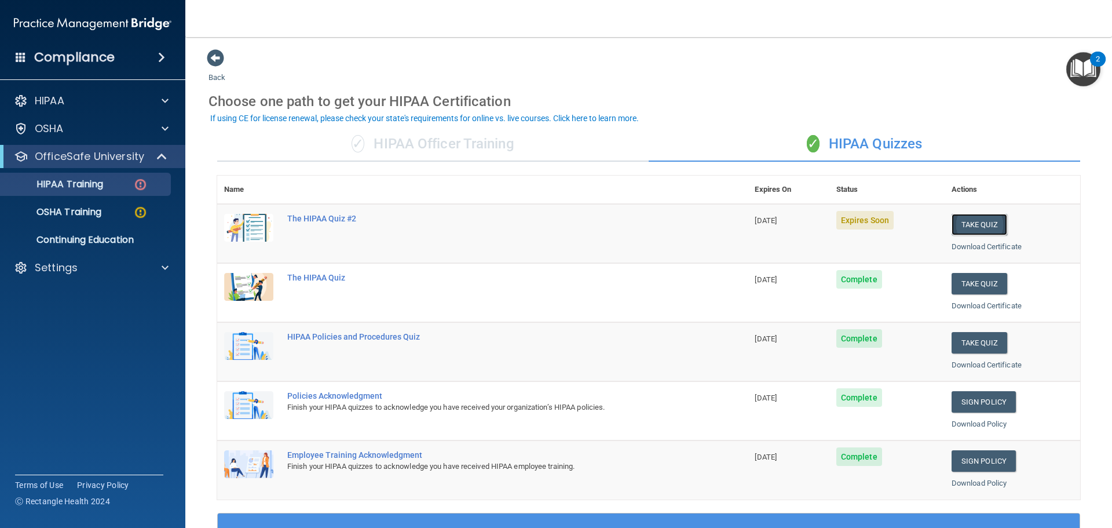
click at [982, 221] on button "Take Quiz" at bounding box center [980, 224] width 56 height 21
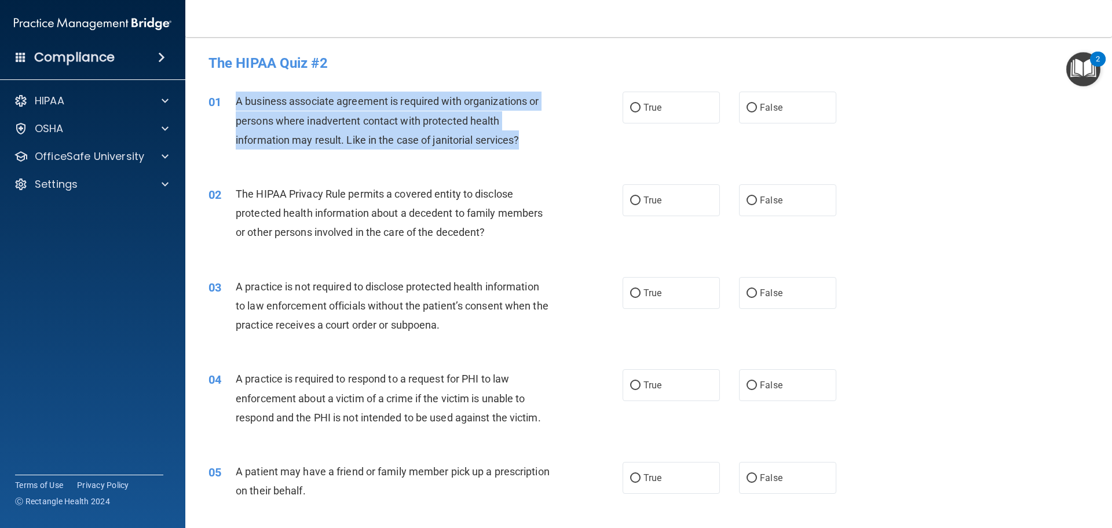
drag, startPoint x: 535, startPoint y: 139, endPoint x: 235, endPoint y: 103, distance: 302.2
click at [235, 103] on div "01 A business associate agreement is required with organizations or persons whe…" at bounding box center [415, 124] width 449 height 64
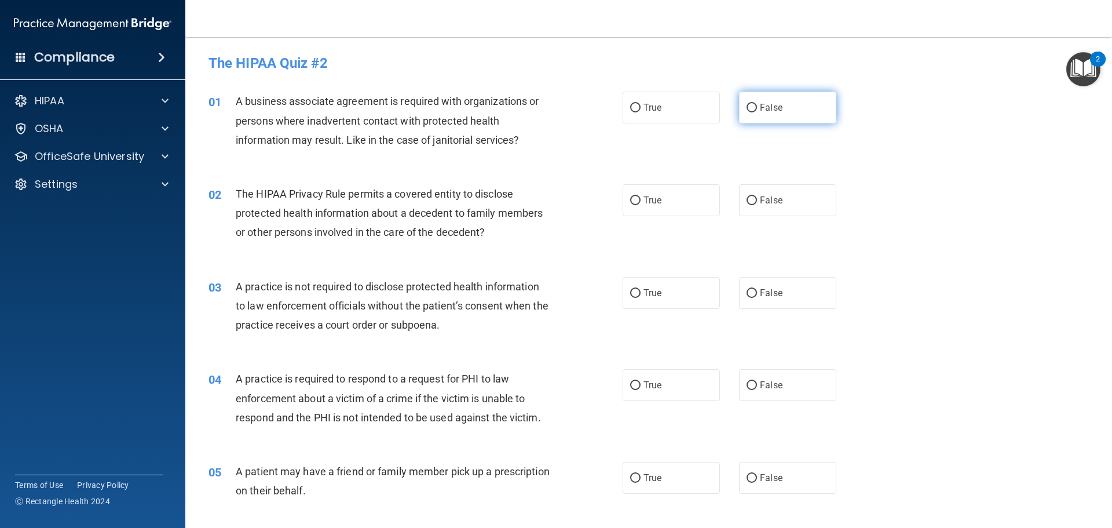
click at [766, 100] on label "False" at bounding box center [787, 108] width 97 height 32
click at [757, 104] on input "False" at bounding box center [752, 108] width 10 height 9
radio input "true"
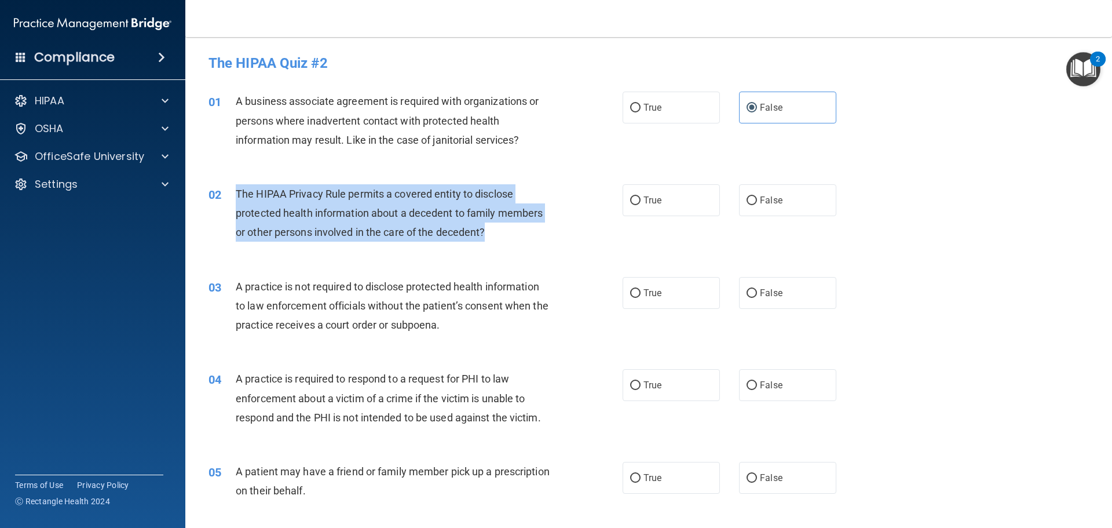
drag, startPoint x: 492, startPoint y: 232, endPoint x: 236, endPoint y: 197, distance: 258.4
click at [236, 197] on div "The HIPAA Privacy Rule permits a covered entity to disclose protected health in…" at bounding box center [398, 213] width 324 height 58
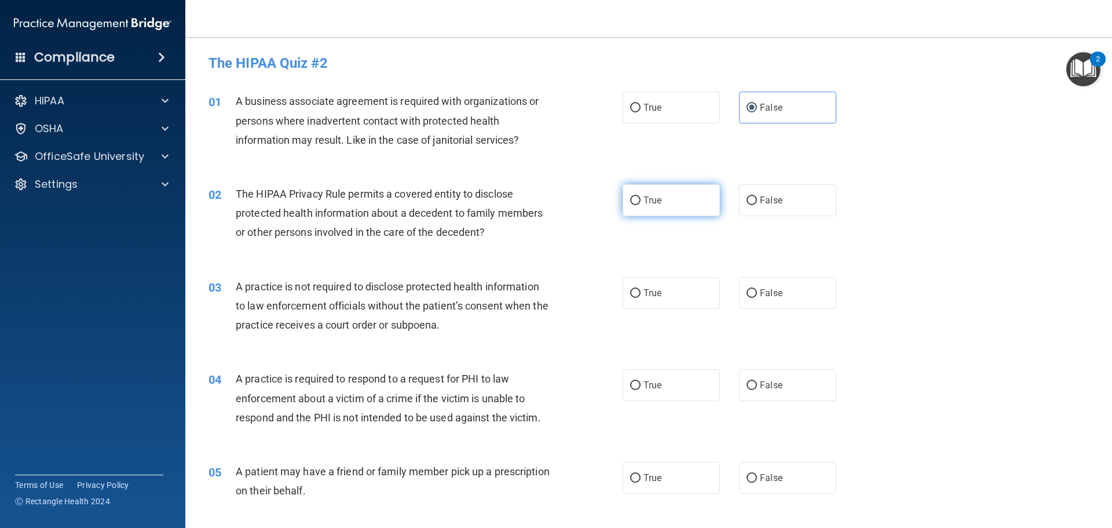
click at [705, 193] on label "True" at bounding box center [671, 200] width 97 height 32
click at [641, 196] on input "True" at bounding box center [635, 200] width 10 height 9
radio input "true"
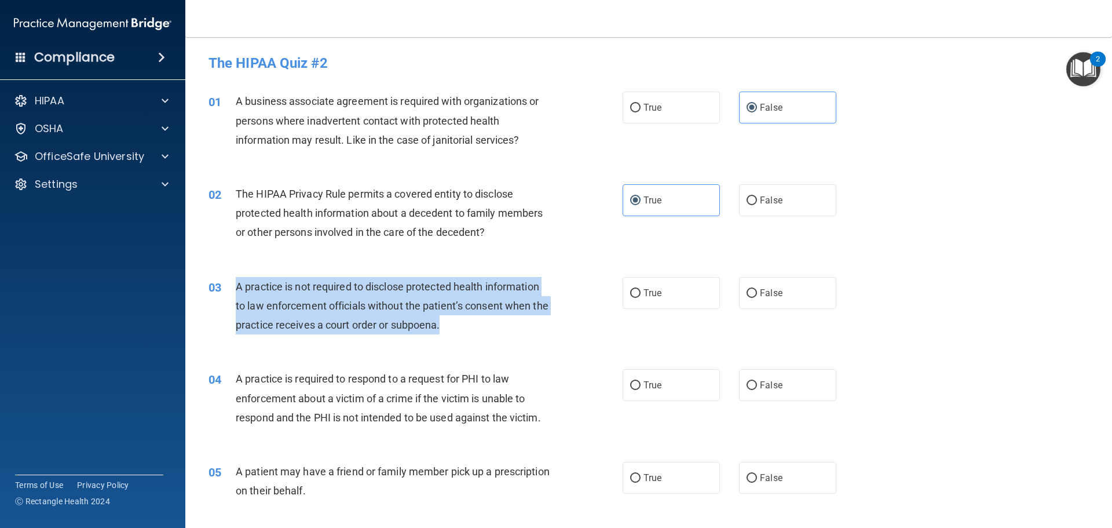
drag, startPoint x: 474, startPoint y: 324, endPoint x: 233, endPoint y: 286, distance: 244.0
click at [233, 286] on div "03 A practice is not required to disclose protected health information to law e…" at bounding box center [415, 309] width 449 height 64
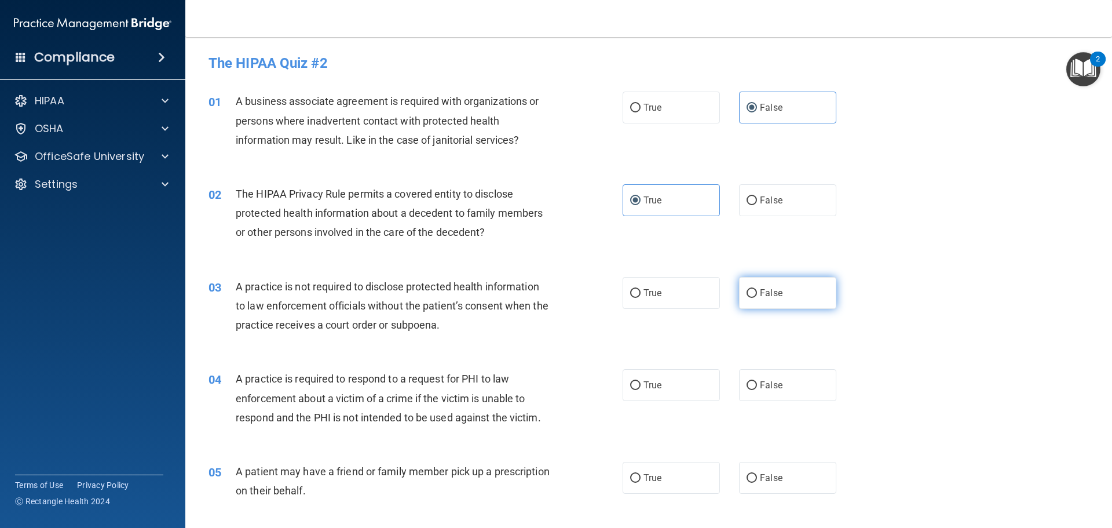
click at [761, 302] on label "False" at bounding box center [787, 293] width 97 height 32
click at [757, 298] on input "False" at bounding box center [752, 293] width 10 height 9
radio input "true"
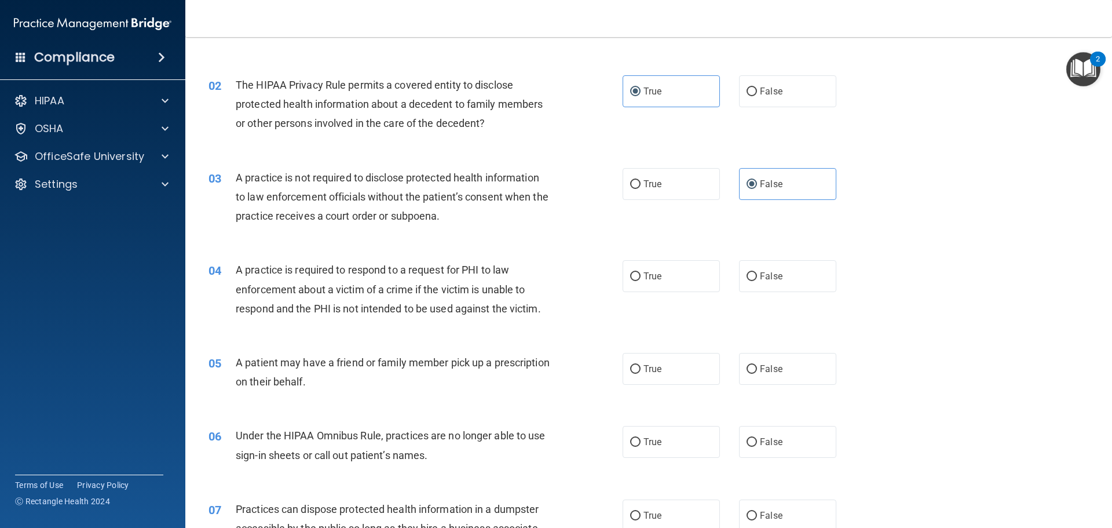
scroll to position [116, 0]
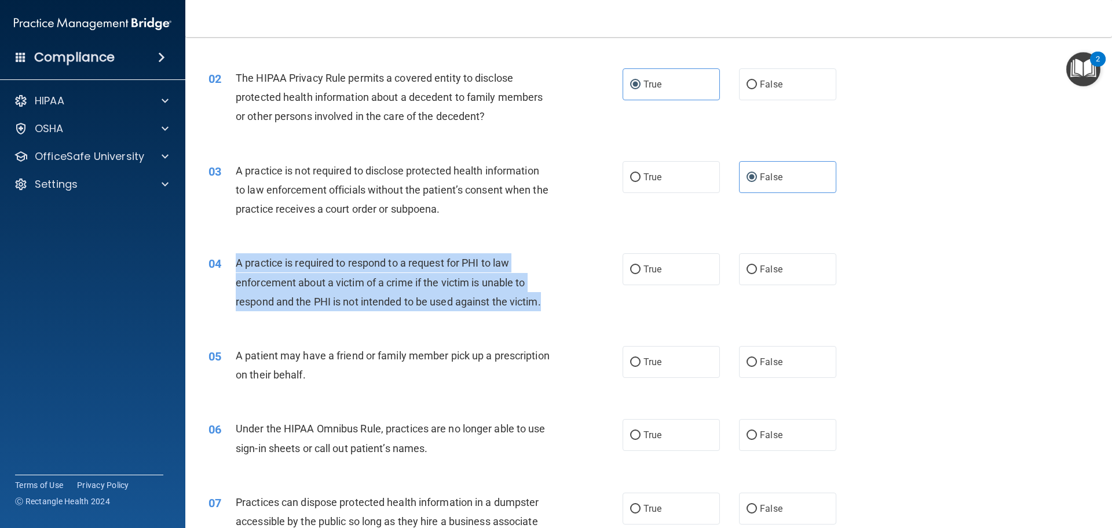
drag, startPoint x: 539, startPoint y: 304, endPoint x: 238, endPoint y: 264, distance: 303.8
click at [238, 264] on div "04 A practice is required to respond to a request for PHI to law enforcement ab…" at bounding box center [415, 285] width 449 height 64
click at [539, 284] on div "A practice is required to respond to a request for PHI to law enforcement about…" at bounding box center [398, 282] width 324 height 58
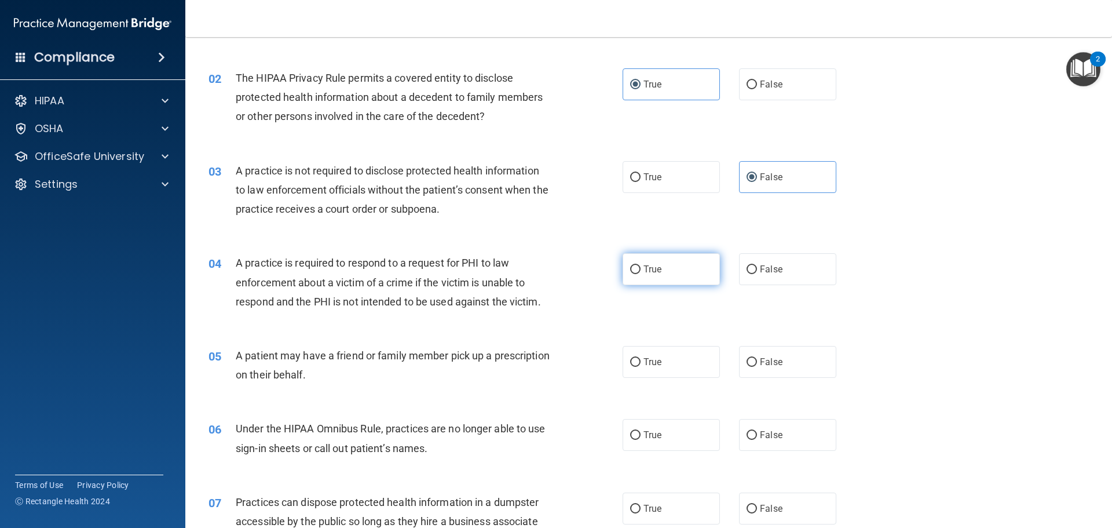
click at [634, 274] on input "True" at bounding box center [635, 269] width 10 height 9
radio input "true"
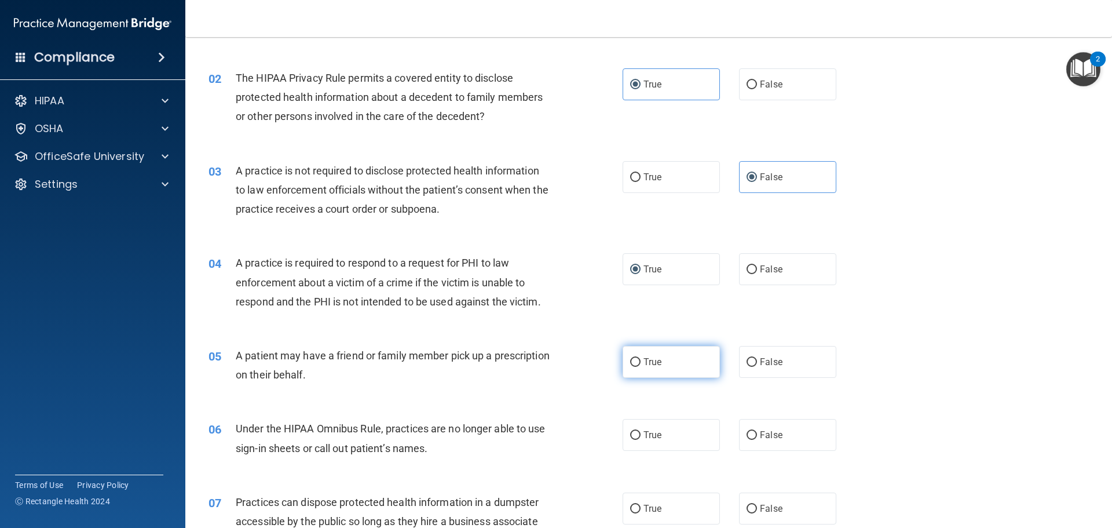
click at [644, 357] on span "True" at bounding box center [653, 361] width 18 height 11
click at [641, 358] on input "True" at bounding box center [635, 362] width 10 height 9
radio input "true"
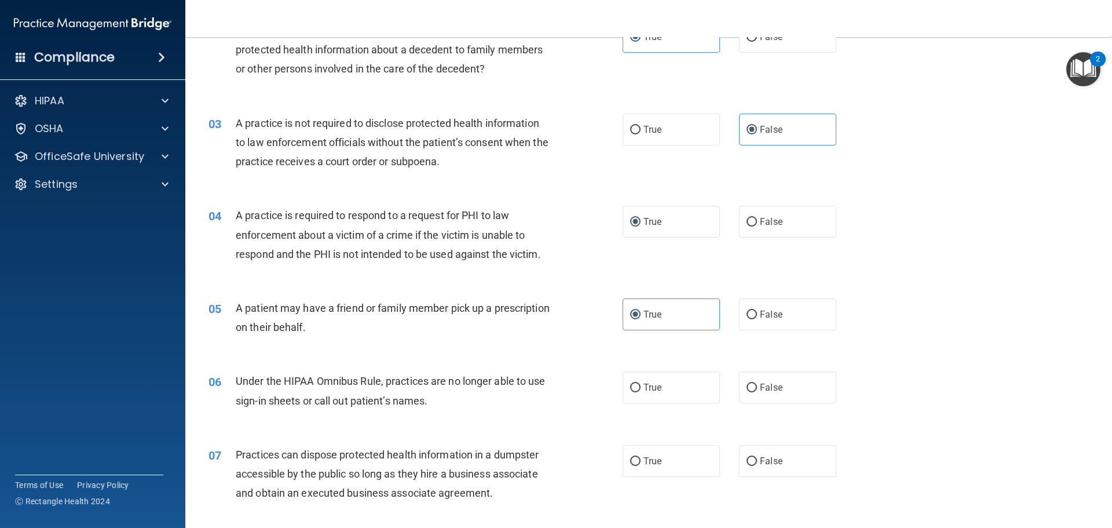
scroll to position [232, 0]
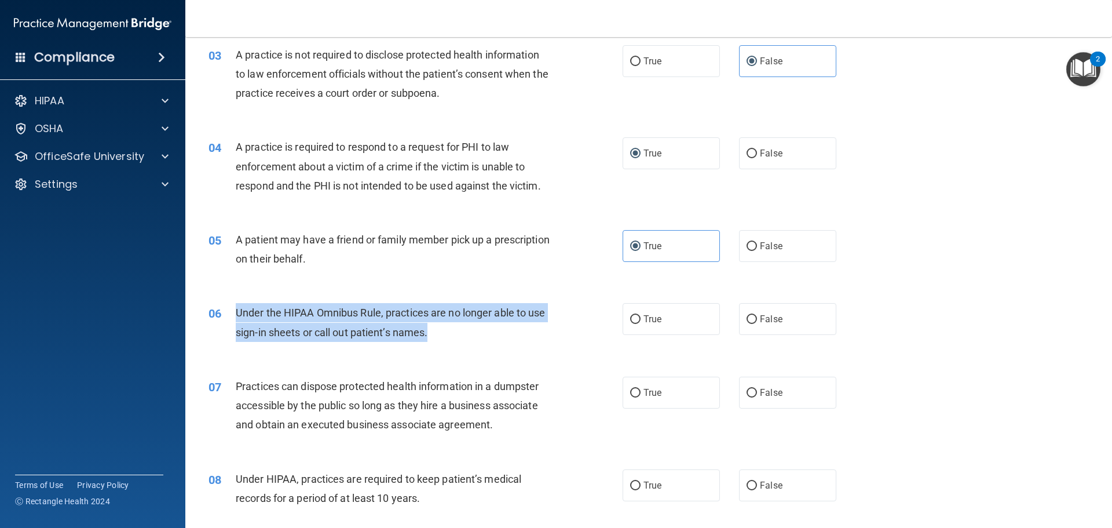
drag, startPoint x: 433, startPoint y: 334, endPoint x: 239, endPoint y: 310, distance: 195.5
click at [239, 310] on div "Under the HIPAA Omnibus Rule, practices are no longer able to use sign-in sheet…" at bounding box center [398, 322] width 324 height 38
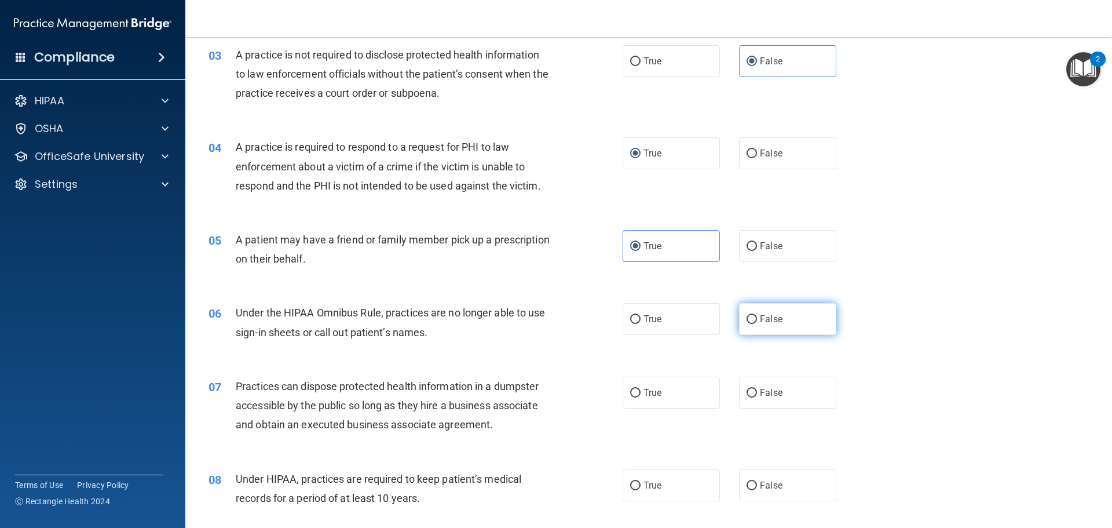
click at [760, 322] on span "False" at bounding box center [771, 318] width 23 height 11
click at [757, 322] on input "False" at bounding box center [752, 319] width 10 height 9
radio input "true"
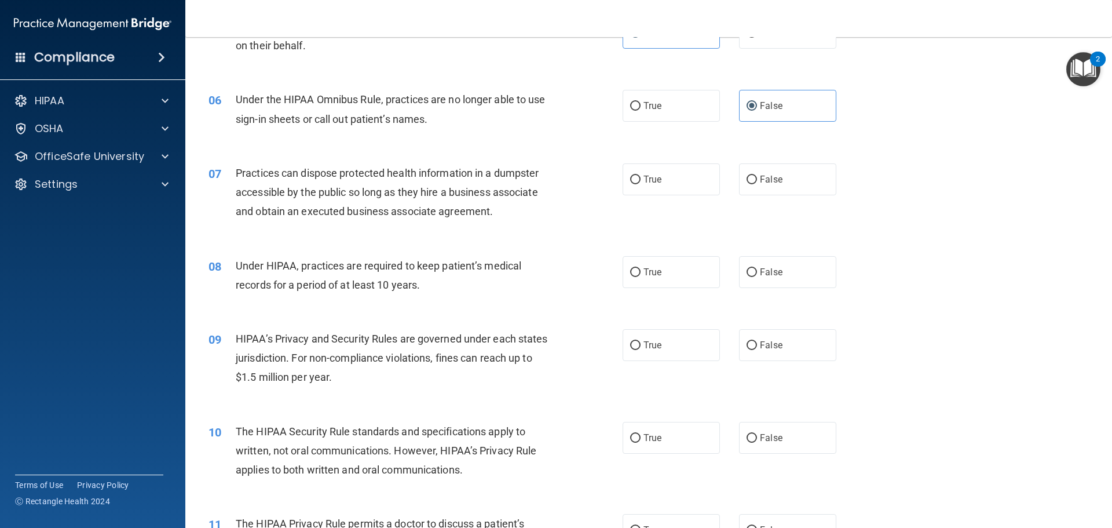
scroll to position [463, 0]
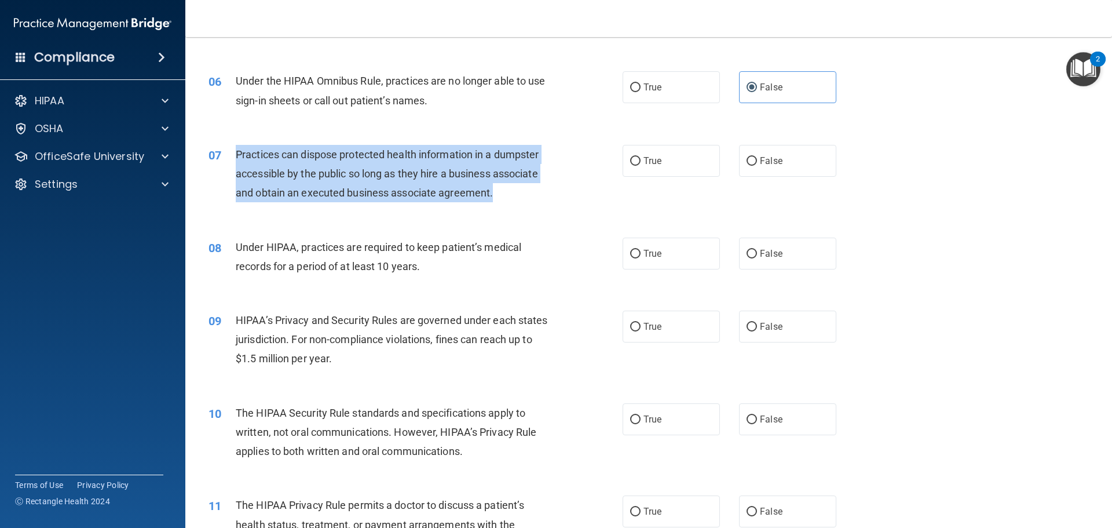
drag, startPoint x: 499, startPoint y: 192, endPoint x: 235, endPoint y: 159, distance: 266.2
click at [236, 159] on div "Practices can dispose protected health information in a dumpster accessible by …" at bounding box center [398, 174] width 324 height 58
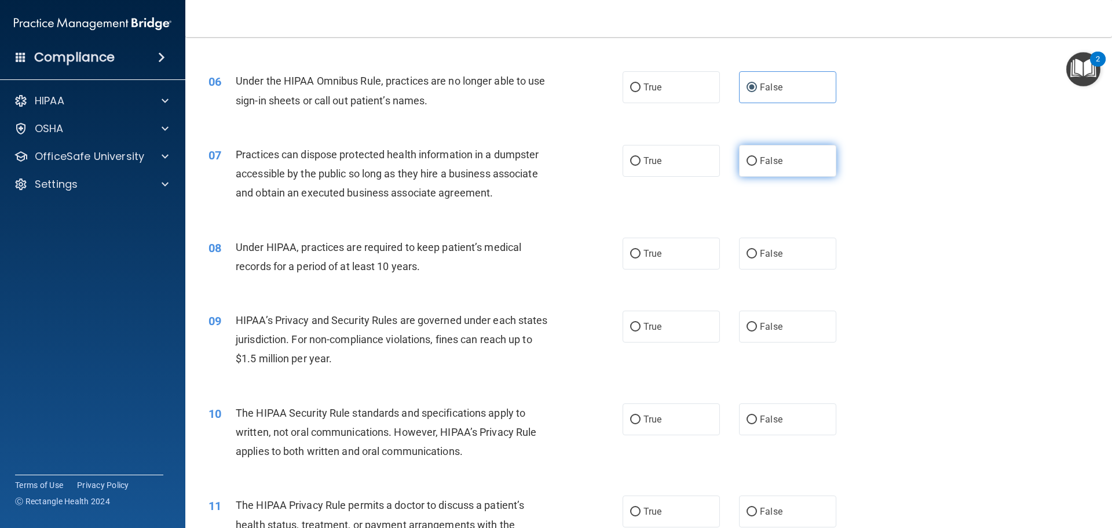
click at [759, 145] on label "False" at bounding box center [787, 161] width 97 height 32
click at [757, 157] on input "False" at bounding box center [752, 161] width 10 height 9
radio input "true"
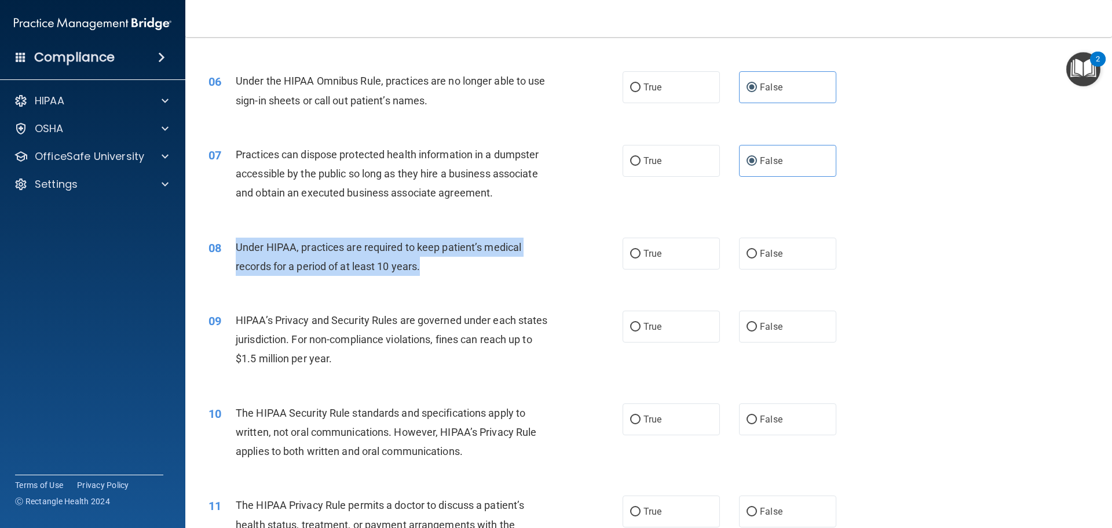
drag, startPoint x: 452, startPoint y: 266, endPoint x: 237, endPoint y: 250, distance: 216.1
click at [237, 250] on div "Under HIPAA, practices are required to keep patient’s medical records for a per…" at bounding box center [398, 256] width 324 height 38
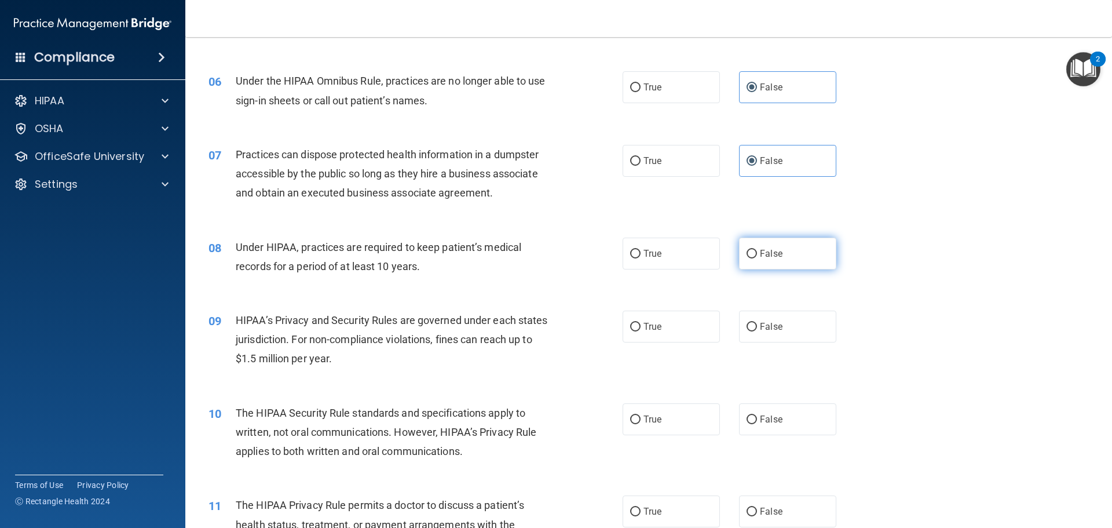
click at [811, 264] on label "False" at bounding box center [787, 253] width 97 height 32
click at [757, 258] on input "False" at bounding box center [752, 254] width 10 height 9
radio input "true"
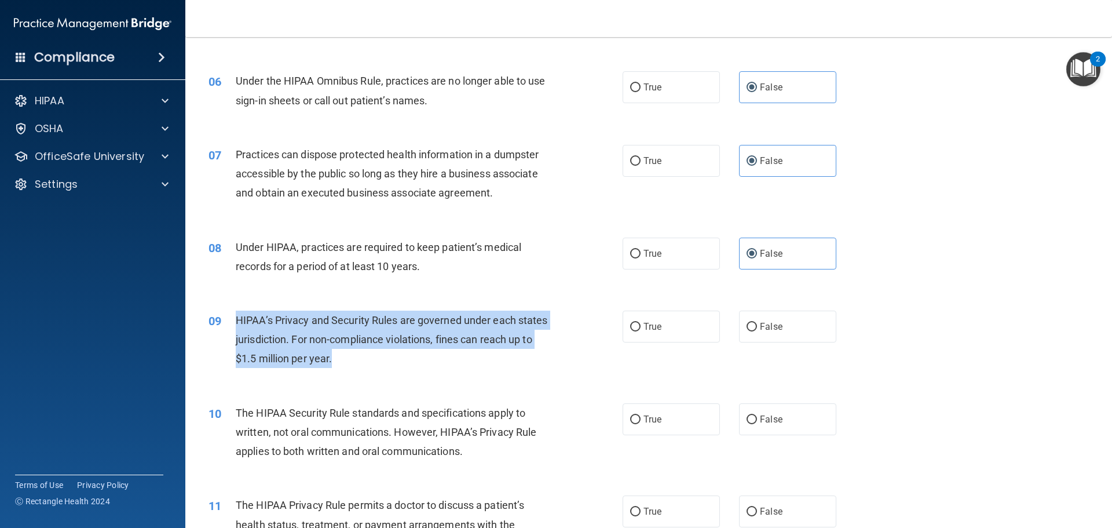
drag, startPoint x: 396, startPoint y: 364, endPoint x: 236, endPoint y: 322, distance: 165.9
click at [236, 322] on div "HIPAA’s Privacy and Security Rules are governed under each states jurisdiction.…" at bounding box center [398, 339] width 324 height 58
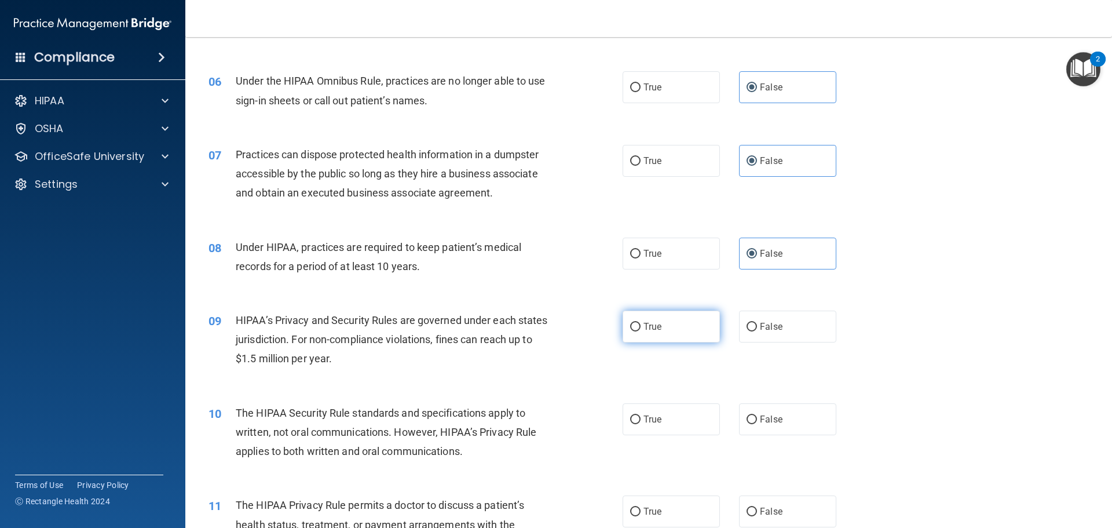
click at [671, 335] on label "True" at bounding box center [671, 326] width 97 height 32
click at [641, 331] on input "True" at bounding box center [635, 327] width 10 height 9
radio input "true"
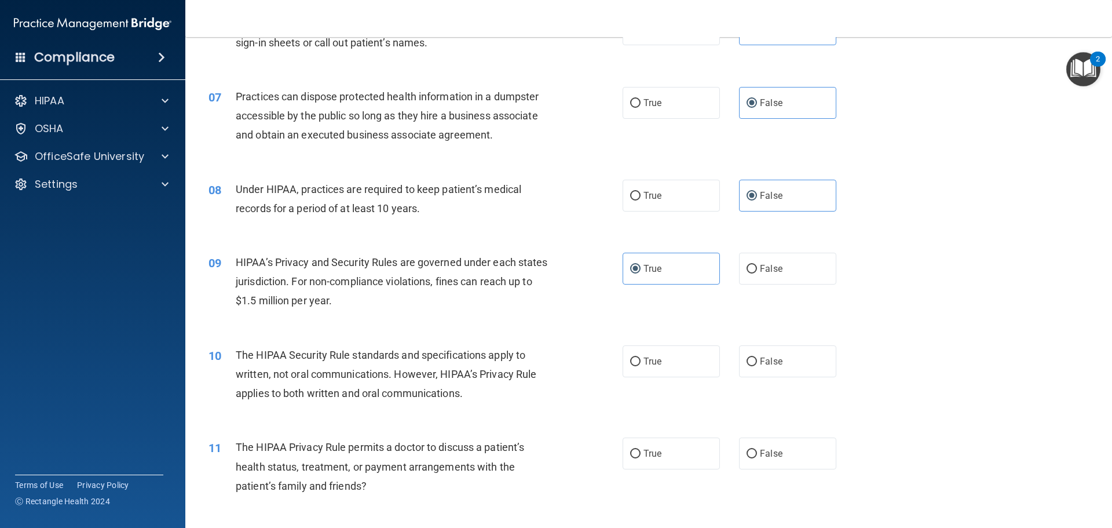
scroll to position [579, 0]
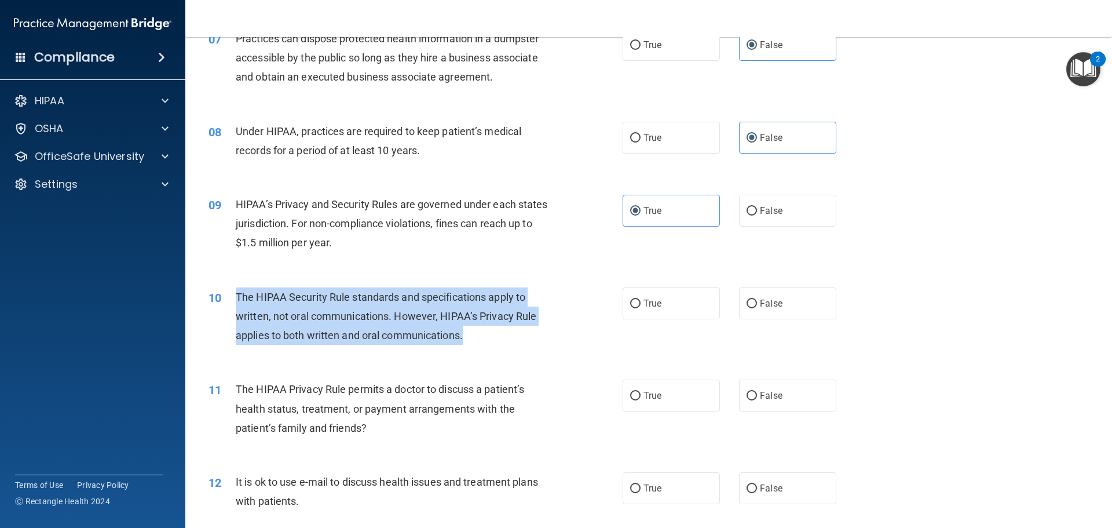
drag, startPoint x: 469, startPoint y: 332, endPoint x: 237, endPoint y: 301, distance: 233.9
click at [237, 301] on div "The HIPAA Security Rule standards and specifications apply to written, not oral…" at bounding box center [398, 316] width 324 height 58
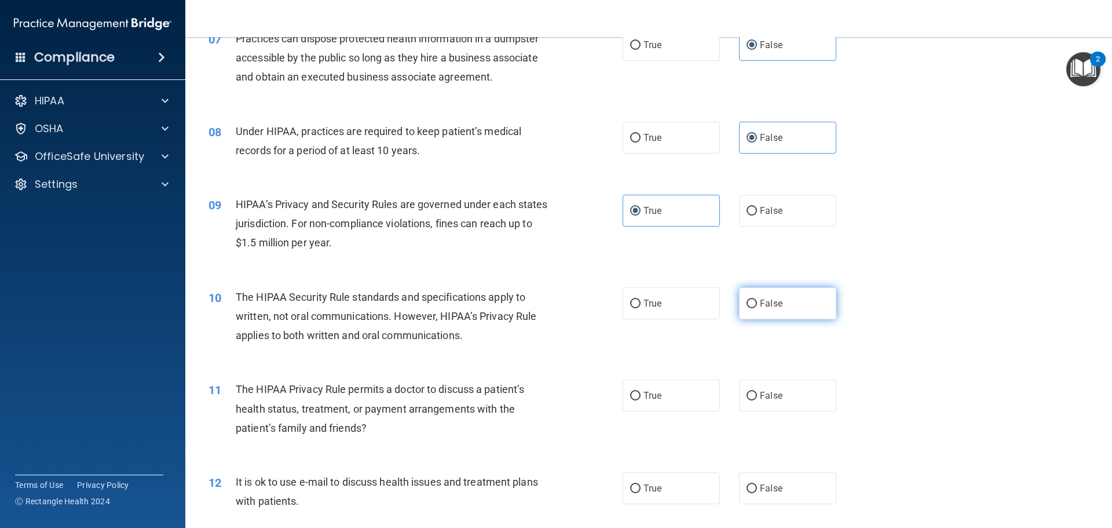
click at [790, 288] on label "False" at bounding box center [787, 303] width 97 height 32
click at [757, 299] on input "False" at bounding box center [752, 303] width 10 height 9
radio input "true"
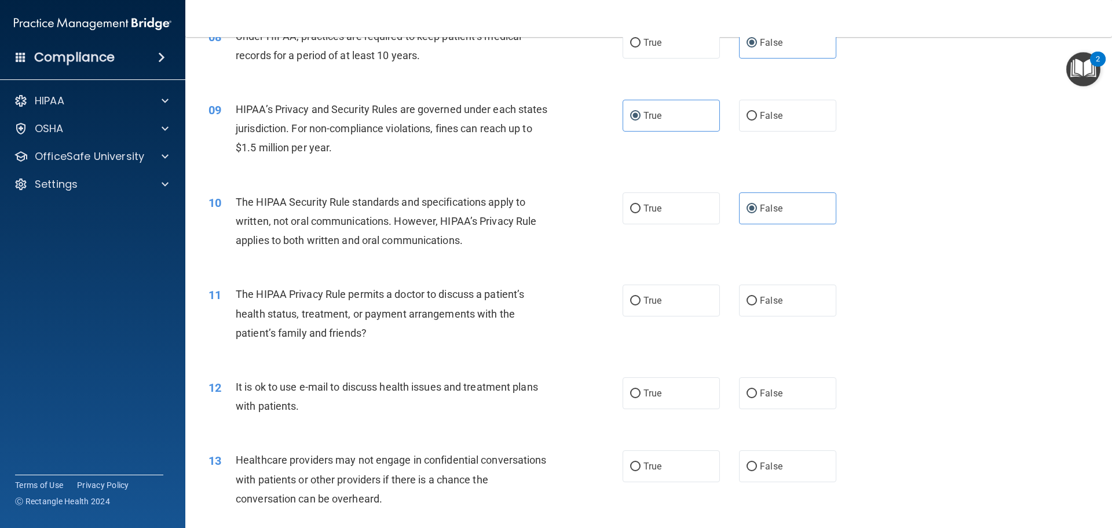
scroll to position [695, 0]
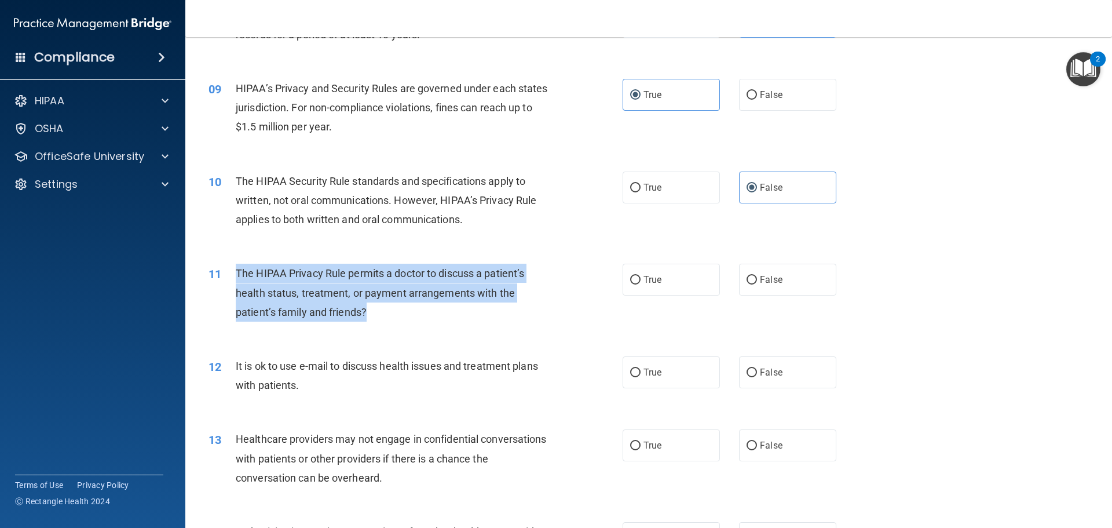
drag, startPoint x: 408, startPoint y: 312, endPoint x: 236, endPoint y: 273, distance: 176.3
click at [236, 273] on div "The HIPAA Privacy Rule permits a doctor to discuss a patient’s health status, t…" at bounding box center [398, 293] width 324 height 58
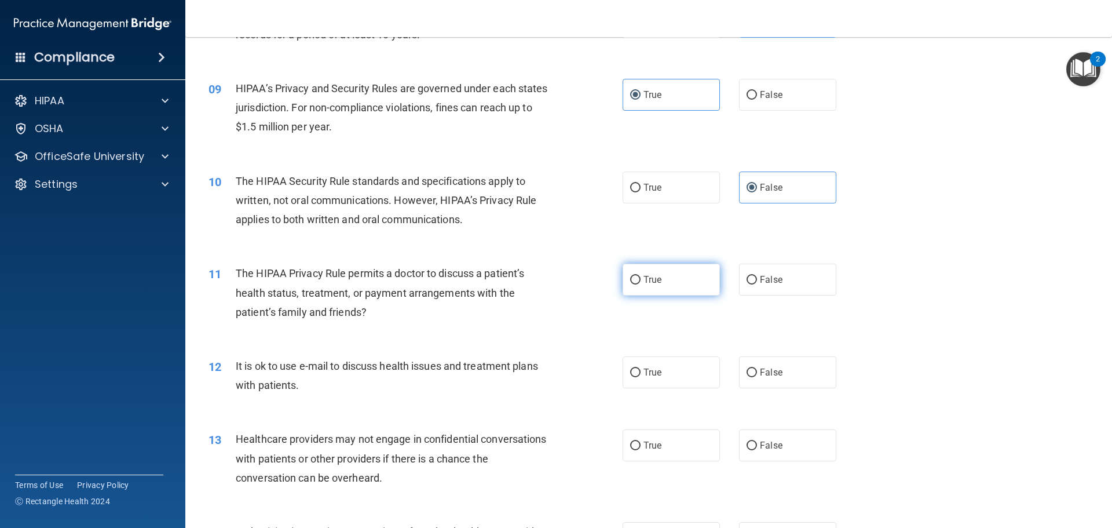
click at [704, 286] on label "True" at bounding box center [671, 280] width 97 height 32
click at [641, 284] on input "True" at bounding box center [635, 280] width 10 height 9
radio input "true"
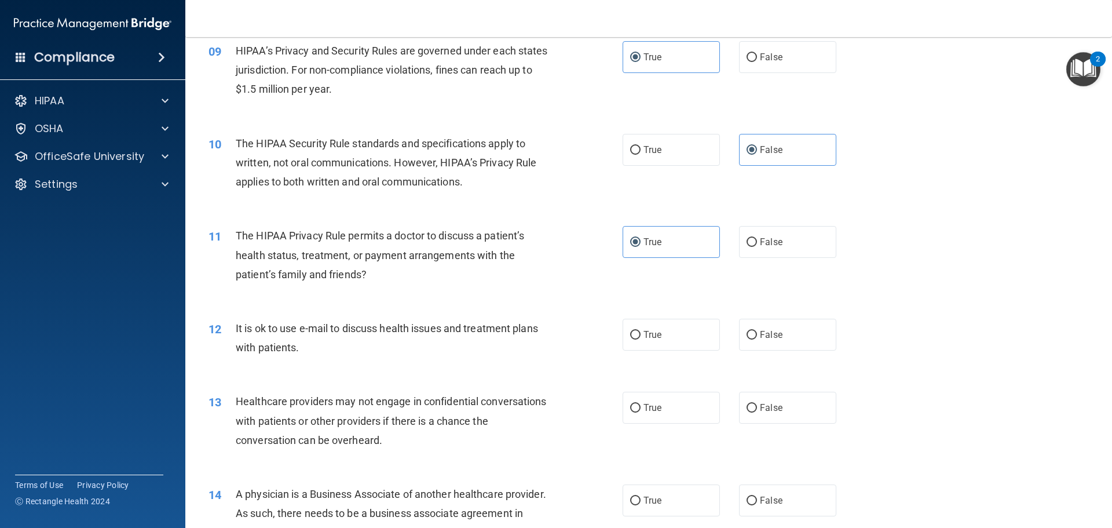
scroll to position [753, 0]
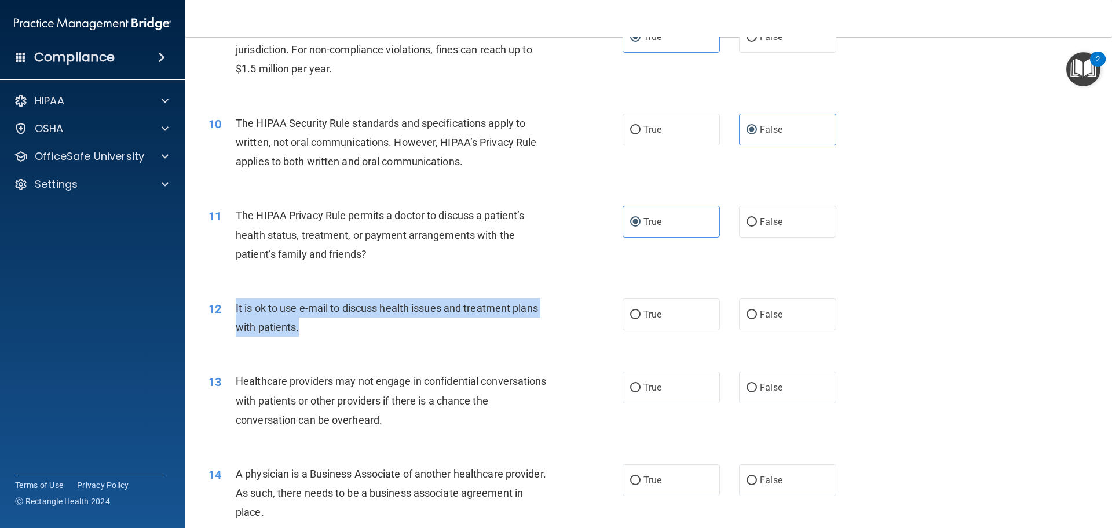
drag, startPoint x: 322, startPoint y: 326, endPoint x: 232, endPoint y: 308, distance: 91.6
click at [232, 308] on div "12 It is ok to use e-mail to discuss health issues and treatment plans with pat…" at bounding box center [415, 320] width 449 height 44
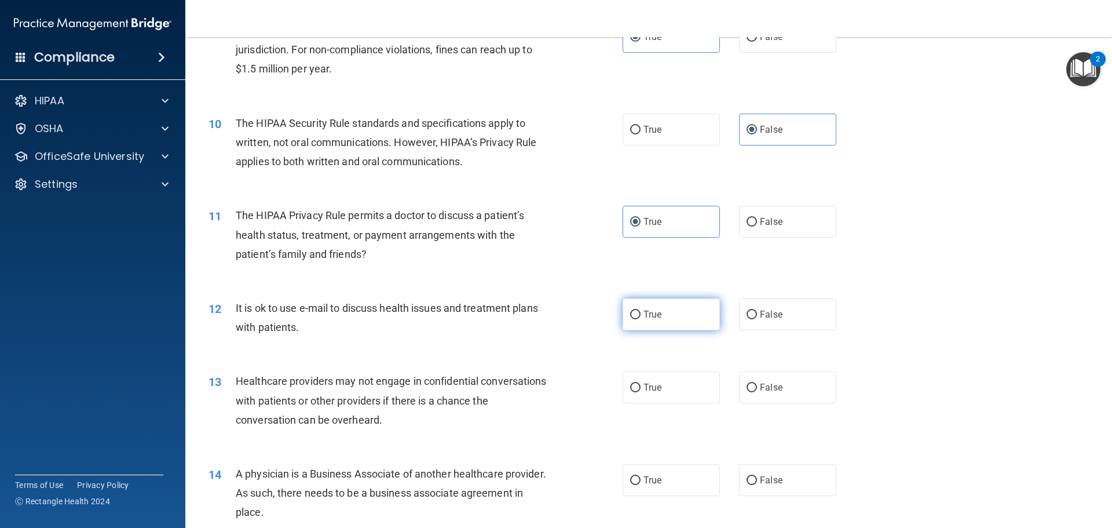
click at [663, 315] on label "True" at bounding box center [671, 314] width 97 height 32
click at [641, 315] on input "True" at bounding box center [635, 314] width 10 height 9
radio input "true"
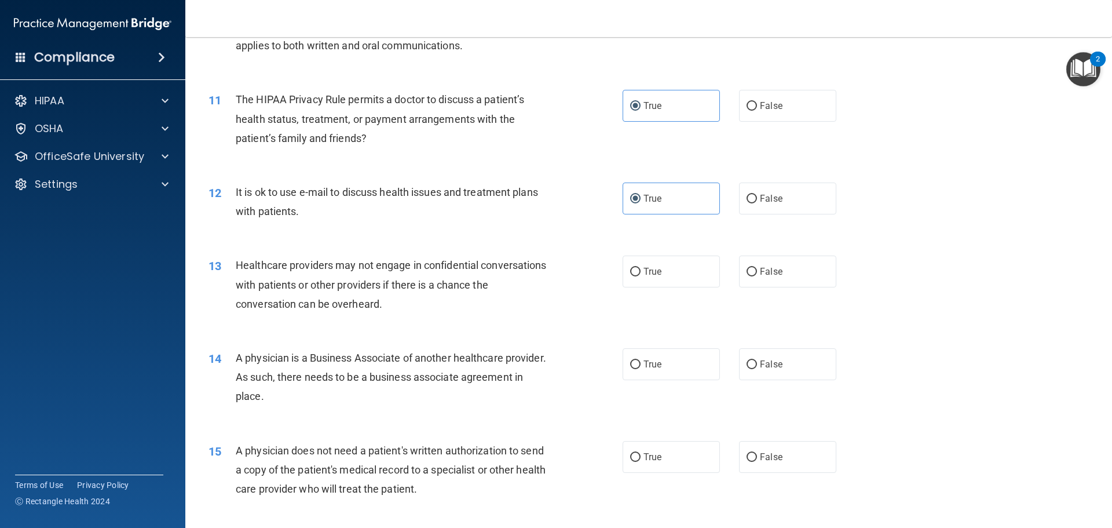
scroll to position [927, 0]
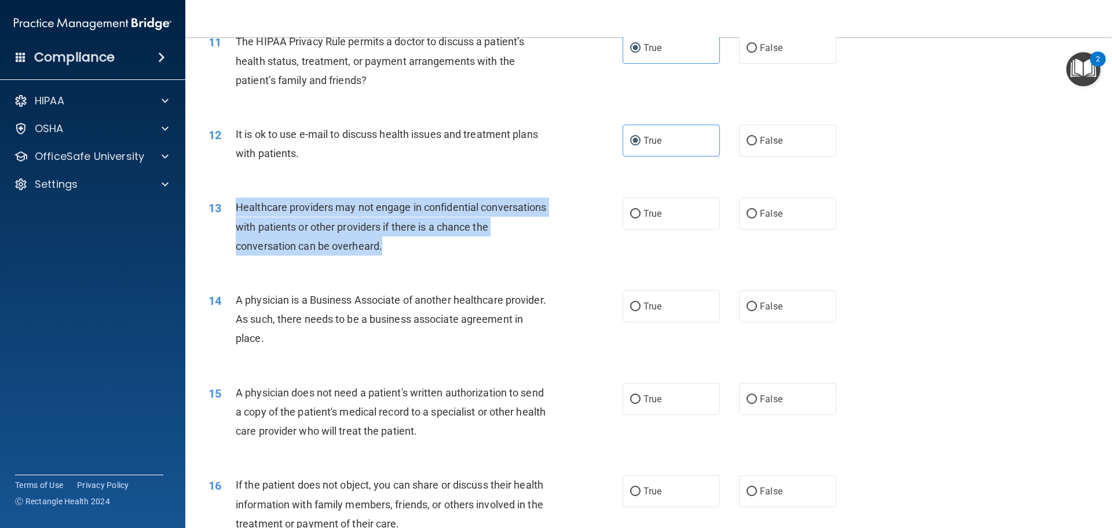
drag, startPoint x: 414, startPoint y: 246, endPoint x: 238, endPoint y: 204, distance: 181.0
click at [238, 204] on div "Healthcare providers may not engage in confidential conversations with patients…" at bounding box center [398, 227] width 324 height 58
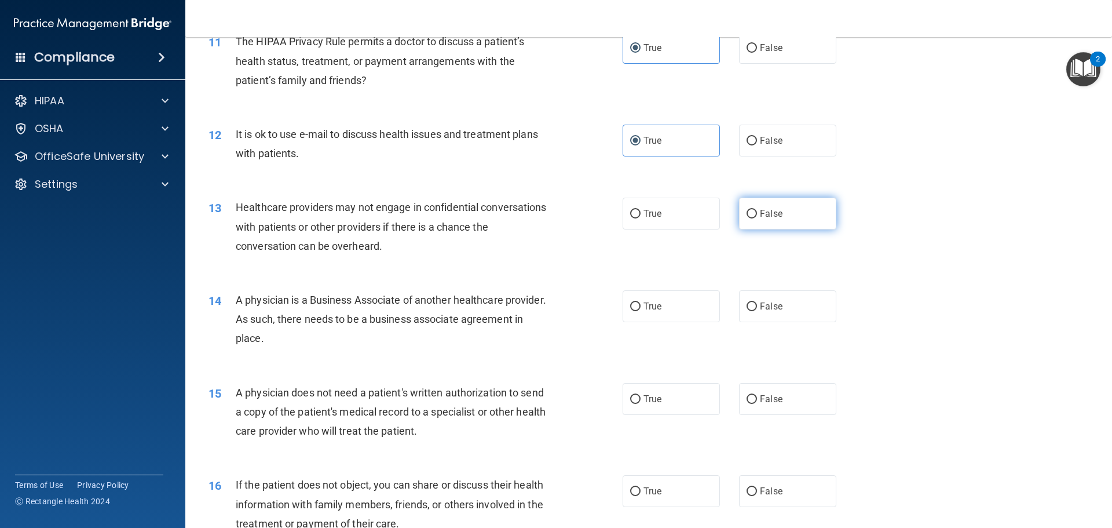
click at [795, 225] on label "False" at bounding box center [787, 214] width 97 height 32
click at [757, 218] on input "False" at bounding box center [752, 214] width 10 height 9
radio input "true"
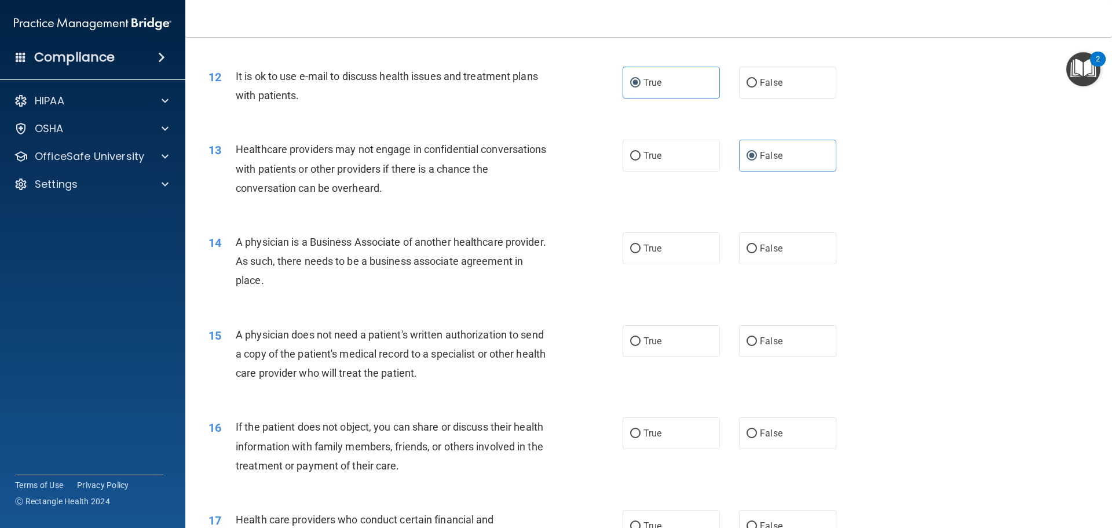
drag, startPoint x: 310, startPoint y: 268, endPoint x: 238, endPoint y: 242, distance: 76.4
click at [238, 242] on div "A physician is a Business Associate of another healthcare provider. As such, th…" at bounding box center [398, 261] width 324 height 58
click at [429, 283] on div "A physician is a Business Associate of another healthcare provider. As such, th…" at bounding box center [398, 261] width 324 height 58
click at [634, 253] on input "True" at bounding box center [635, 248] width 10 height 9
radio input "true"
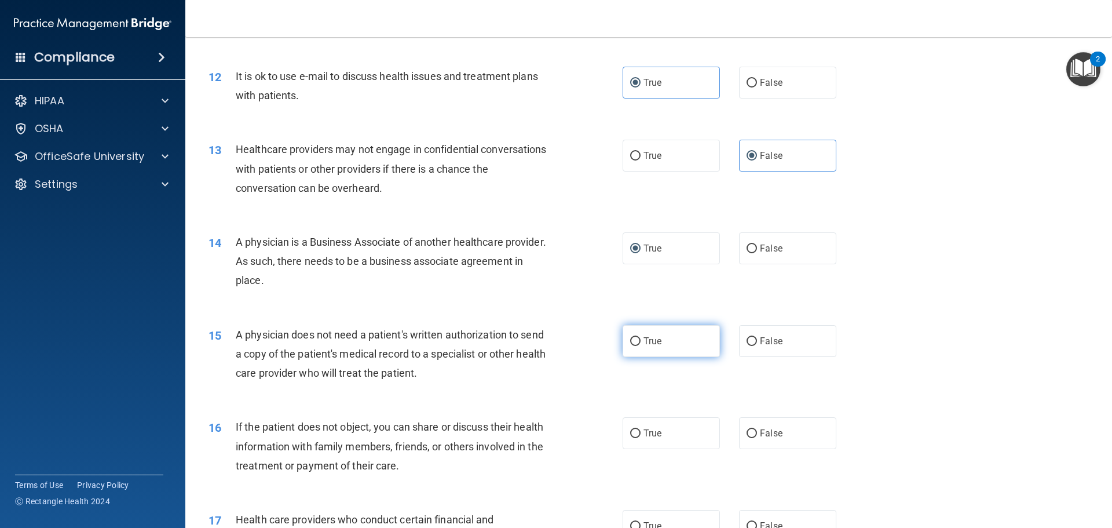
click at [690, 346] on label "True" at bounding box center [671, 341] width 97 height 32
click at [641, 346] on input "True" at bounding box center [635, 341] width 10 height 9
radio input "true"
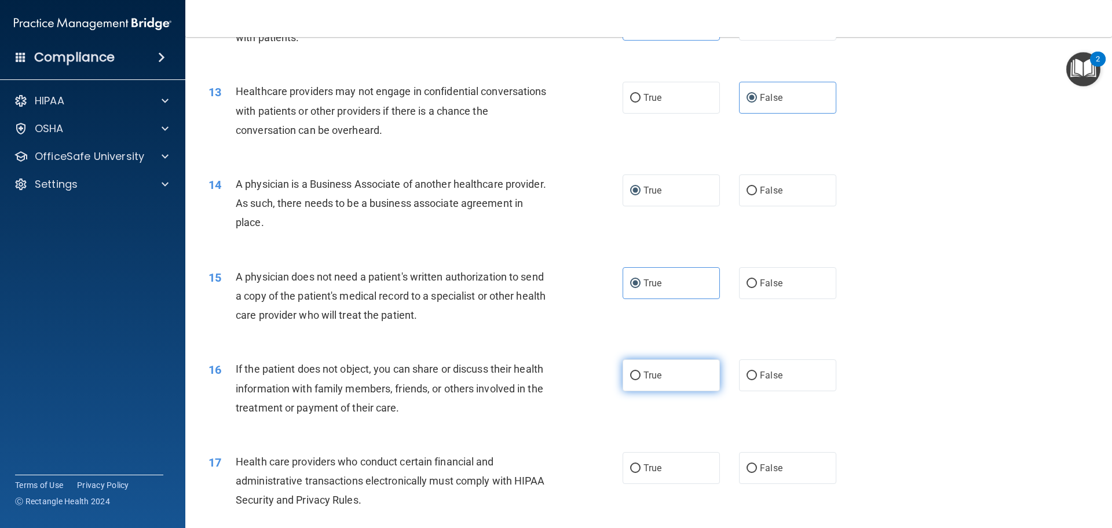
click at [647, 382] on label "True" at bounding box center [671, 375] width 97 height 32
click at [641, 380] on input "True" at bounding box center [635, 375] width 10 height 9
radio input "true"
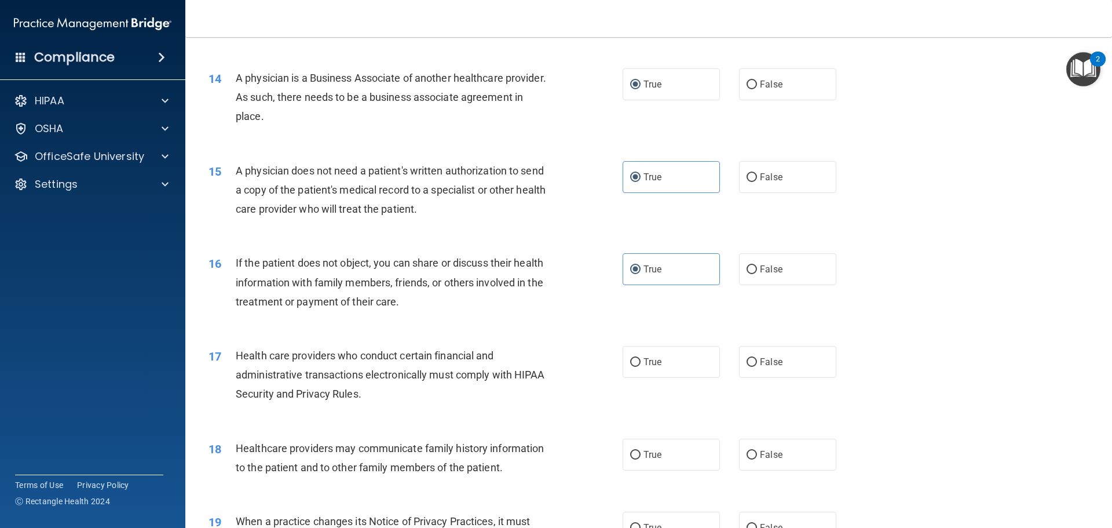
scroll to position [1158, 0]
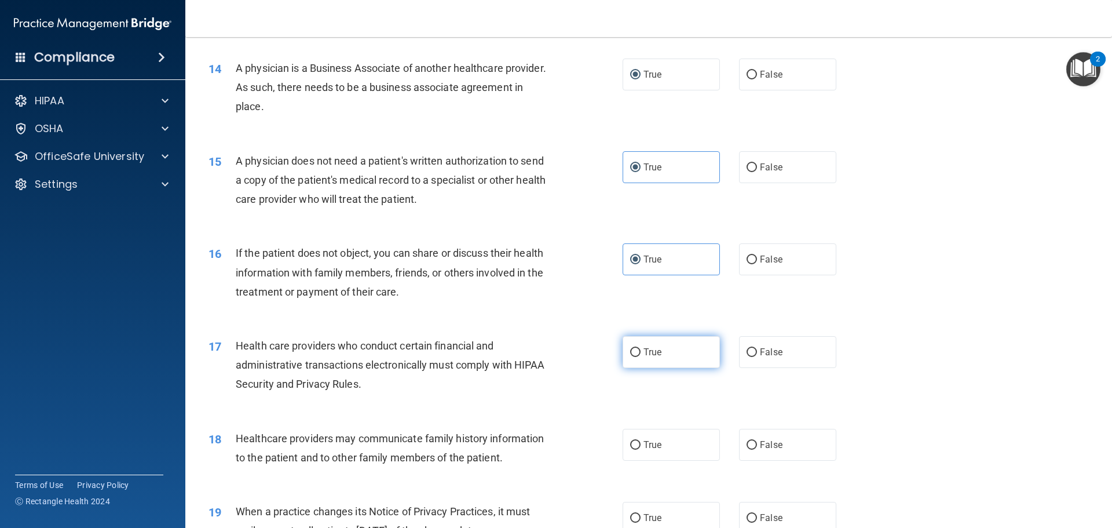
click at [655, 362] on label "True" at bounding box center [671, 352] width 97 height 32
click at [641, 357] on input "True" at bounding box center [635, 352] width 10 height 9
radio input "true"
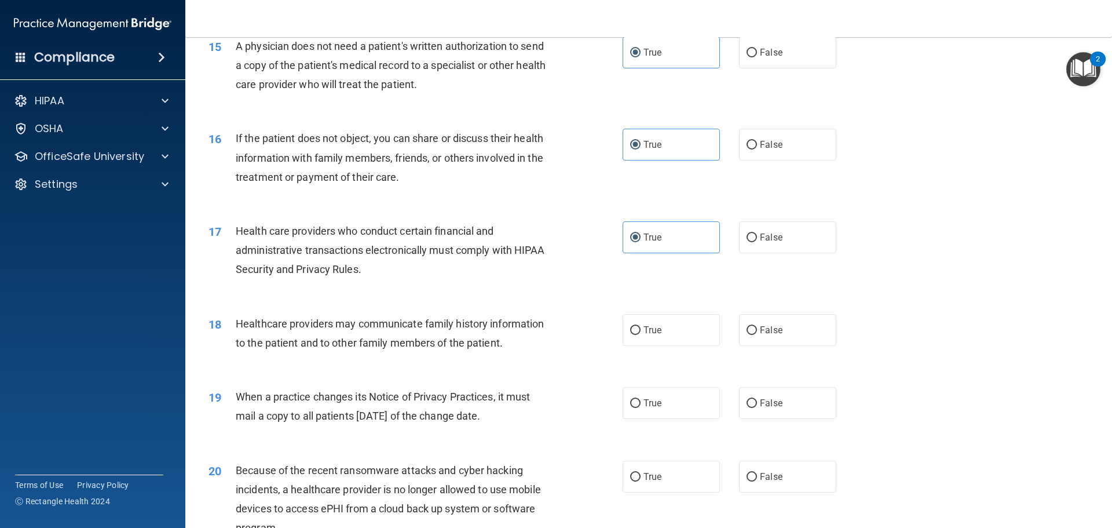
scroll to position [1274, 0]
click at [648, 333] on span "True" at bounding box center [653, 328] width 18 height 11
click at [641, 333] on input "True" at bounding box center [635, 329] width 10 height 9
radio input "true"
click at [653, 410] on label "True" at bounding box center [671, 402] width 97 height 32
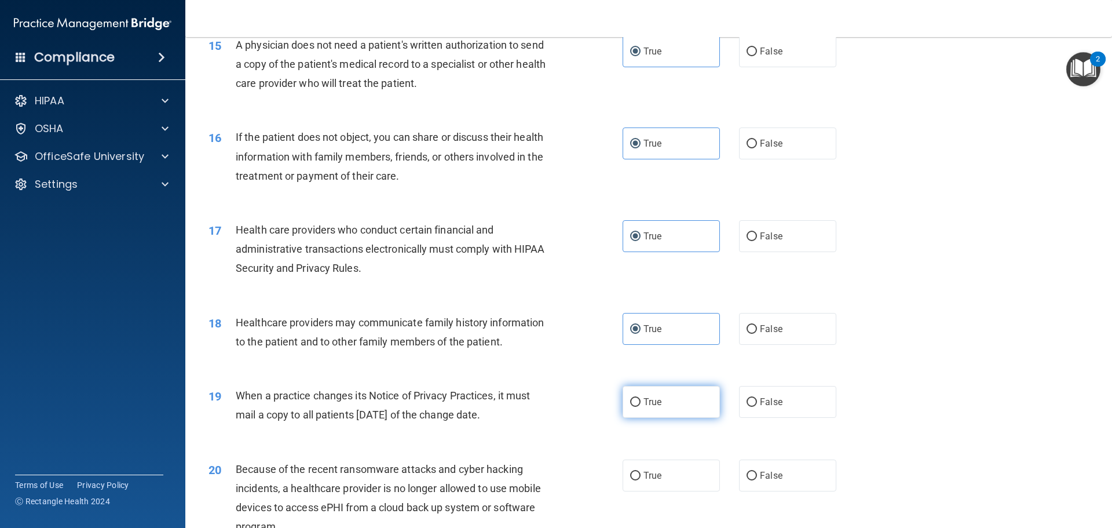
click at [641, 407] on input "True" at bounding box center [635, 402] width 10 height 9
radio input "true"
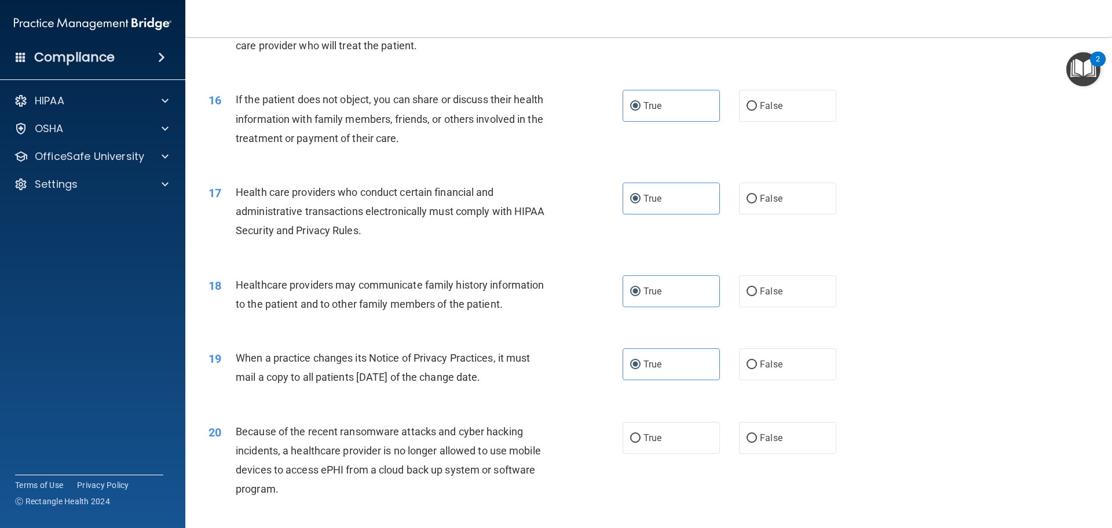
scroll to position [1332, 0]
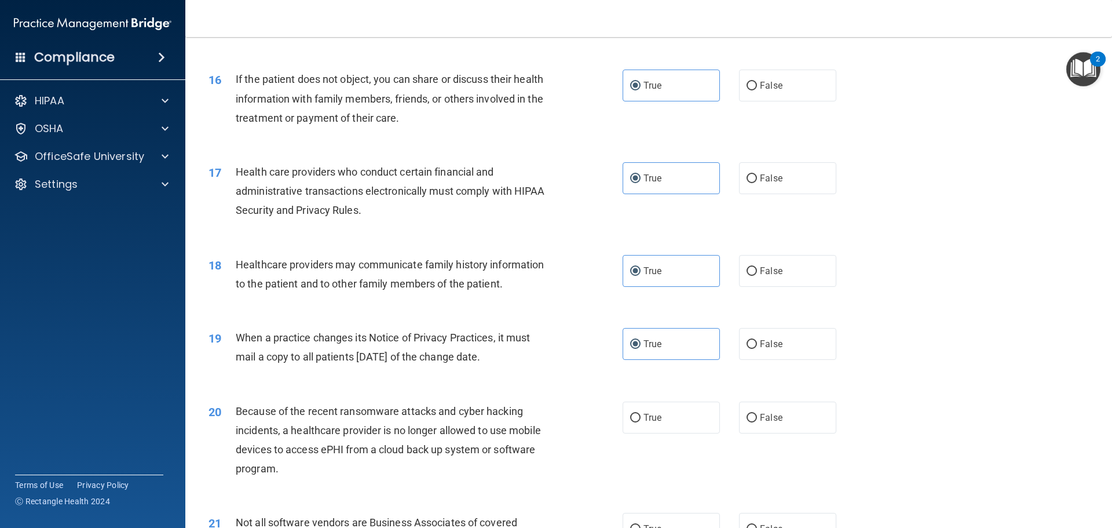
drag, startPoint x: 538, startPoint y: 357, endPoint x: 235, endPoint y: 337, distance: 304.2
click at [235, 337] on div "19 When a practice changes its Notice of Privacy Practices, it must mail a copy…" at bounding box center [415, 350] width 449 height 44
click at [739, 337] on label "False" at bounding box center [787, 344] width 97 height 32
click at [747, 340] on input "False" at bounding box center [752, 344] width 10 height 9
radio input "true"
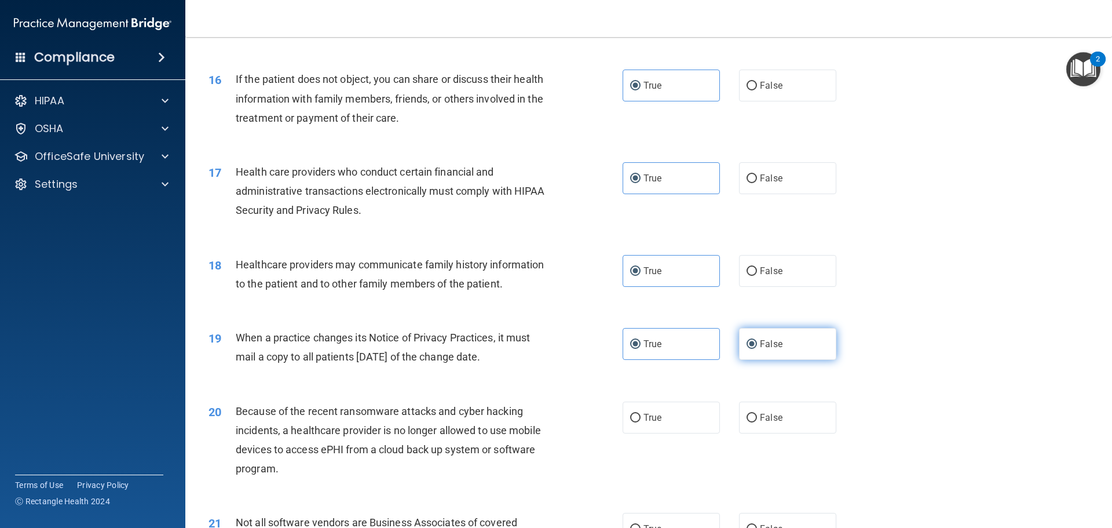
radio input "false"
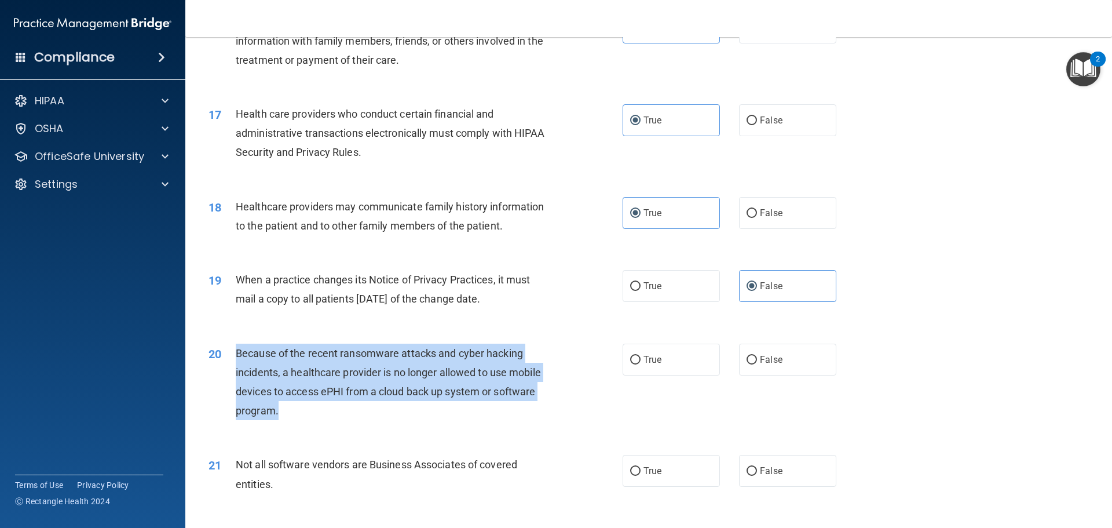
drag, startPoint x: 344, startPoint y: 412, endPoint x: 226, endPoint y: 358, distance: 130.1
click at [226, 358] on div "20 Because of the recent ransomware attacks and cyber hacking incidents, a heal…" at bounding box center [415, 384] width 449 height 83
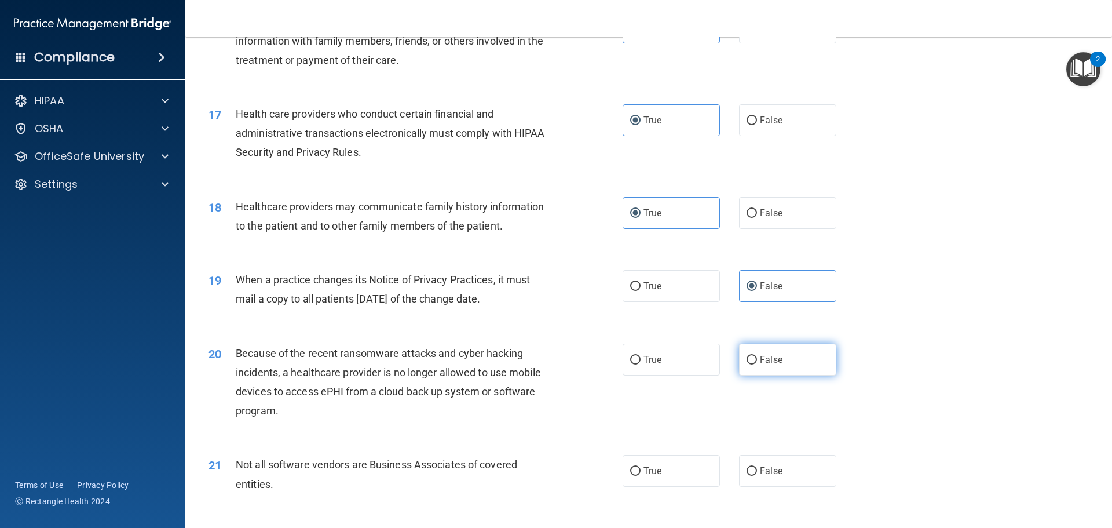
click at [776, 351] on label "False" at bounding box center [787, 359] width 97 height 32
click at [757, 356] on input "False" at bounding box center [752, 360] width 10 height 9
radio input "true"
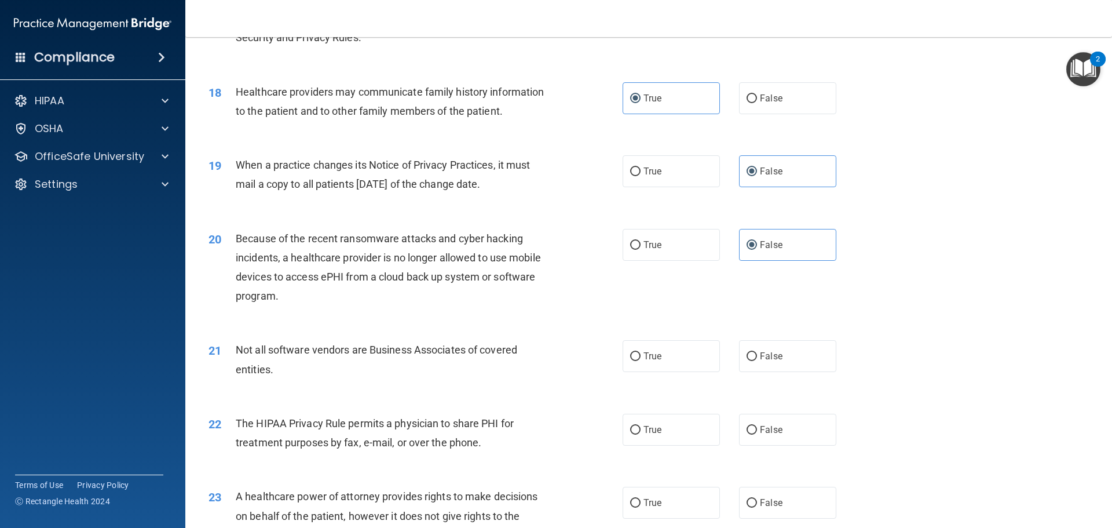
scroll to position [1506, 0]
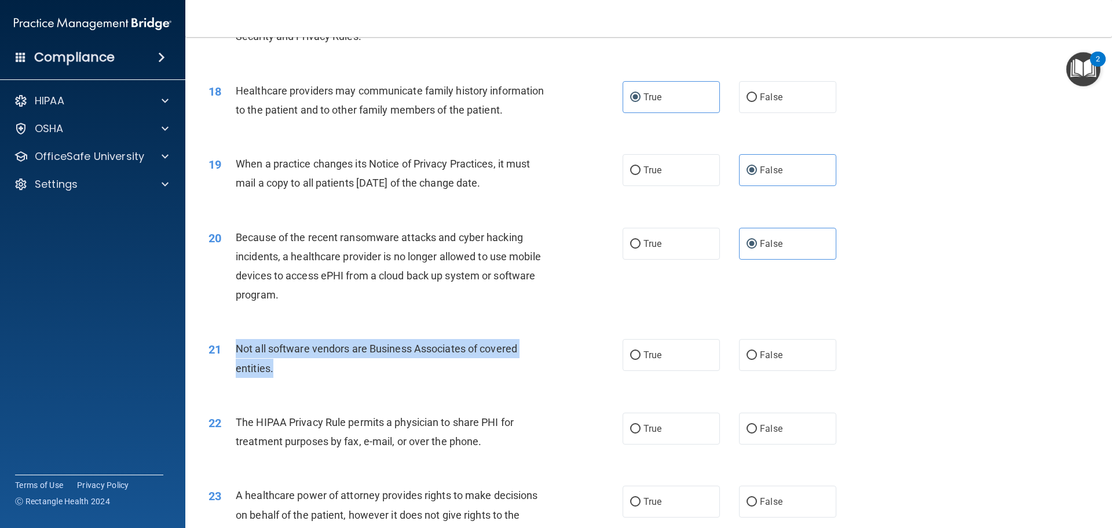
drag, startPoint x: 295, startPoint y: 370, endPoint x: 224, endPoint y: 350, distance: 74.1
click at [224, 350] on div "21 Not all software vendors are Business Associates of covered entities." at bounding box center [415, 361] width 449 height 44
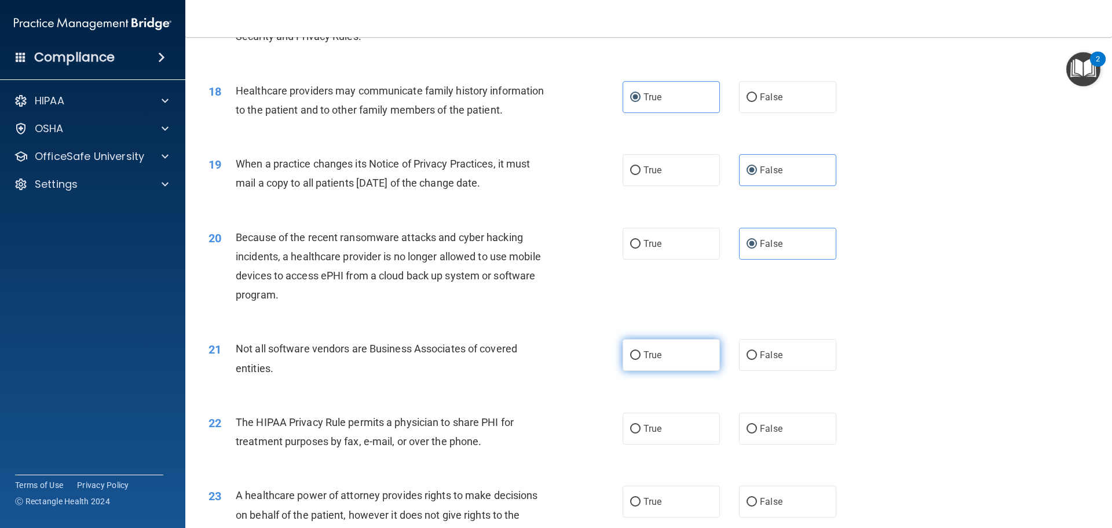
click at [700, 346] on label "True" at bounding box center [671, 355] width 97 height 32
click at [641, 351] on input "True" at bounding box center [635, 355] width 10 height 9
radio input "true"
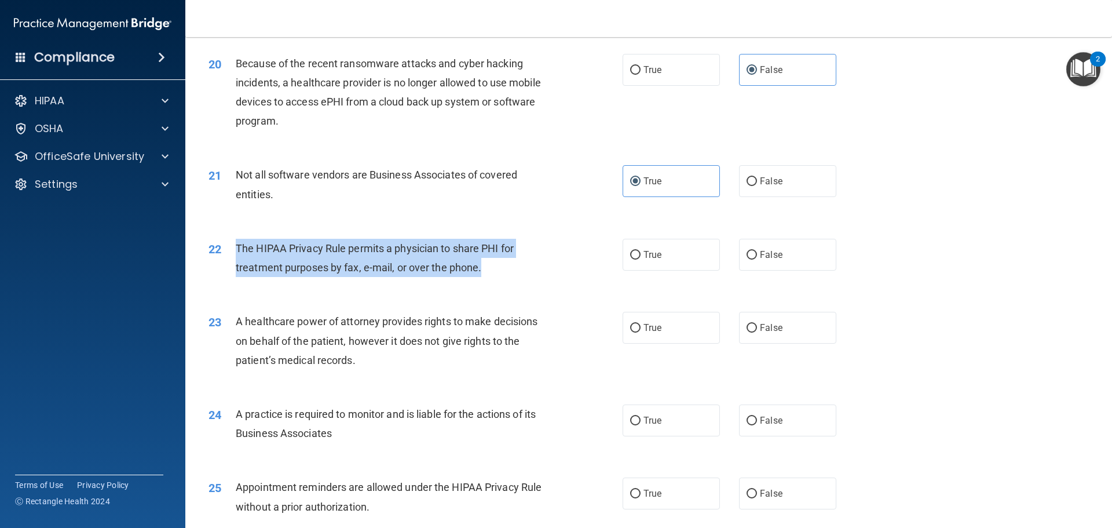
drag, startPoint x: 492, startPoint y: 273, endPoint x: 236, endPoint y: 244, distance: 258.3
click at [236, 244] on div "The HIPAA Privacy Rule permits a physician to share PHI for treatment purposes …" at bounding box center [398, 258] width 324 height 38
click at [491, 266] on div "The HIPAA Privacy Rule permits a physician to share PHI for treatment purposes …" at bounding box center [398, 258] width 324 height 38
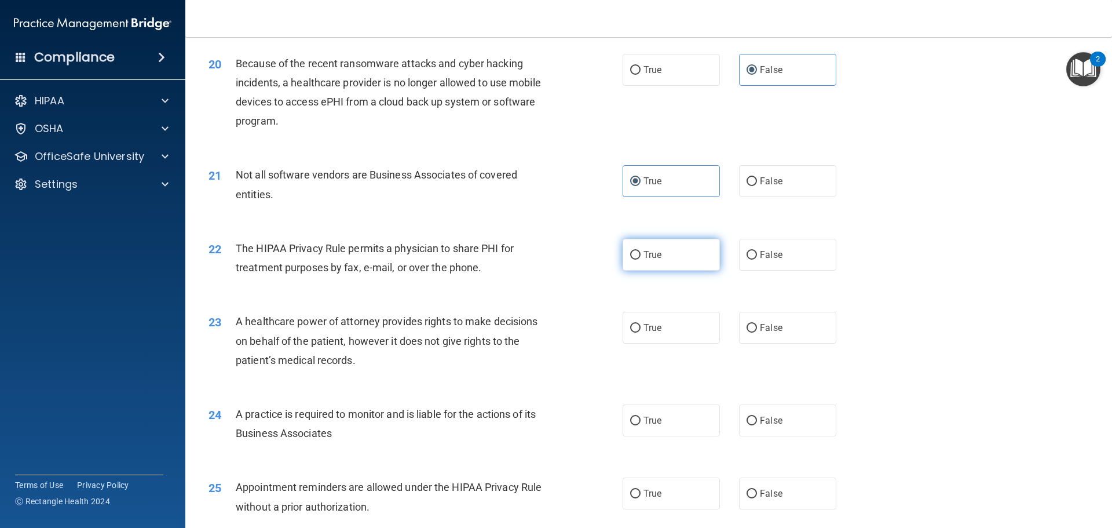
click at [630, 254] on input "True" at bounding box center [635, 255] width 10 height 9
radio input "true"
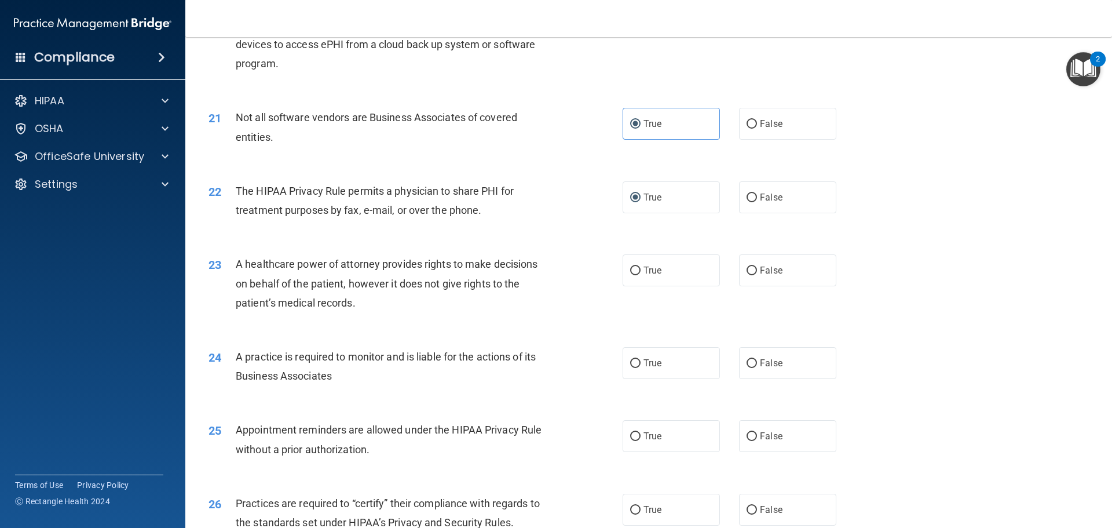
scroll to position [1738, 0]
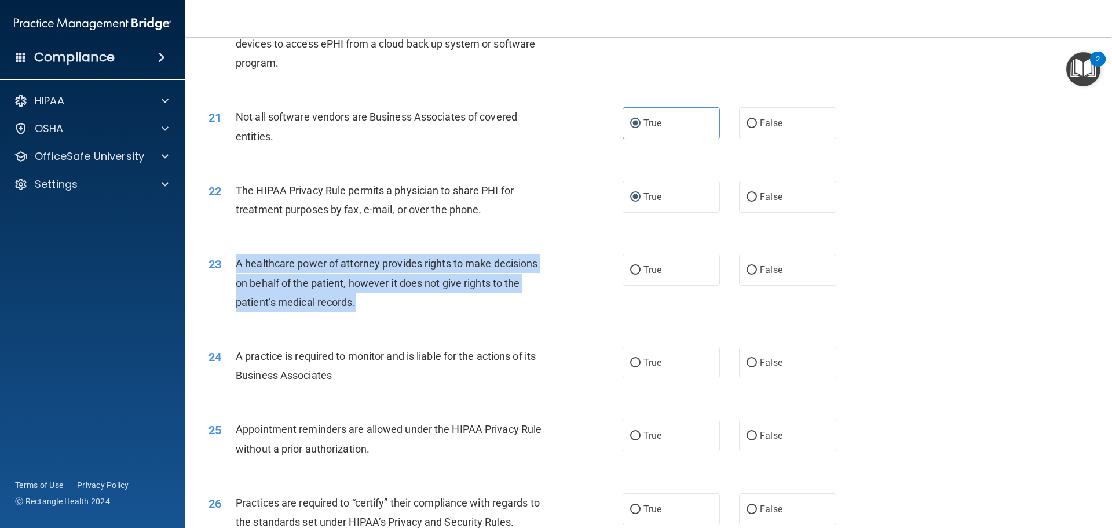
drag, startPoint x: 430, startPoint y: 296, endPoint x: 235, endPoint y: 266, distance: 197.4
click at [236, 266] on div "A healthcare power of attorney provides rights to make decisions on behalf of t…" at bounding box center [398, 283] width 324 height 58
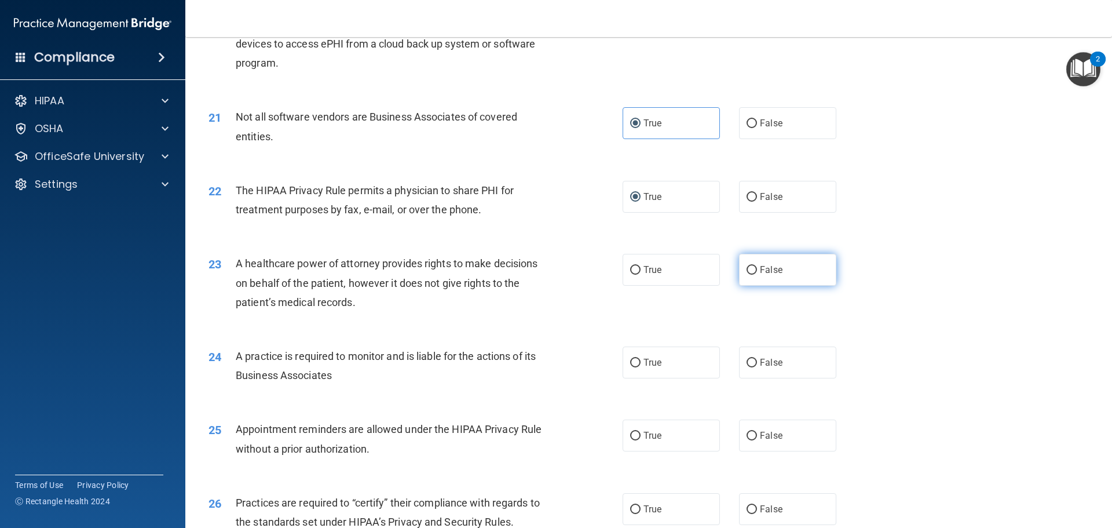
click at [758, 284] on label "False" at bounding box center [787, 270] width 97 height 32
click at [757, 275] on input "False" at bounding box center [752, 270] width 10 height 9
radio input "true"
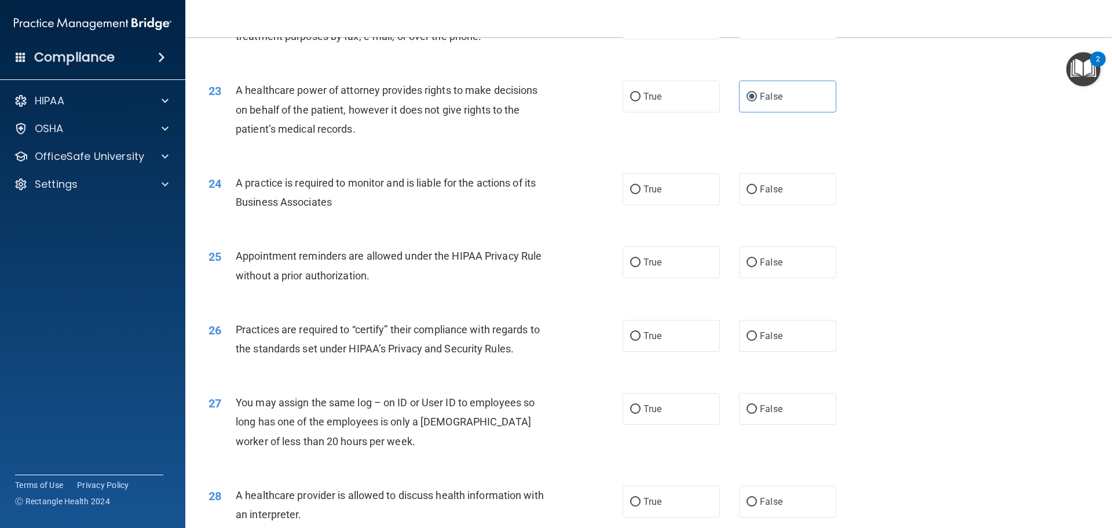
scroll to position [1911, 0]
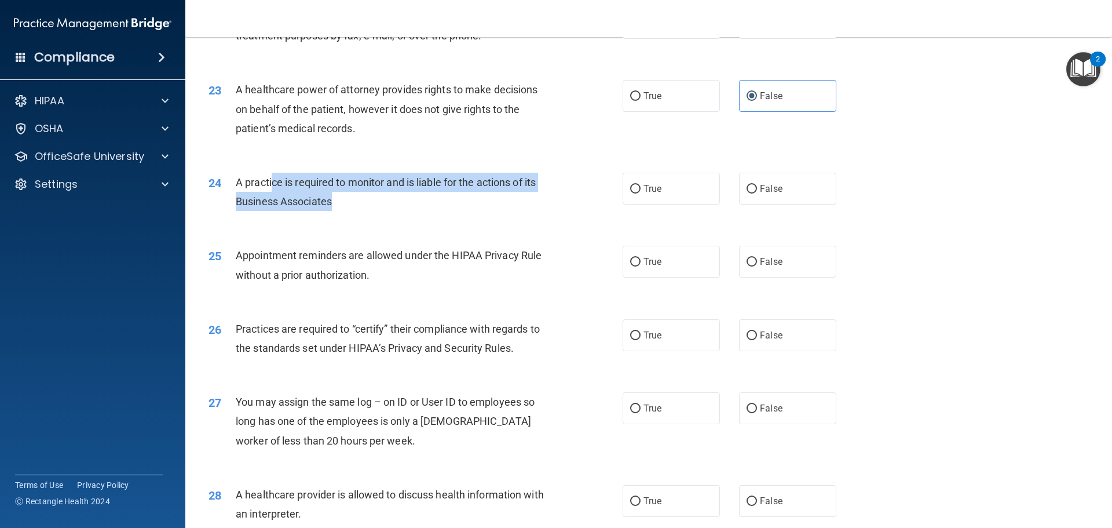
drag, startPoint x: 341, startPoint y: 199, endPoint x: 487, endPoint y: 185, distance: 146.0
click at [285, 182] on div "A practice is required to monitor and is liable for the actions of its Business…" at bounding box center [398, 192] width 324 height 38
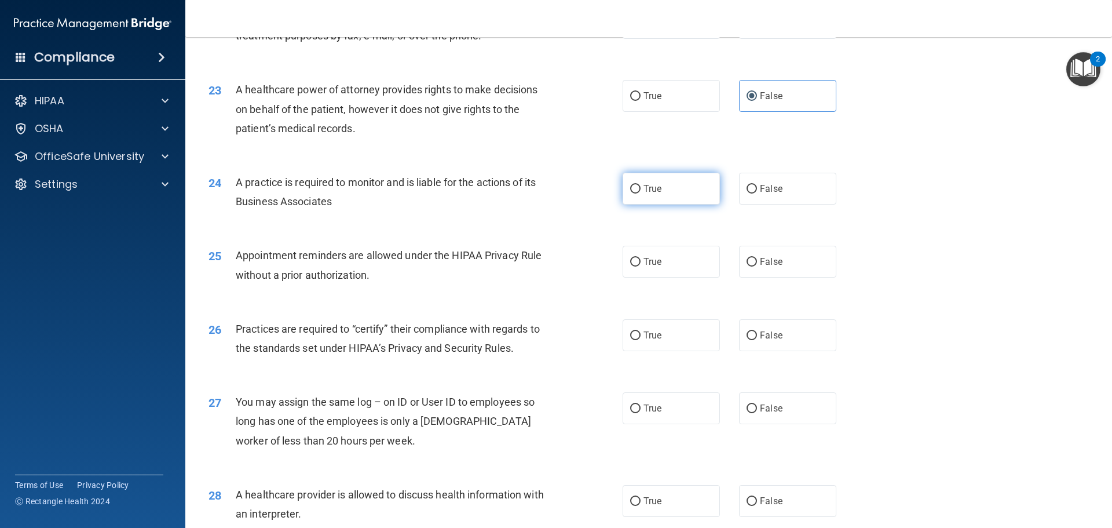
click at [646, 187] on span "True" at bounding box center [653, 188] width 18 height 11
click at [641, 187] on input "True" at bounding box center [635, 189] width 10 height 9
radio input "true"
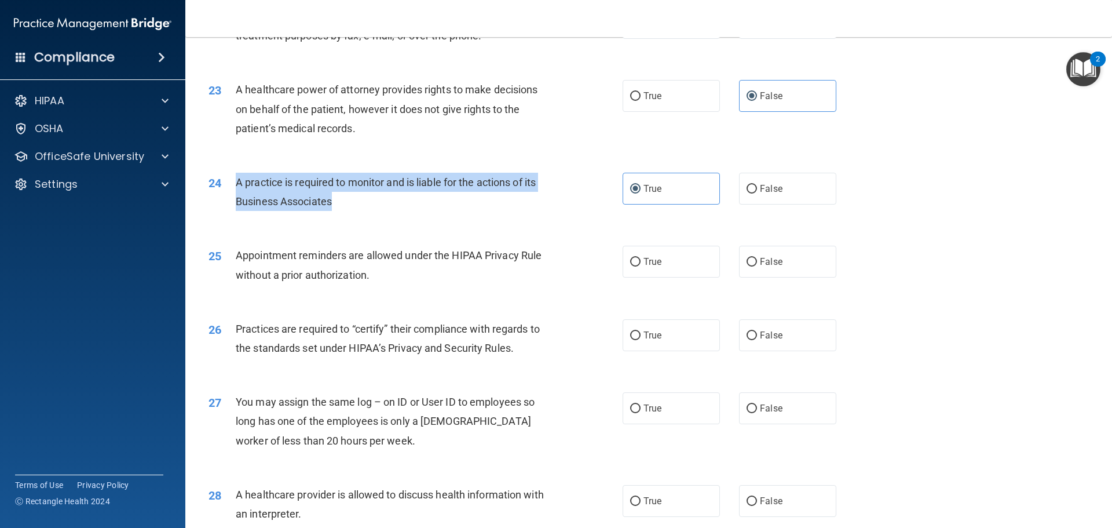
drag, startPoint x: 346, startPoint y: 206, endPoint x: 236, endPoint y: 184, distance: 112.1
click at [236, 184] on div "A practice is required to monitor and is liable for the actions of its Business…" at bounding box center [398, 192] width 324 height 38
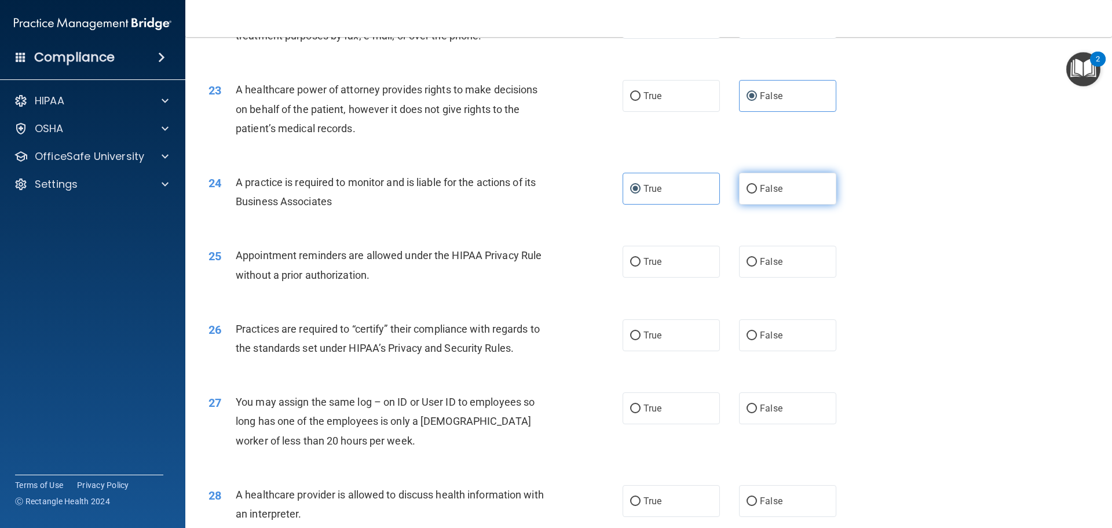
click at [767, 193] on span "False" at bounding box center [771, 188] width 23 height 11
click at [757, 193] on input "False" at bounding box center [752, 189] width 10 height 9
radio input "true"
radio input "false"
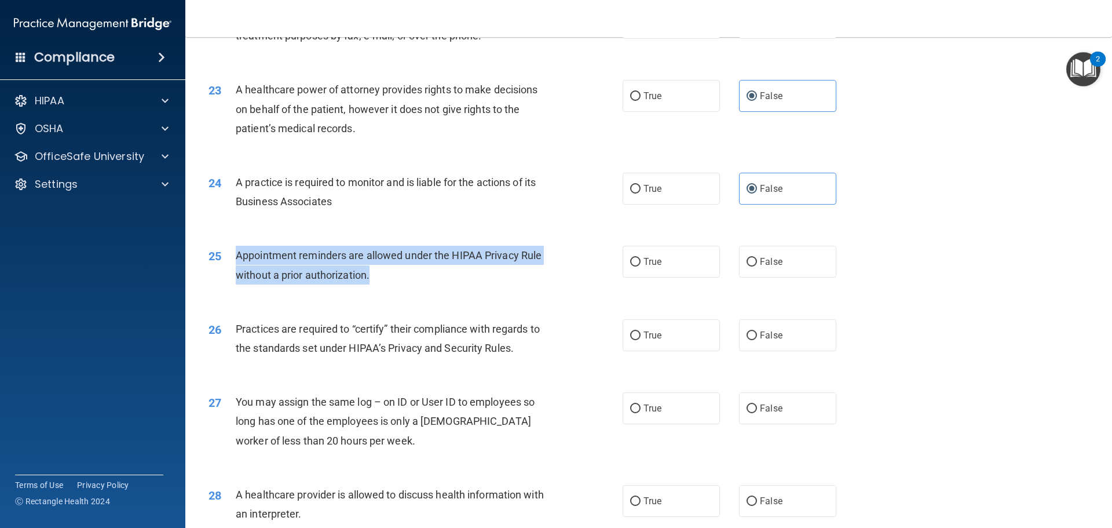
drag, startPoint x: 380, startPoint y: 279, endPoint x: 237, endPoint y: 253, distance: 145.0
click at [237, 253] on div "Appointment reminders are allowed under the HIPAA Privacy Rule without a prior …" at bounding box center [398, 265] width 324 height 38
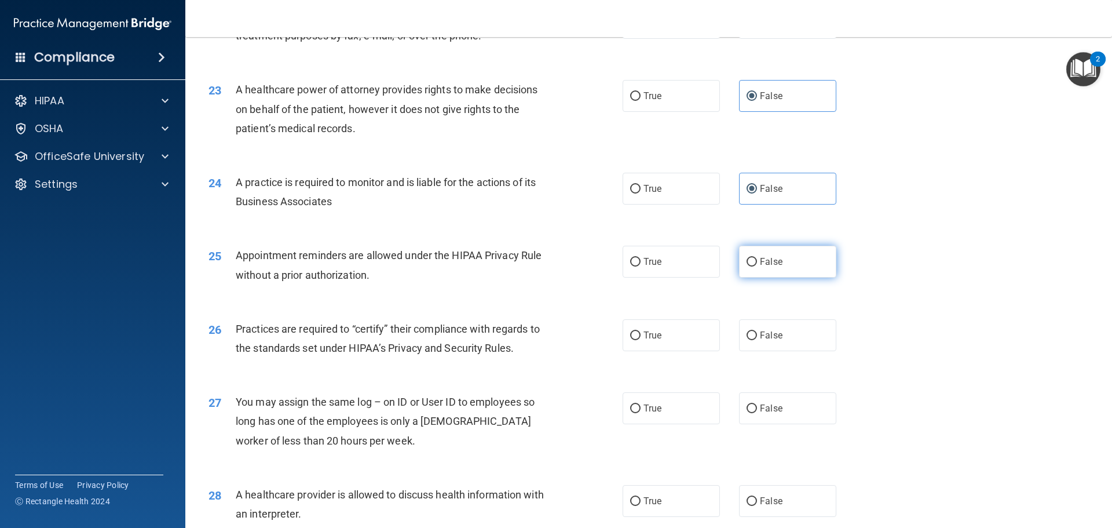
click at [754, 267] on label "False" at bounding box center [787, 262] width 97 height 32
click at [754, 266] on input "False" at bounding box center [752, 262] width 10 height 9
radio input "true"
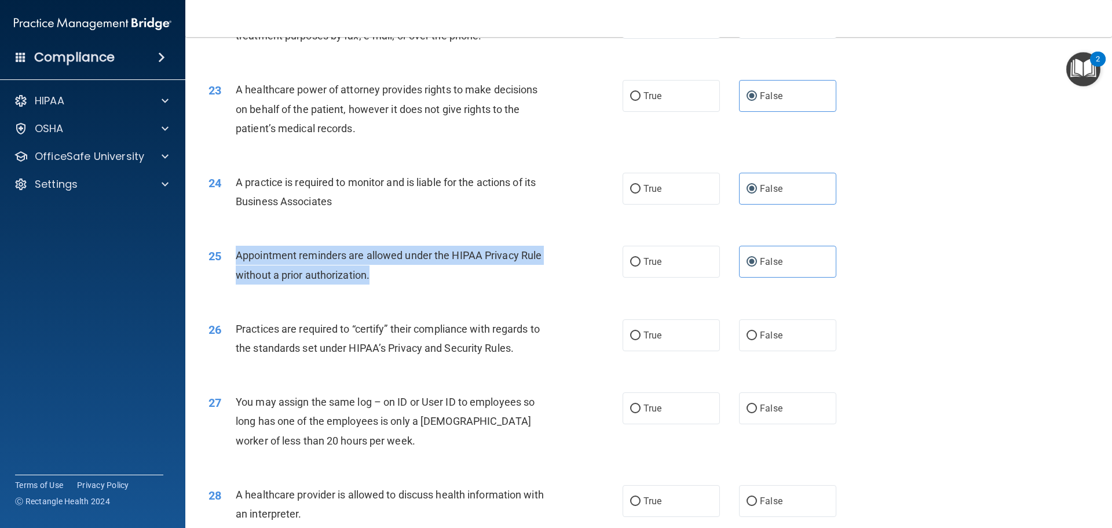
drag, startPoint x: 377, startPoint y: 266, endPoint x: 235, endPoint y: 257, distance: 142.7
click at [235, 257] on div "25 Appointment reminders are allowed under the HIPAA Privacy Rule without a pri…" at bounding box center [415, 268] width 449 height 44
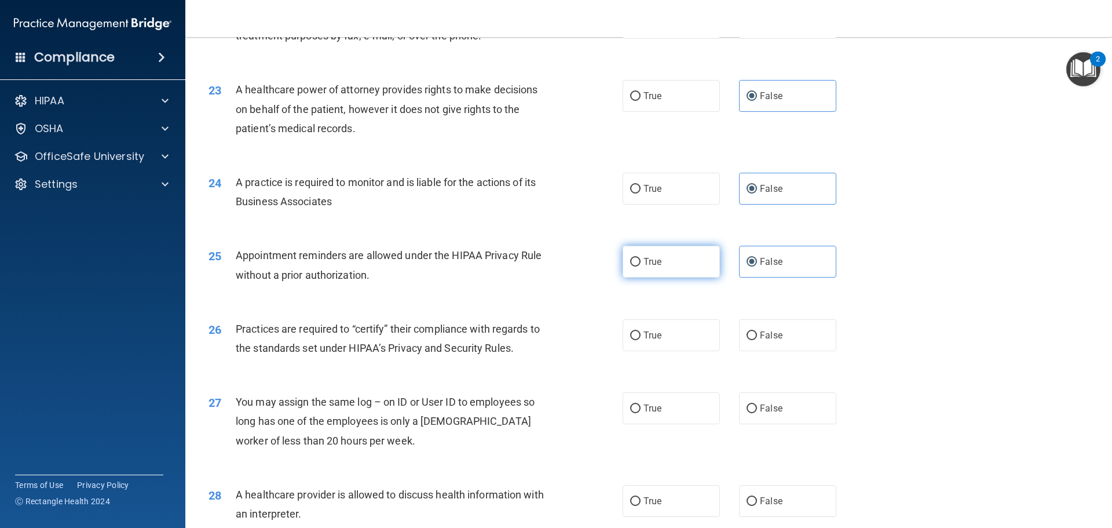
click at [698, 269] on label "True" at bounding box center [671, 262] width 97 height 32
click at [641, 266] on input "True" at bounding box center [635, 262] width 10 height 9
radio input "true"
radio input "false"
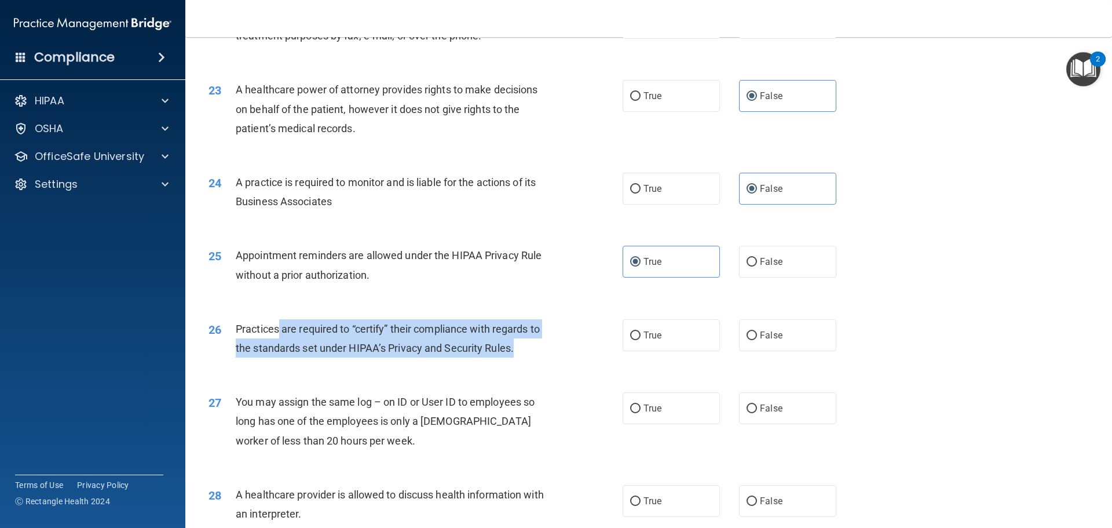
drag, startPoint x: 532, startPoint y: 343, endPoint x: 557, endPoint y: 327, distance: 29.7
click at [276, 325] on div "Practices are required to “certify” their compliance with regards to the standa…" at bounding box center [398, 338] width 324 height 38
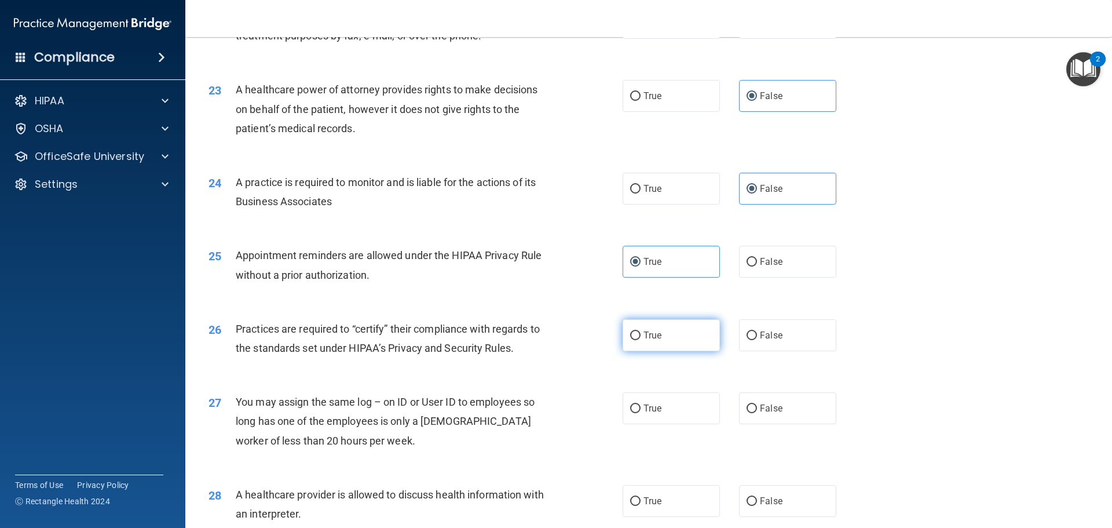
click at [644, 331] on span "True" at bounding box center [653, 335] width 18 height 11
click at [641, 331] on input "True" at bounding box center [635, 335] width 10 height 9
radio input "true"
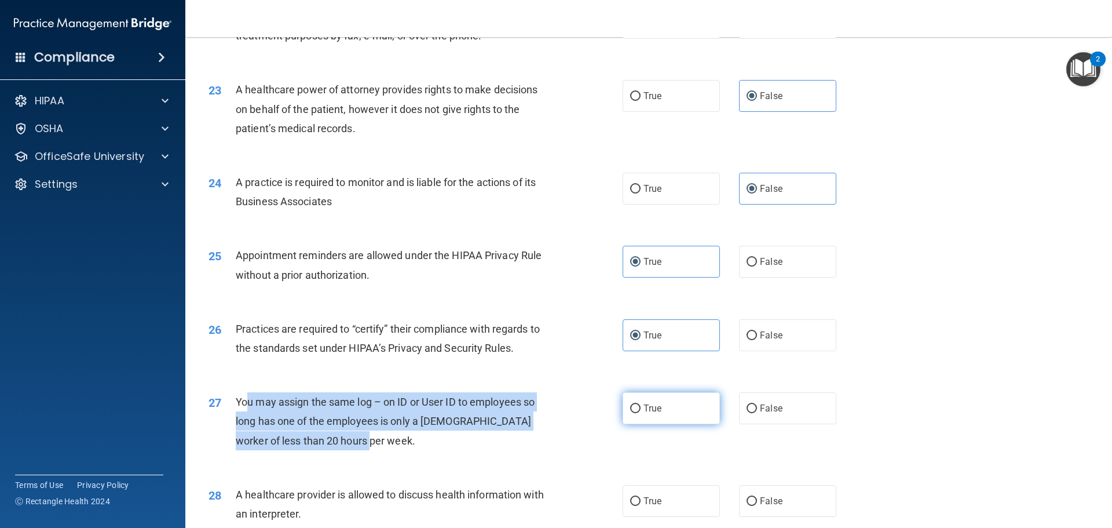
drag, startPoint x: 384, startPoint y: 433, endPoint x: 638, endPoint y: 408, distance: 255.5
click at [251, 402] on div "You may assign the same log – on ID or User ID to employees so long has one of …" at bounding box center [398, 421] width 324 height 58
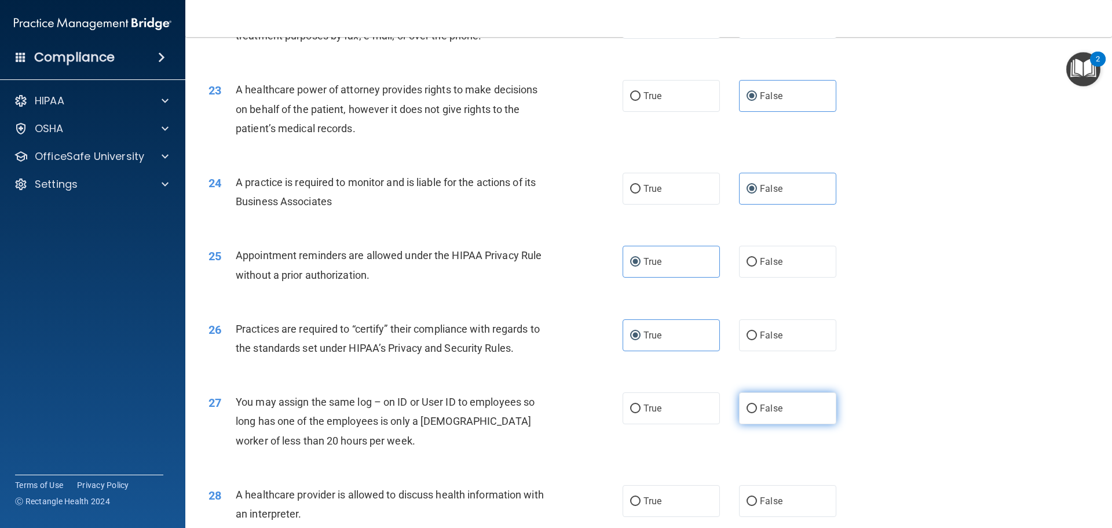
click at [805, 418] on label "False" at bounding box center [787, 408] width 97 height 32
click at [757, 413] on input "False" at bounding box center [752, 408] width 10 height 9
radio input "true"
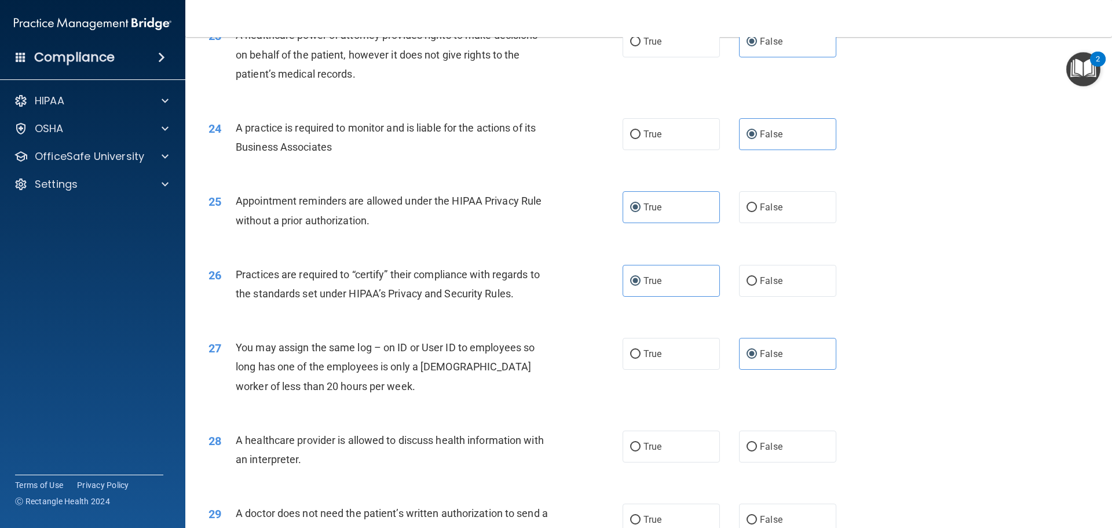
scroll to position [2027, 0]
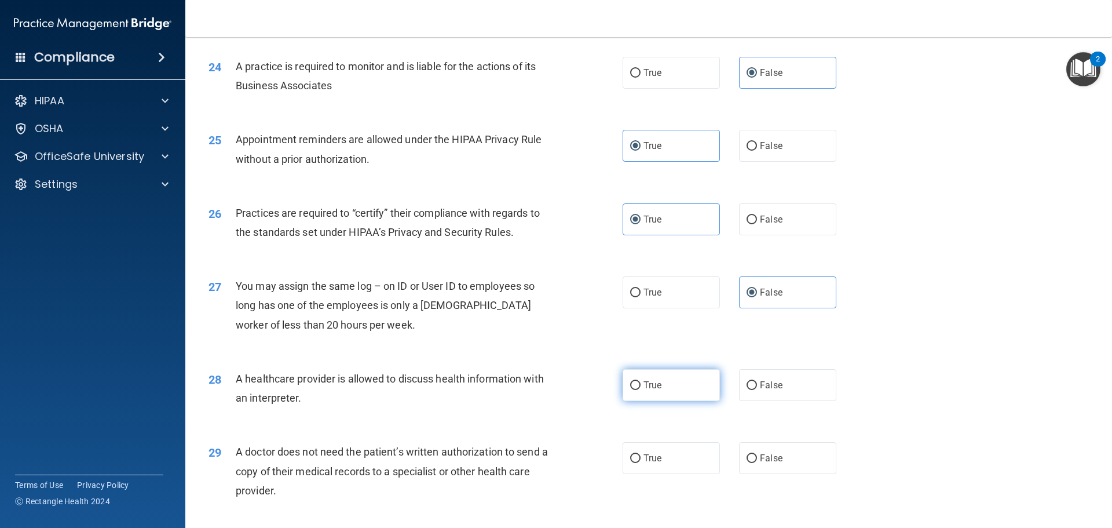
click at [672, 379] on label "True" at bounding box center [671, 385] width 97 height 32
click at [641, 381] on input "True" at bounding box center [635, 385] width 10 height 9
radio input "true"
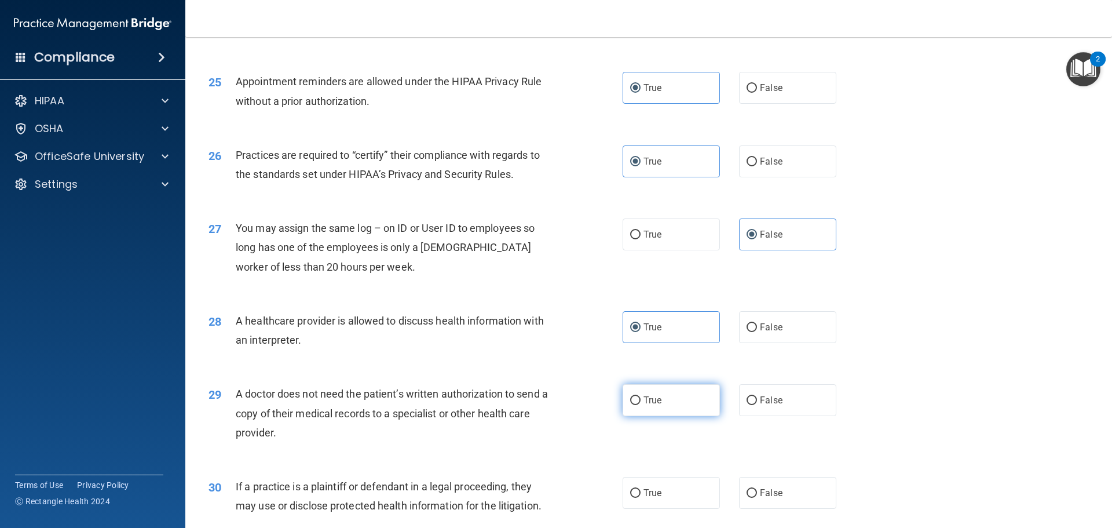
click at [645, 403] on span "True" at bounding box center [653, 399] width 18 height 11
click at [641, 403] on input "True" at bounding box center [635, 400] width 10 height 9
radio input "true"
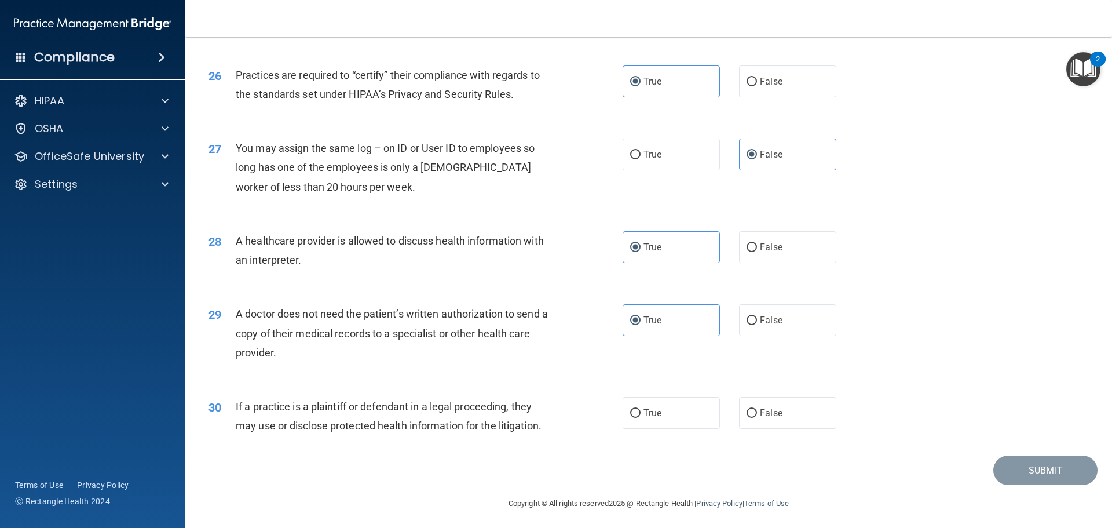
scroll to position [2169, 0]
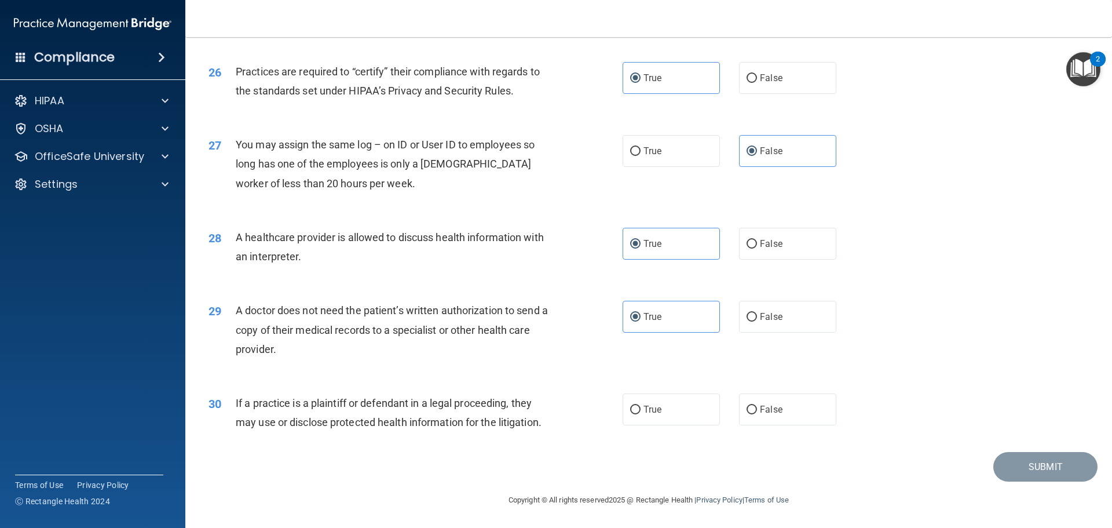
drag, startPoint x: 456, startPoint y: 357, endPoint x: 237, endPoint y: 313, distance: 222.6
click at [237, 313] on div "A doctor does not need the patient’s written authorization to send a copy of th…" at bounding box center [398, 330] width 324 height 58
click at [549, 421] on div "If a practice is a plaintiff or defendant in a legal proceeding, they may use o…" at bounding box center [398, 412] width 324 height 38
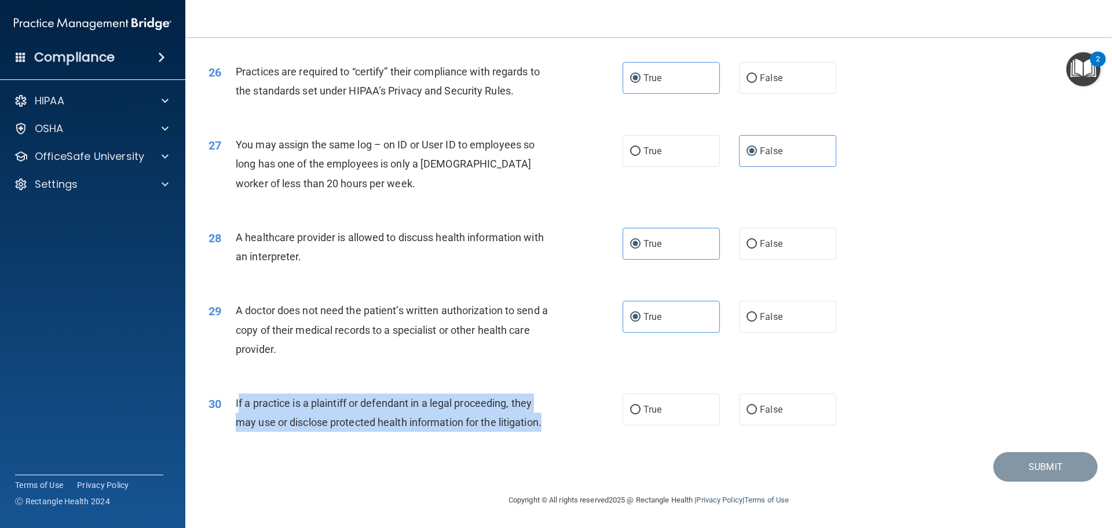
drag, startPoint x: 548, startPoint y: 421, endPoint x: 237, endPoint y: 408, distance: 311.3
click at [237, 408] on div "If a practice is a plaintiff or defendant in a legal proceeding, they may use o…" at bounding box center [398, 412] width 324 height 38
drag, startPoint x: 237, startPoint y: 408, endPoint x: 561, endPoint y: 430, distance: 325.1
click at [561, 430] on div "30 If a practice is a plaintiff or defendant in a legal proceeding, they may us…" at bounding box center [415, 415] width 449 height 44
drag, startPoint x: 557, startPoint y: 422, endPoint x: 236, endPoint y: 406, distance: 321.3
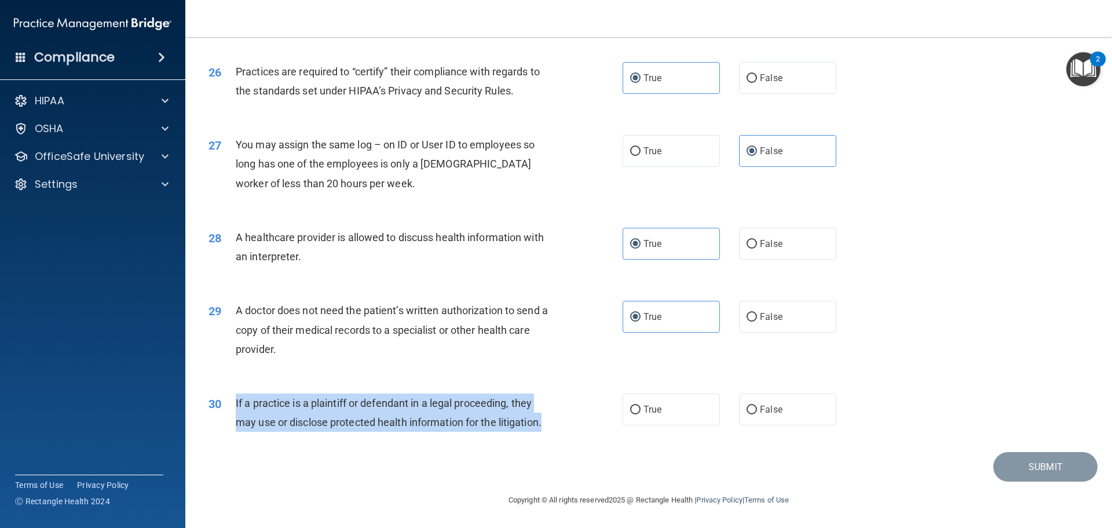
click at [236, 406] on div "30 If a practice is a plaintiff or defendant in a legal proceeding, they may us…" at bounding box center [415, 415] width 449 height 44
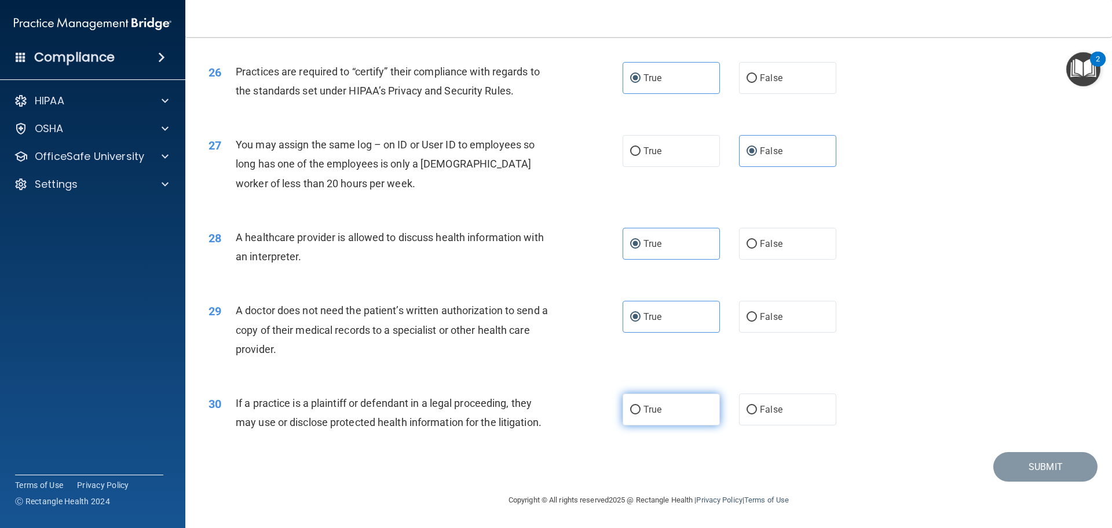
click at [701, 407] on label "True" at bounding box center [671, 409] width 97 height 32
click at [641, 407] on input "True" at bounding box center [635, 409] width 10 height 9
radio input "true"
click at [1012, 460] on button "Submit" at bounding box center [1045, 467] width 104 height 30
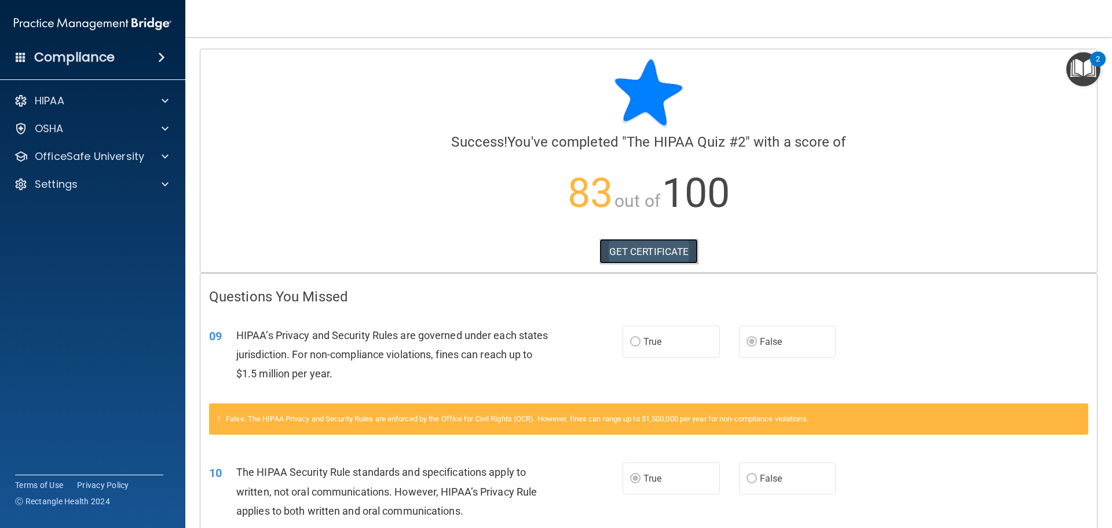
click at [663, 254] on link "GET CERTIFICATE" at bounding box center [648, 251] width 99 height 25
click at [105, 160] on p "OfficeSafe University" at bounding box center [89, 156] width 109 height 14
click at [108, 177] on link "HIPAA Training" at bounding box center [79, 184] width 182 height 23
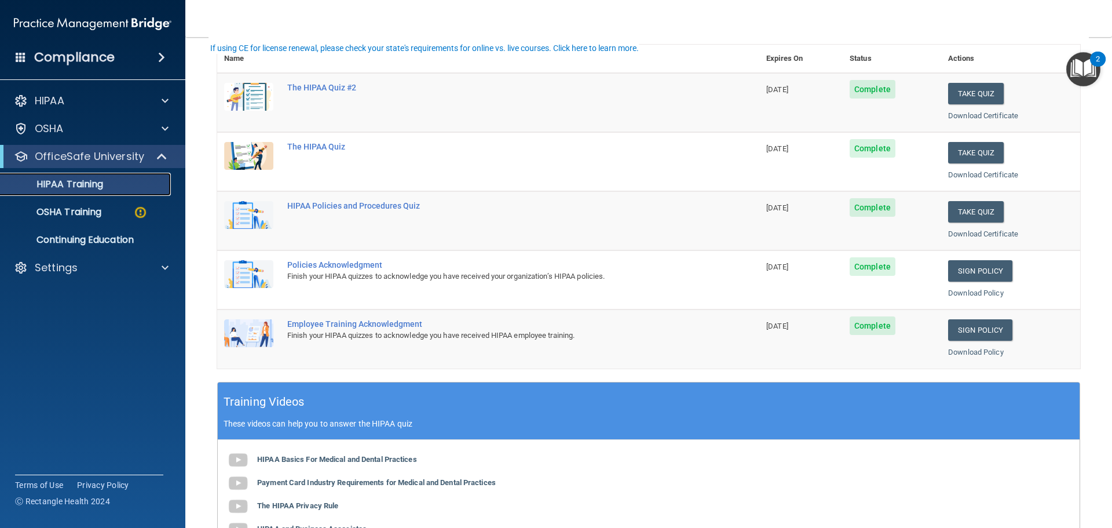
scroll to position [174, 0]
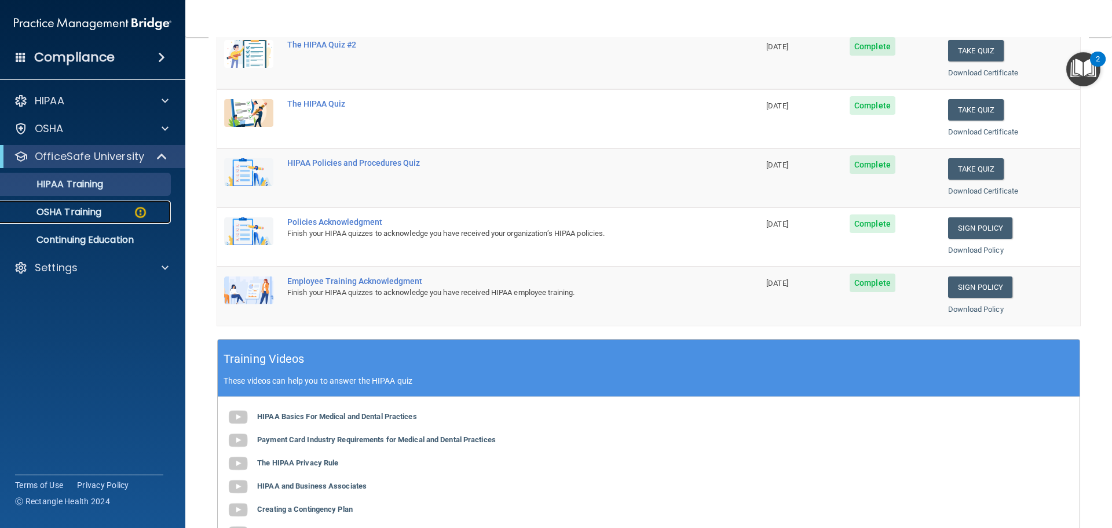
click at [136, 207] on img at bounding box center [140, 212] width 14 height 14
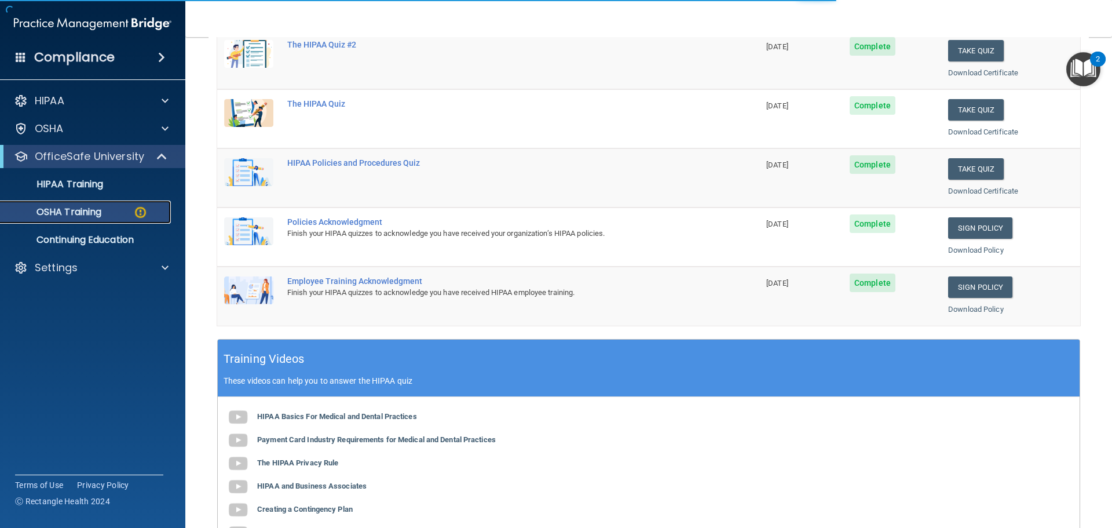
scroll to position [19, 0]
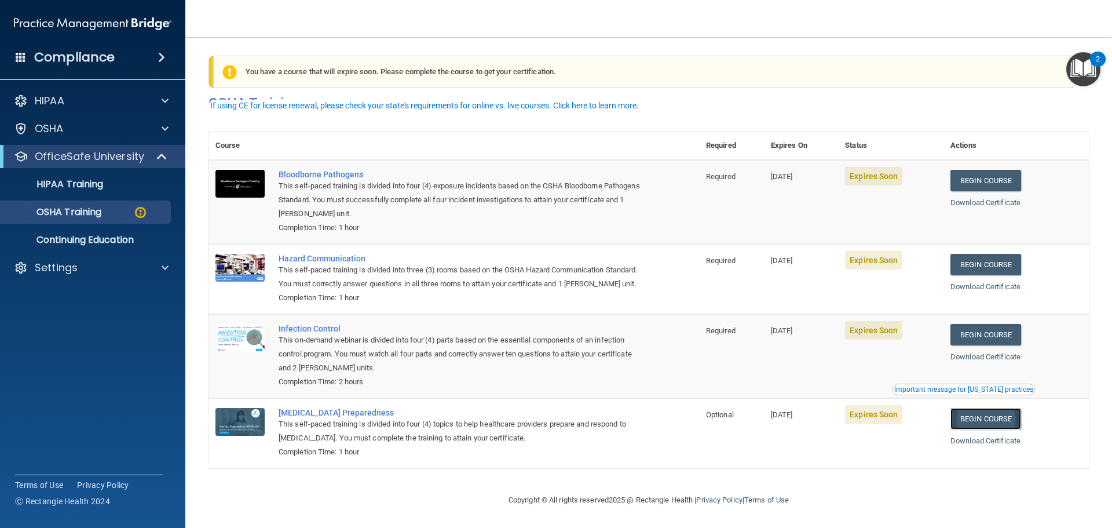
click at [972, 413] on link "Begin Course" at bounding box center [985, 418] width 71 height 21
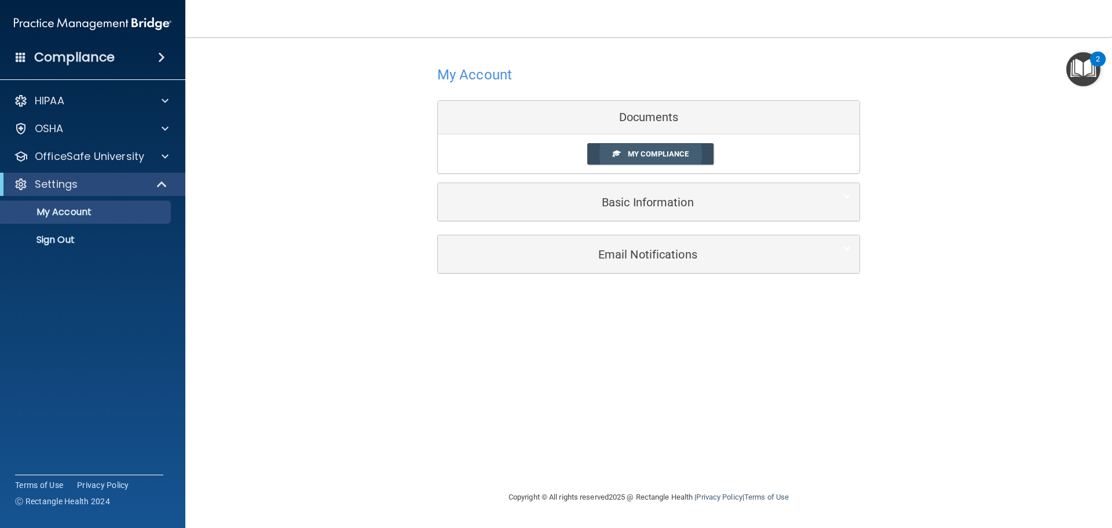
click at [672, 153] on span "My Compliance" at bounding box center [658, 153] width 61 height 9
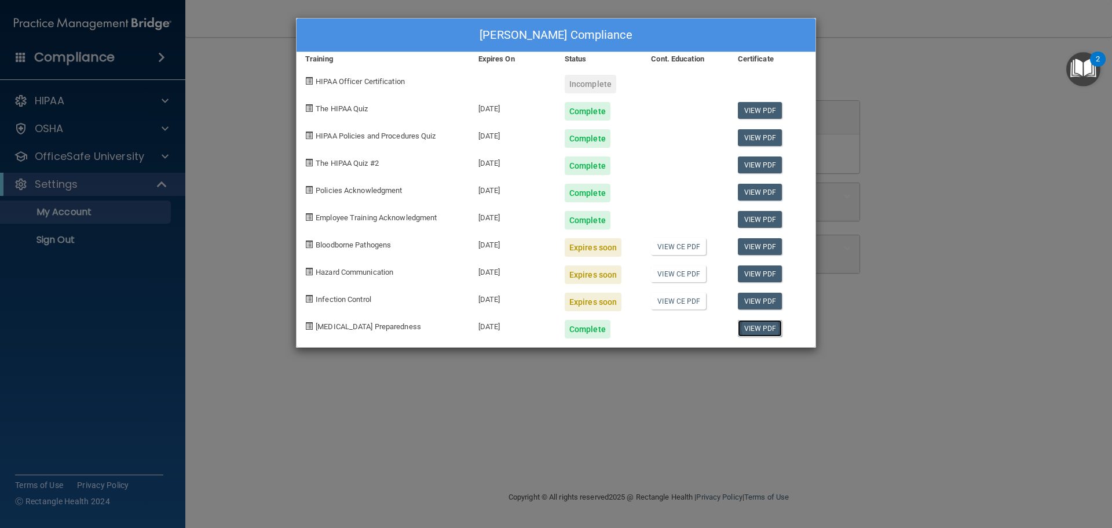
click at [767, 332] on link "View PDF" at bounding box center [760, 328] width 45 height 17
click at [822, 364] on div "Dominique Thurman's Compliance Training Expires On Status Cont. Education Certi…" at bounding box center [556, 264] width 1112 height 528
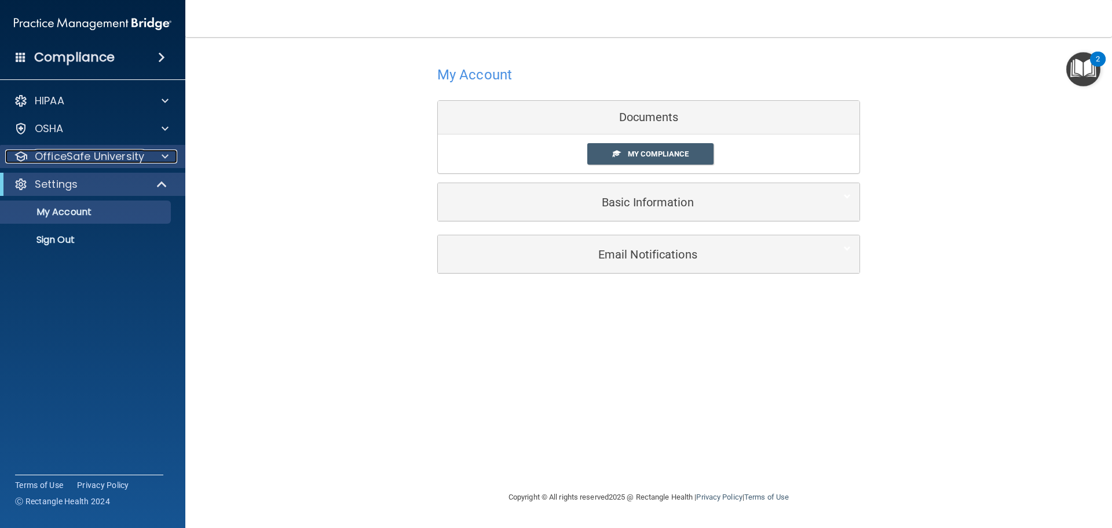
click at [152, 160] on div at bounding box center [163, 156] width 29 height 14
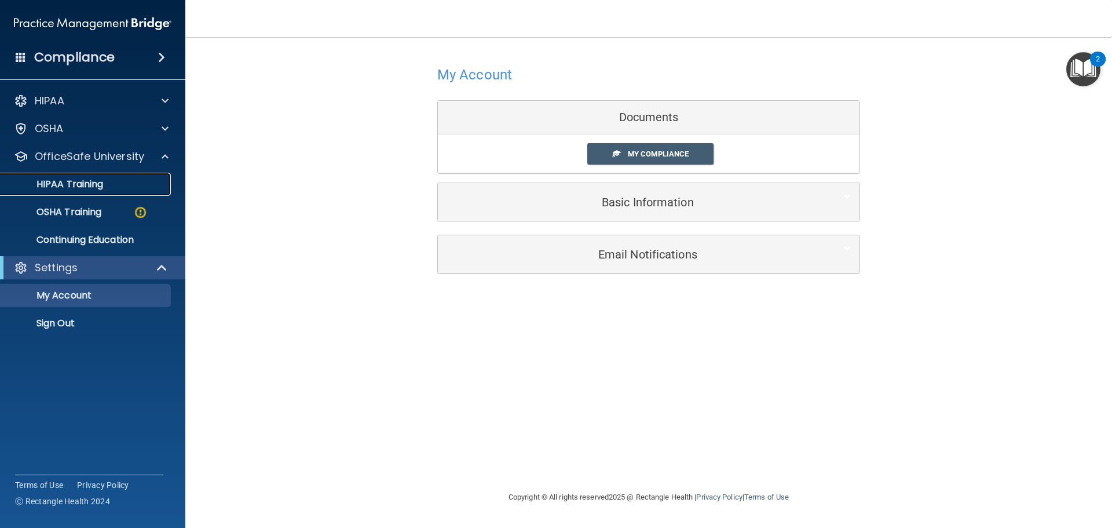
click at [147, 193] on link "HIPAA Training" at bounding box center [79, 184] width 182 height 23
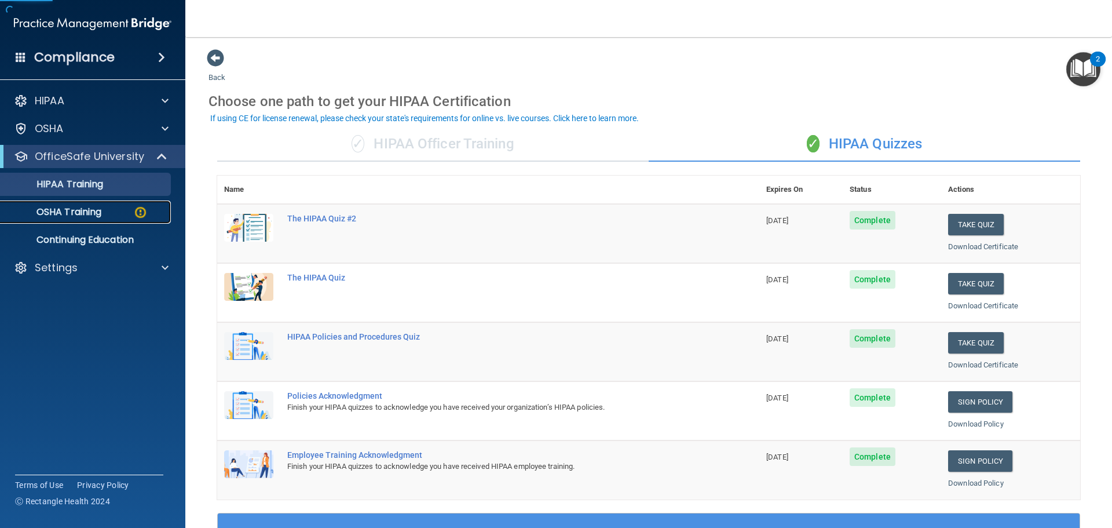
click at [144, 206] on img at bounding box center [140, 212] width 14 height 14
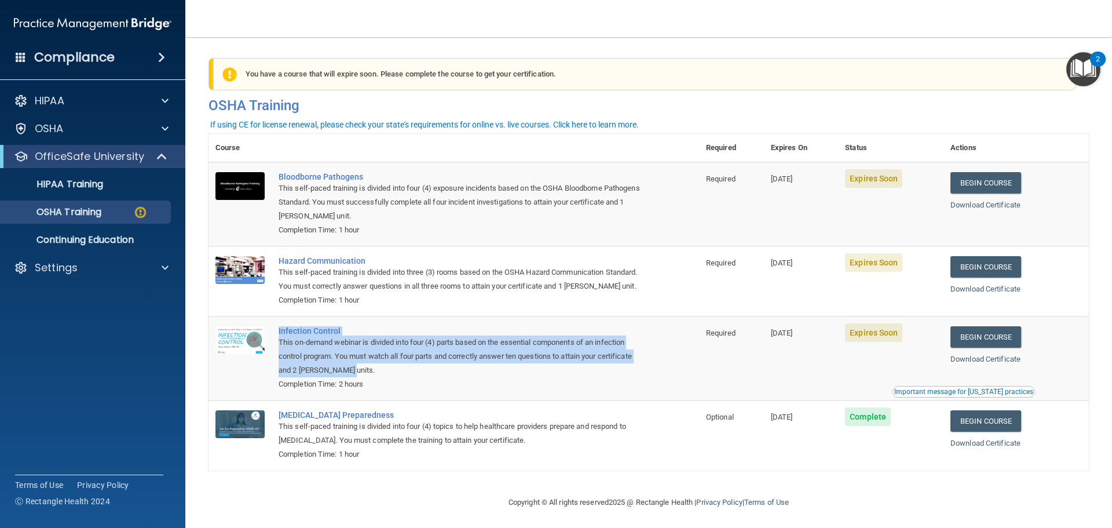
drag, startPoint x: 389, startPoint y: 386, endPoint x: 263, endPoint y: 351, distance: 130.4
click at [263, 351] on tr "Infection Control This on-demand webinar is divided into four (4) parts based o…" at bounding box center [649, 358] width 880 height 84
click at [397, 377] on div "This on-demand webinar is divided into four (4) parts based on the essential co…" at bounding box center [460, 356] width 363 height 42
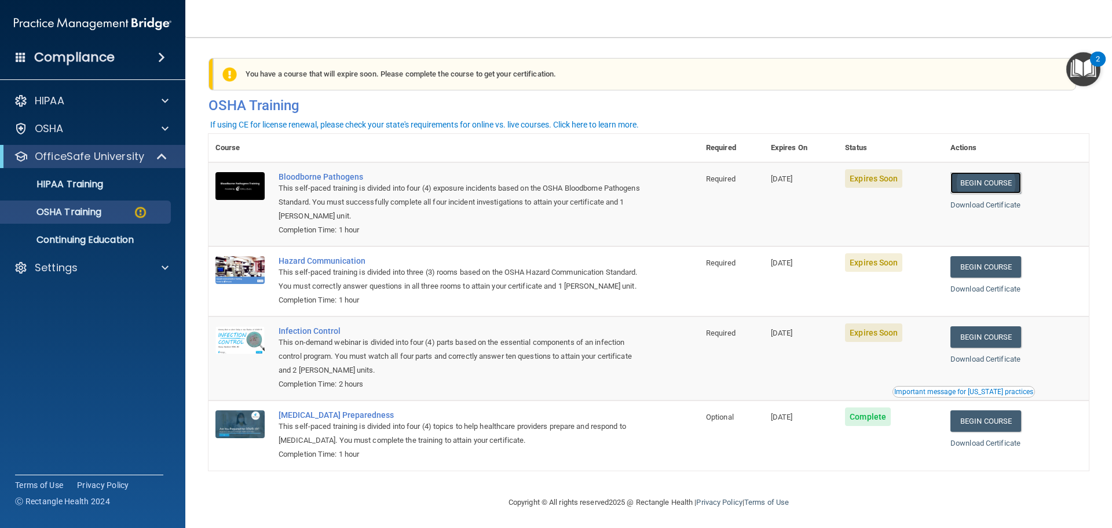
click at [977, 179] on link "Begin Course" at bounding box center [985, 182] width 71 height 21
click at [140, 215] on img at bounding box center [140, 212] width 14 height 14
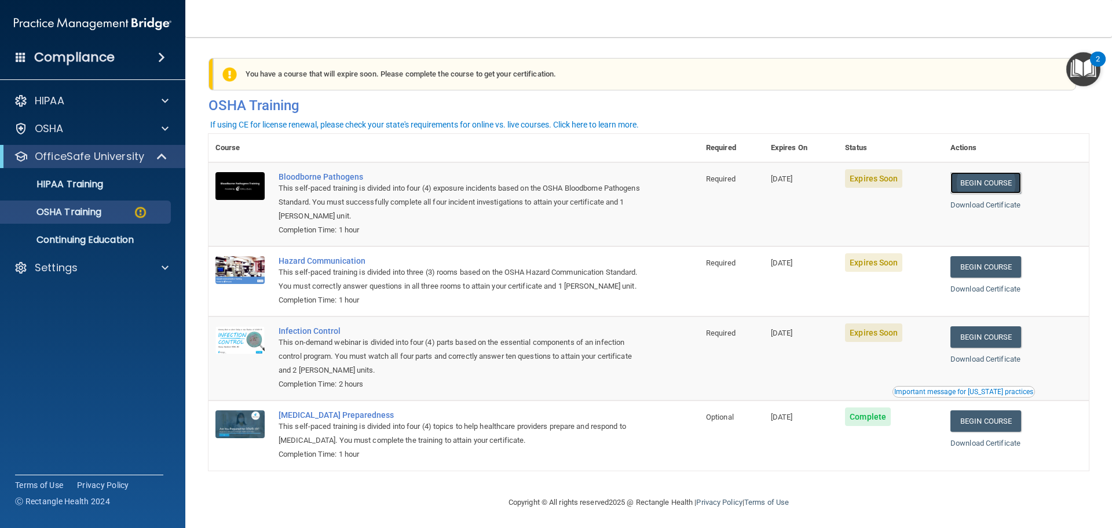
click at [974, 180] on link "Begin Course" at bounding box center [985, 182] width 71 height 21
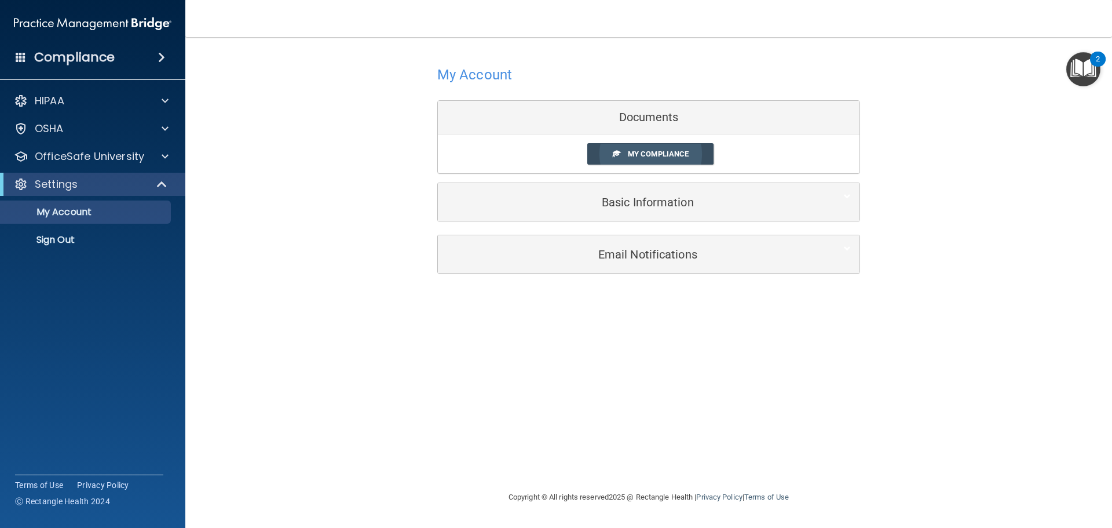
click at [616, 153] on span at bounding box center [617, 153] width 8 height 8
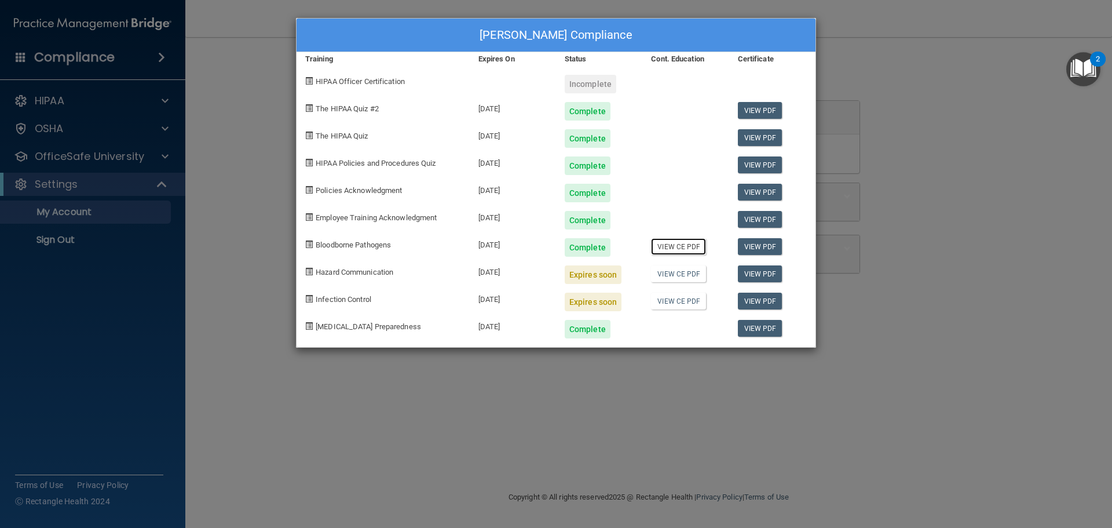
click at [680, 247] on link "View CE PDF" at bounding box center [678, 246] width 55 height 17
click at [731, 400] on div "[PERSON_NAME] Compliance Training Expires On Status Cont. Education Certificate…" at bounding box center [556, 264] width 1112 height 528
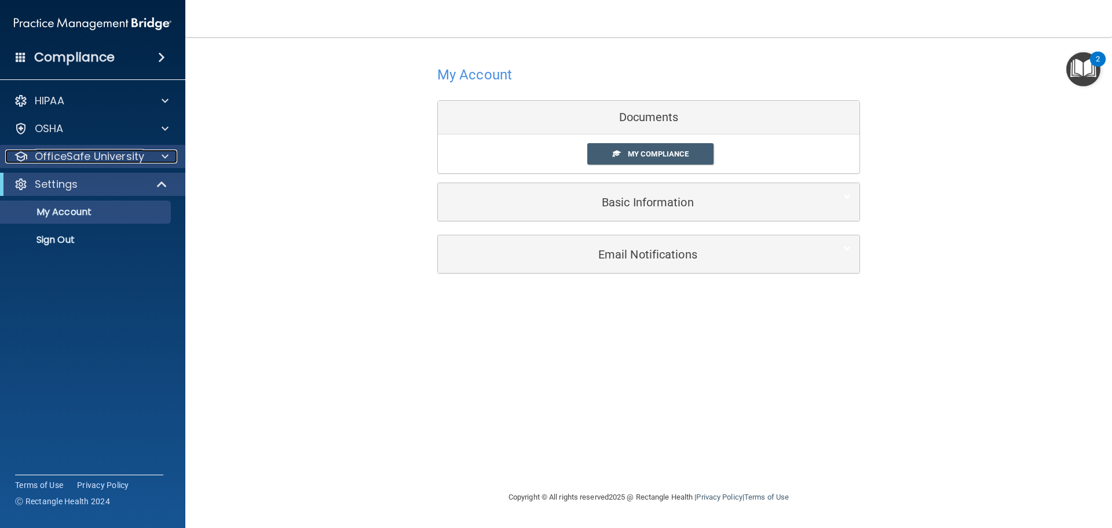
click at [123, 157] on p "OfficeSafe University" at bounding box center [89, 156] width 109 height 14
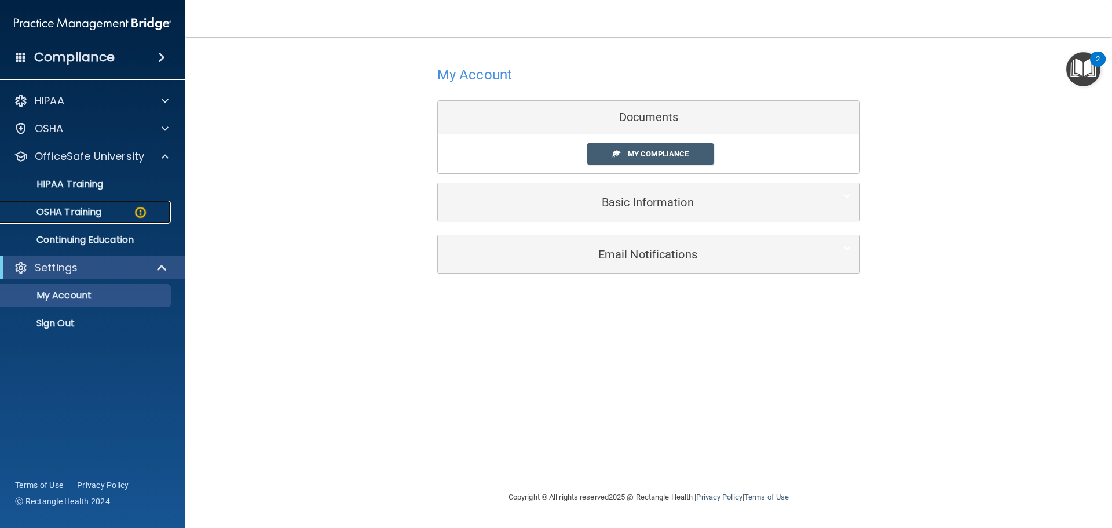
click at [122, 212] on div "OSHA Training" at bounding box center [87, 212] width 158 height 12
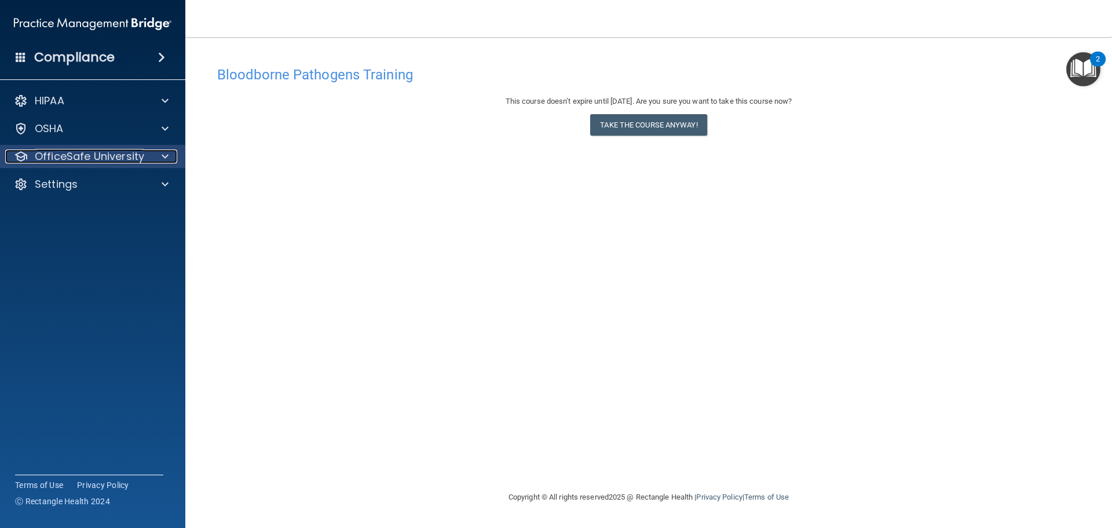
click at [98, 156] on p "OfficeSafe University" at bounding box center [89, 156] width 109 height 14
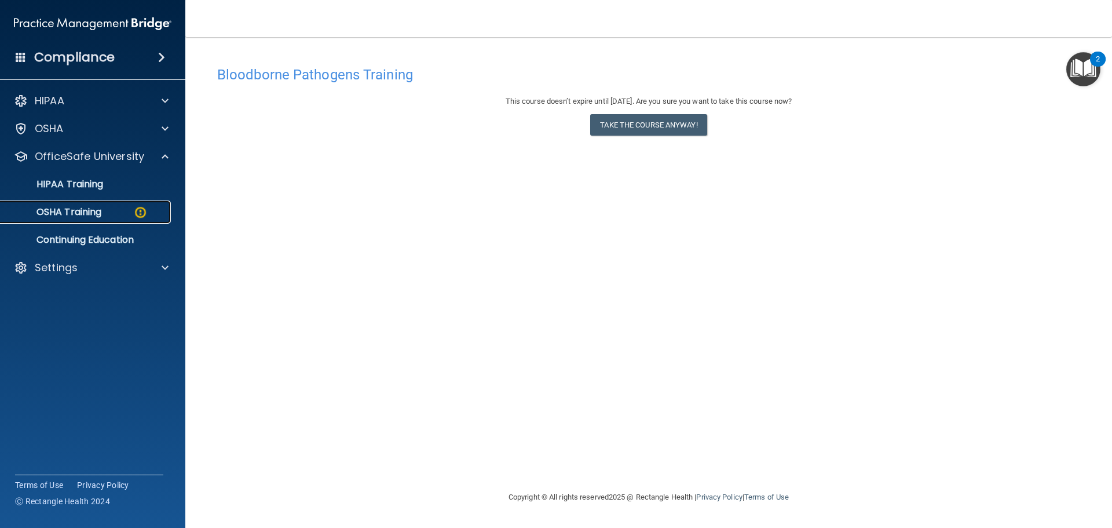
click at [106, 214] on div "OSHA Training" at bounding box center [87, 212] width 158 height 12
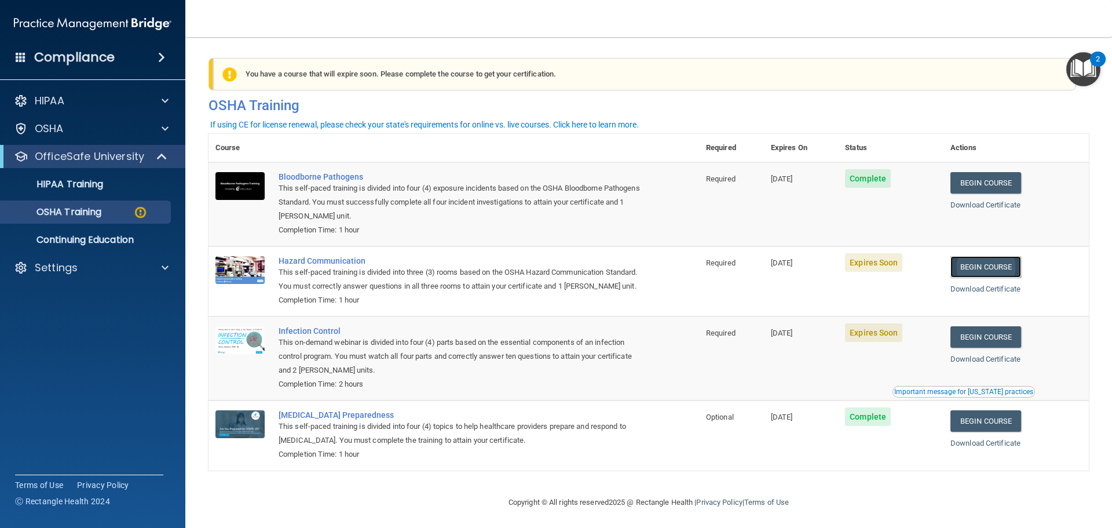
click at [964, 264] on link "Begin Course" at bounding box center [985, 266] width 71 height 21
click at [134, 210] on img at bounding box center [140, 212] width 14 height 14
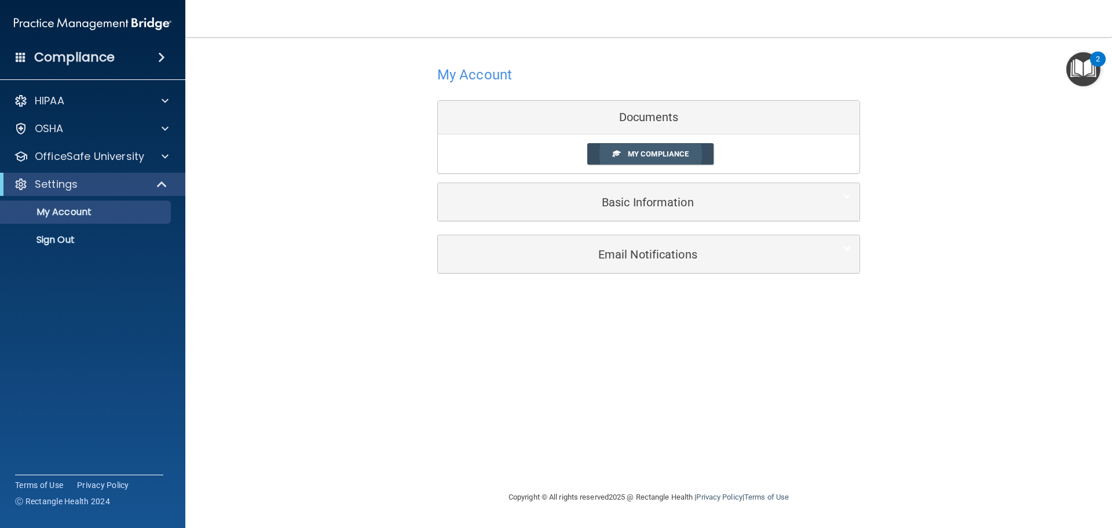
click at [637, 159] on link "My Compliance" at bounding box center [650, 153] width 127 height 21
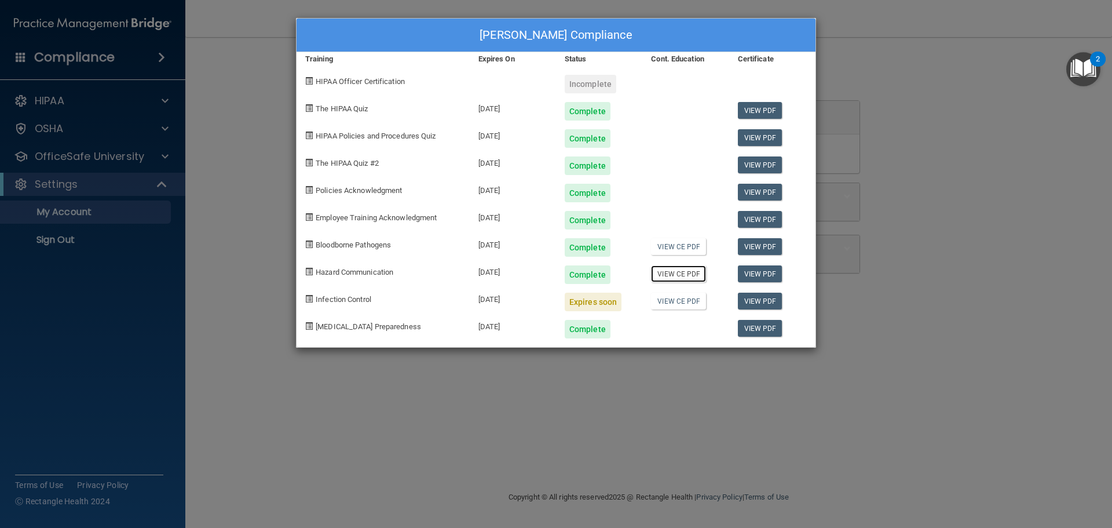
click at [667, 280] on link "View CE PDF" at bounding box center [678, 273] width 55 height 17
